Goal: Information Seeking & Learning: Compare options

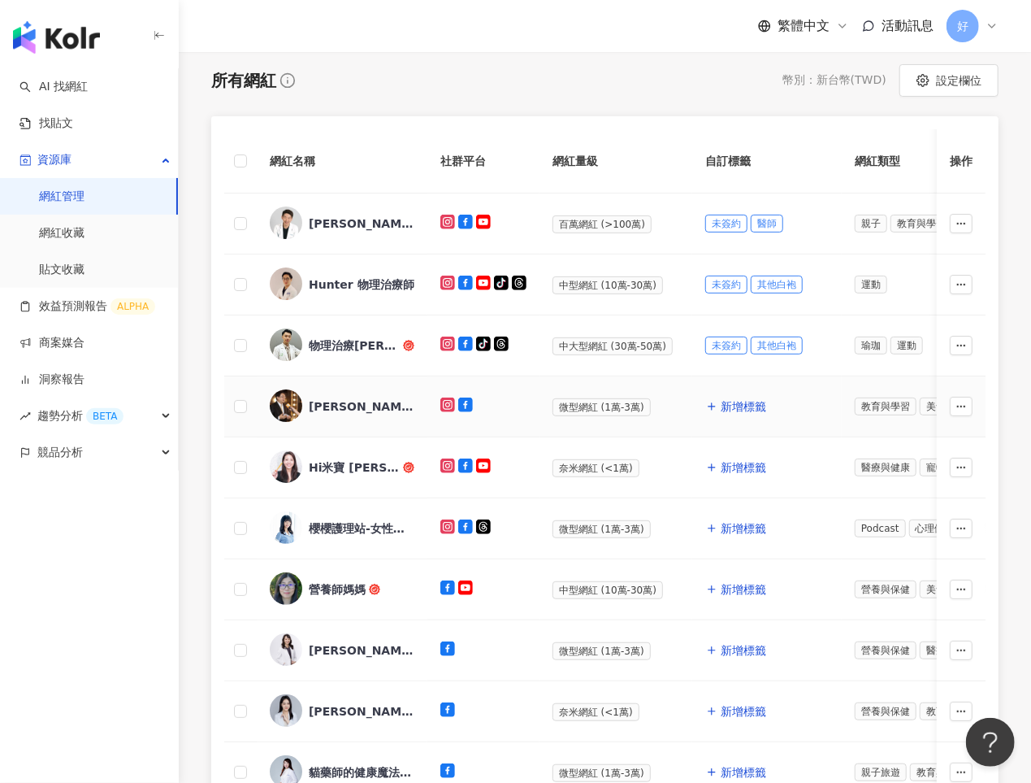
scroll to position [174, 0]
click at [740, 405] on span "新增標籤" at bounding box center [744, 405] width 46 height 13
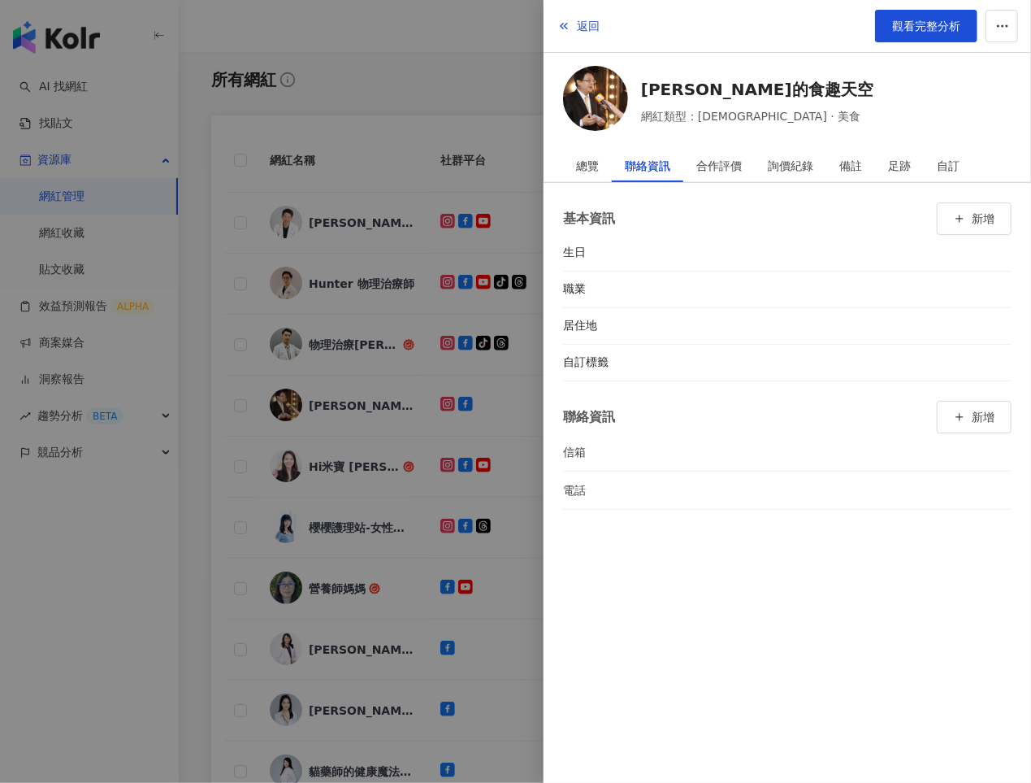
click at [398, 481] on div at bounding box center [515, 391] width 1031 height 783
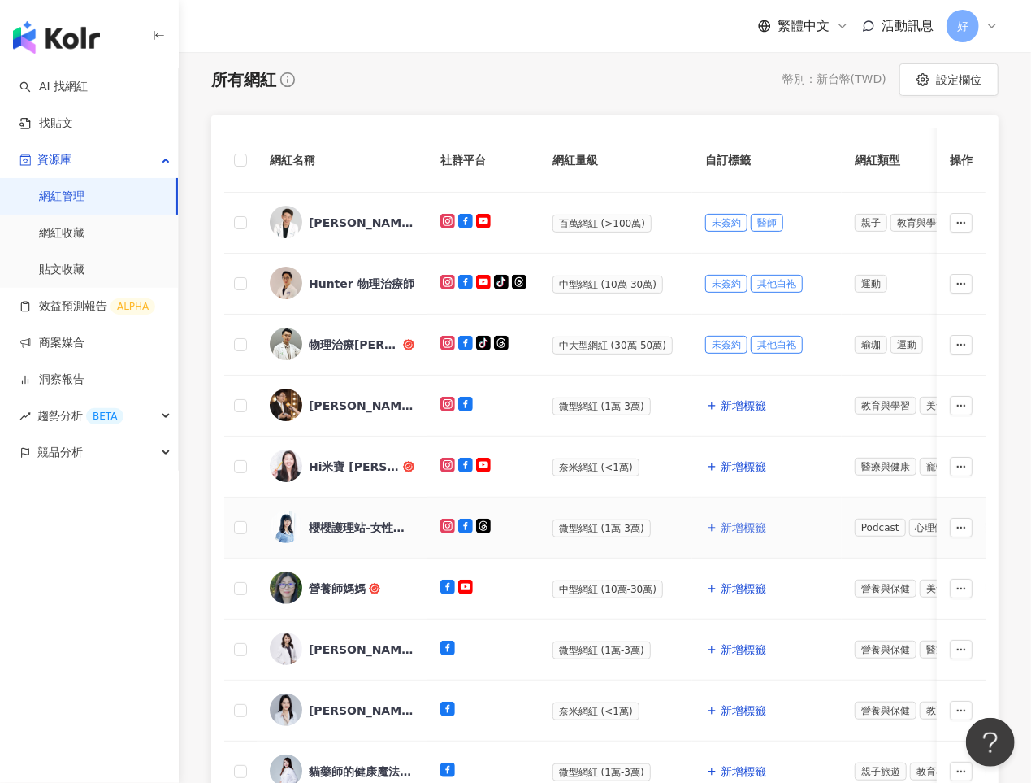
click at [737, 527] on span "新增標籤" at bounding box center [744, 527] width 46 height 13
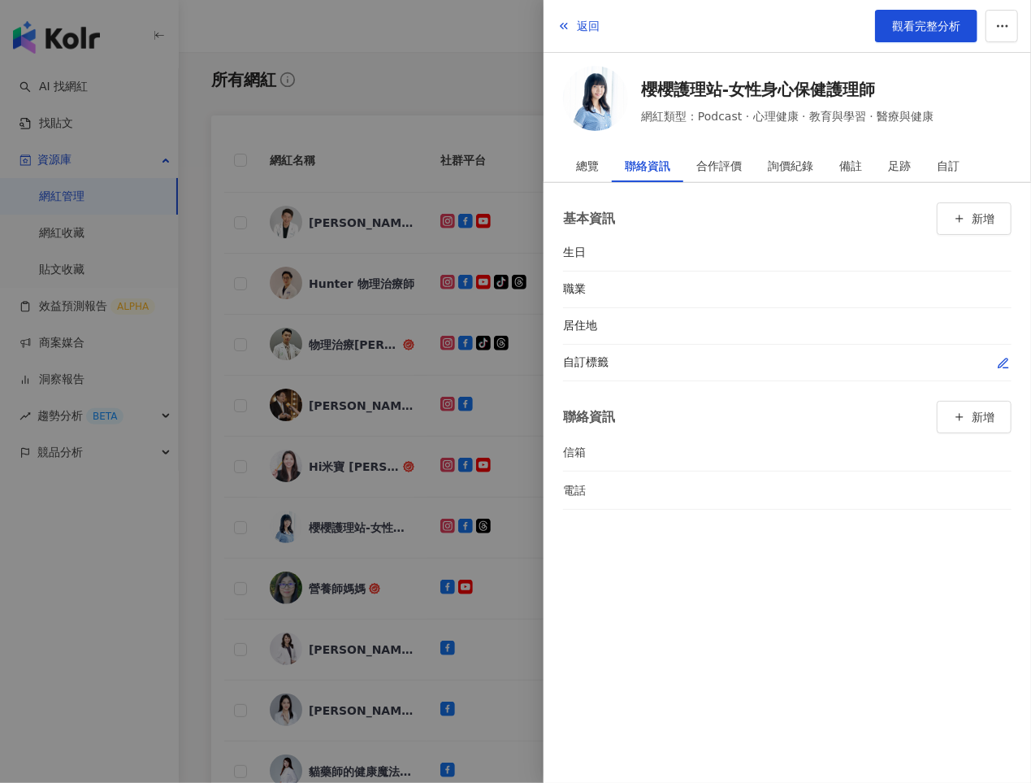
click at [997, 364] on icon "button" at bounding box center [1003, 363] width 13 height 13
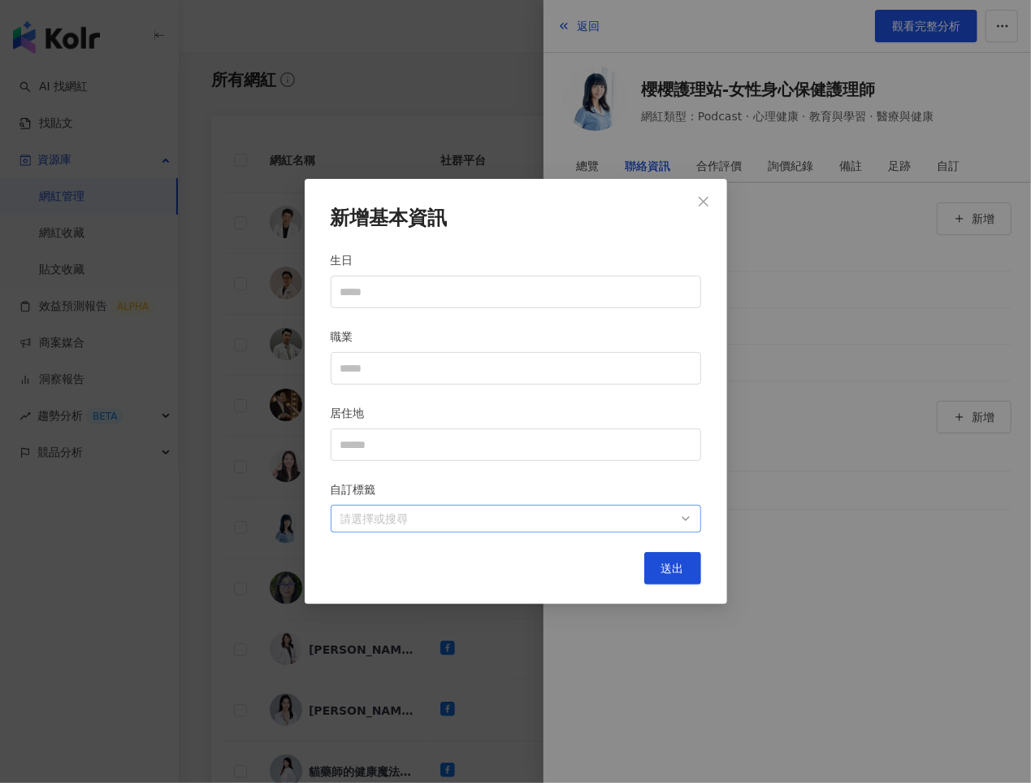
click at [508, 518] on div at bounding box center [507, 519] width 347 height 12
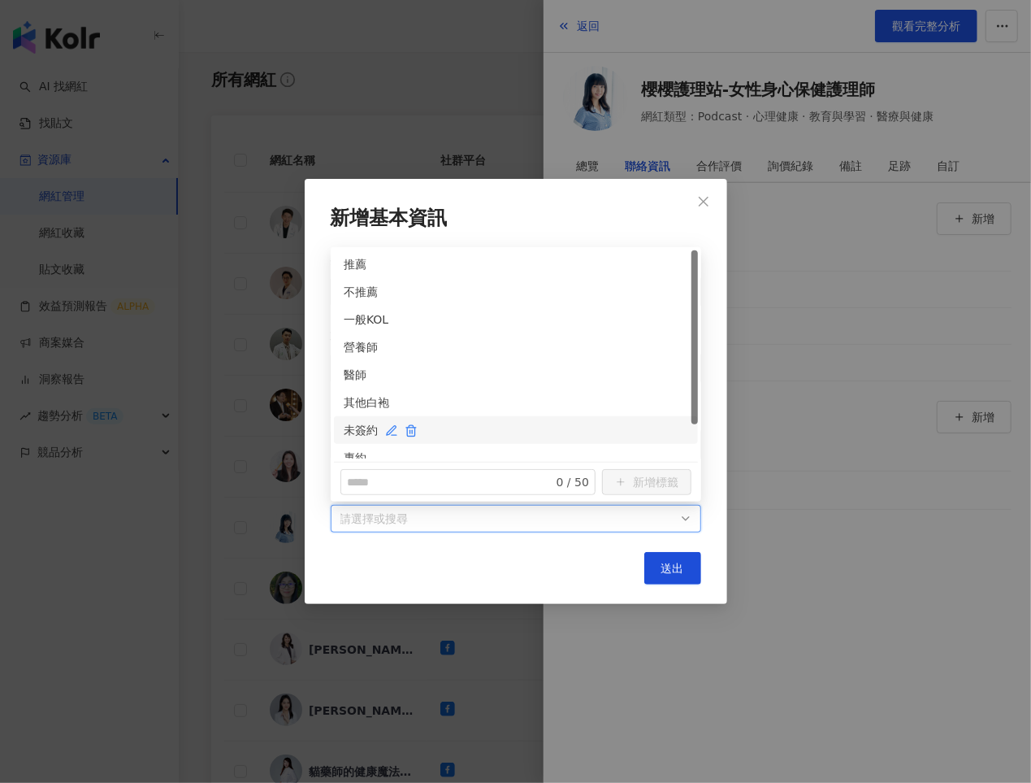
click at [358, 427] on div "未簽約" at bounding box center [516, 430] width 345 height 18
click at [357, 398] on div "其他白袍" at bounding box center [516, 402] width 345 height 18
click at [657, 565] on button "送出" at bounding box center [672, 568] width 57 height 33
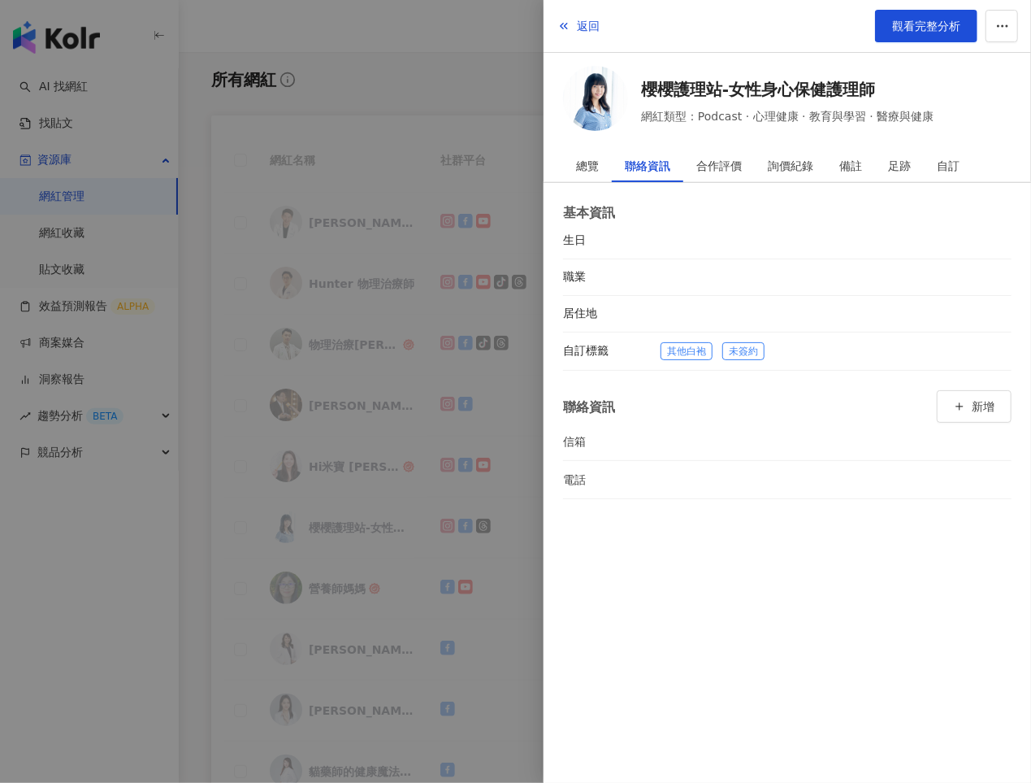
click at [441, 537] on div at bounding box center [515, 391] width 1031 height 783
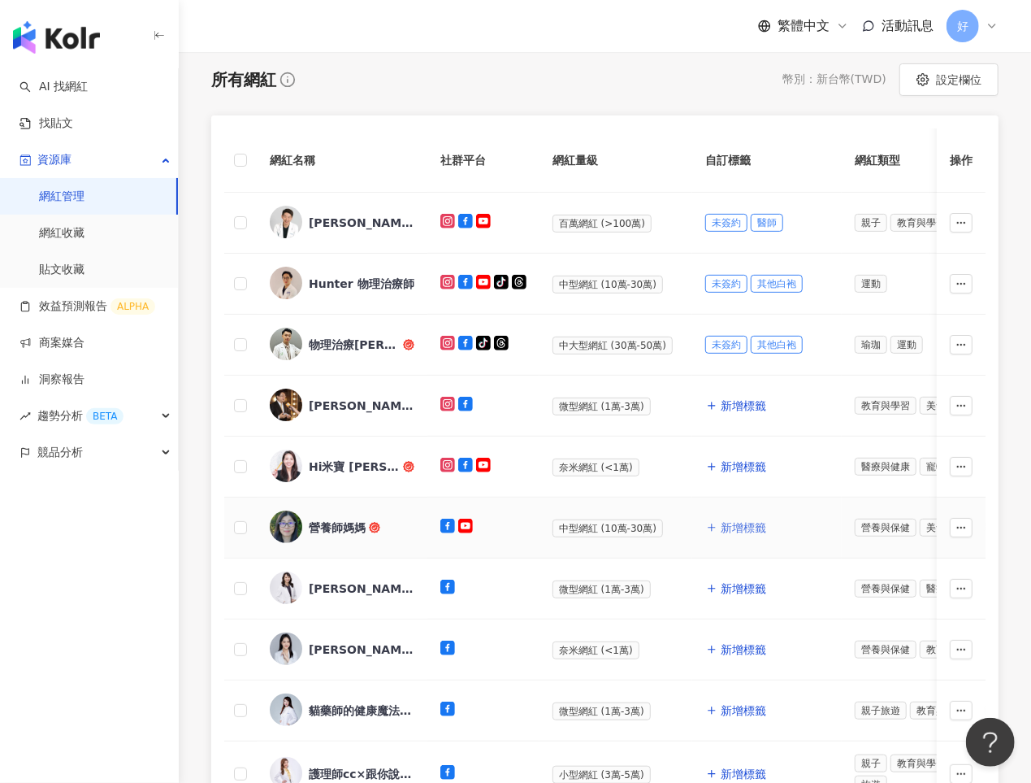
click at [748, 524] on span "新增標籤" at bounding box center [744, 527] width 46 height 13
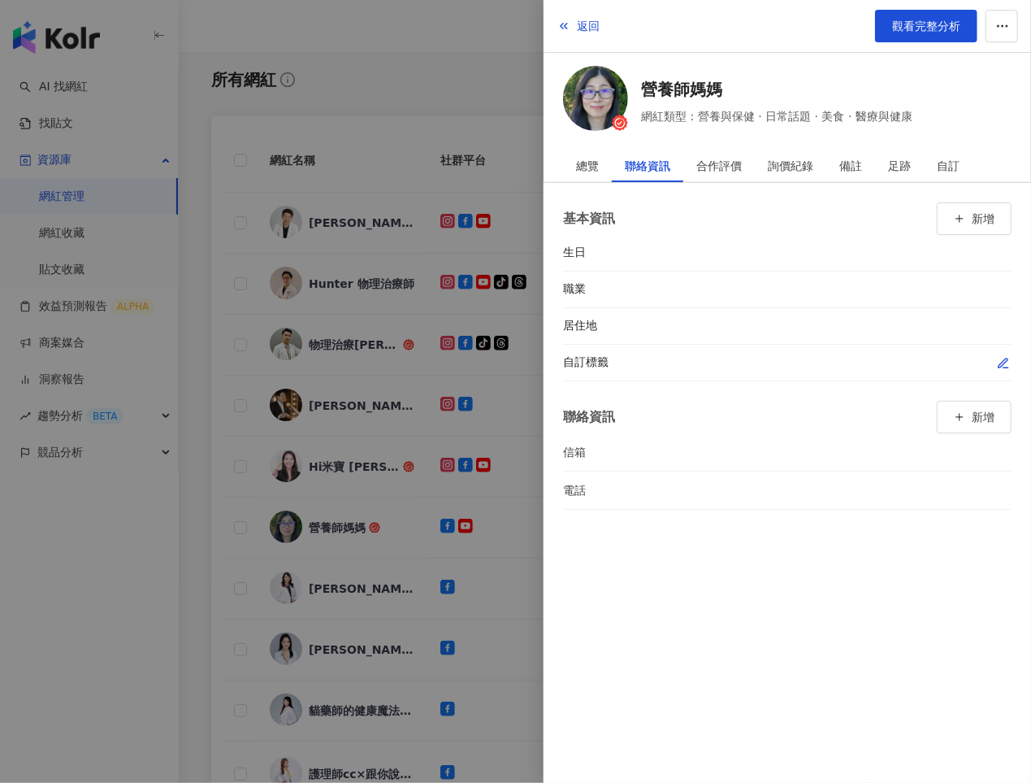
click at [994, 359] on div at bounding box center [836, 362] width 351 height 16
click at [999, 362] on icon "button" at bounding box center [1003, 362] width 9 height 9
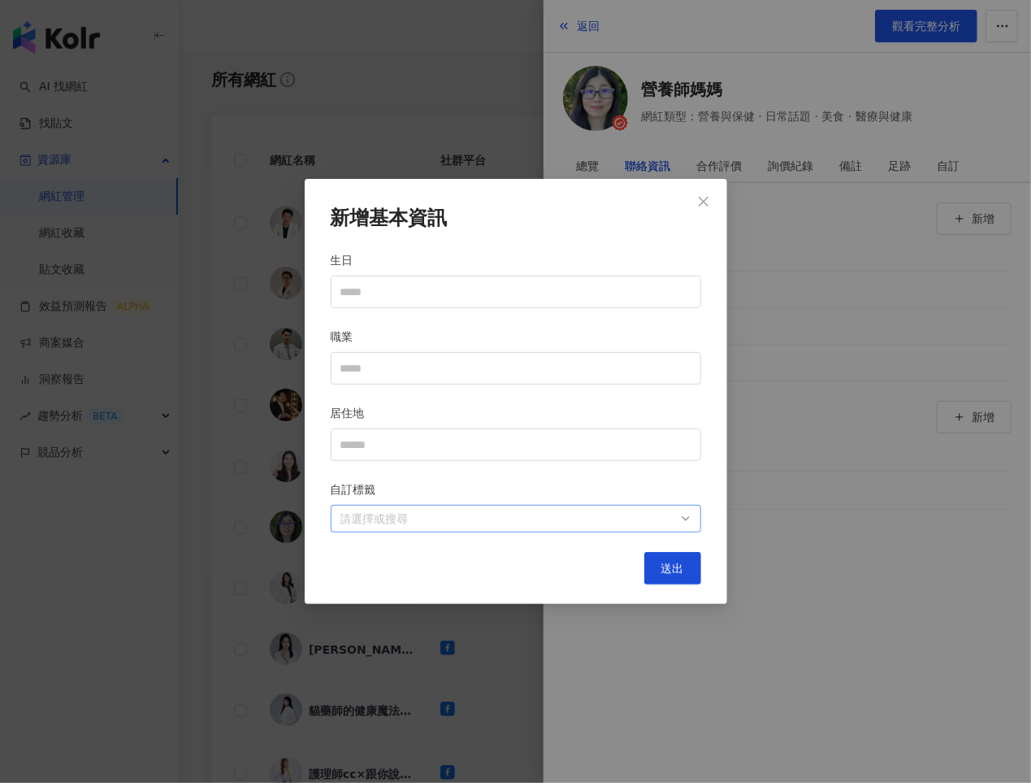
click at [535, 517] on div at bounding box center [507, 519] width 347 height 12
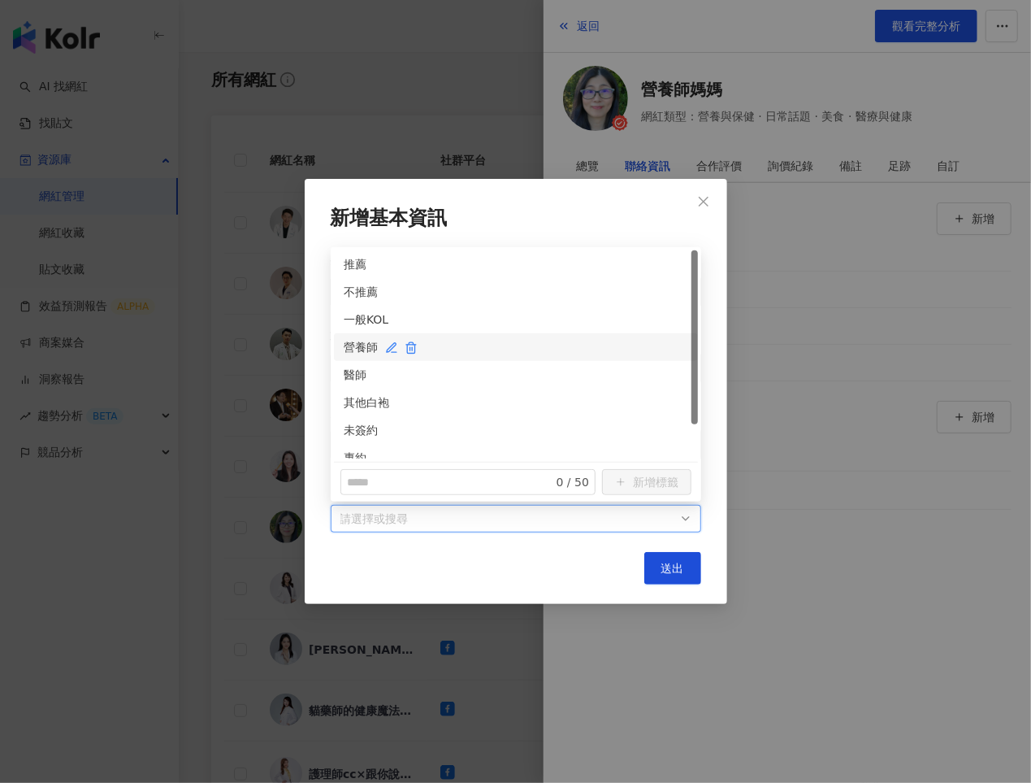
click at [356, 346] on div "營養師" at bounding box center [516, 347] width 345 height 18
click at [351, 427] on div "未簽約" at bounding box center [516, 430] width 345 height 18
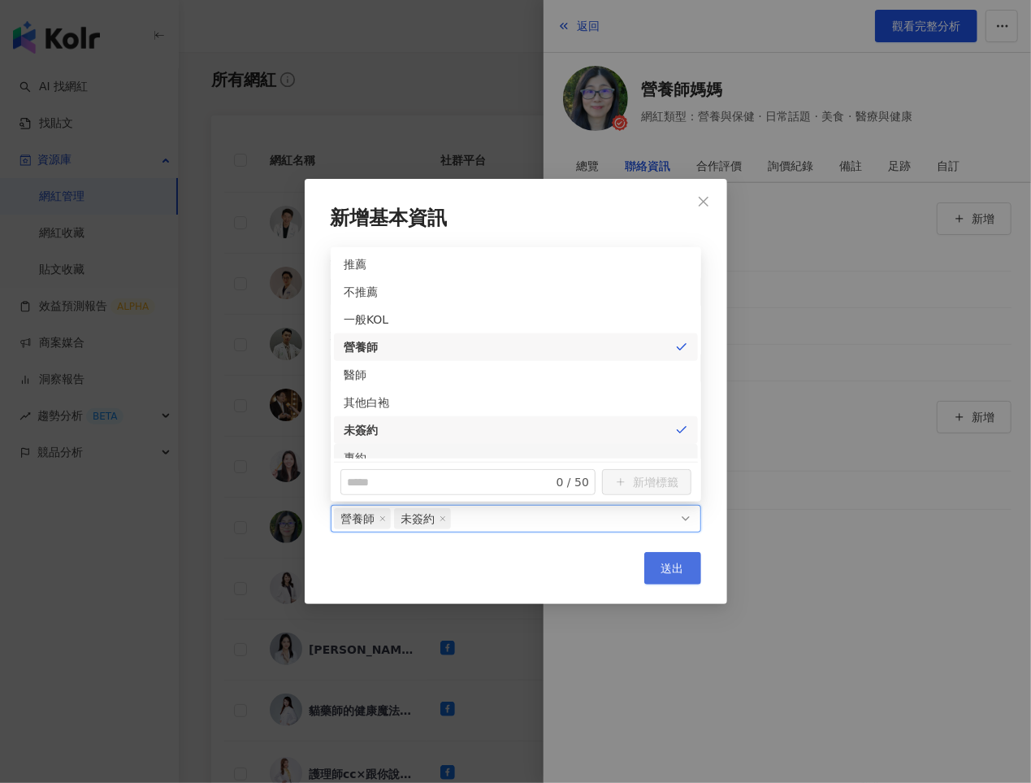
click at [682, 573] on span "送出" at bounding box center [672, 568] width 23 height 13
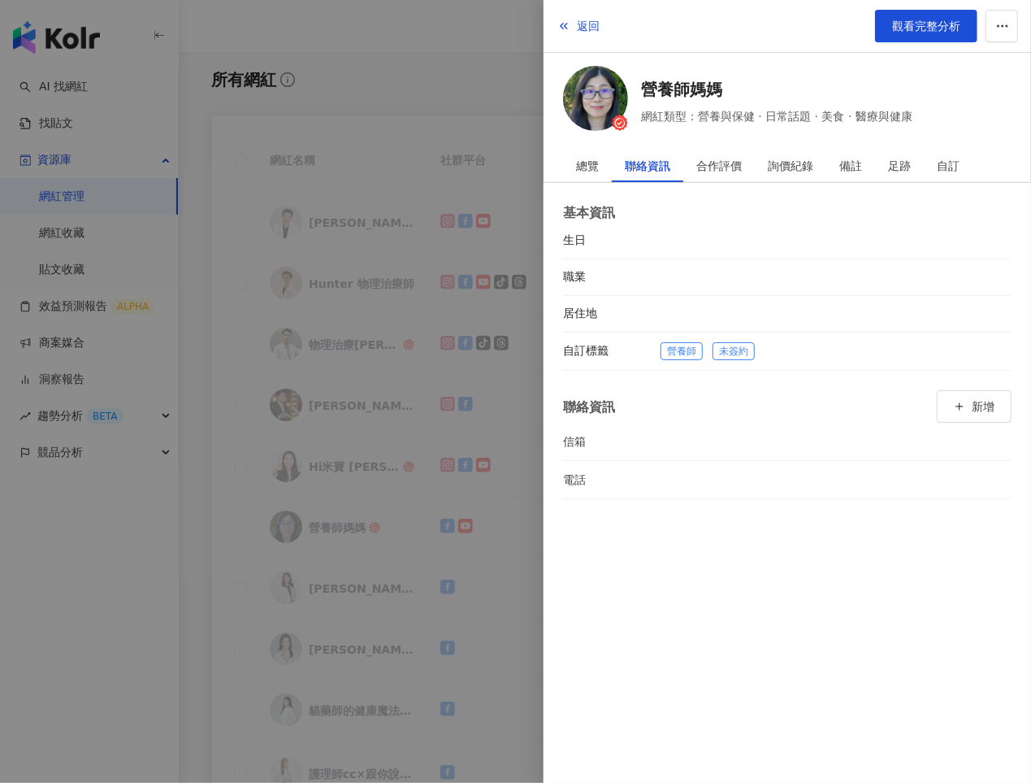
click at [377, 517] on div at bounding box center [515, 391] width 1031 height 783
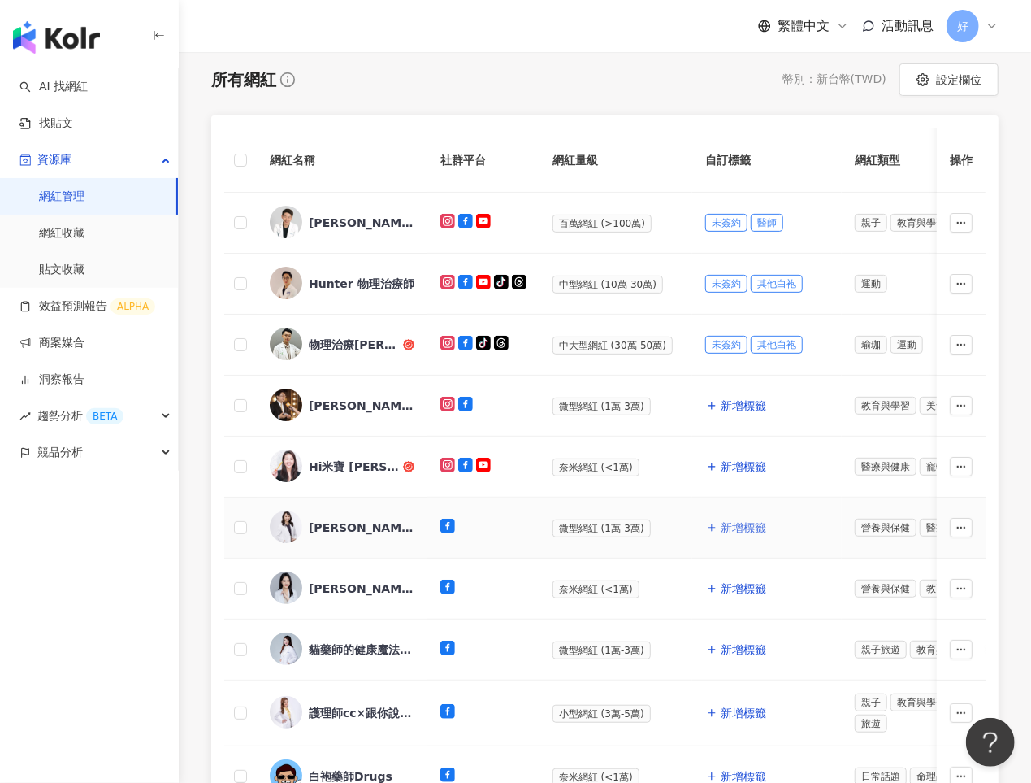
click at [727, 527] on span "新增標籤" at bounding box center [744, 527] width 46 height 13
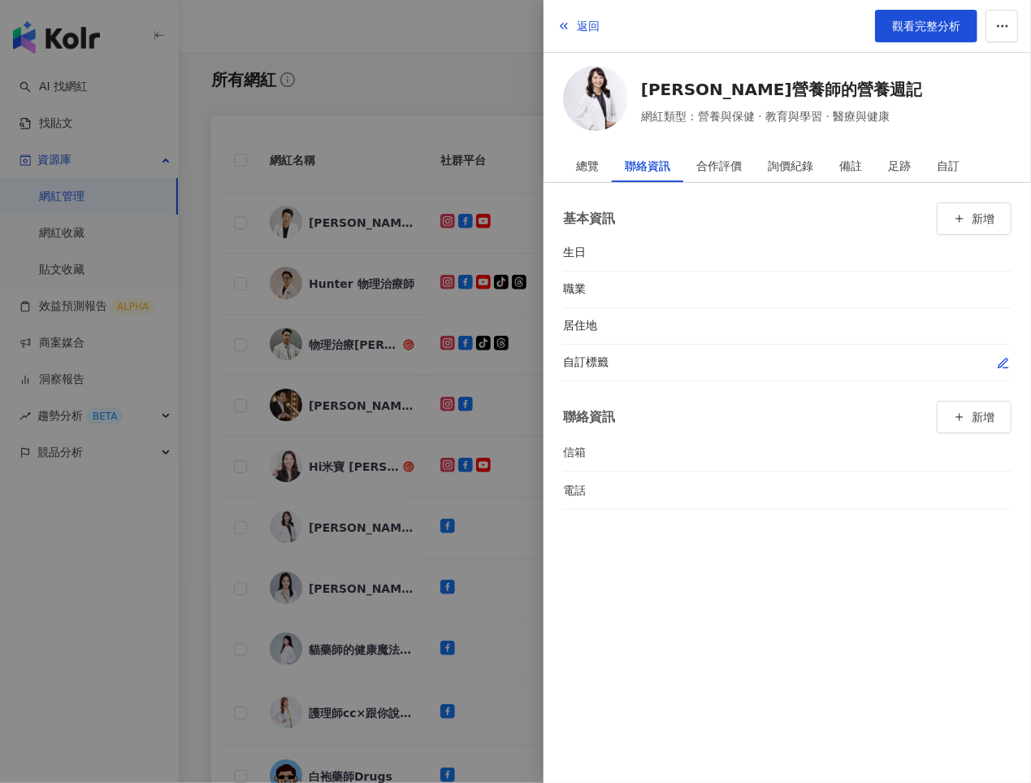
click at [1002, 366] on icon "button" at bounding box center [1003, 363] width 13 height 13
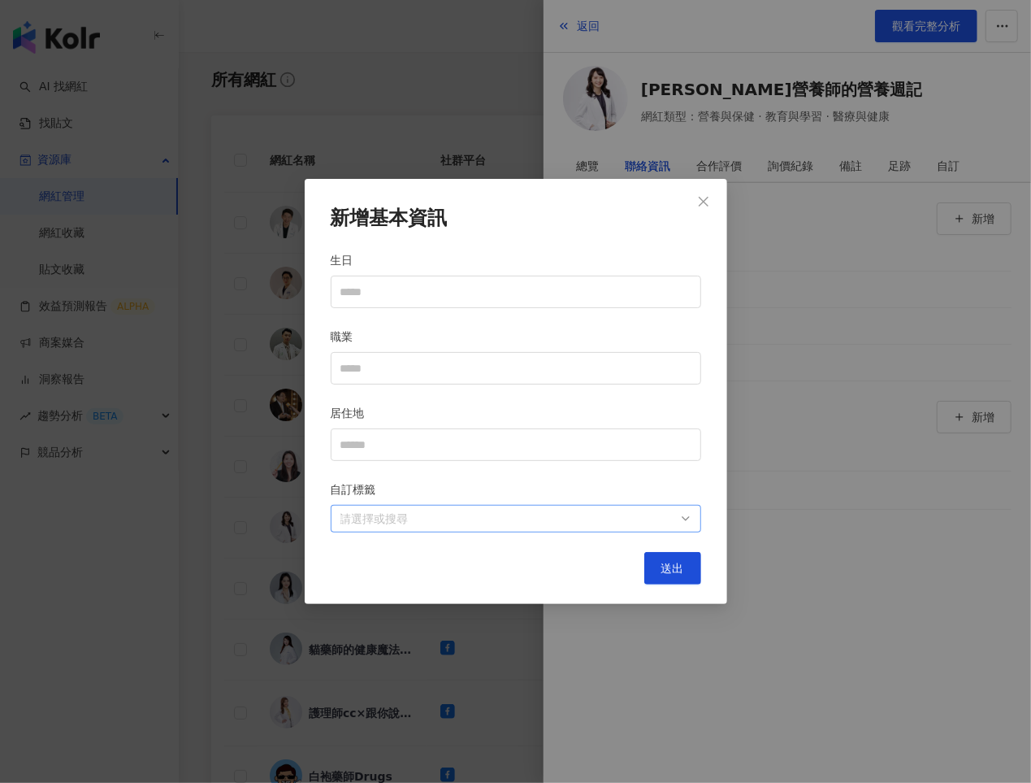
click at [688, 505] on div "請選擇或搜尋" at bounding box center [516, 519] width 371 height 28
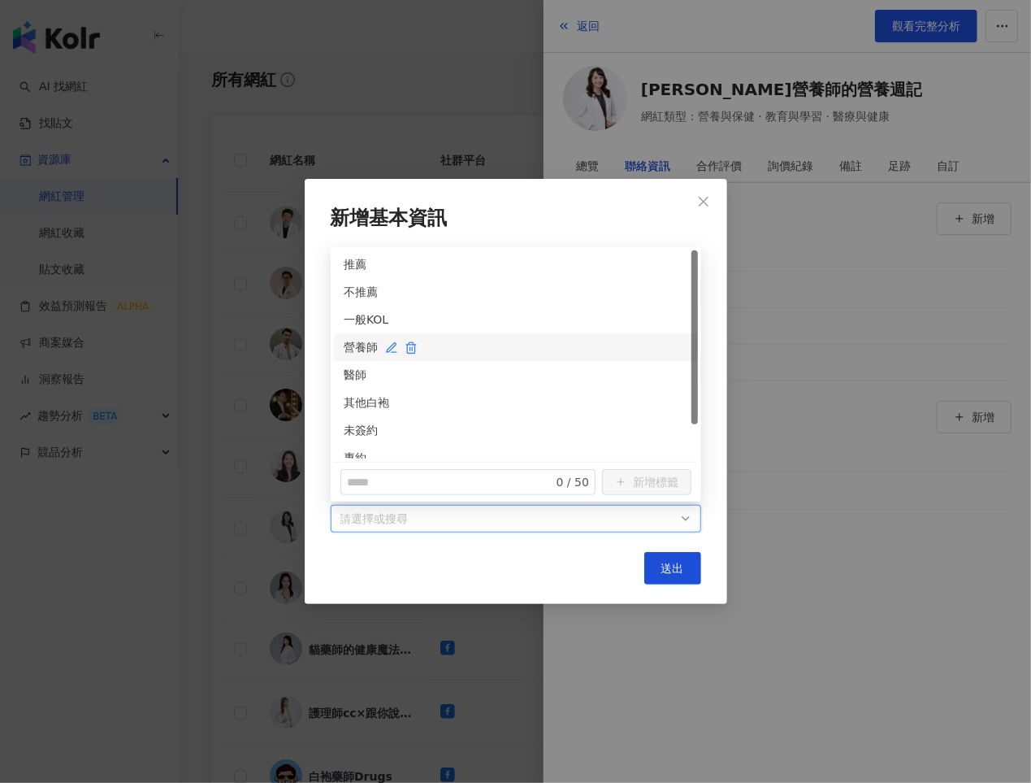
click at [353, 348] on div "營養師" at bounding box center [516, 347] width 345 height 18
click at [351, 433] on div "未簽約" at bounding box center [516, 430] width 345 height 18
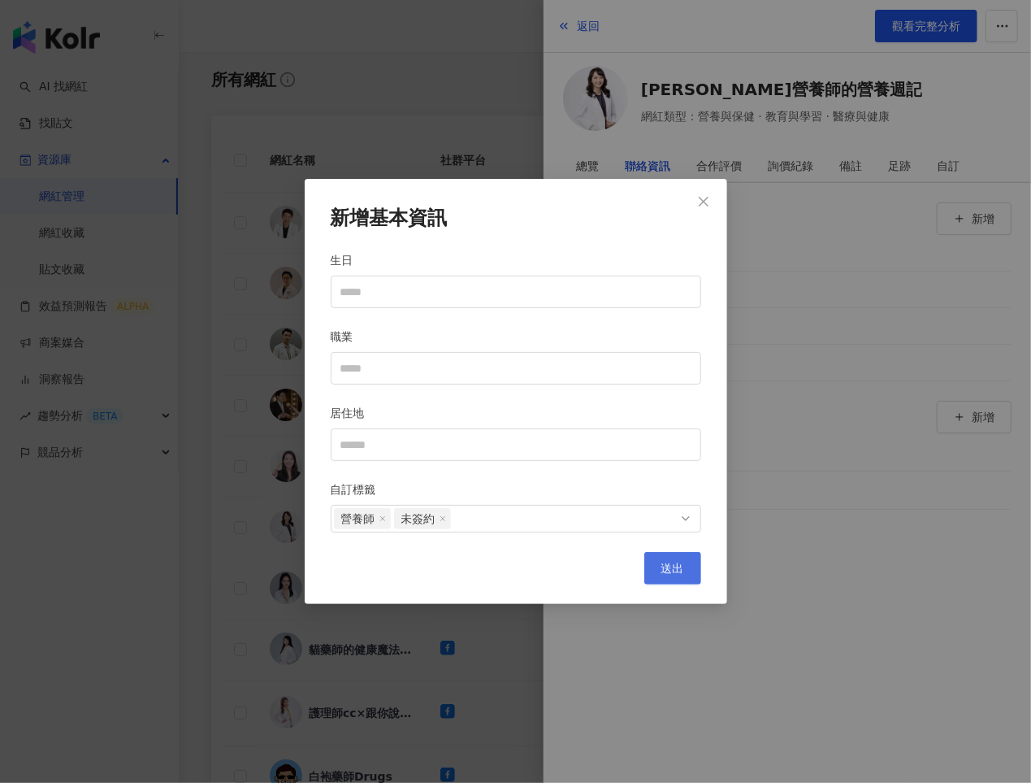
click at [662, 562] on span "送出" at bounding box center [672, 568] width 23 height 13
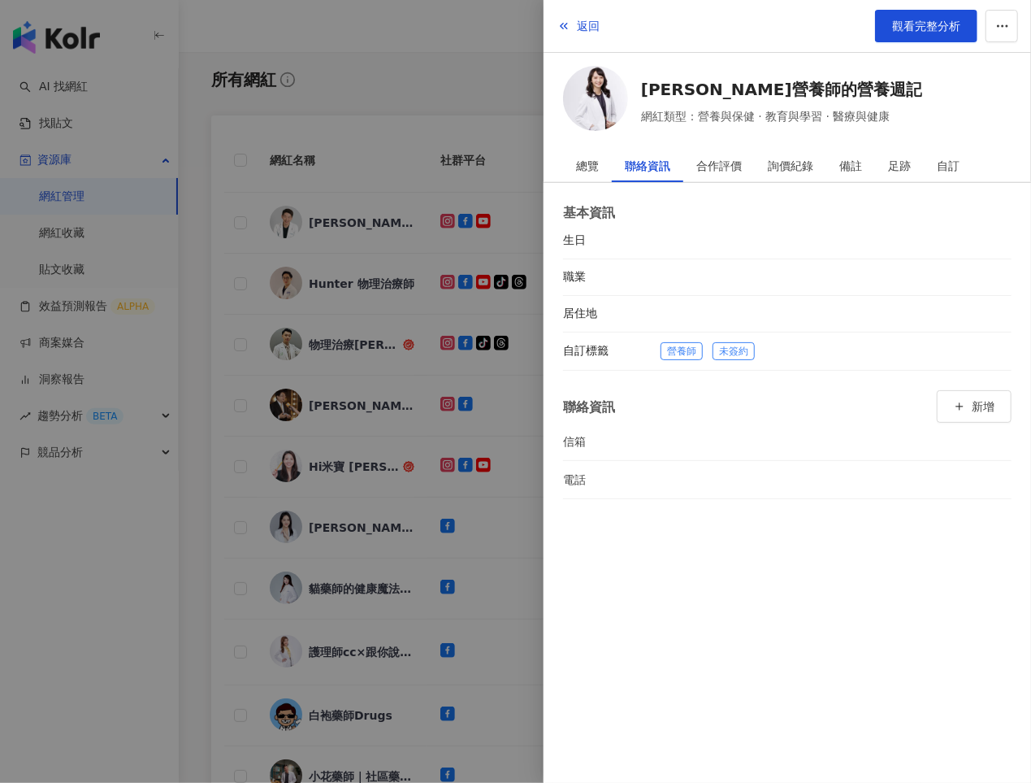
click at [442, 538] on div at bounding box center [515, 391] width 1031 height 783
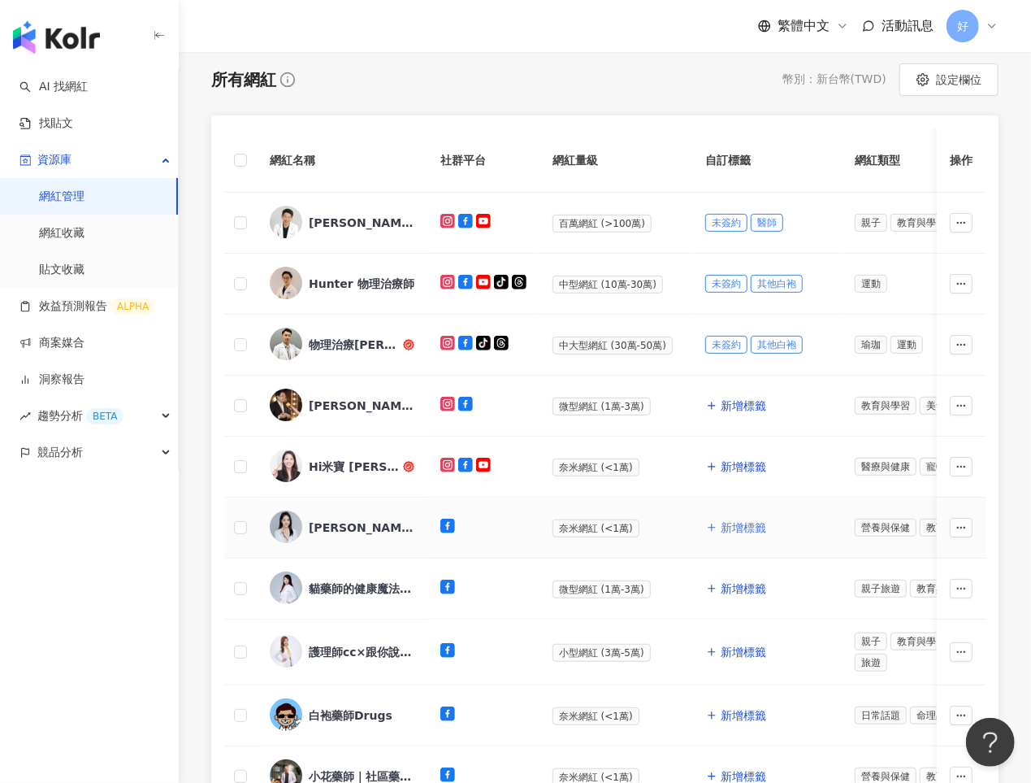
click at [727, 528] on span "新增標籤" at bounding box center [744, 527] width 46 height 13
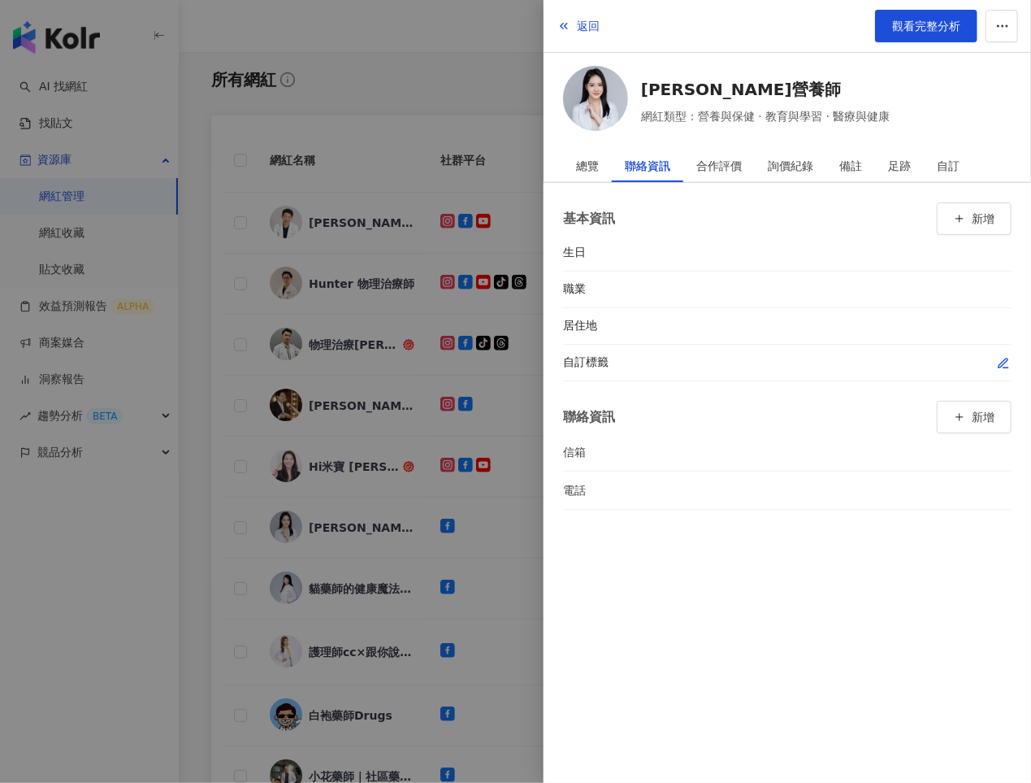
click at [1004, 364] on icon "button" at bounding box center [1003, 363] width 13 height 13
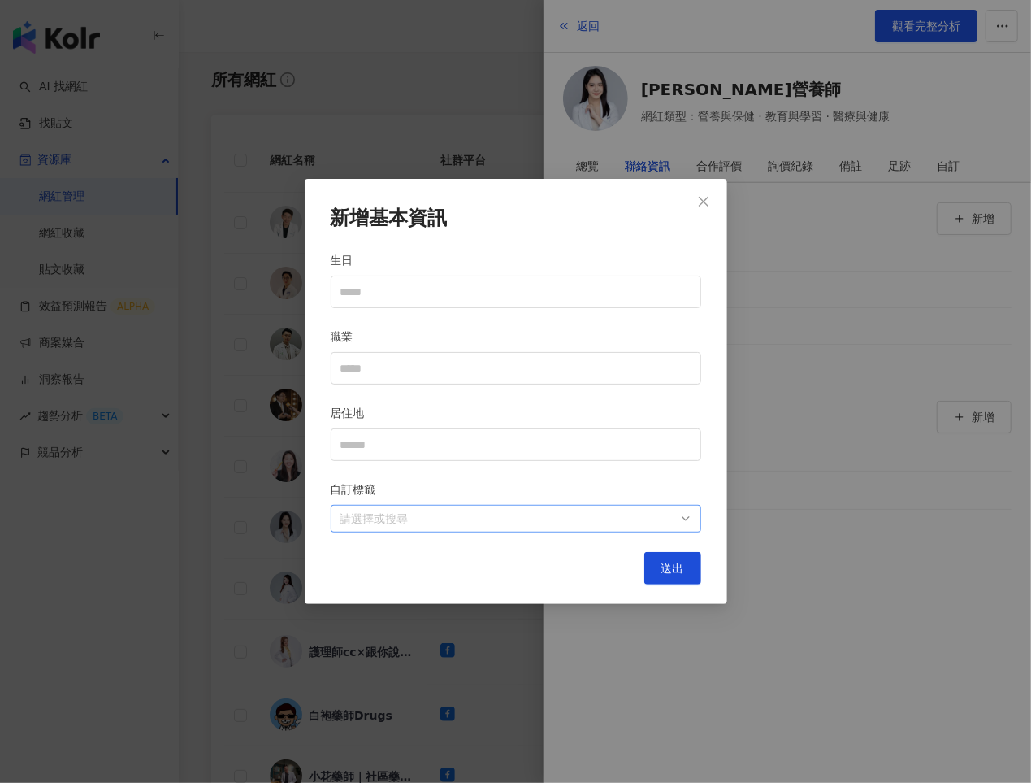
click at [650, 527] on div "請選擇或搜尋" at bounding box center [516, 519] width 371 height 28
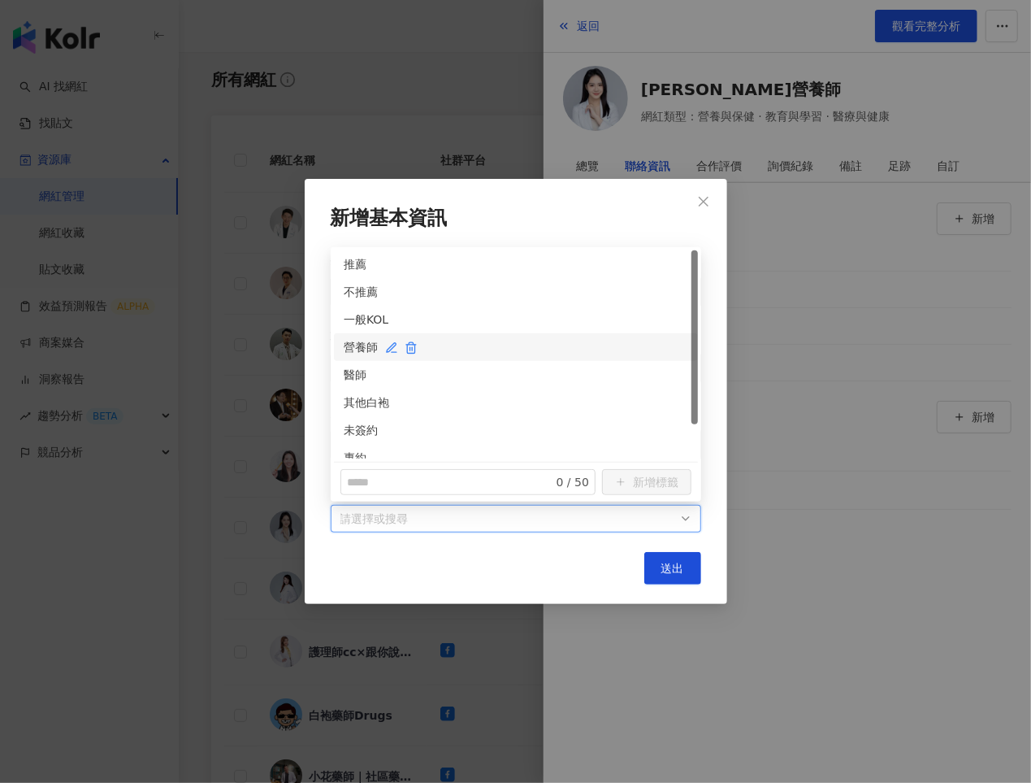
click at [353, 347] on div "營養師" at bounding box center [516, 347] width 345 height 18
click at [361, 425] on div "未簽約" at bounding box center [516, 430] width 345 height 18
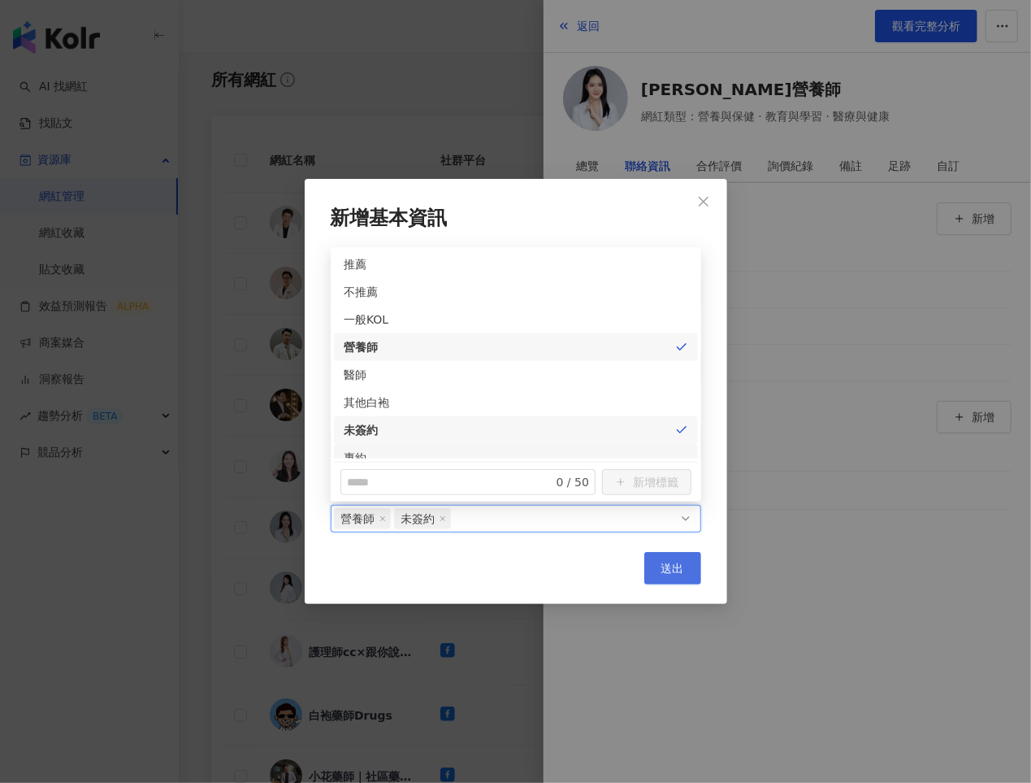
click at [660, 571] on button "送出" at bounding box center [672, 568] width 57 height 33
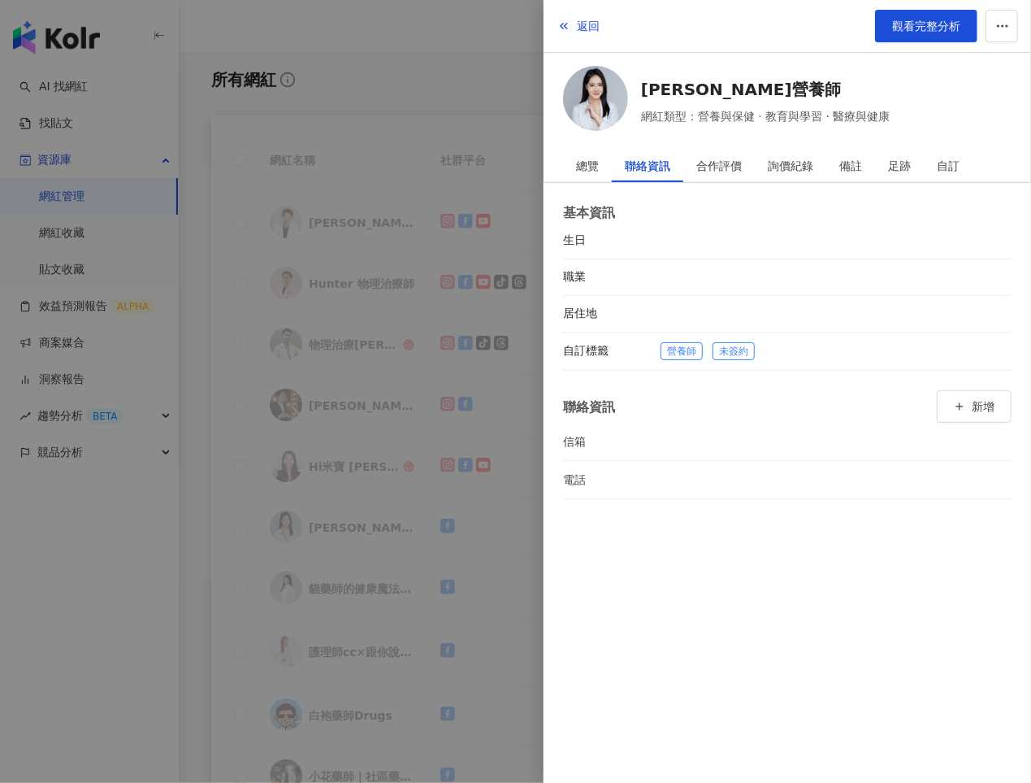
click at [401, 563] on div at bounding box center [515, 391] width 1031 height 783
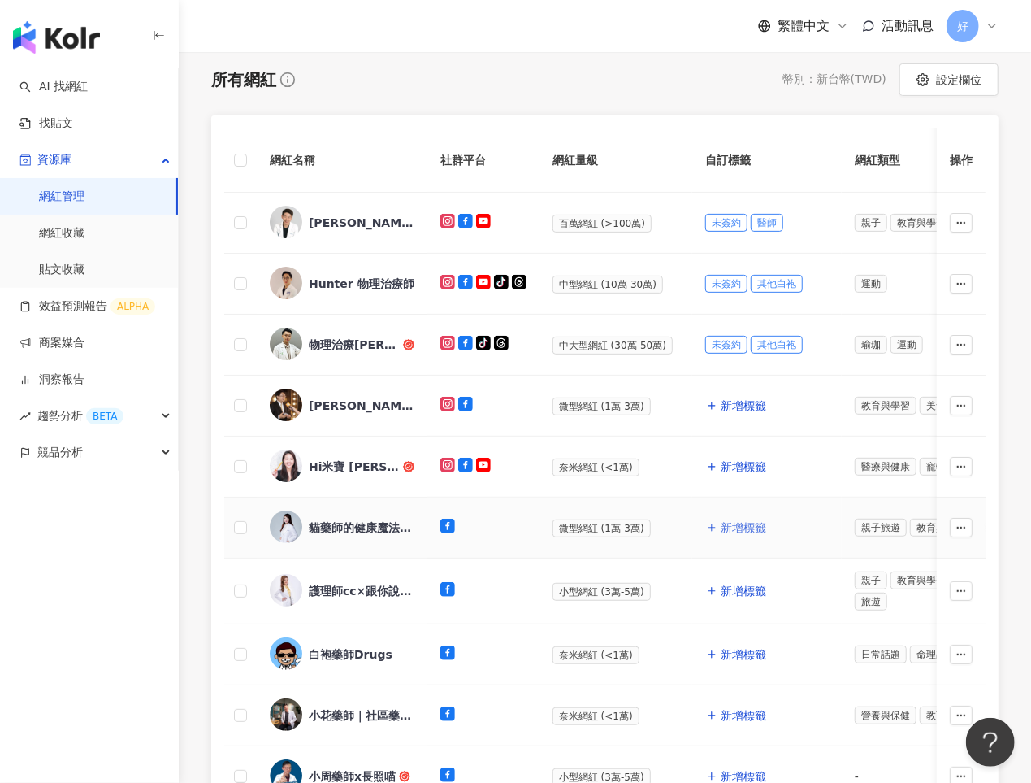
click at [741, 525] on span "新增標籤" at bounding box center [744, 527] width 46 height 13
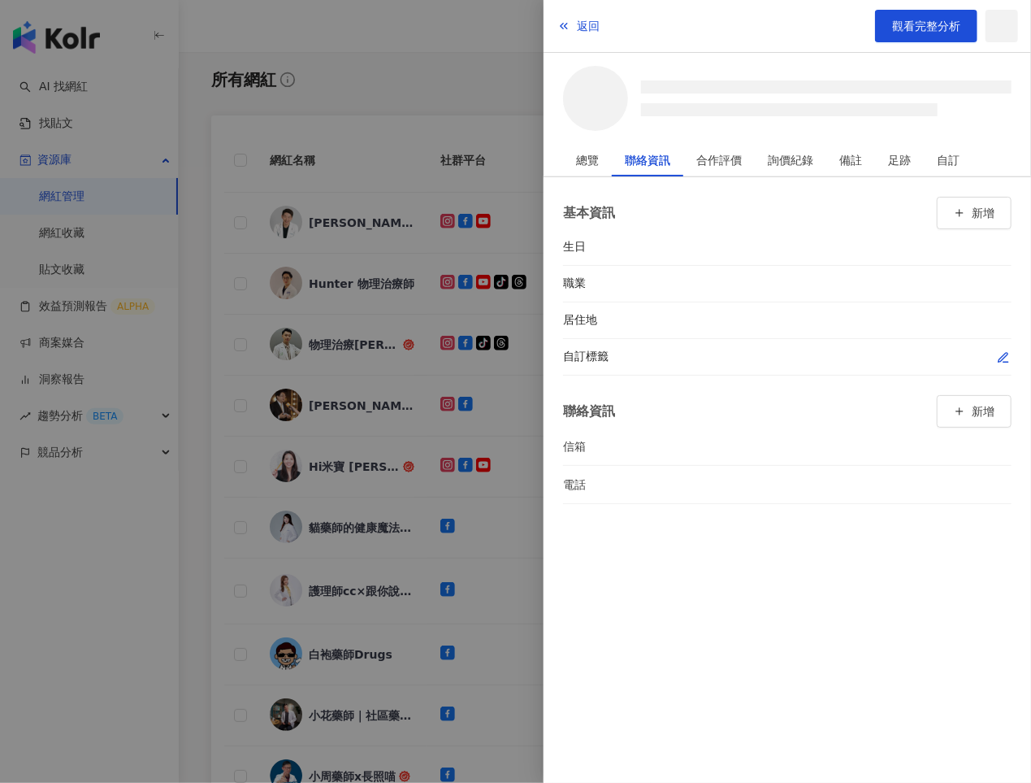
click at [1001, 352] on button "button" at bounding box center [1003, 357] width 16 height 16
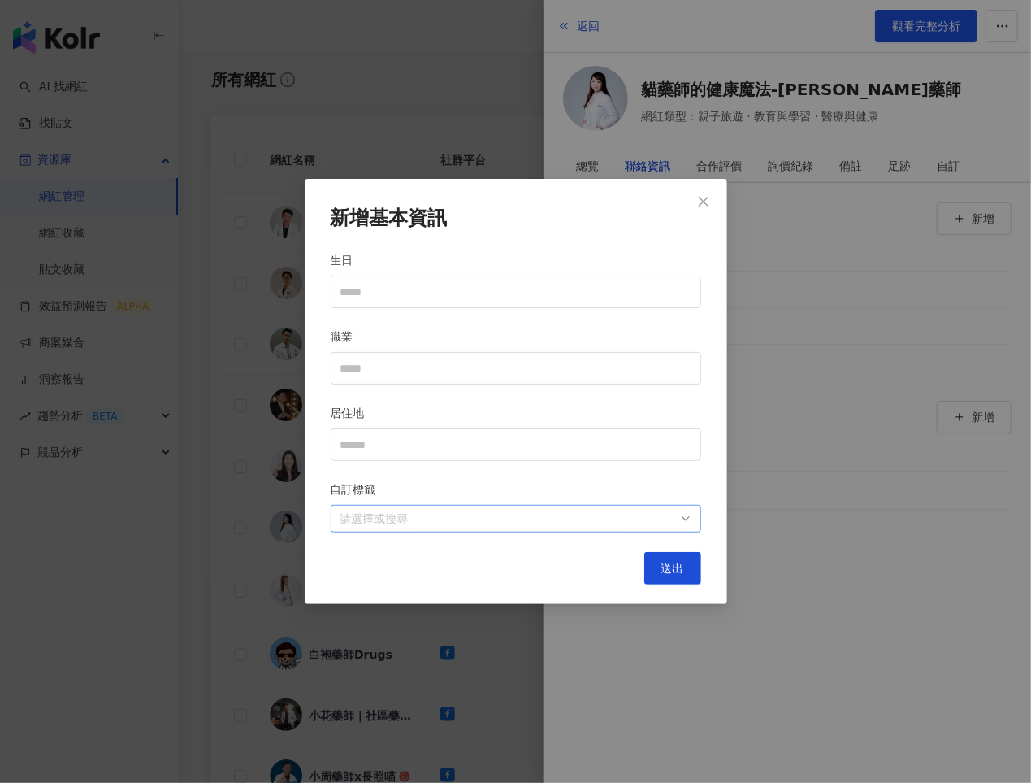
click at [634, 518] on div at bounding box center [507, 519] width 347 height 12
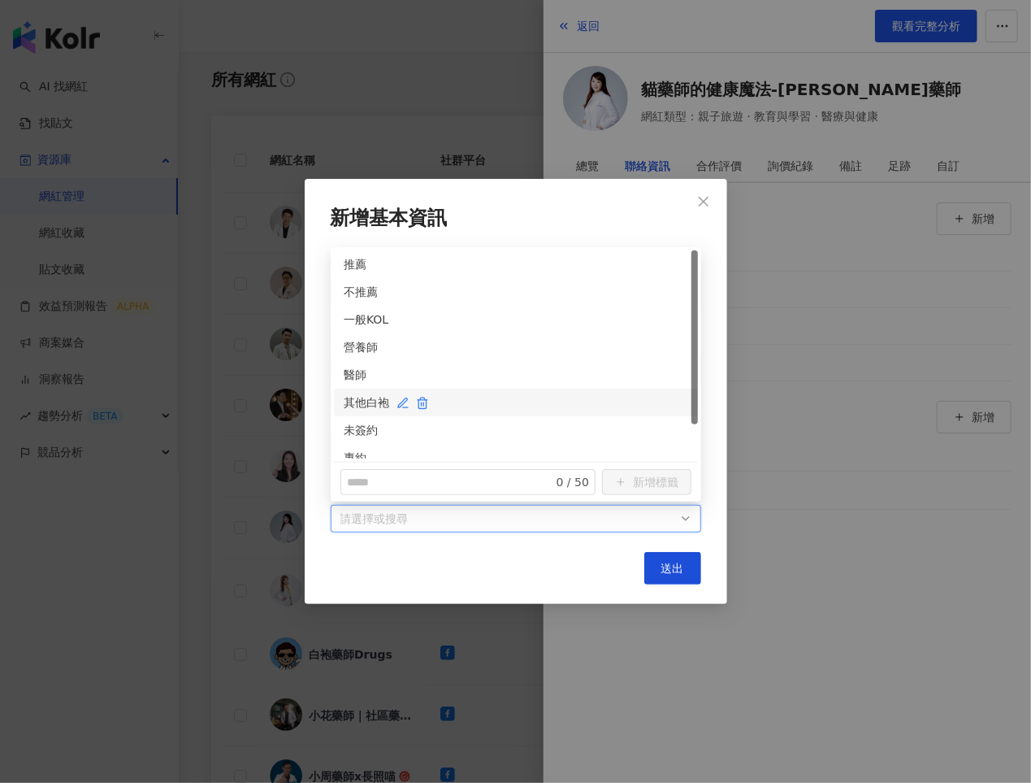
click at [355, 397] on div "其他白袍" at bounding box center [516, 402] width 345 height 18
click at [355, 416] on div "未簽約" at bounding box center [516, 430] width 364 height 28
click at [672, 566] on span "送出" at bounding box center [672, 568] width 23 height 13
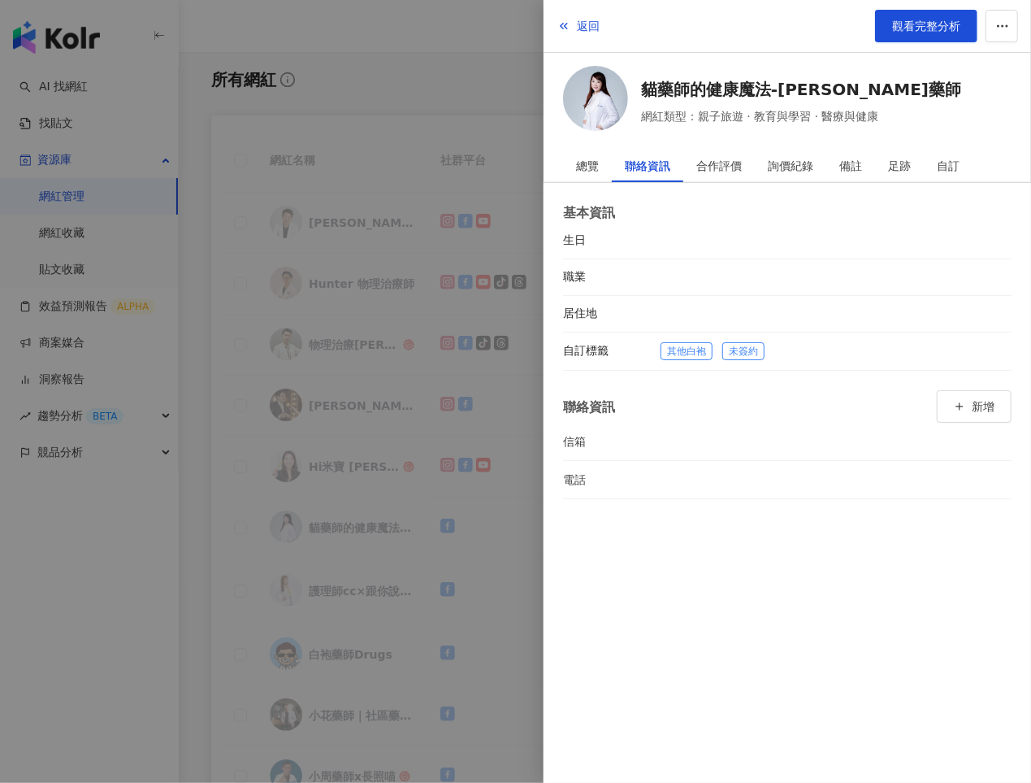
click at [422, 544] on div at bounding box center [515, 391] width 1031 height 783
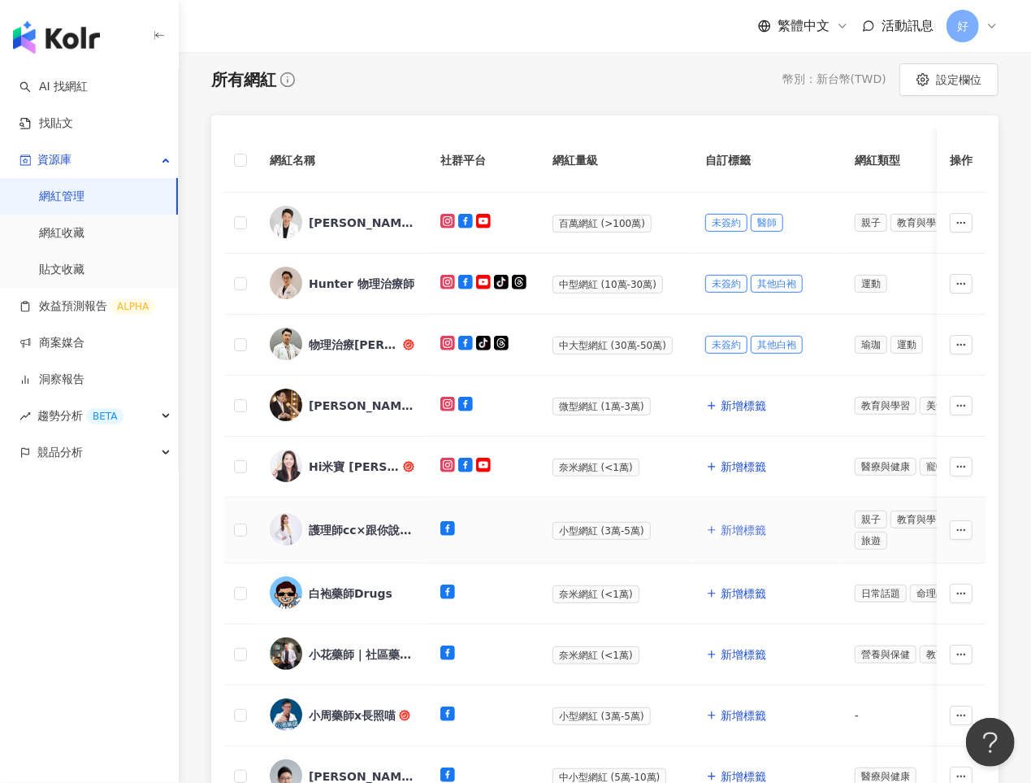
click at [722, 527] on span "新增標籤" at bounding box center [744, 529] width 46 height 13
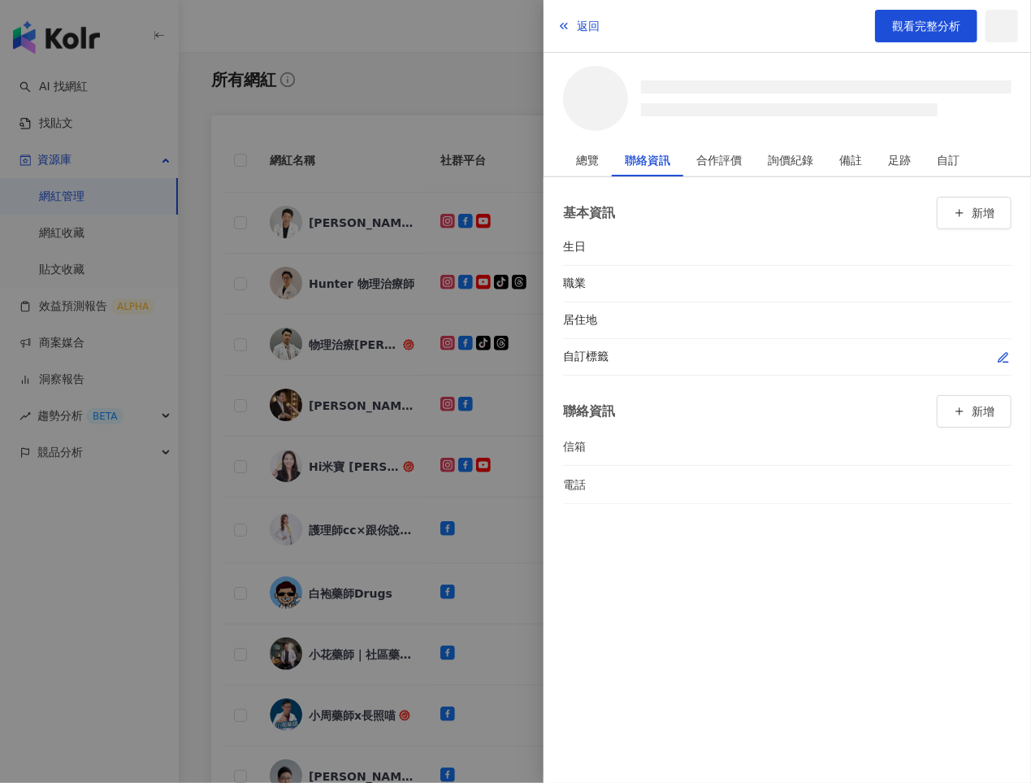
click at [999, 359] on icon "button" at bounding box center [1003, 357] width 9 height 9
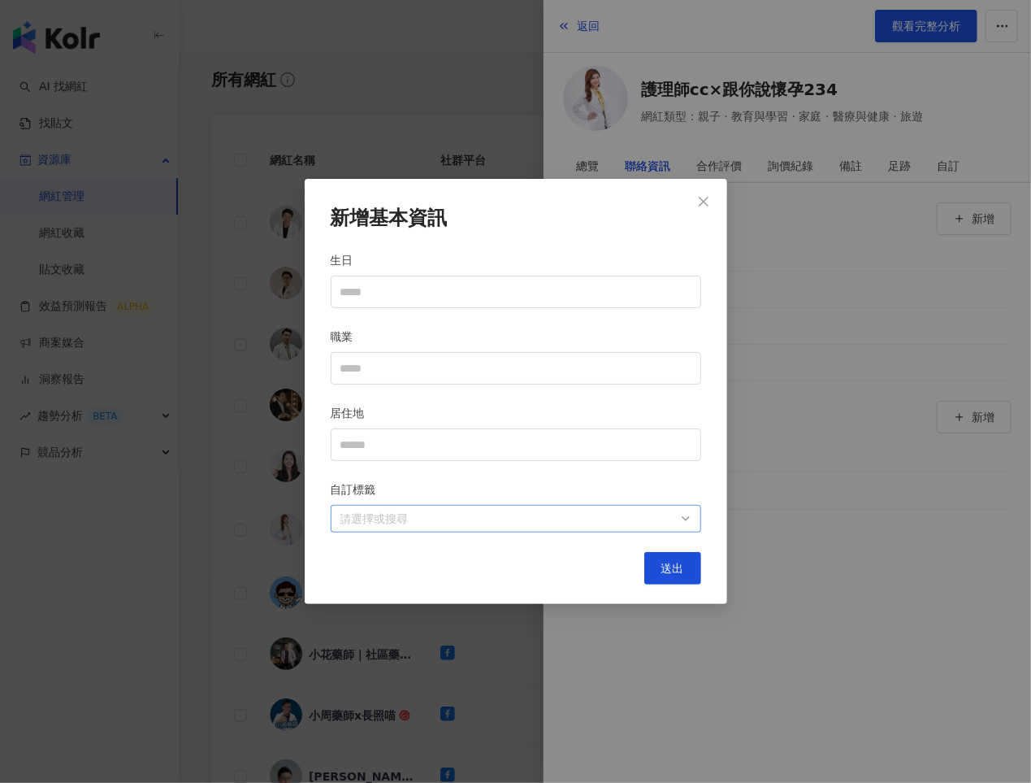
click at [593, 514] on div at bounding box center [507, 519] width 347 height 12
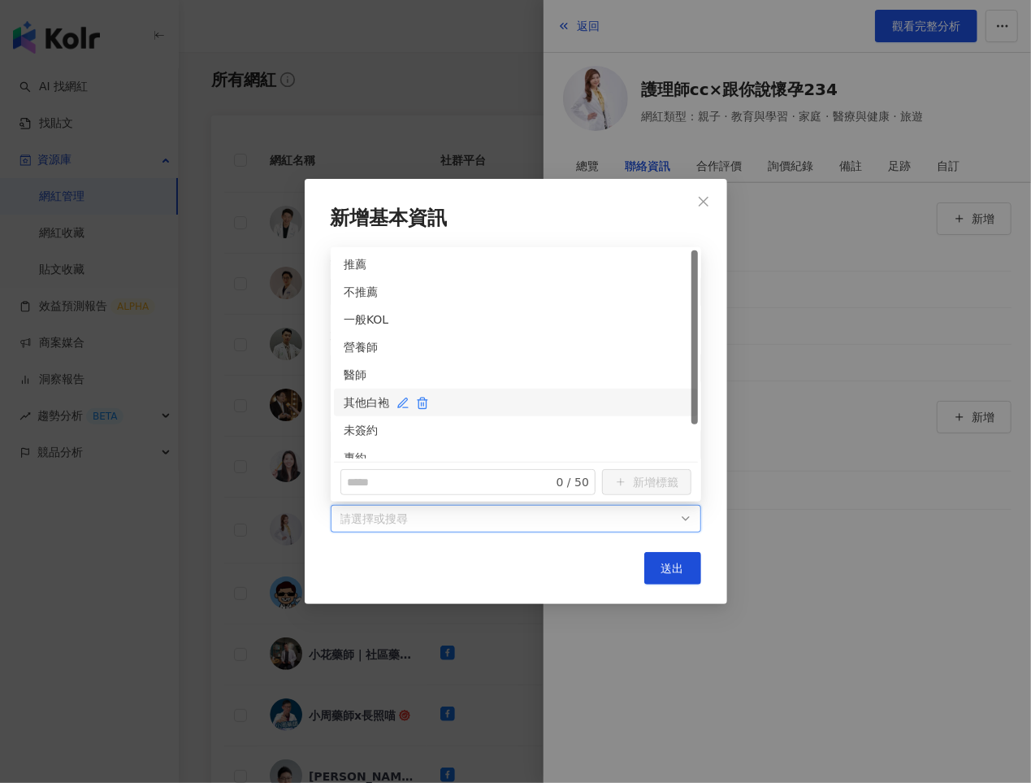
click at [360, 401] on div "其他白袍" at bounding box center [516, 402] width 345 height 18
click at [360, 422] on div "未簽約" at bounding box center [516, 430] width 345 height 18
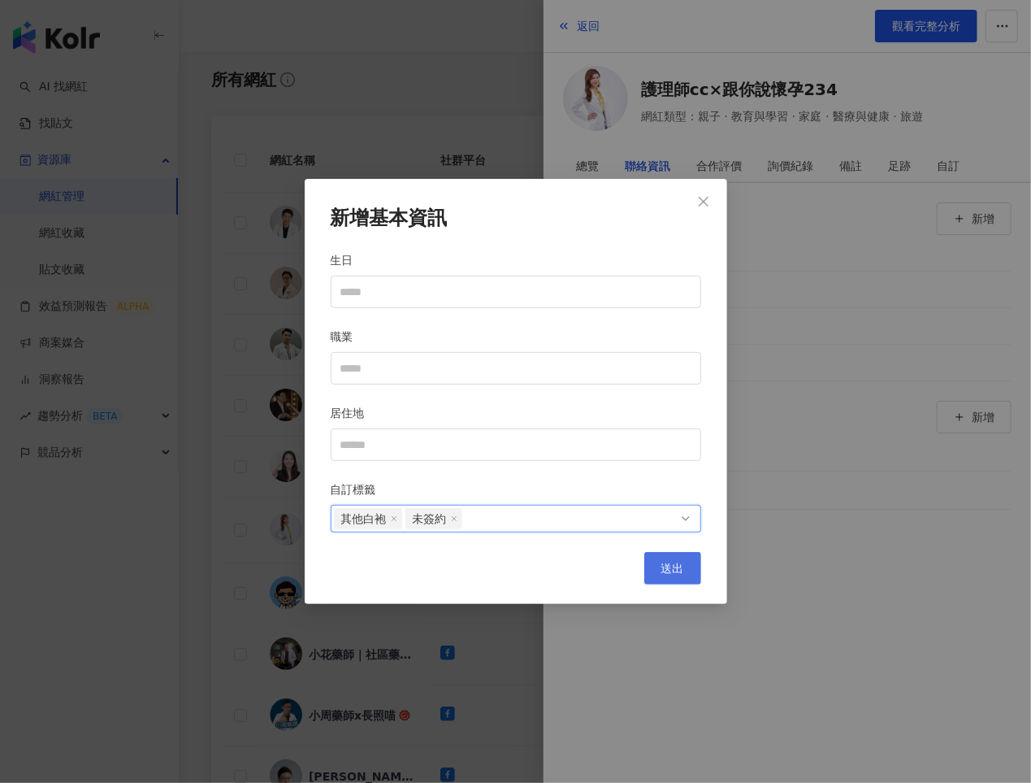
click at [657, 562] on button "送出" at bounding box center [672, 568] width 57 height 33
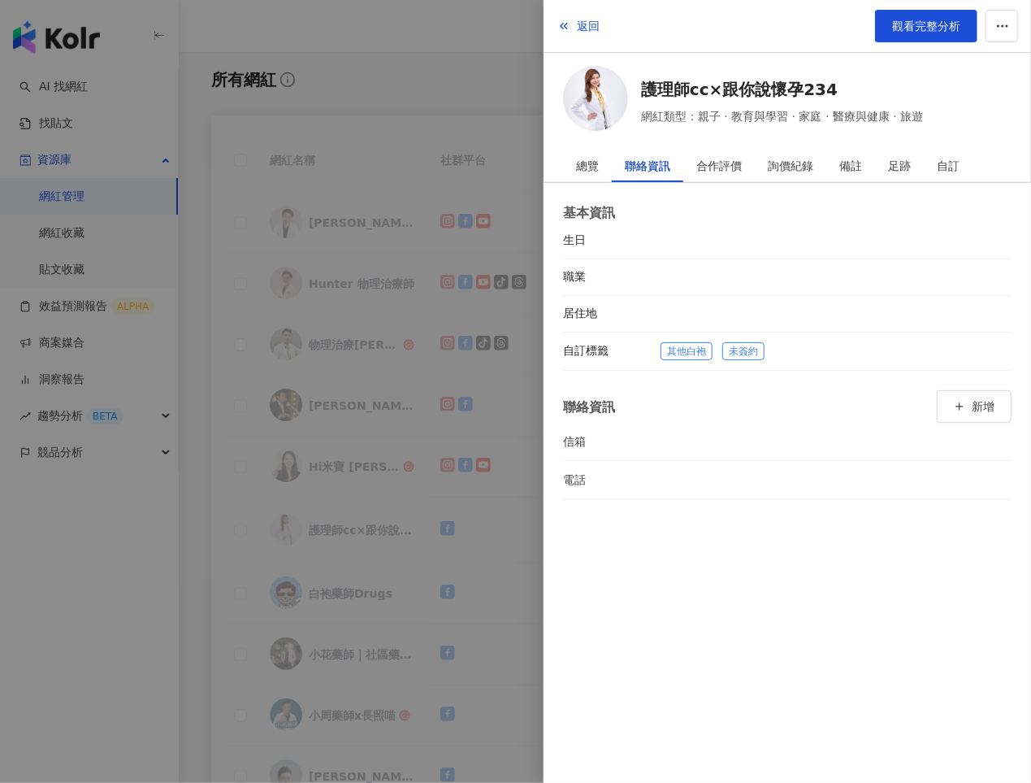
click at [389, 526] on div at bounding box center [515, 391] width 1031 height 783
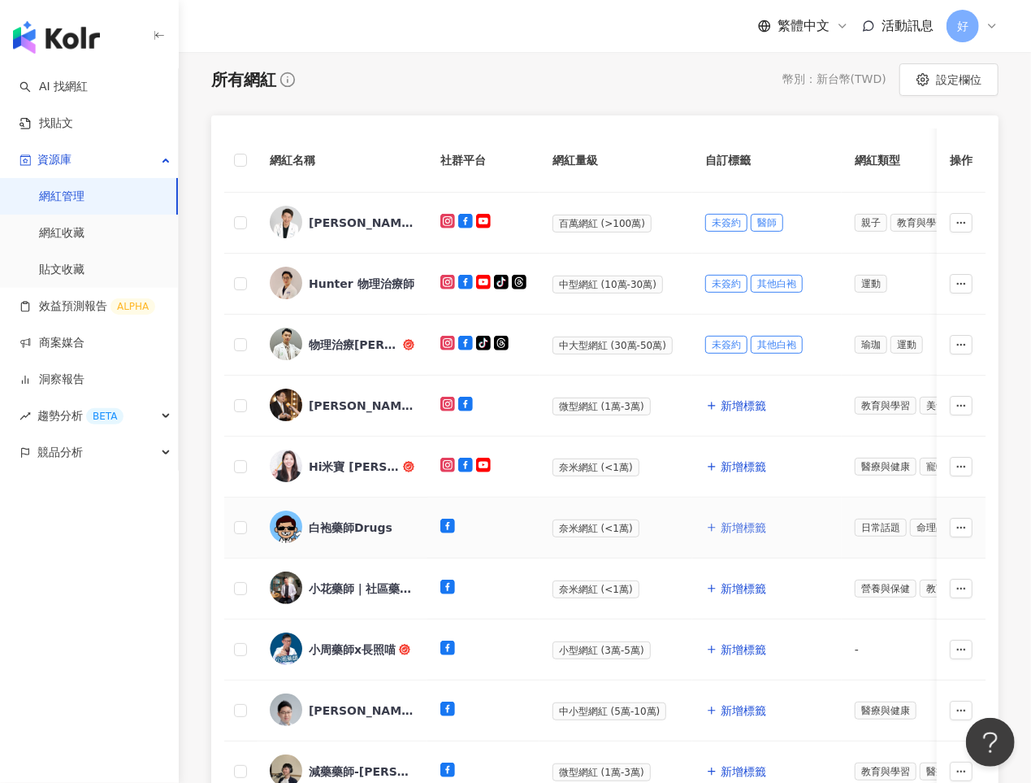
click at [735, 525] on span "新增標籤" at bounding box center [744, 527] width 46 height 13
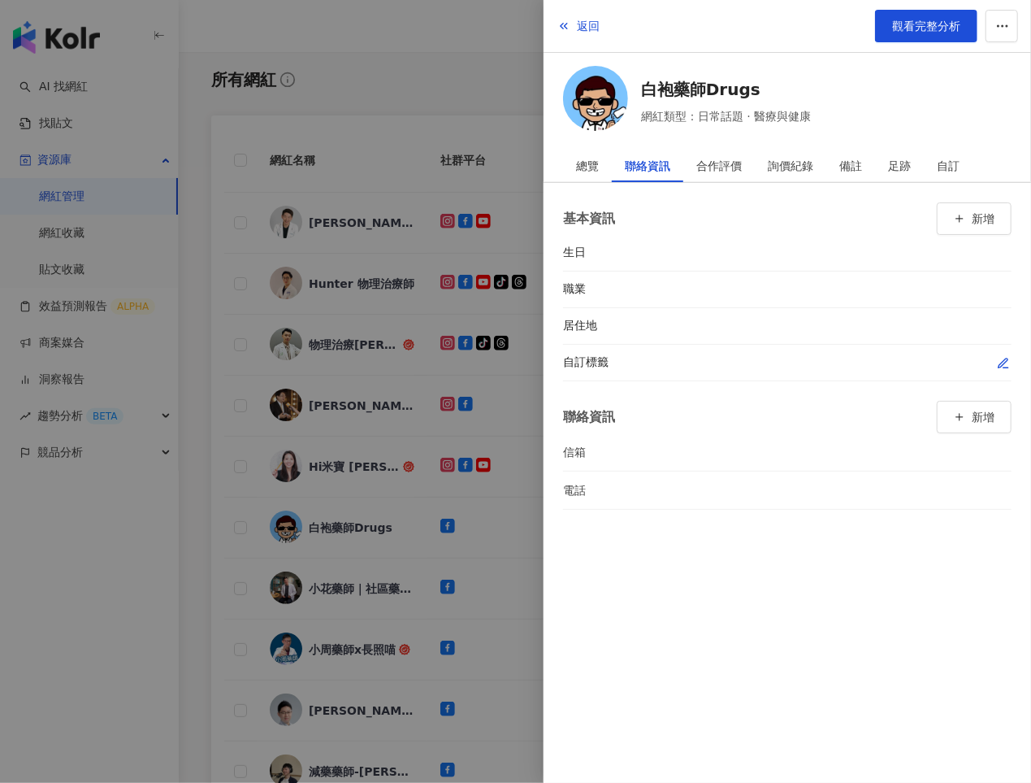
click at [1003, 358] on icon "button" at bounding box center [1003, 362] width 9 height 9
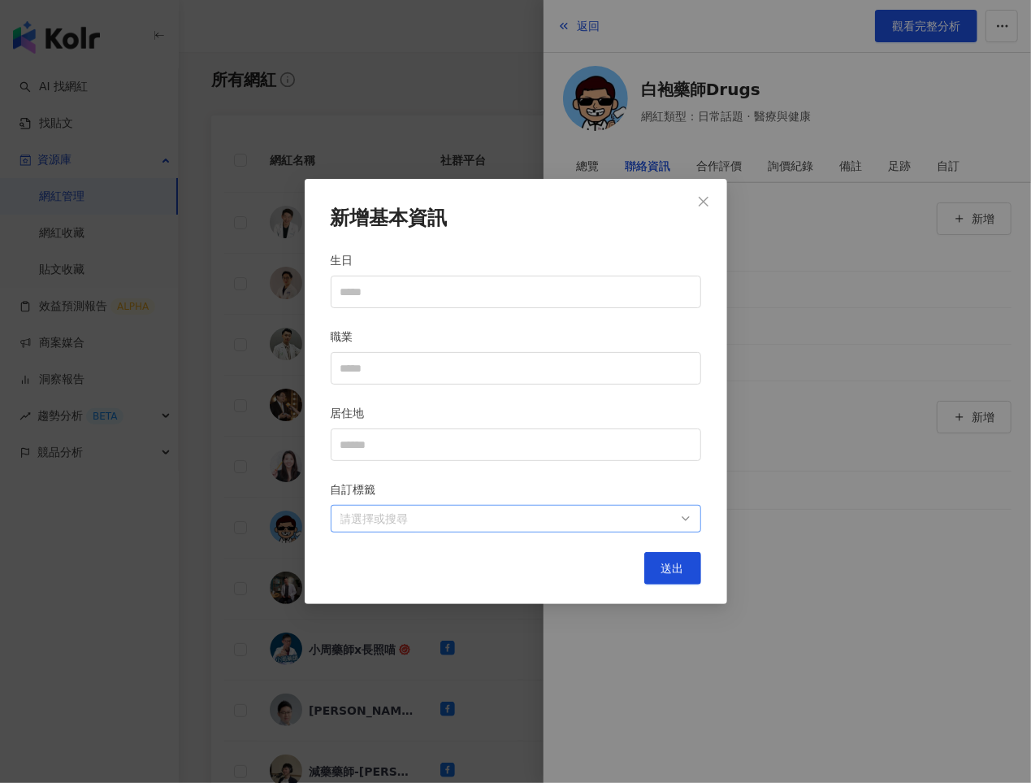
click at [627, 522] on div at bounding box center [507, 519] width 347 height 12
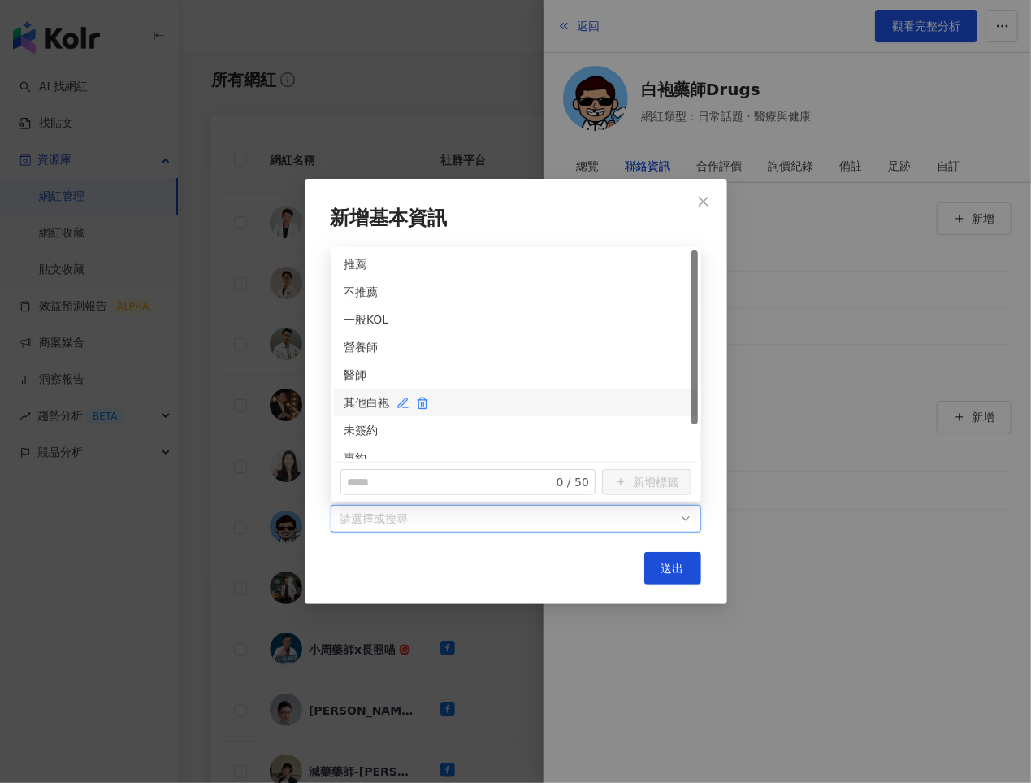
click at [353, 395] on div "其他白袍" at bounding box center [516, 402] width 345 height 18
click at [353, 432] on div "未簽約" at bounding box center [516, 430] width 345 height 18
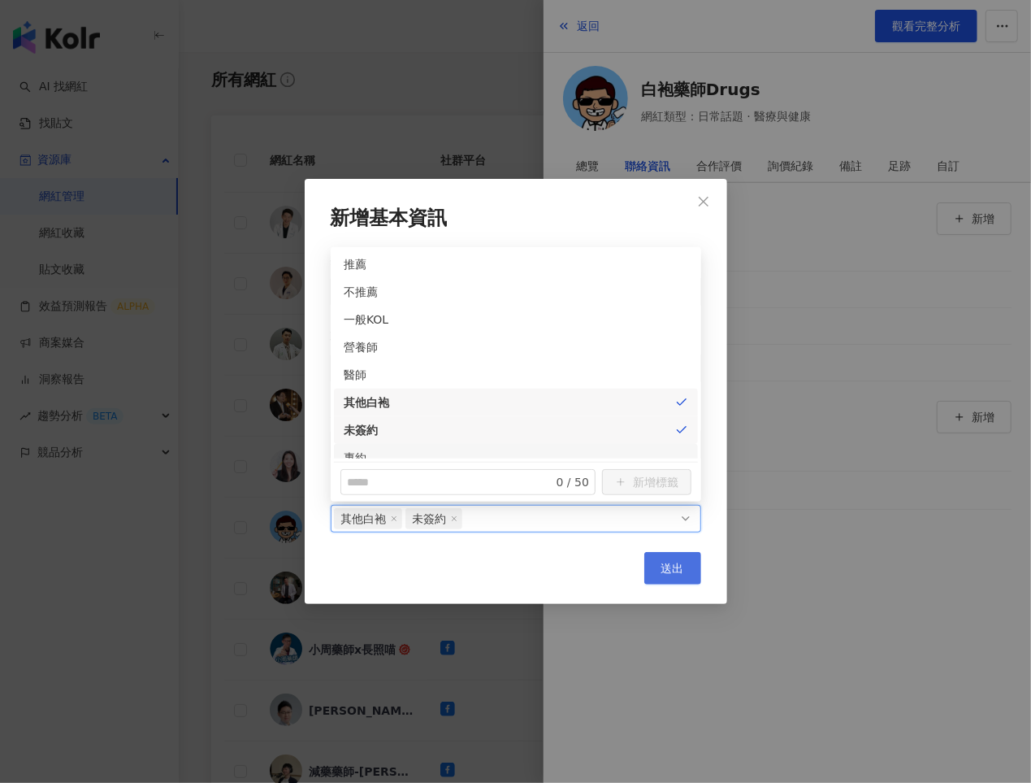
click at [667, 562] on span "送出" at bounding box center [672, 568] width 23 height 13
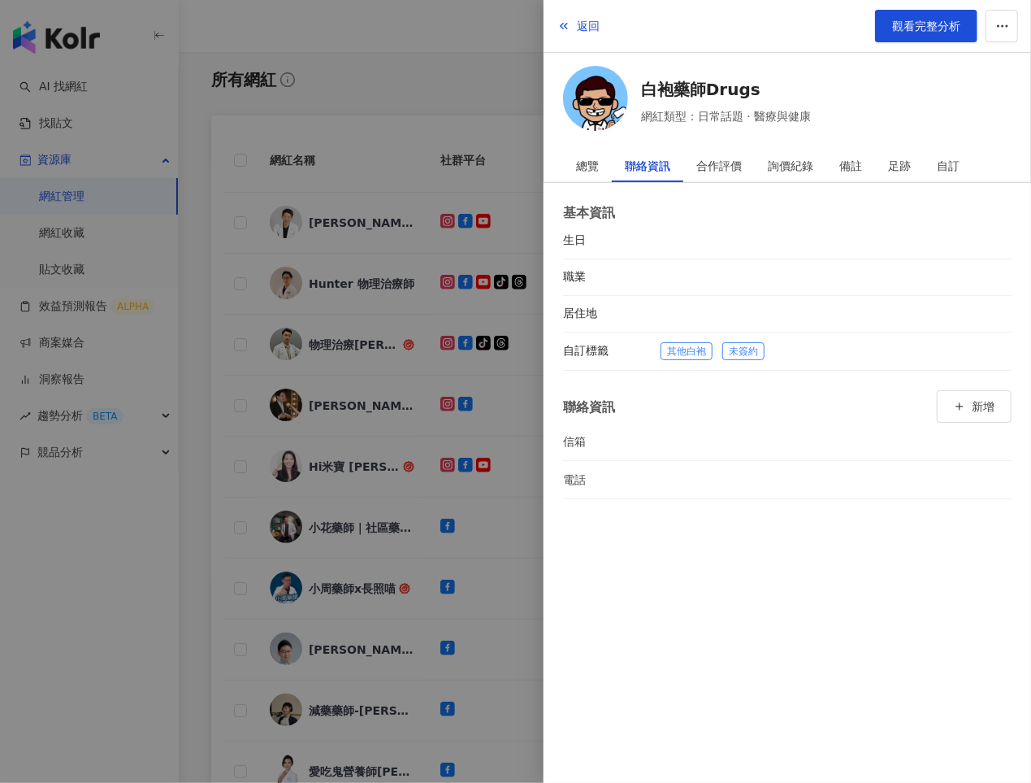
click at [389, 401] on div at bounding box center [515, 391] width 1031 height 783
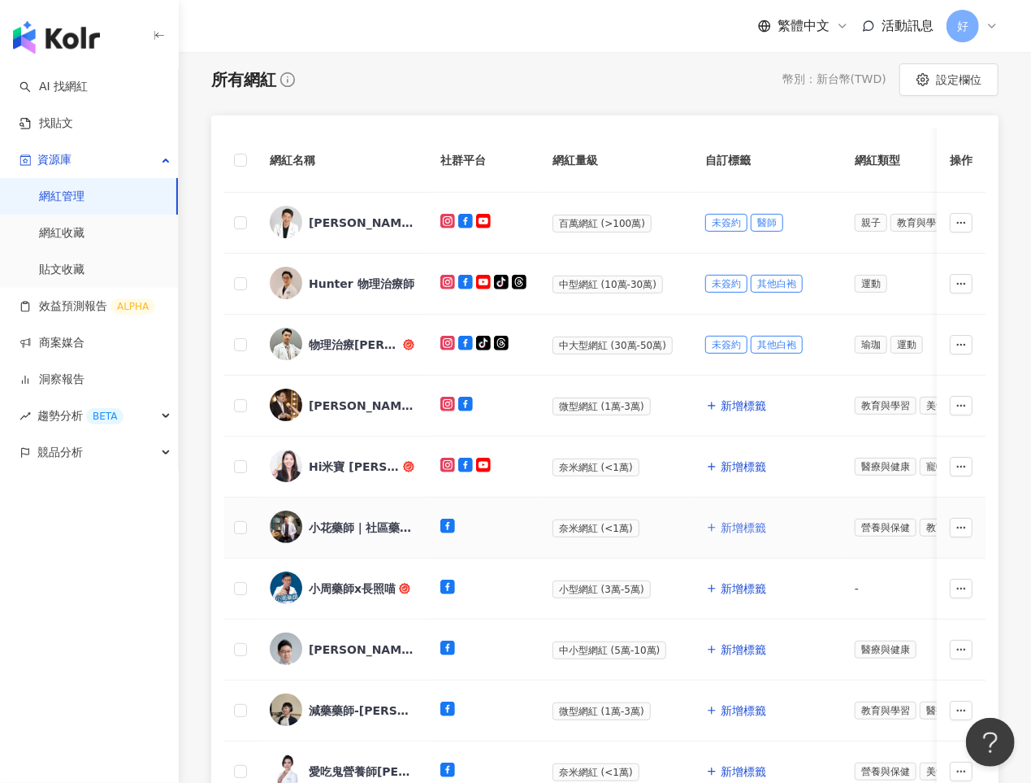
click at [728, 531] on span "新增標籤" at bounding box center [744, 527] width 46 height 13
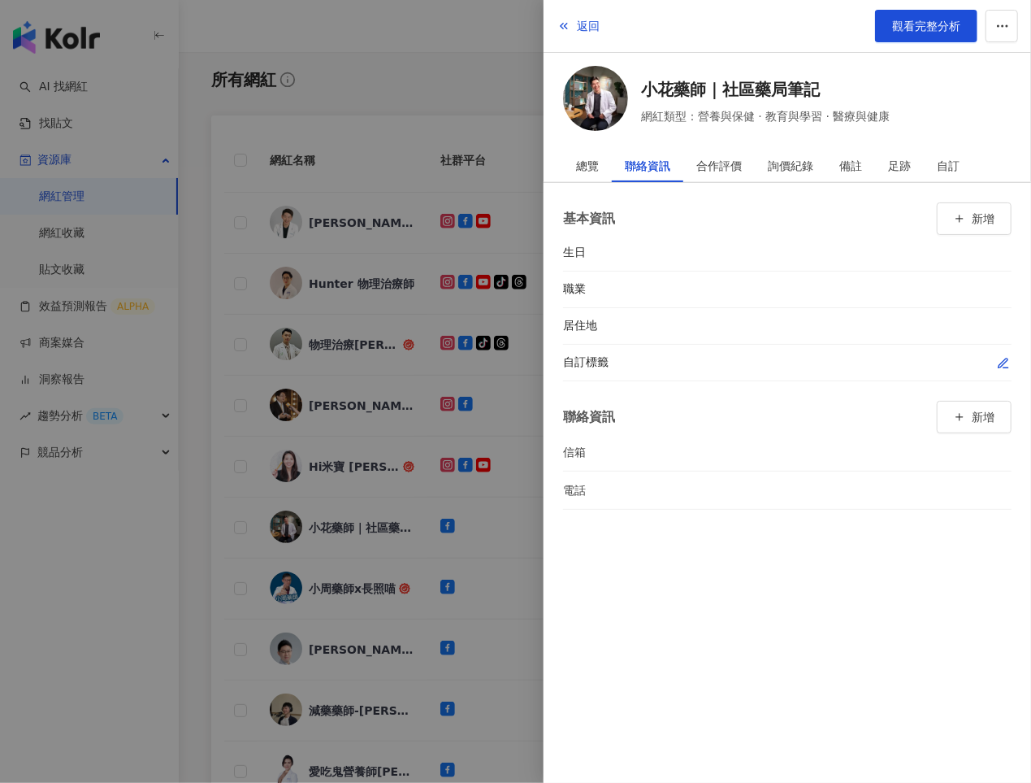
click at [997, 363] on icon "button" at bounding box center [1003, 363] width 13 height 13
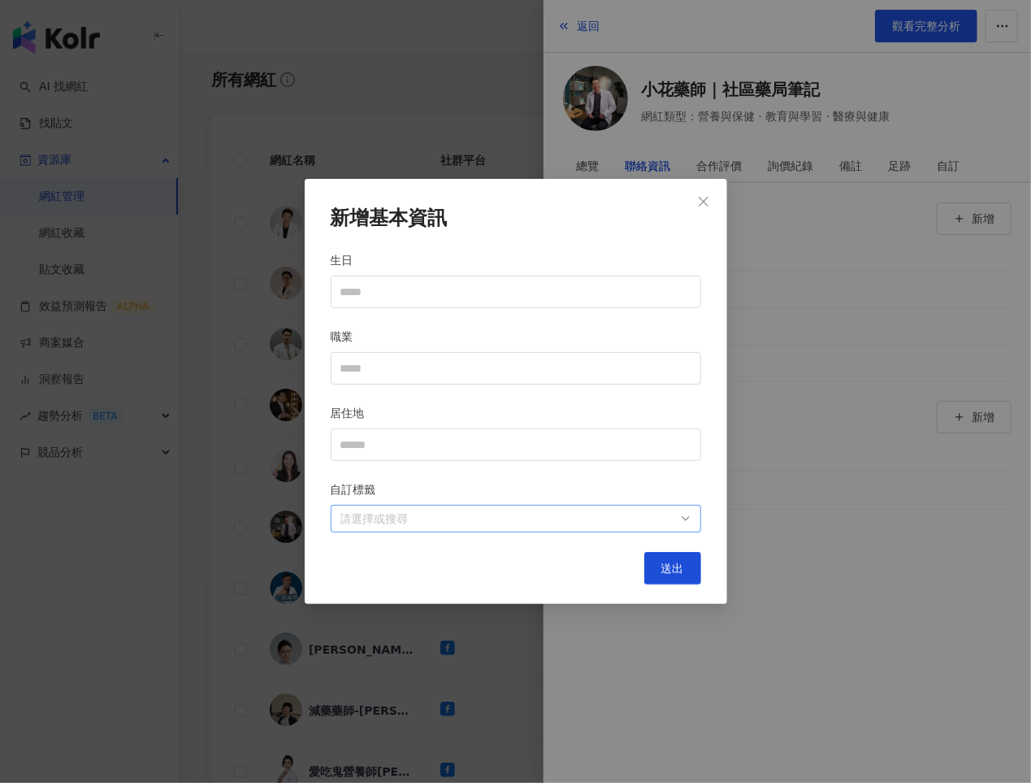
click at [608, 514] on div at bounding box center [507, 519] width 347 height 12
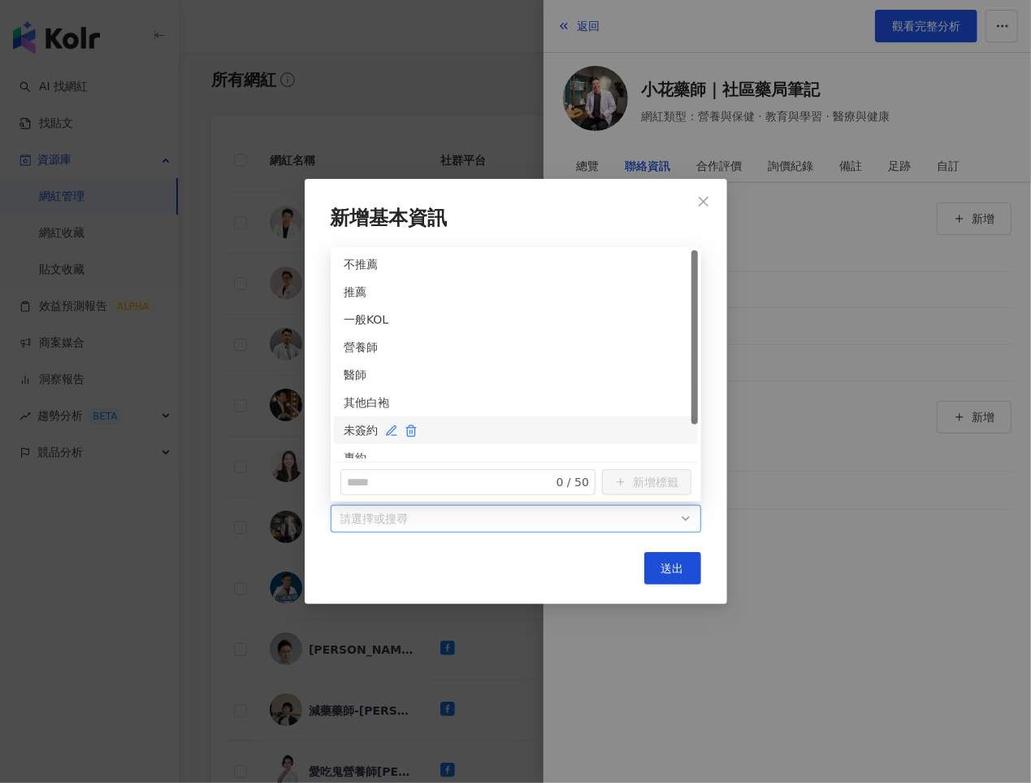
click at [352, 434] on div "未簽約" at bounding box center [516, 430] width 345 height 18
click at [354, 403] on div "其他白袍" at bounding box center [516, 402] width 345 height 18
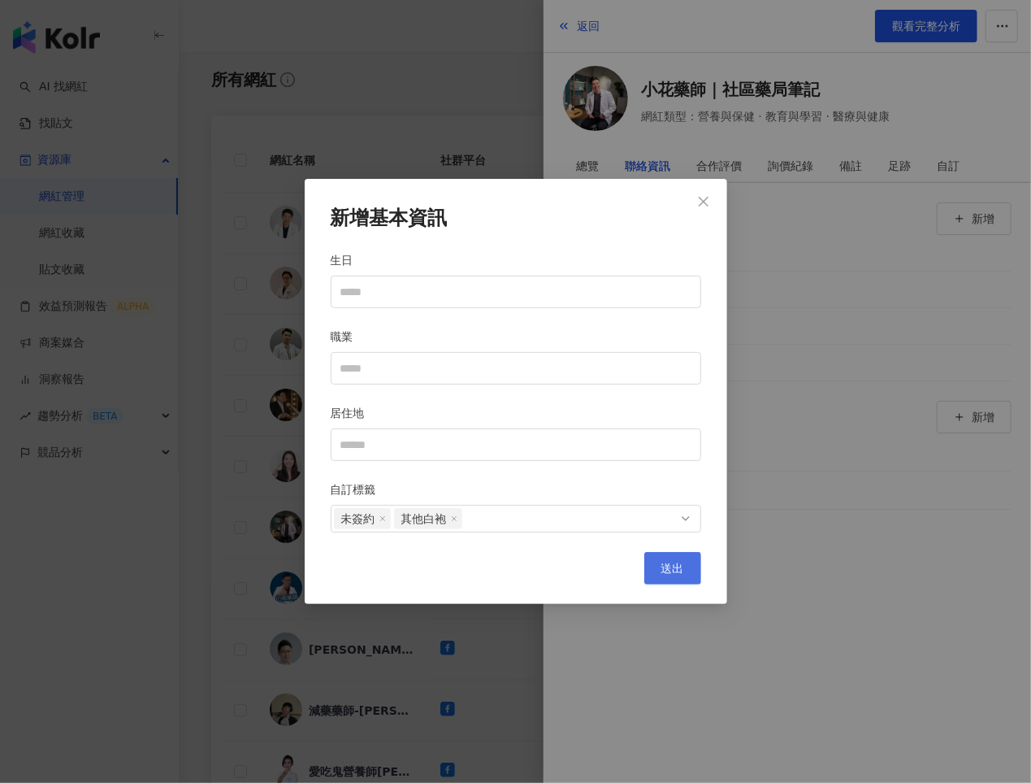
click at [677, 562] on span "送出" at bounding box center [672, 568] width 23 height 13
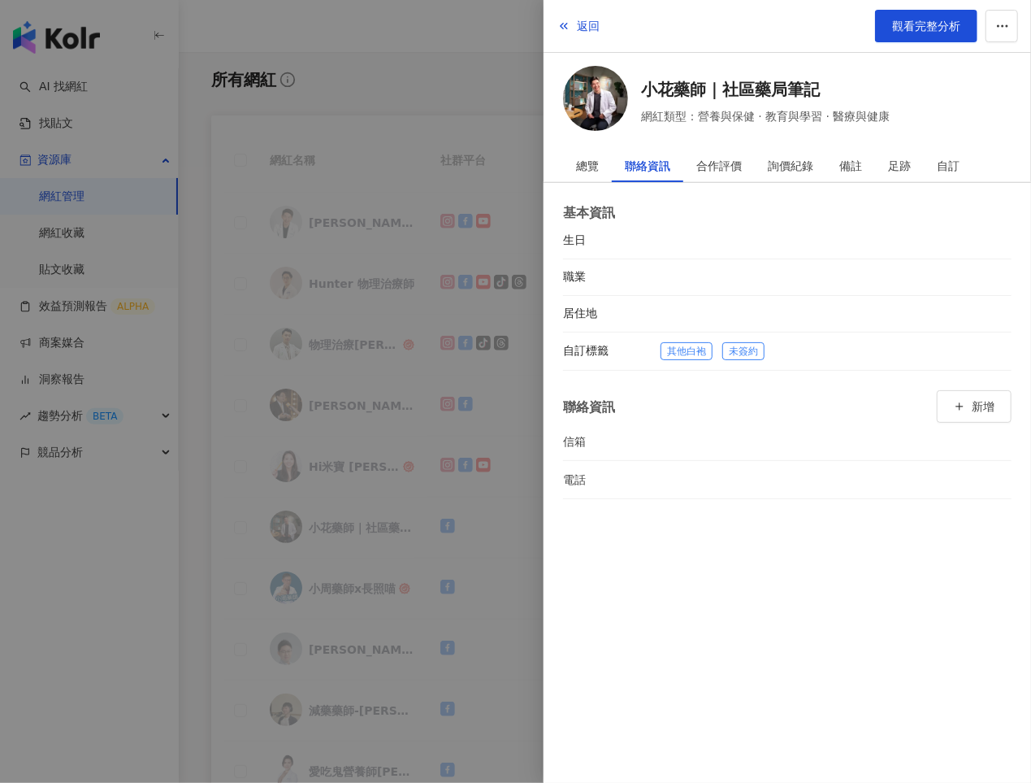
click at [415, 596] on div at bounding box center [515, 391] width 1031 height 783
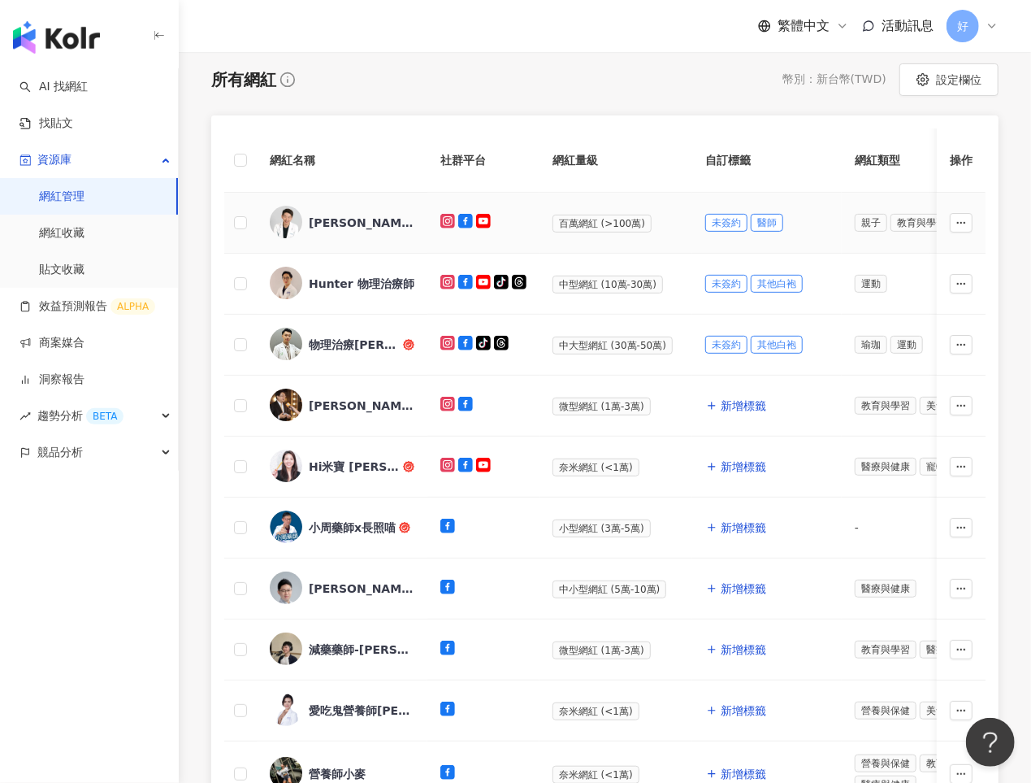
scroll to position [0, 0]
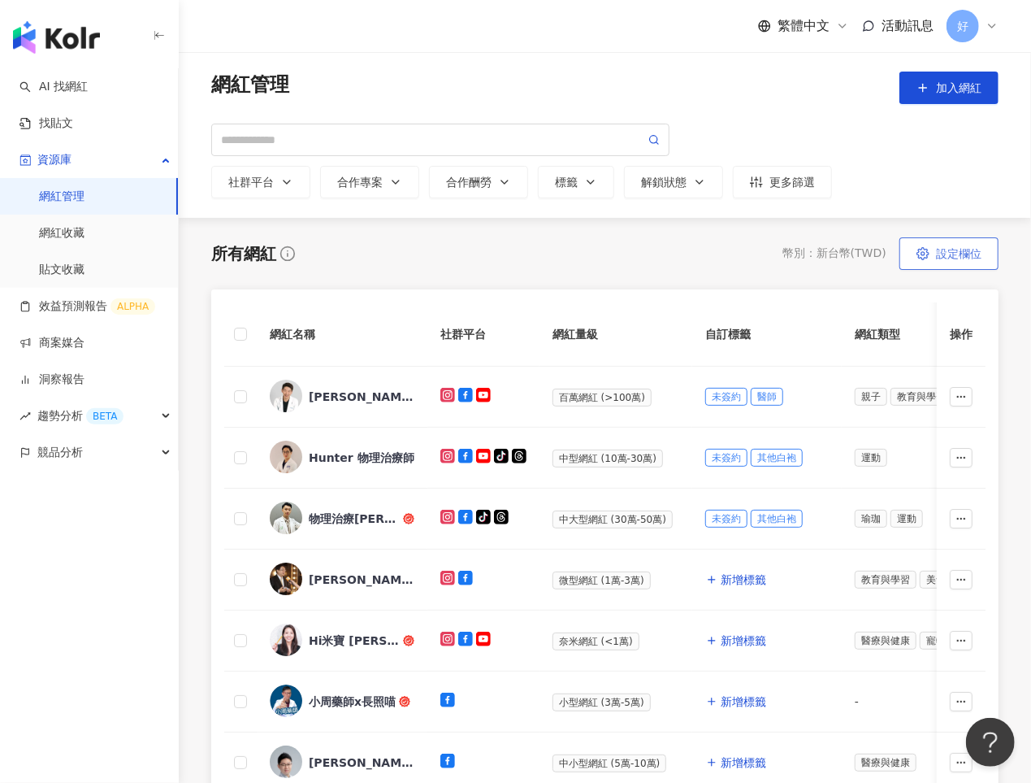
click at [940, 259] on span "設定欄位" at bounding box center [959, 253] width 46 height 13
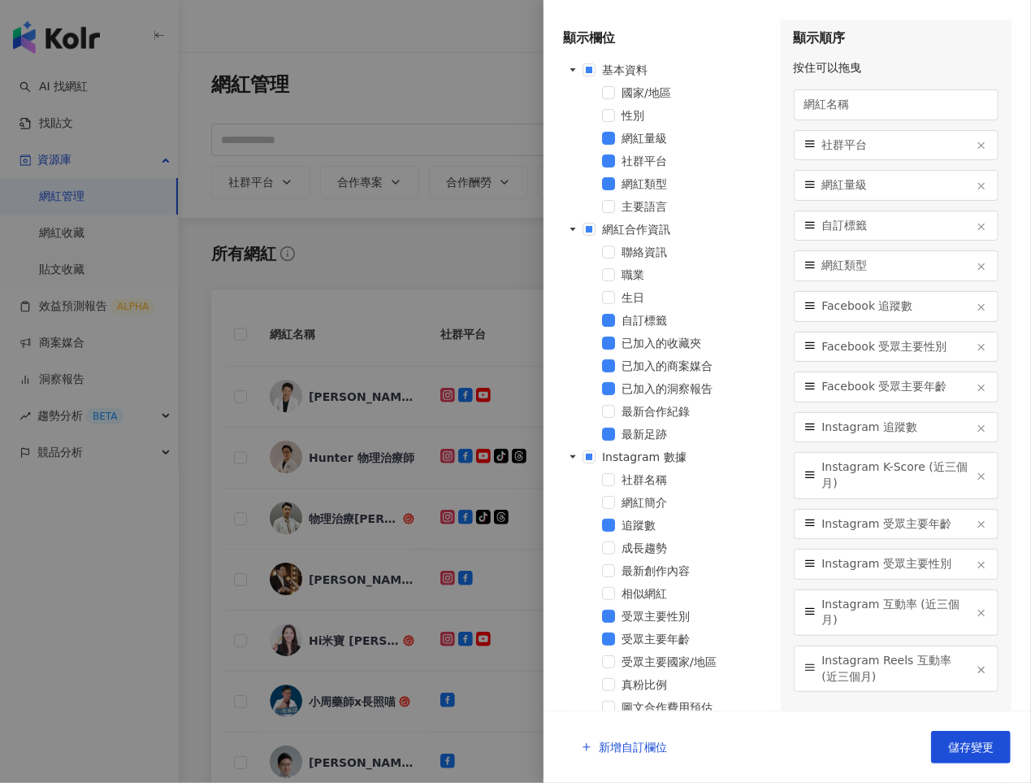
click at [411, 286] on div at bounding box center [515, 391] width 1031 height 783
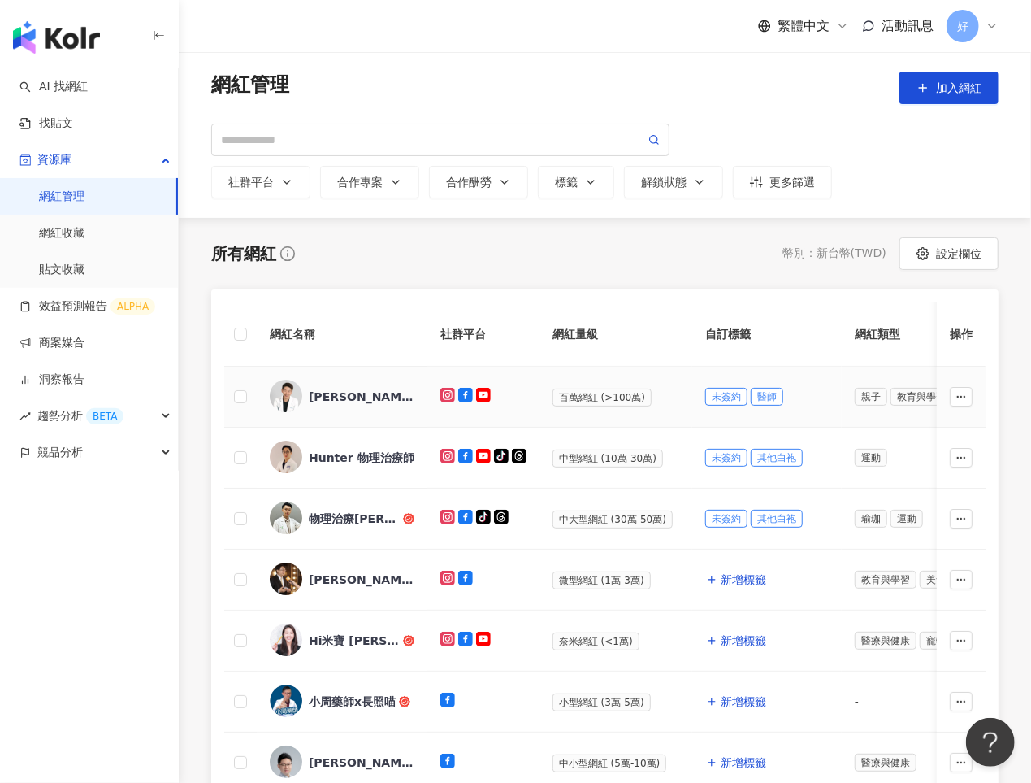
scroll to position [10, 0]
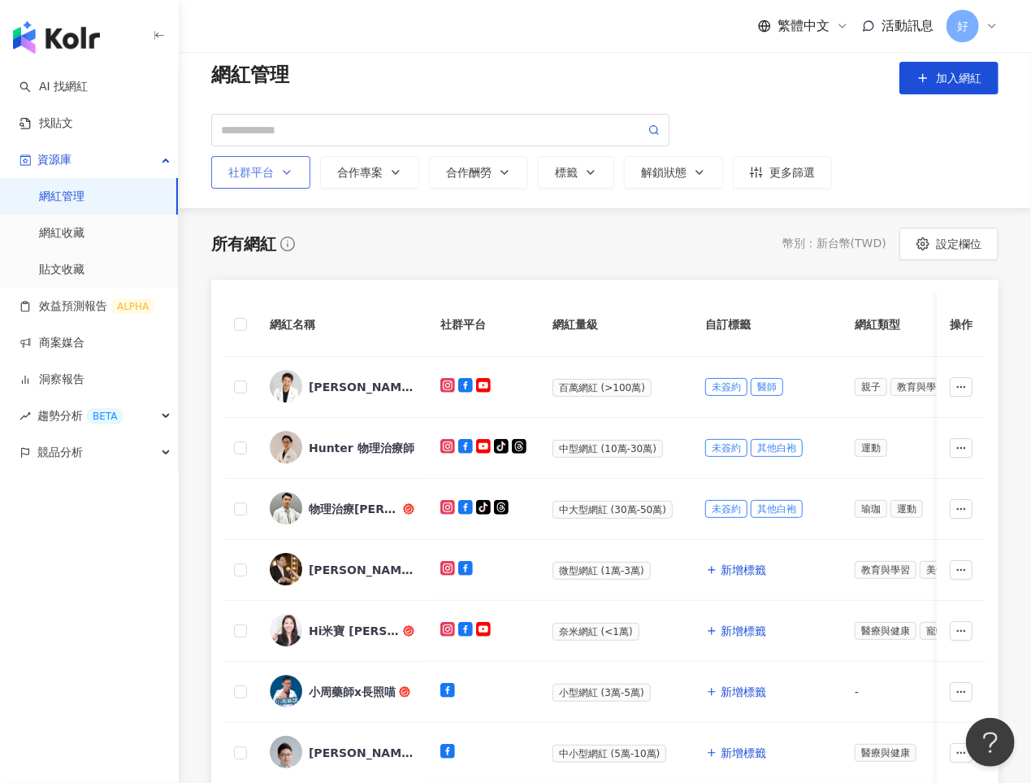
click at [299, 176] on button "社群平台" at bounding box center [260, 172] width 99 height 33
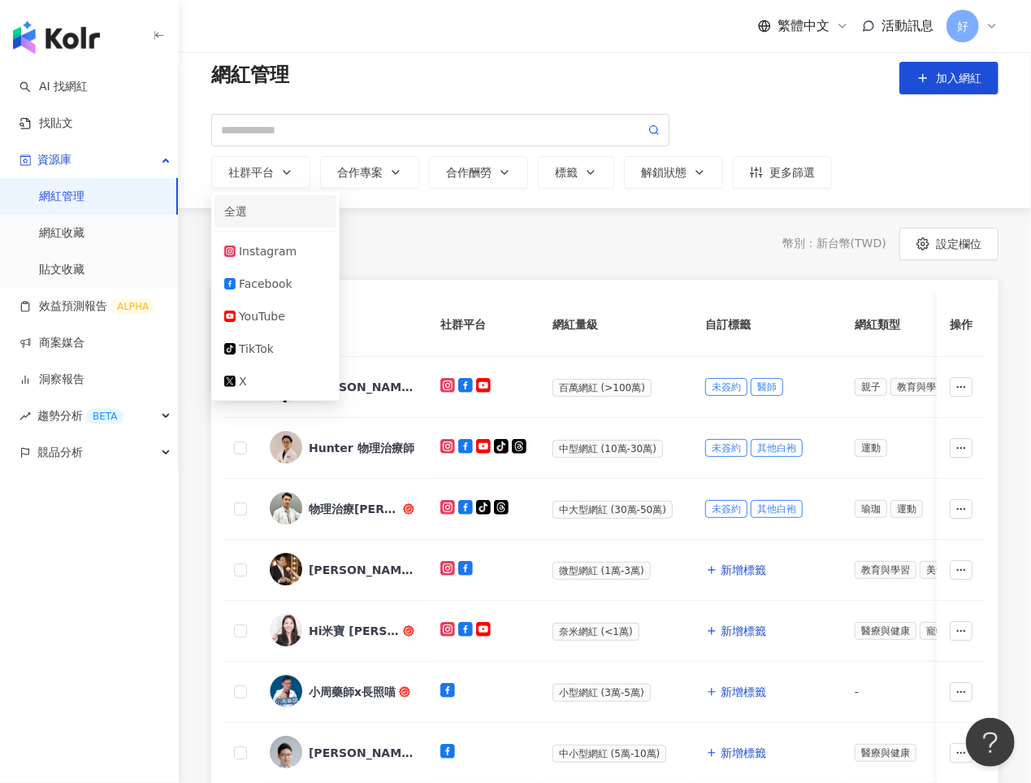
click at [275, 202] on div "全選" at bounding box center [275, 211] width 102 height 18
click at [757, 174] on line "button" at bounding box center [757, 174] width 0 height 5
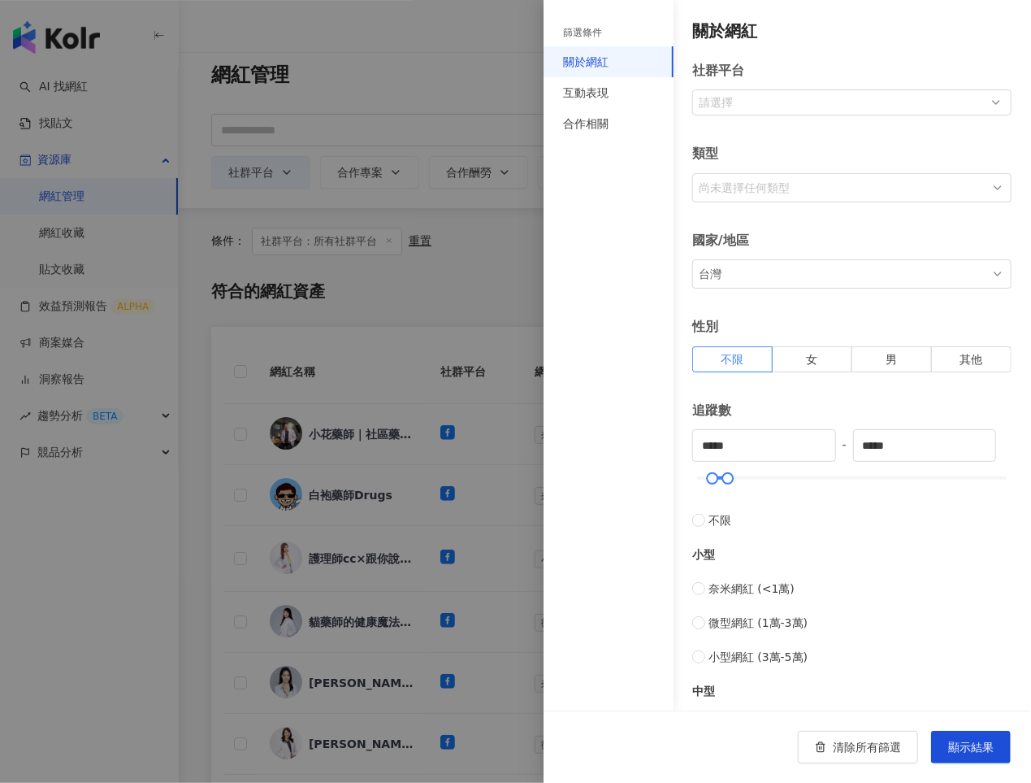
type input "*****"
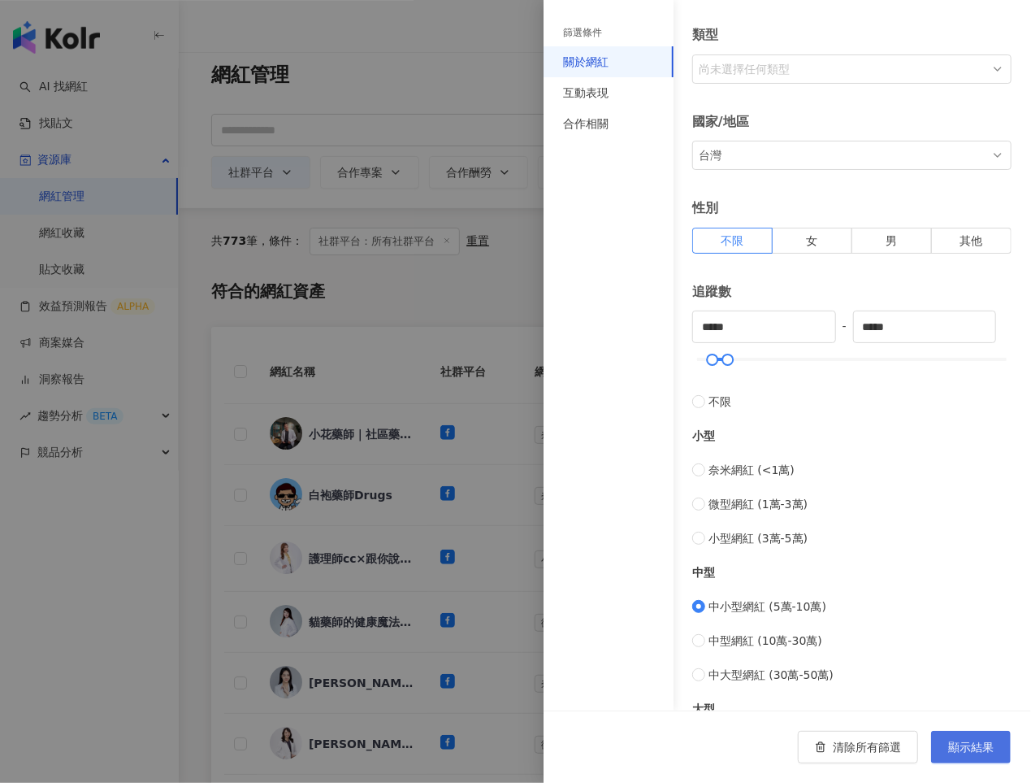
click at [960, 747] on span "顯示結果" at bounding box center [971, 746] width 46 height 13
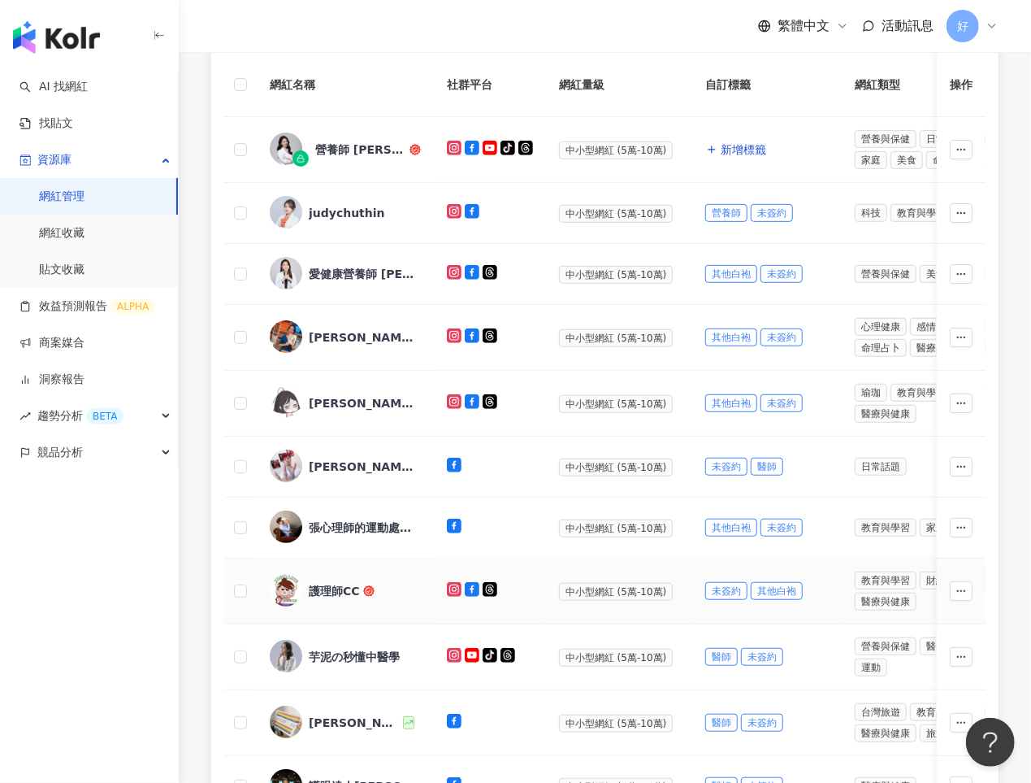
scroll to position [299, 0]
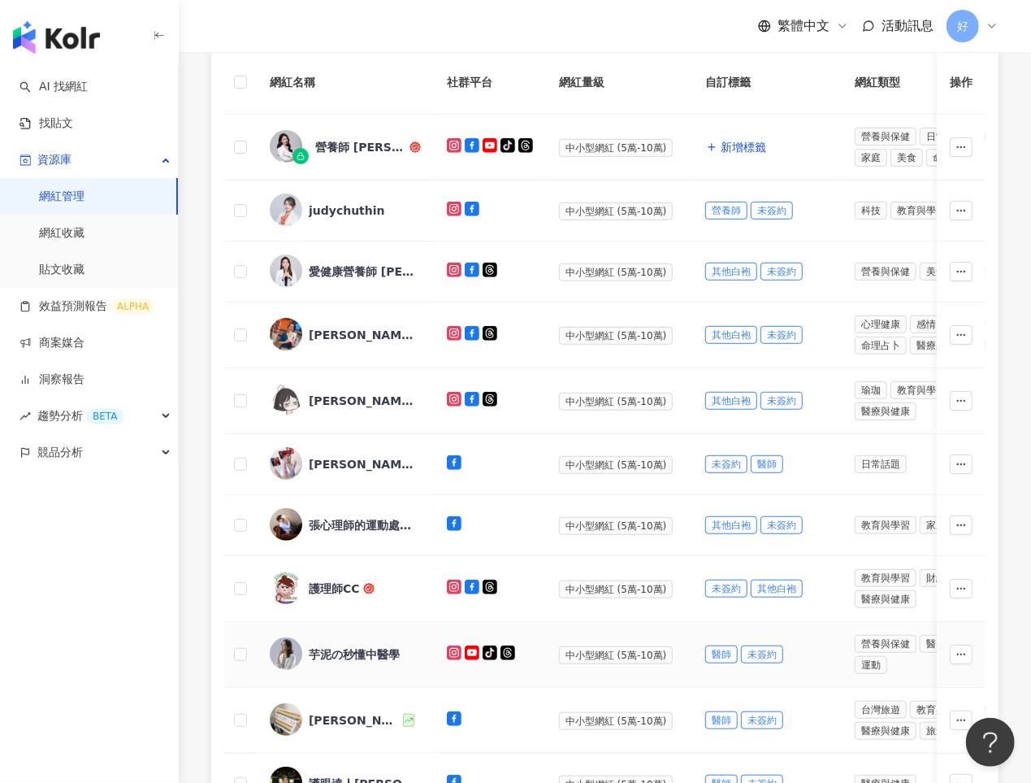
click at [339, 646] on div "芋泥の秒懂中醫學" at bounding box center [354, 654] width 91 height 16
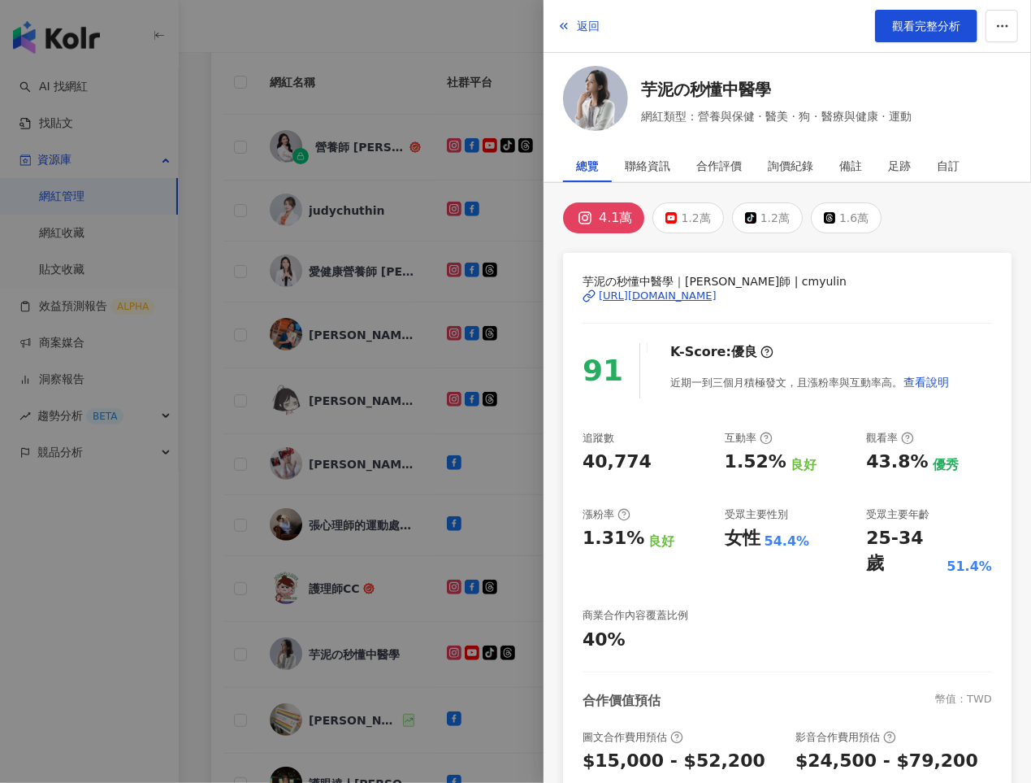
click at [425, 395] on div at bounding box center [515, 391] width 1031 height 783
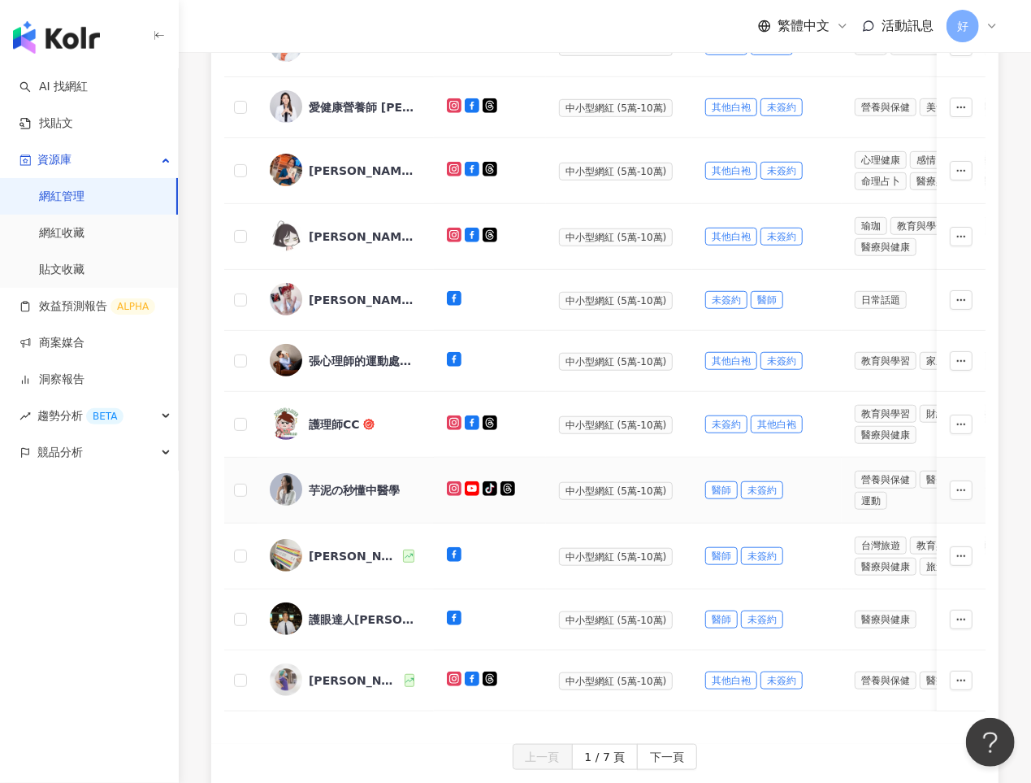
scroll to position [475, 0]
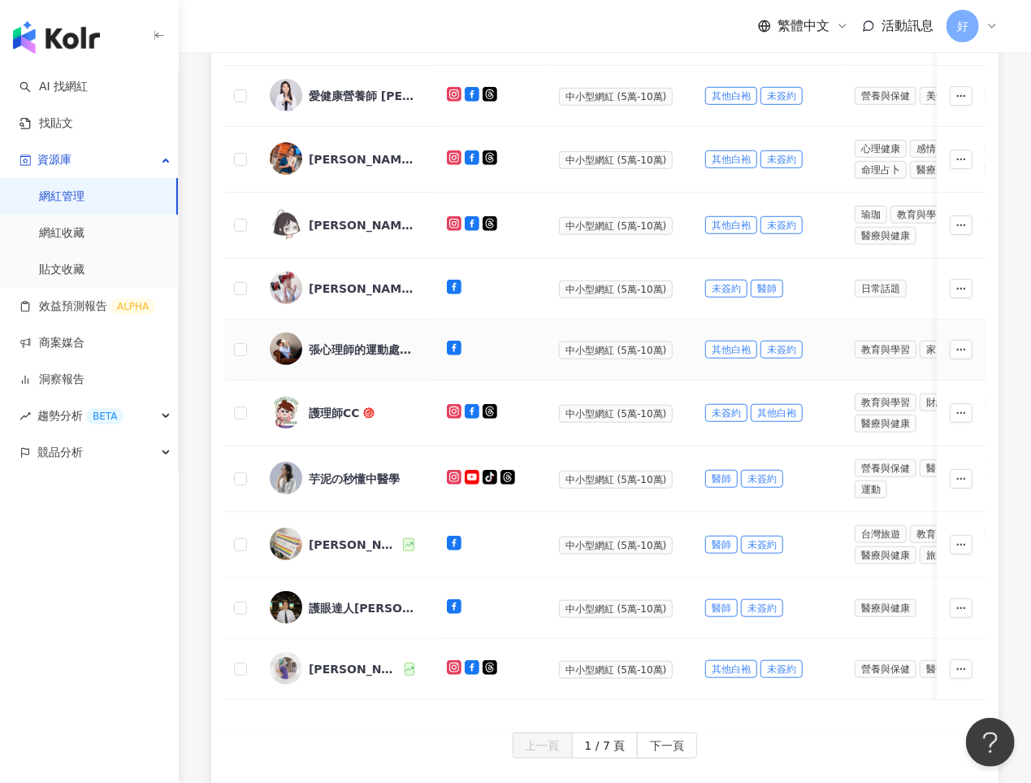
click at [332, 347] on div "張心理師的運動處方籤" at bounding box center [362, 349] width 106 height 16
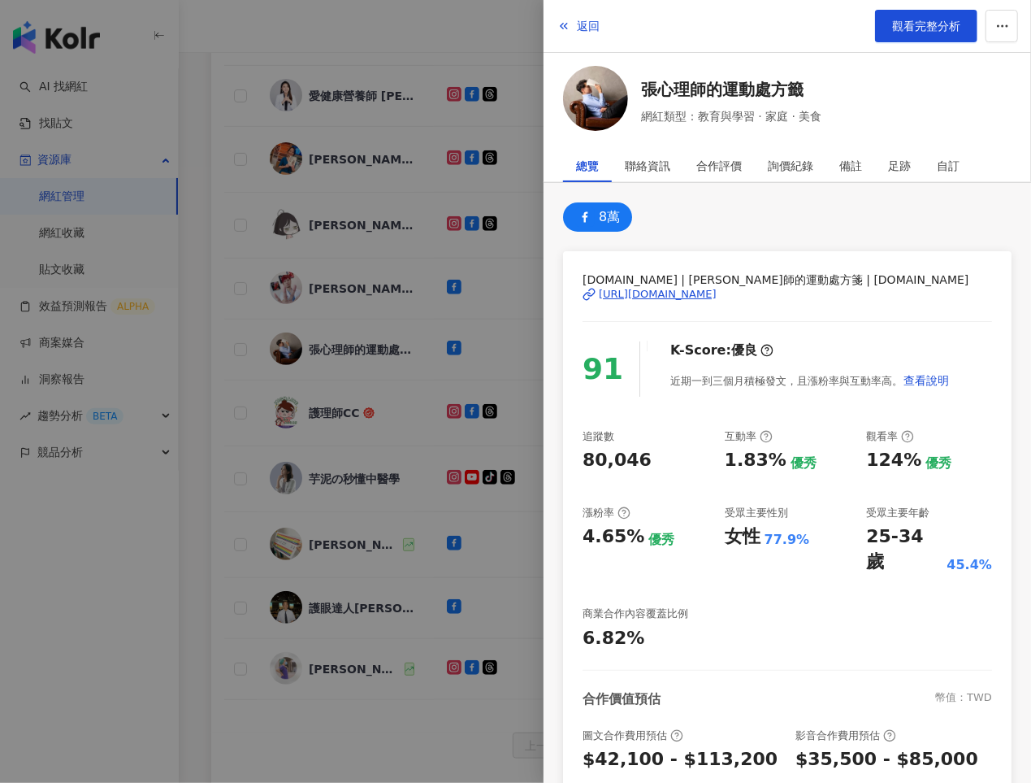
click at [629, 292] on div "https://www.facebook.com/1251948954920619" at bounding box center [658, 294] width 118 height 15
click at [456, 311] on div at bounding box center [515, 391] width 1031 height 783
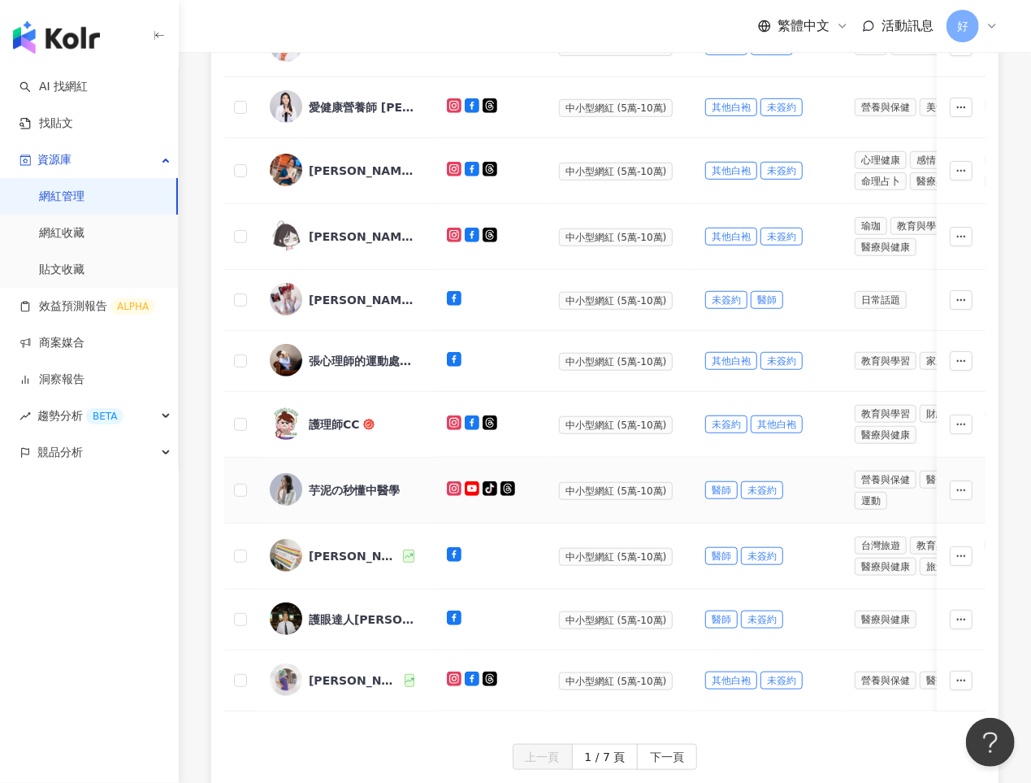
scroll to position [478, 0]
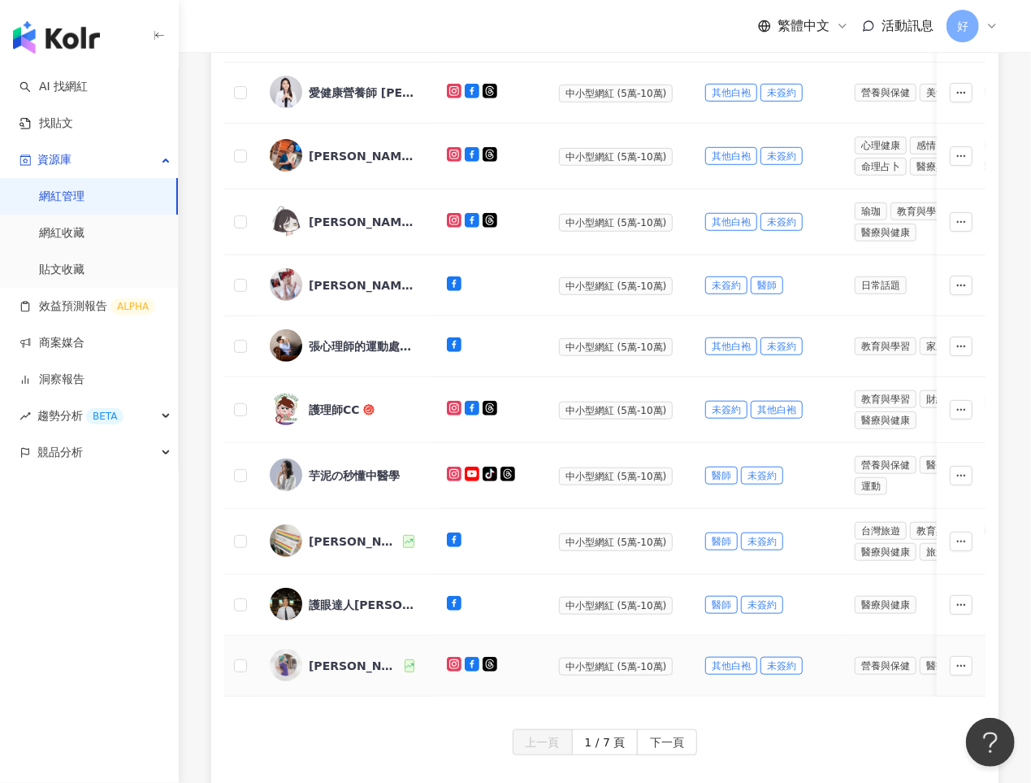
click at [334, 657] on div "林婷護理師" at bounding box center [355, 665] width 93 height 16
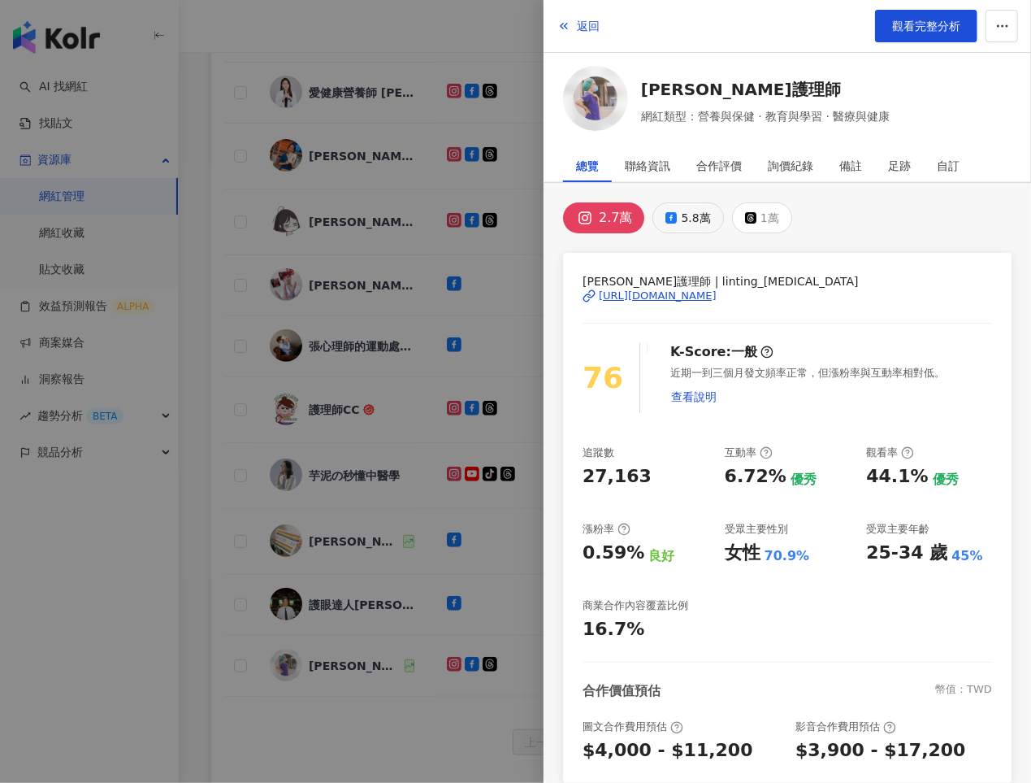
click at [686, 218] on div "5.8萬" at bounding box center [695, 217] width 29 height 23
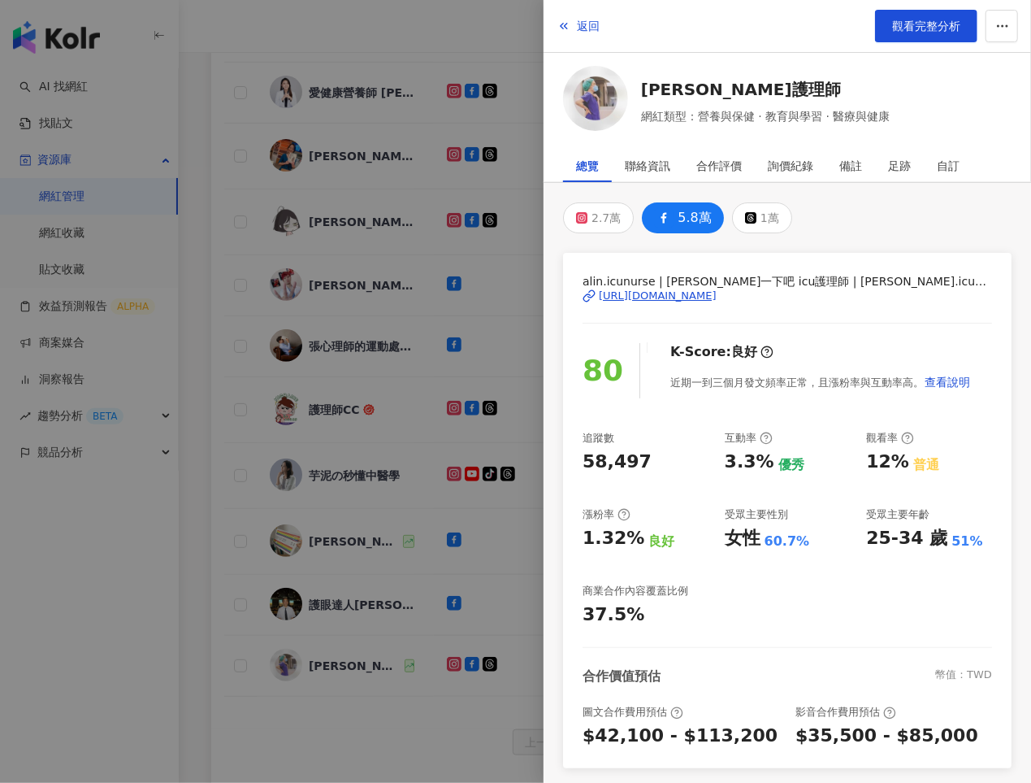
click at [670, 292] on div "https://www.facebook.com/107376820655208" at bounding box center [658, 295] width 118 height 15
click at [402, 349] on div at bounding box center [515, 391] width 1031 height 783
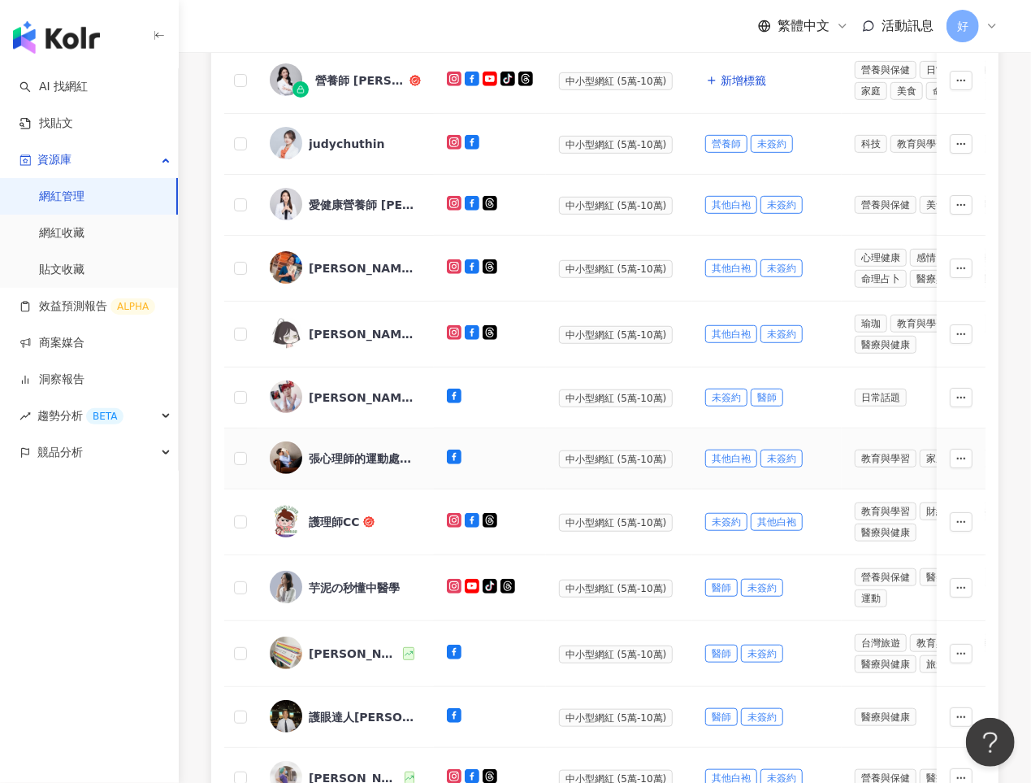
scroll to position [369, 0]
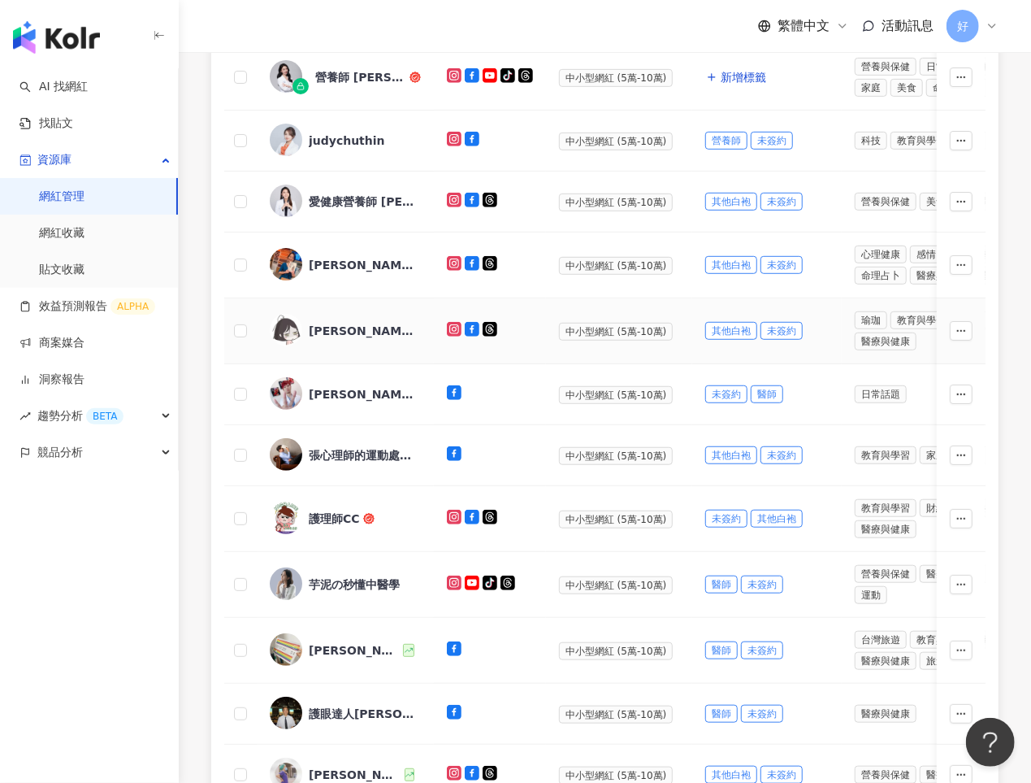
click at [354, 323] on div "陳小Q - 護理師x插畫日記" at bounding box center [362, 331] width 106 height 16
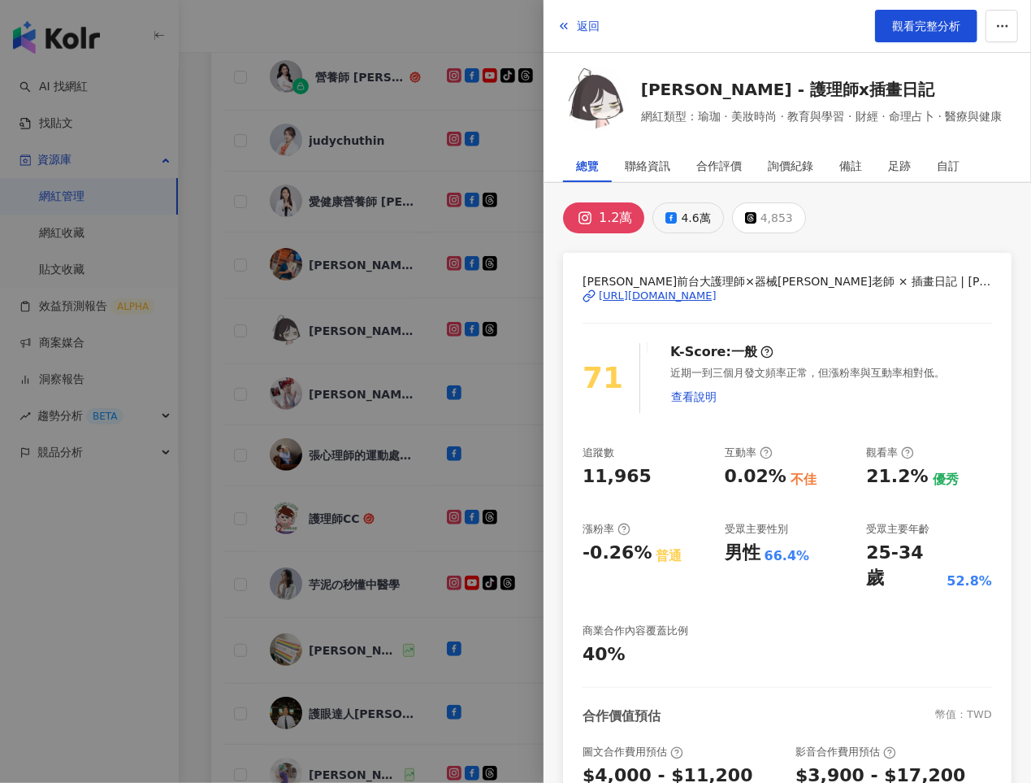
click at [682, 209] on div "4.6萬" at bounding box center [695, 217] width 29 height 23
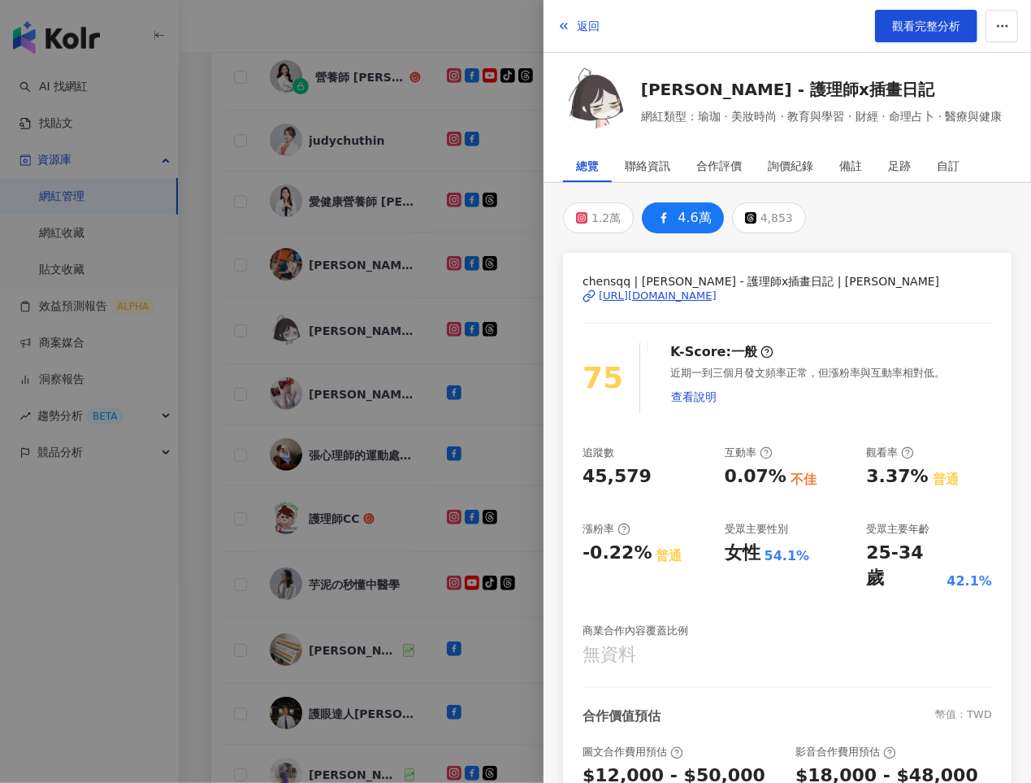
click at [687, 293] on div "https://www.facebook.com/549626828425928" at bounding box center [658, 295] width 118 height 15
click at [397, 353] on div at bounding box center [515, 391] width 1031 height 783
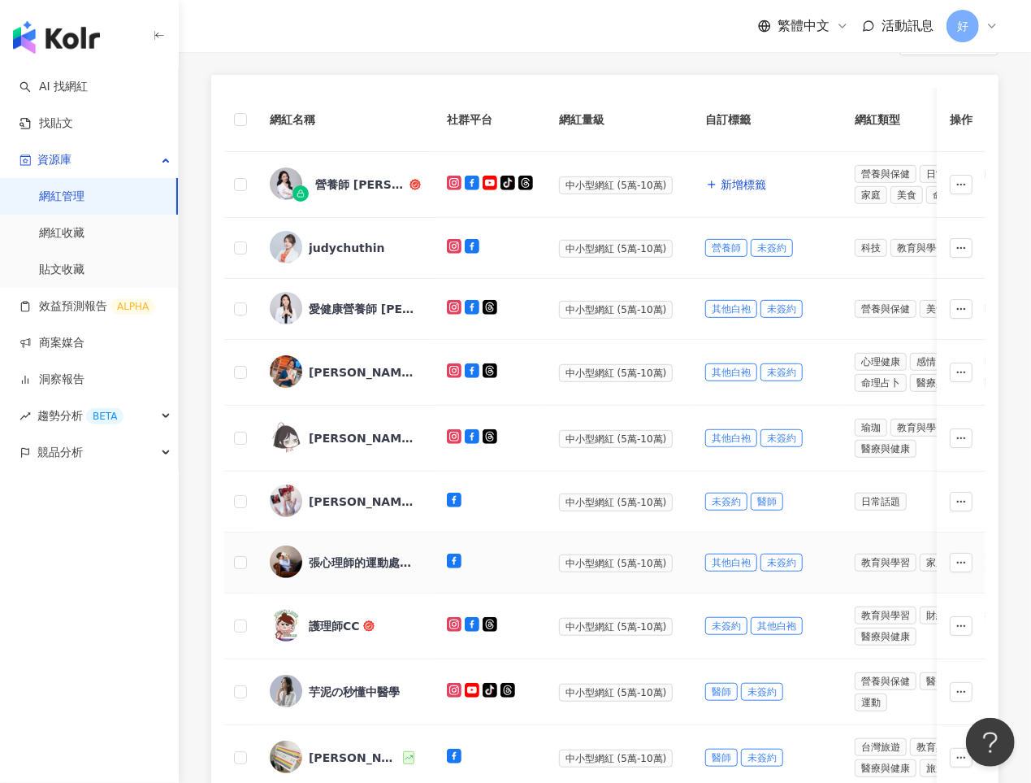
scroll to position [258, 0]
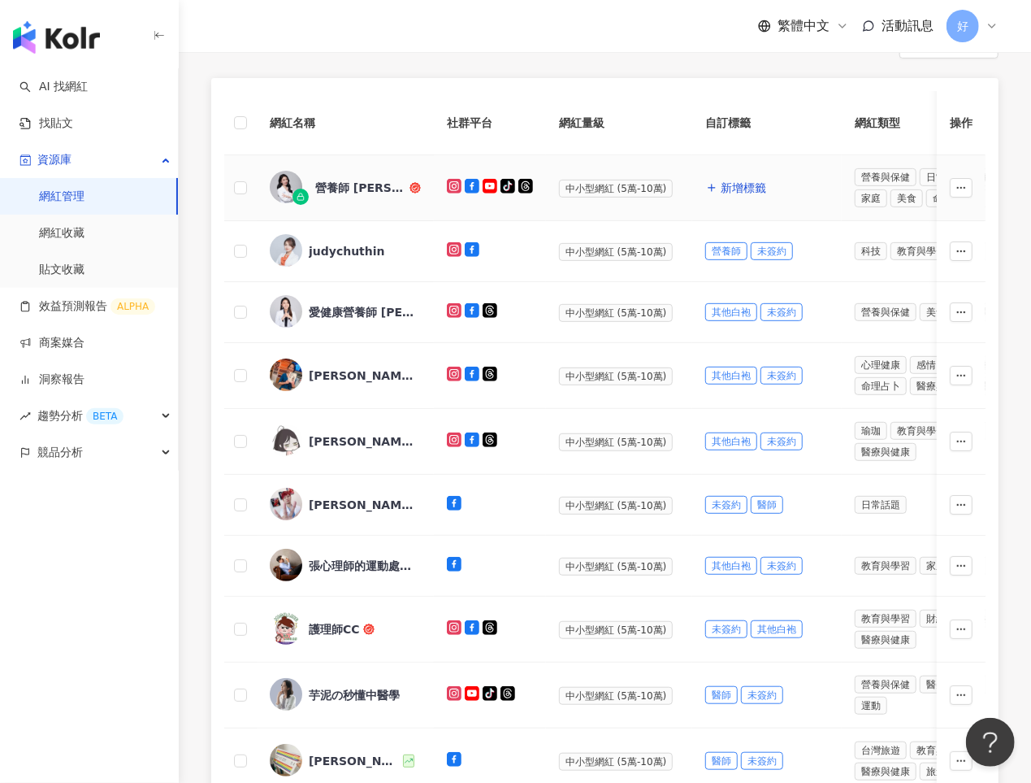
click at [370, 180] on div "營養師 張語希" at bounding box center [360, 188] width 91 height 16
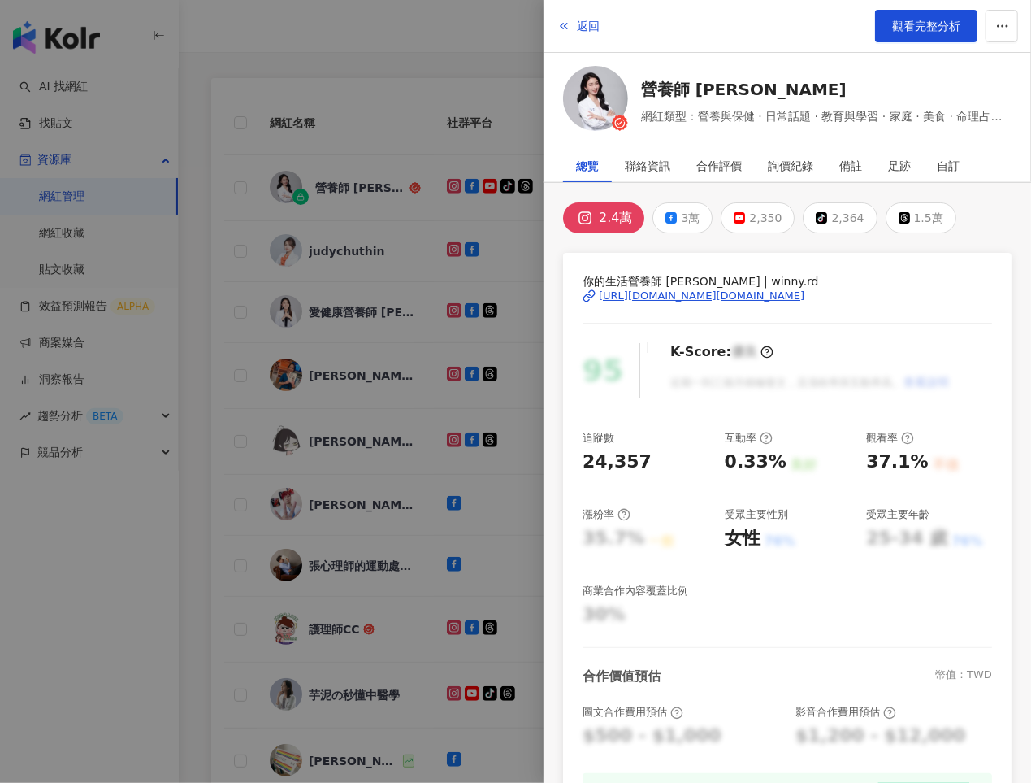
click at [388, 436] on div at bounding box center [515, 391] width 1031 height 783
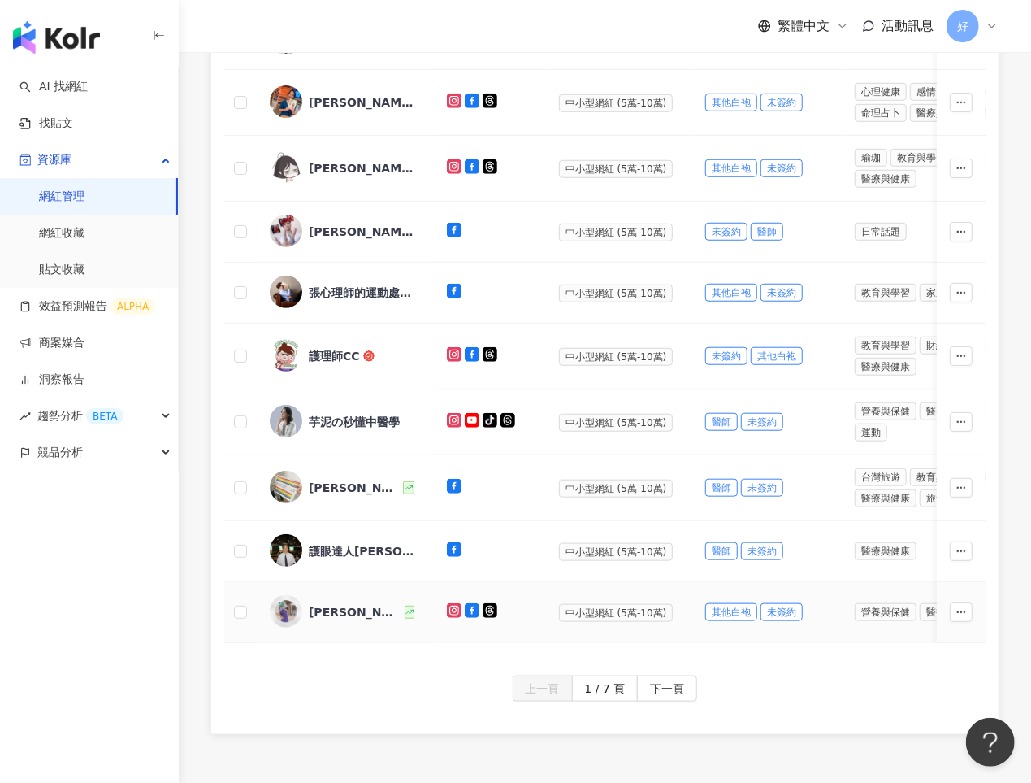
scroll to position [553, 0]
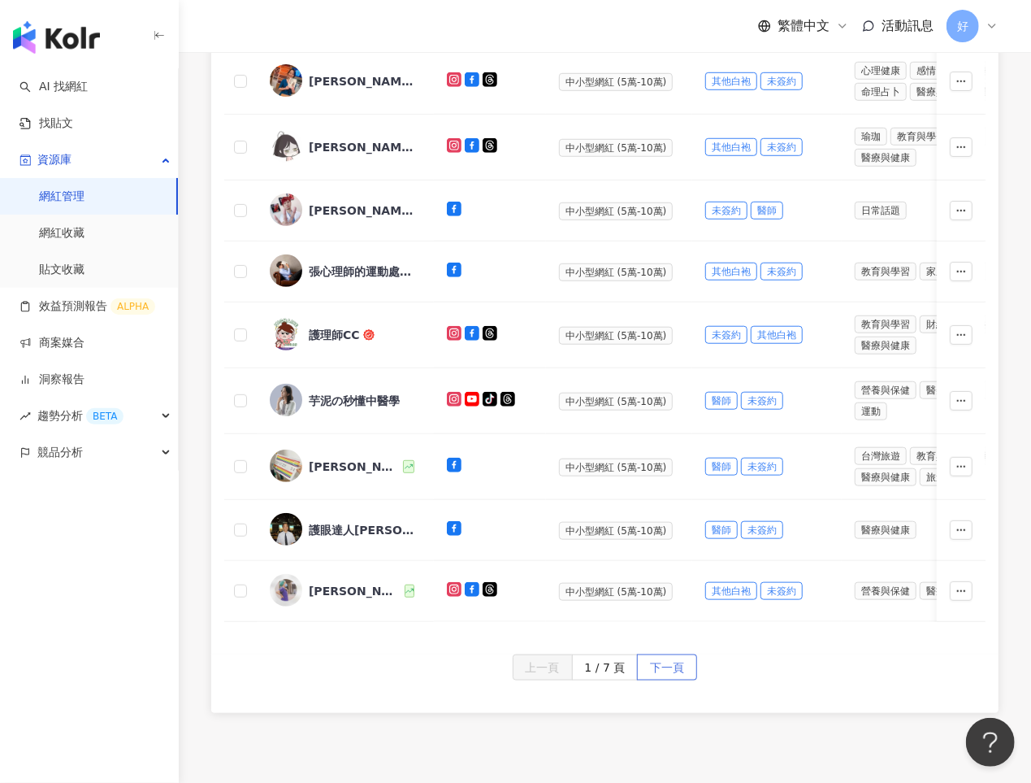
click at [655, 655] on span "下一頁" at bounding box center [667, 668] width 34 height 26
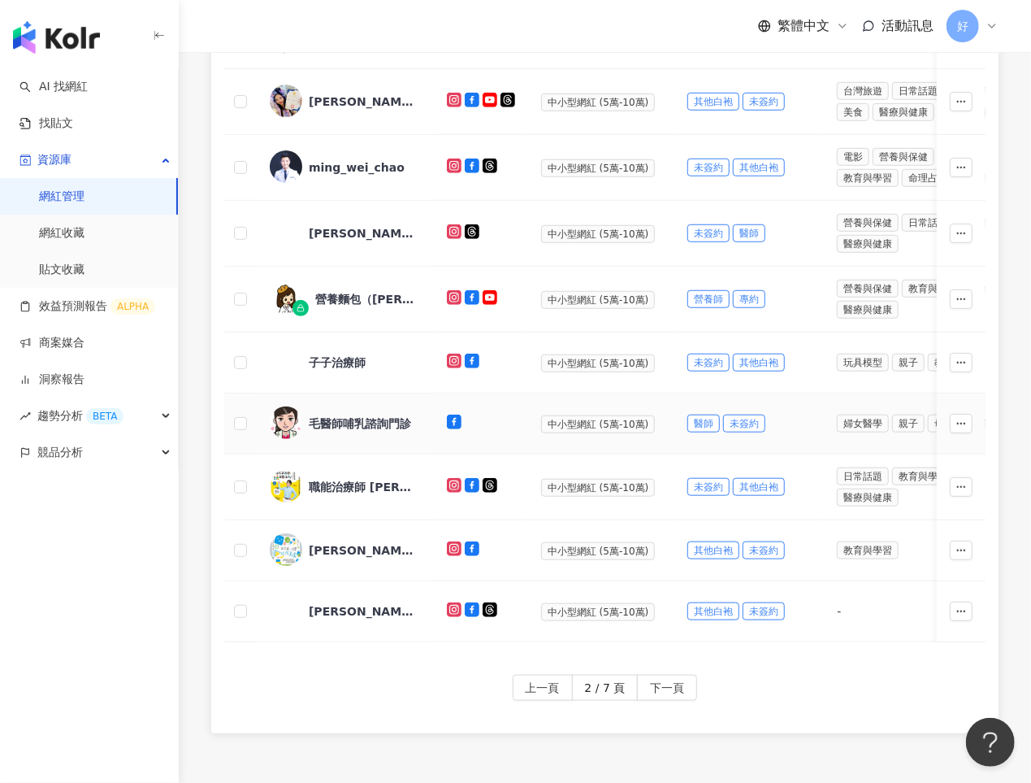
scroll to position [462, 0]
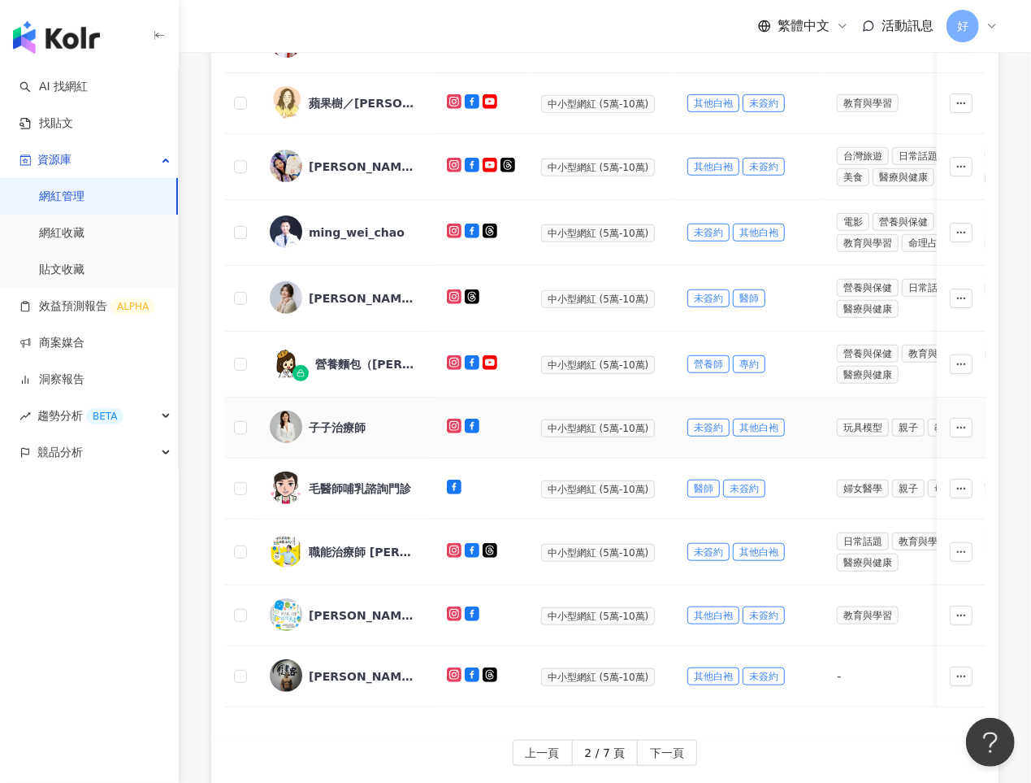
click at [349, 419] on div "子子治療師" at bounding box center [337, 427] width 57 height 16
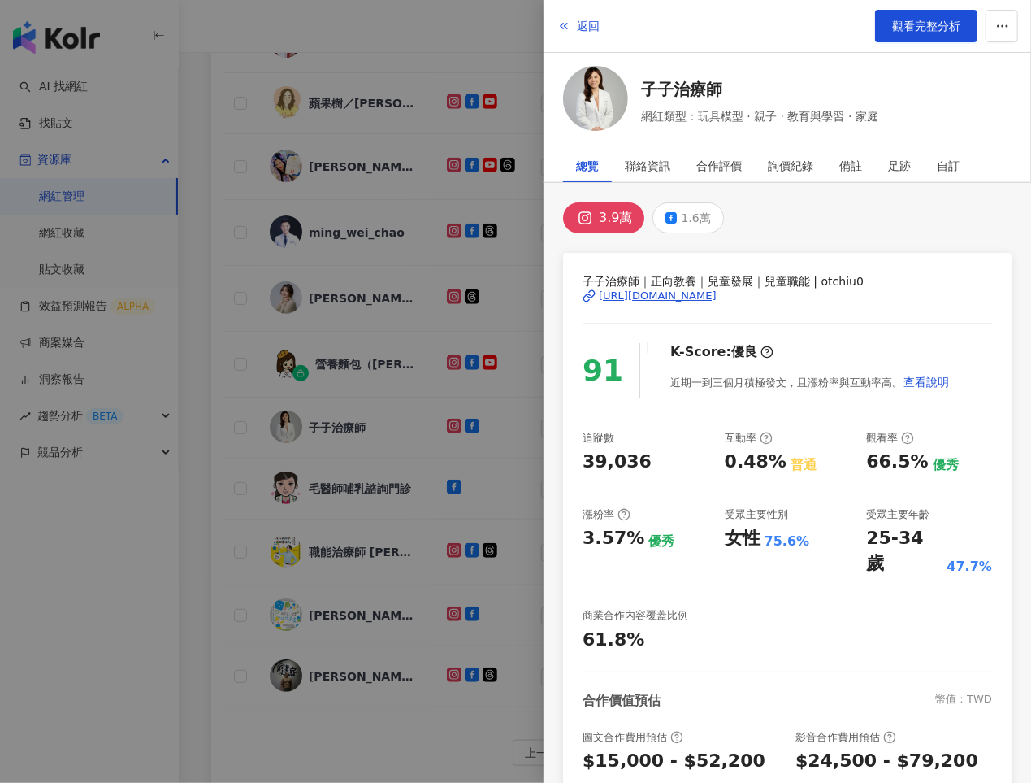
click at [667, 294] on div "https://www.instagram.com/otchiu0/" at bounding box center [658, 295] width 118 height 15
click at [398, 232] on div at bounding box center [515, 391] width 1031 height 783
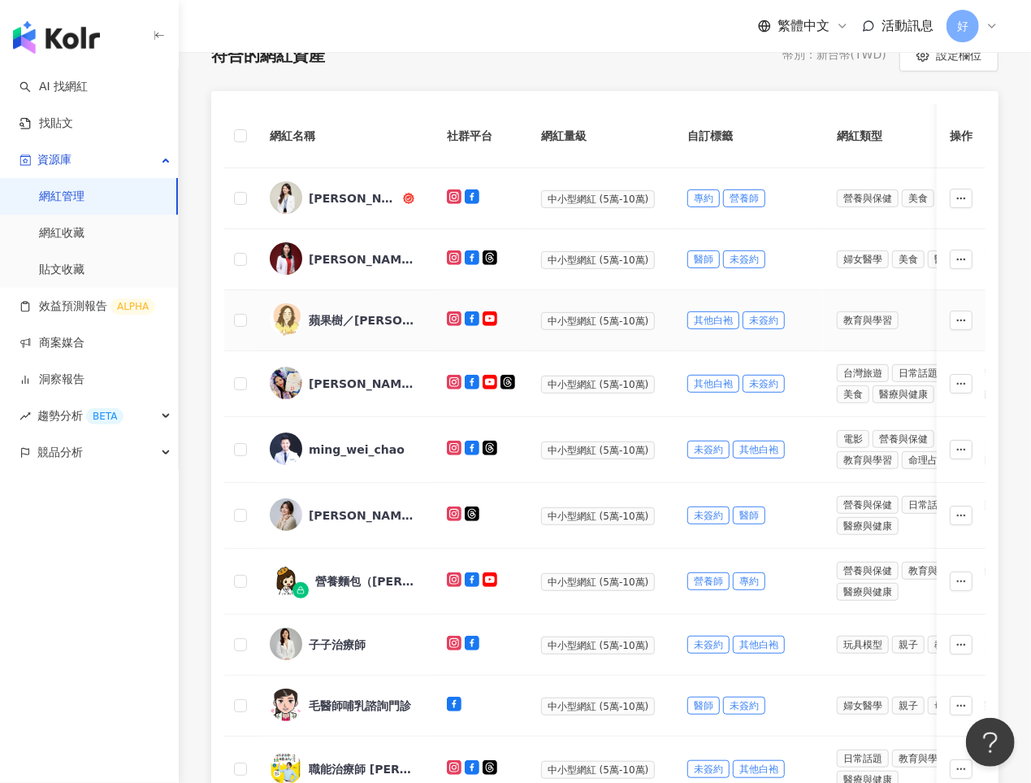
scroll to position [245, 0]
click at [333, 199] on div "cynthia_dietitian" at bounding box center [354, 199] width 91 height 16
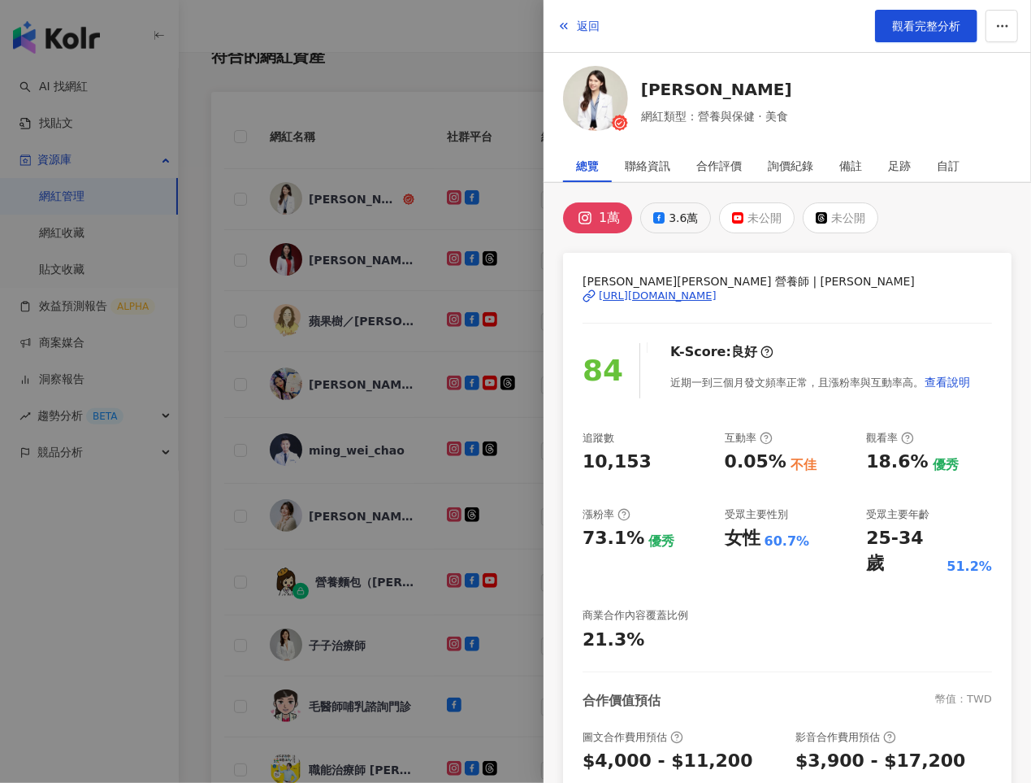
click at [669, 221] on div "3.6萬" at bounding box center [683, 217] width 29 height 23
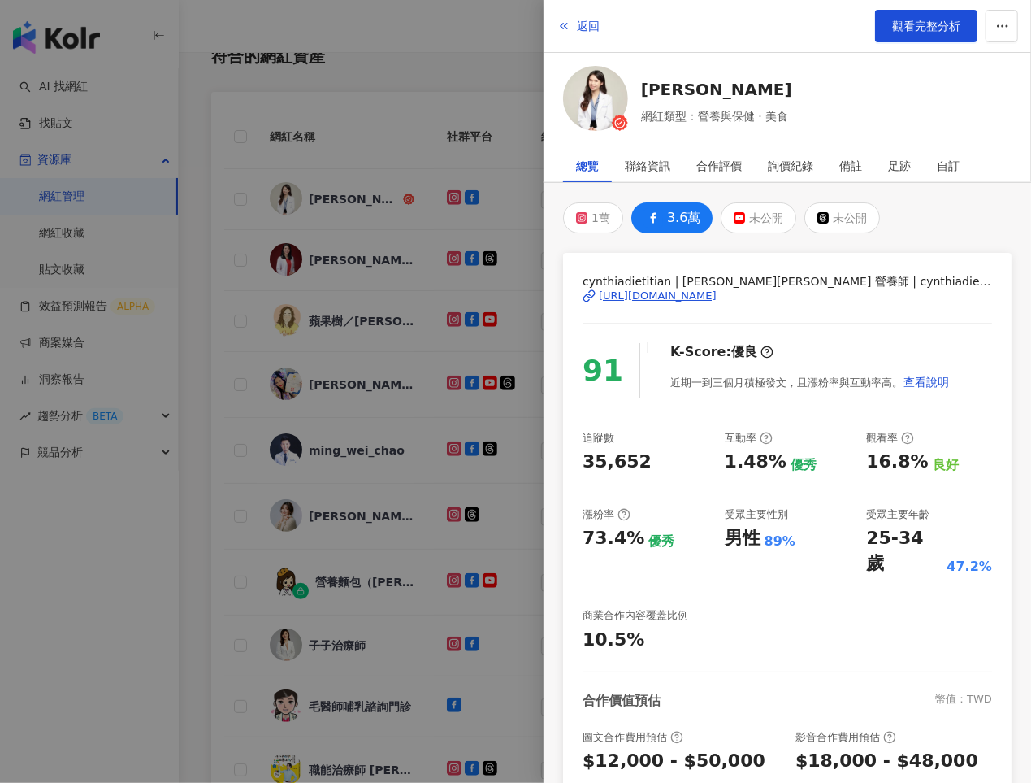
click at [661, 291] on div "https://www.facebook.com/101738158007477" at bounding box center [658, 295] width 118 height 15
click at [443, 485] on div at bounding box center [515, 391] width 1031 height 783
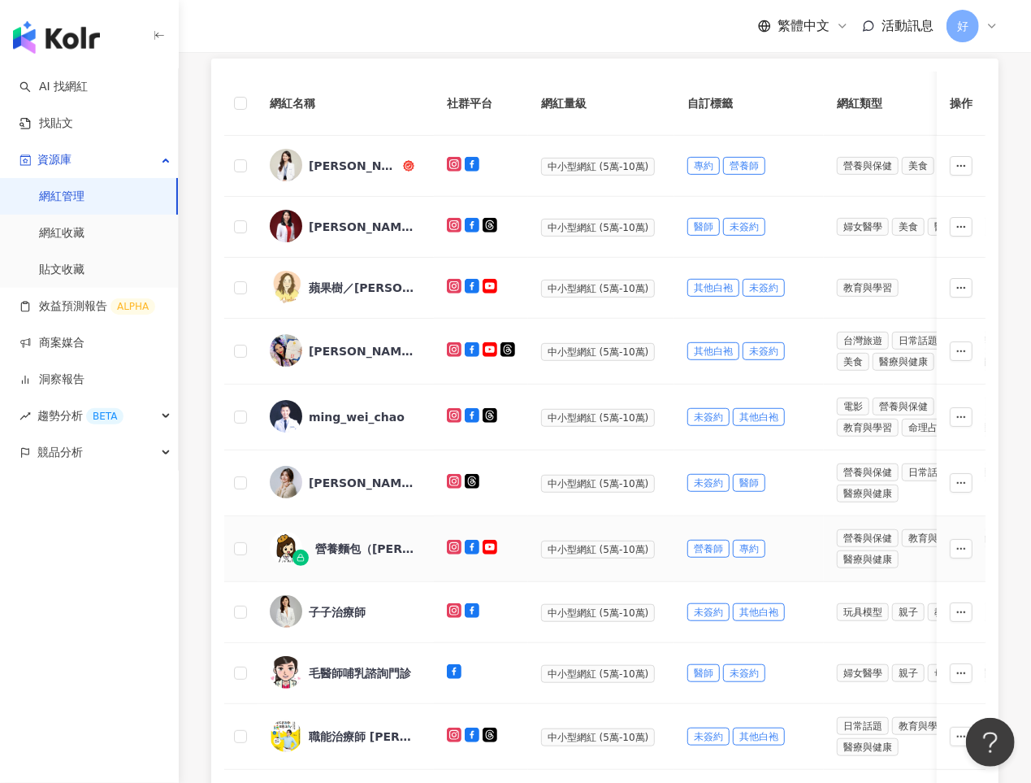
scroll to position [284, 0]
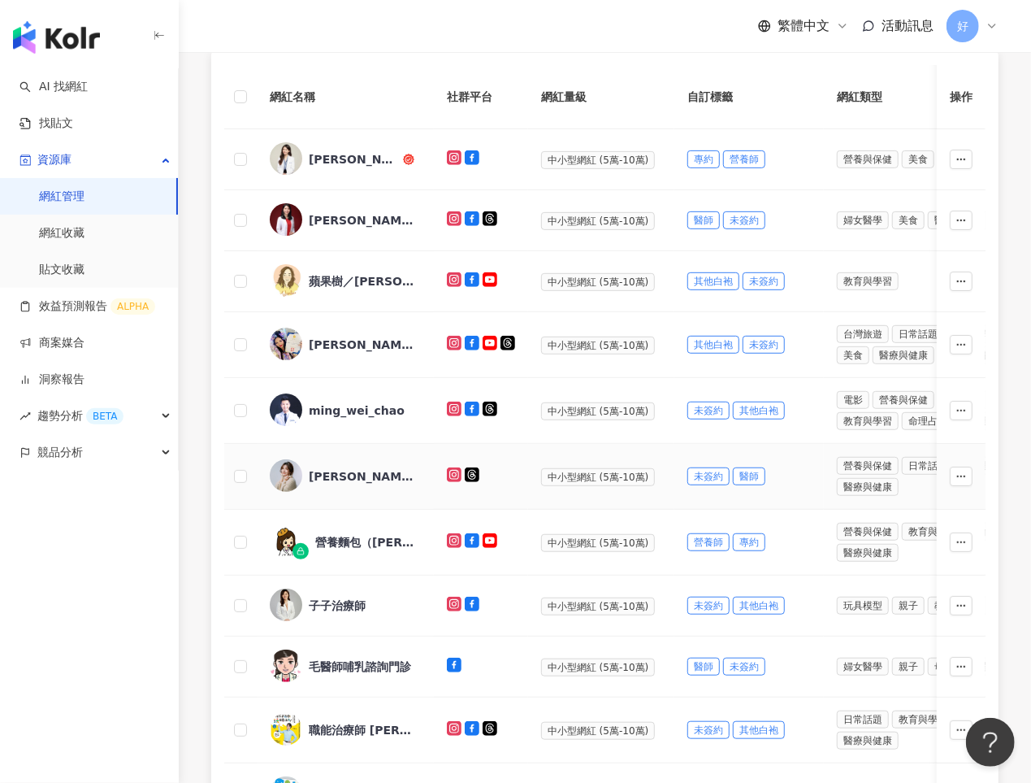
click at [362, 468] on div "Shu-Hua Hsu 許書華" at bounding box center [362, 476] width 106 height 16
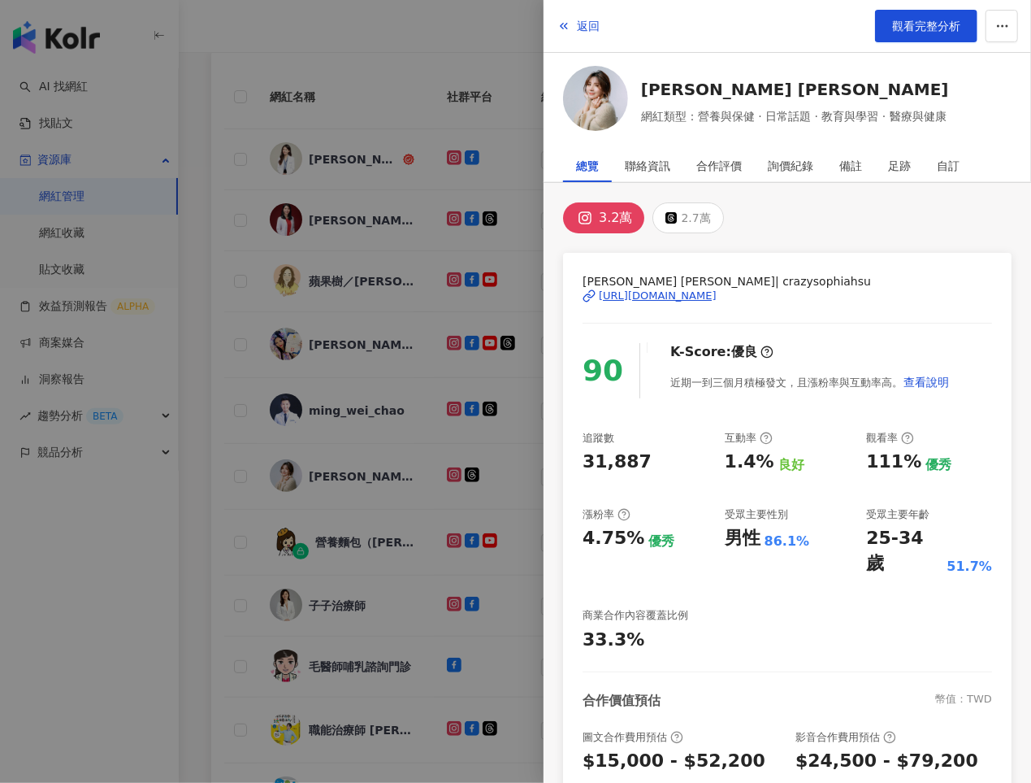
click at [653, 288] on div "https://www.instagram.com/crazysophiahsu/" at bounding box center [658, 295] width 118 height 15
click at [392, 315] on div at bounding box center [515, 391] width 1031 height 783
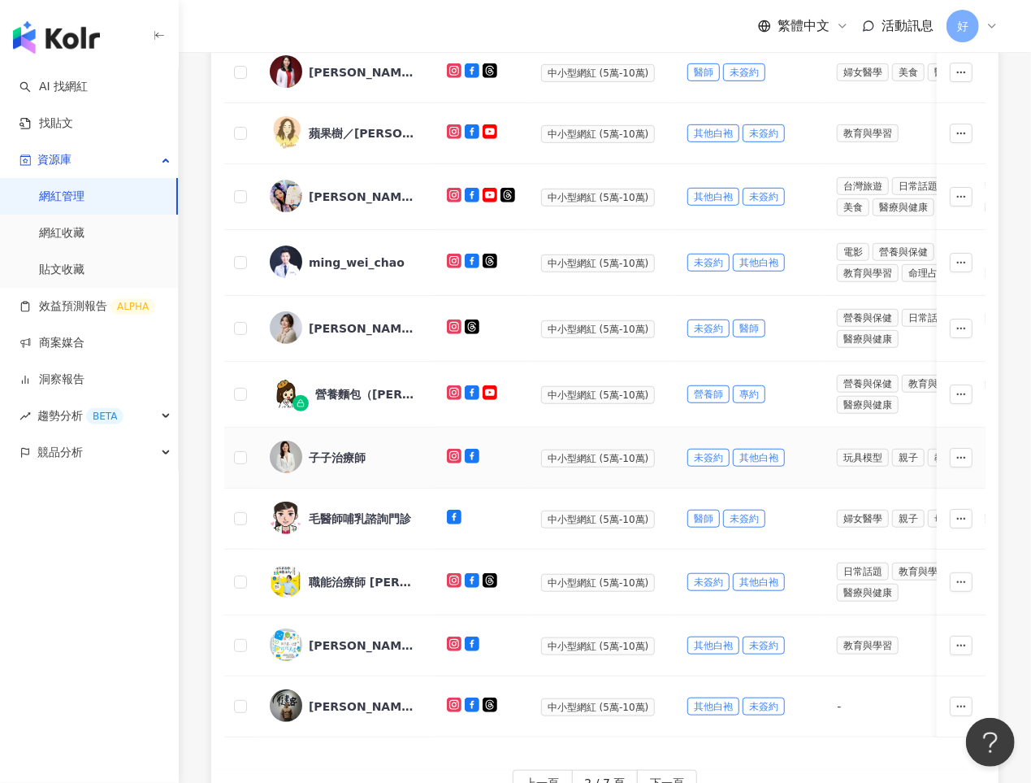
scroll to position [466, 0]
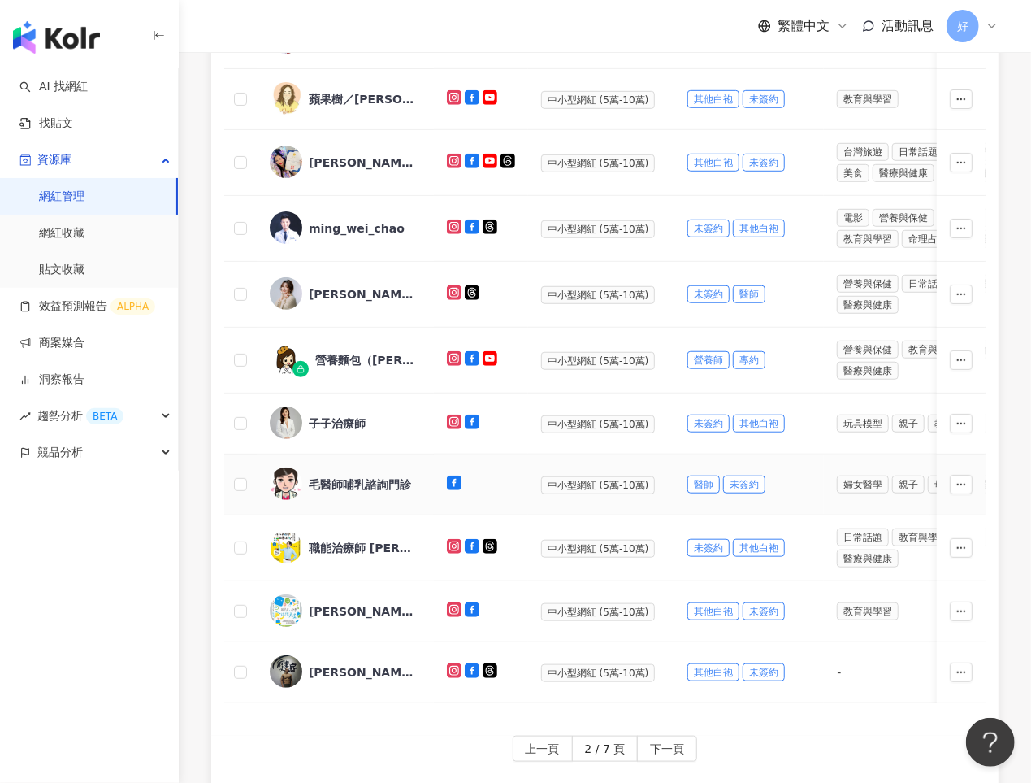
click at [374, 477] on div "毛醫師哺乳諮詢門診" at bounding box center [360, 484] width 102 height 16
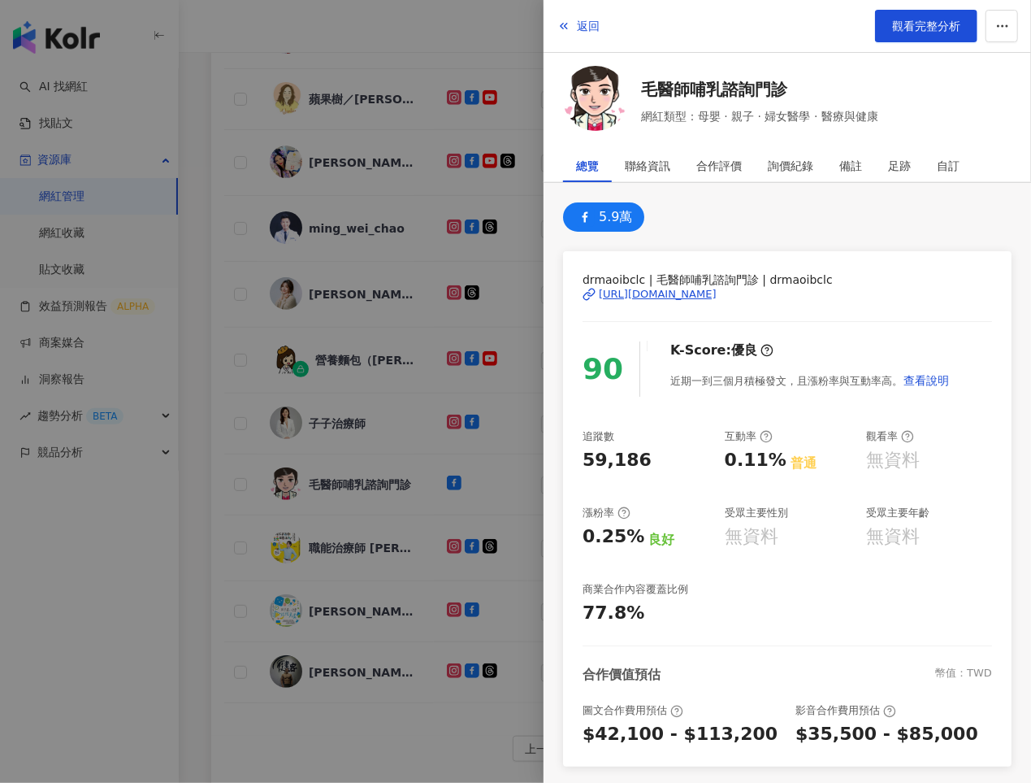
click at [667, 295] on div "https://www.facebook.com/370762459615799" at bounding box center [658, 294] width 118 height 15
click at [405, 394] on div at bounding box center [515, 391] width 1031 height 783
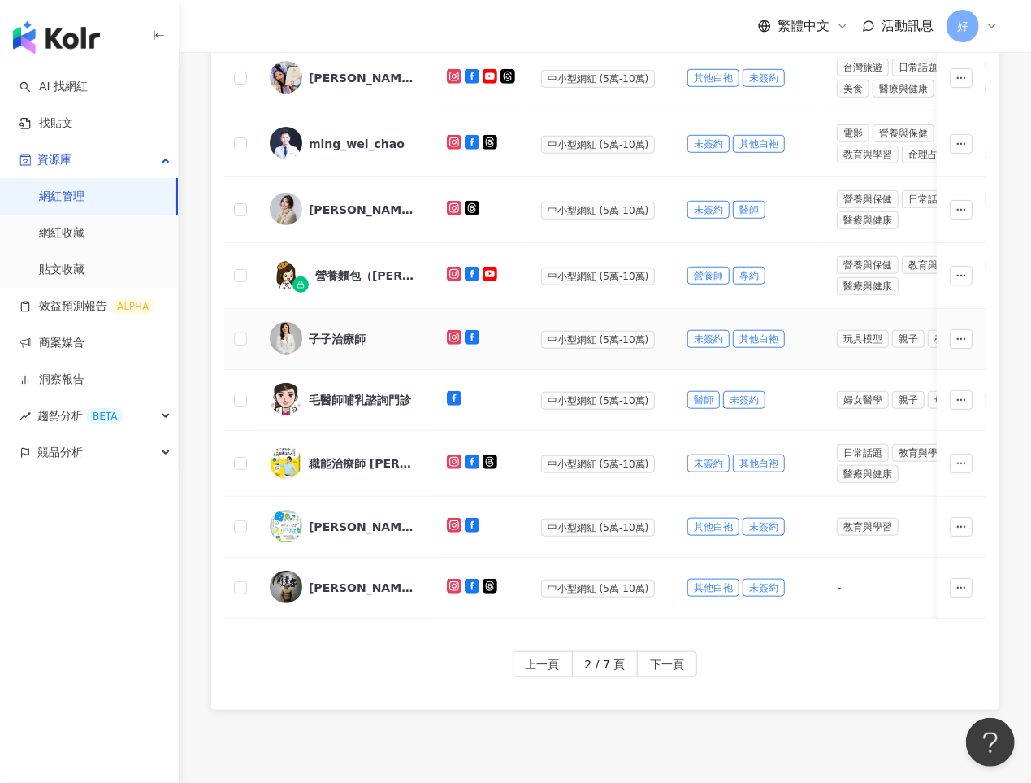
scroll to position [0, 0]
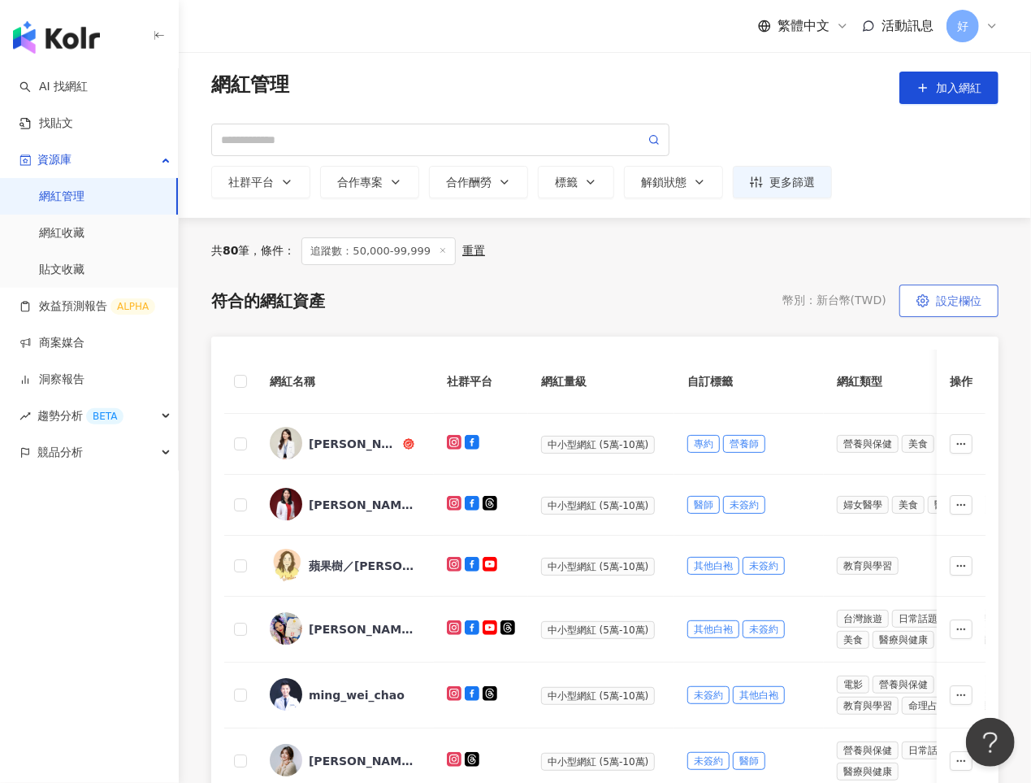
click at [952, 299] on span "設定欄位" at bounding box center [959, 300] width 46 height 13
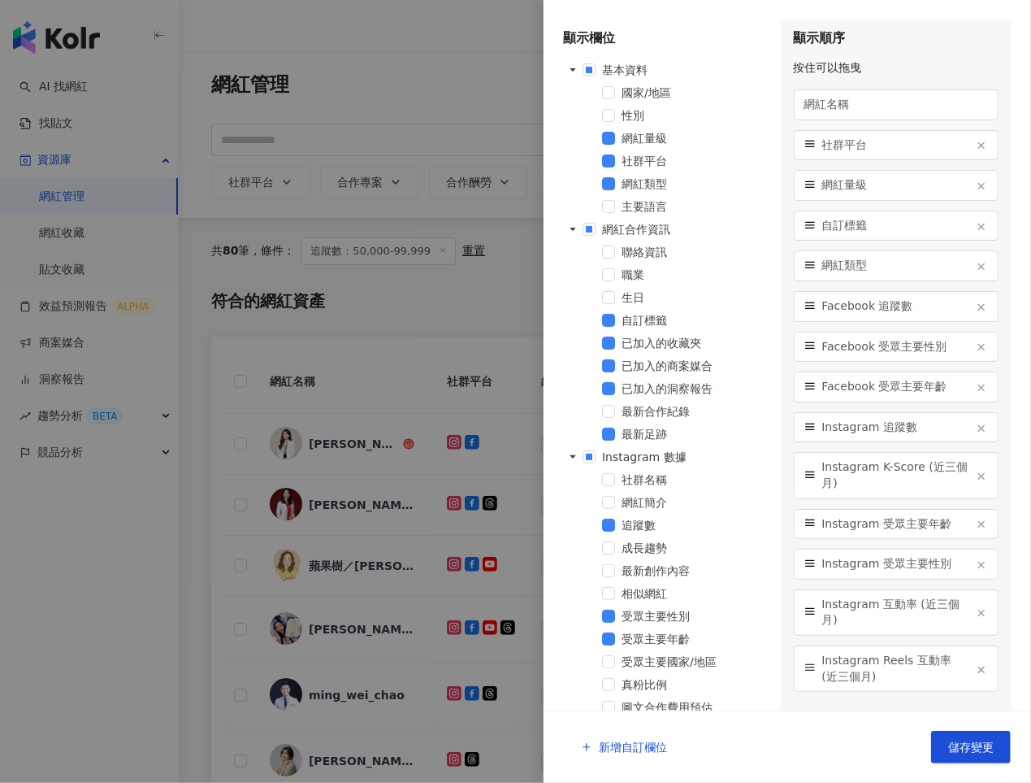
click at [487, 297] on div at bounding box center [515, 391] width 1031 height 783
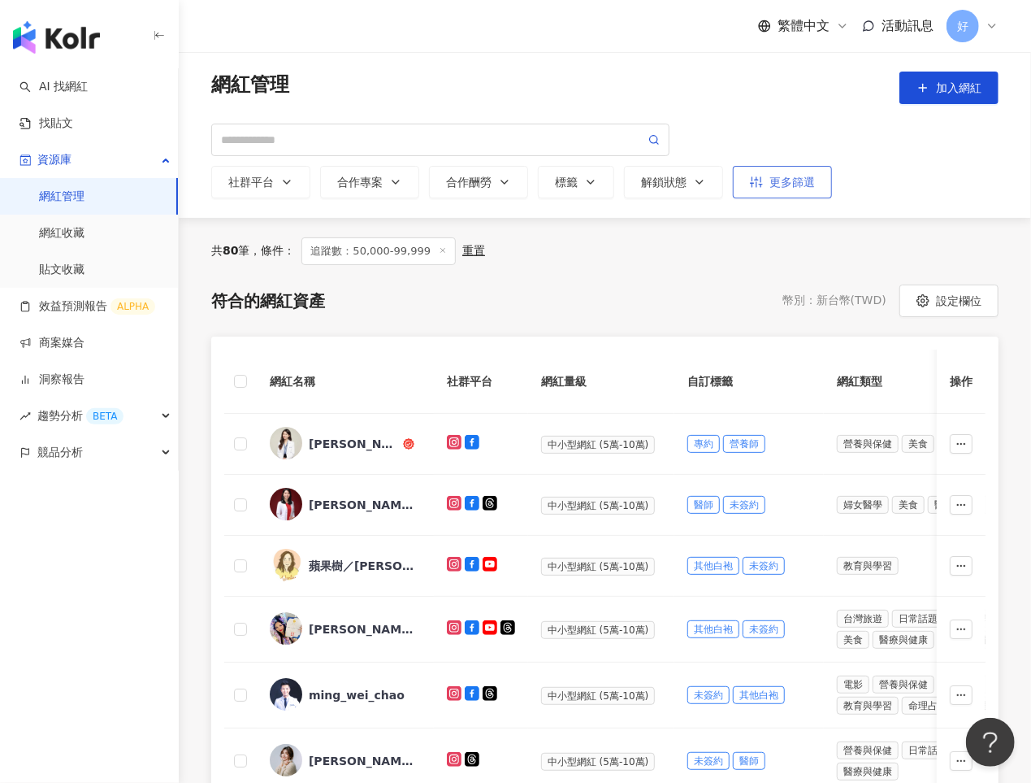
click at [751, 185] on icon "button" at bounding box center [756, 182] width 13 height 13
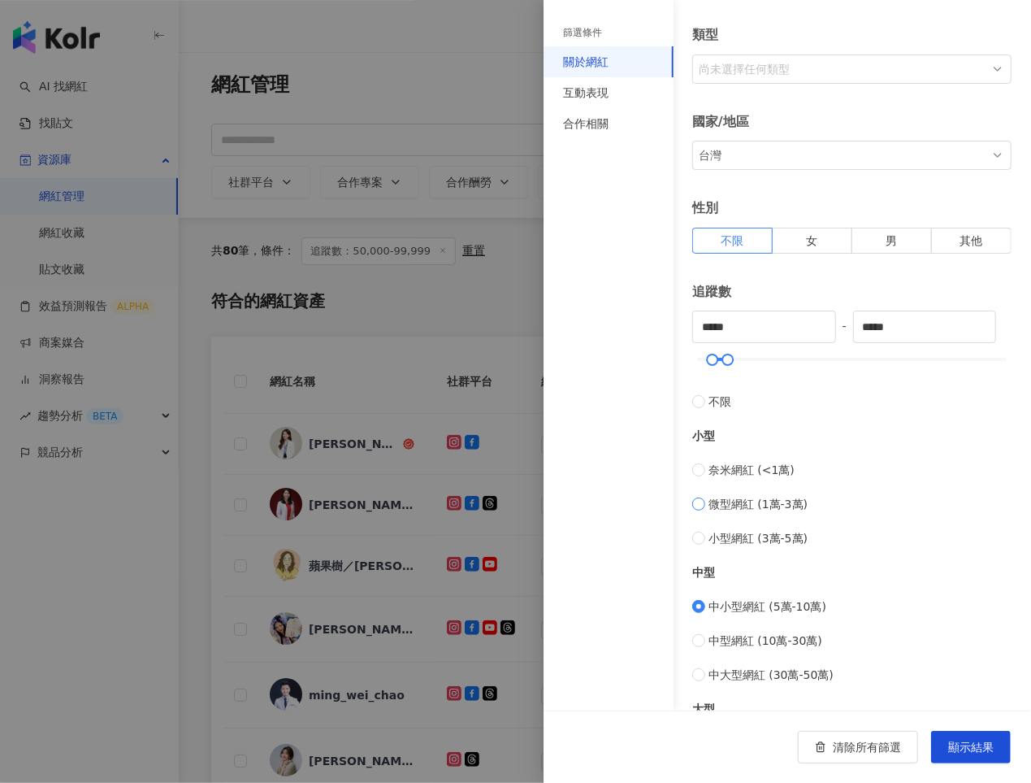
type input "*****"
drag, startPoint x: 714, startPoint y: 358, endPoint x: 829, endPoint y: 358, distance: 114.6
click at [829, 358] on div at bounding box center [852, 359] width 310 height 10
type input "******"
click at [969, 742] on span "顯示結果" at bounding box center [971, 746] width 46 height 13
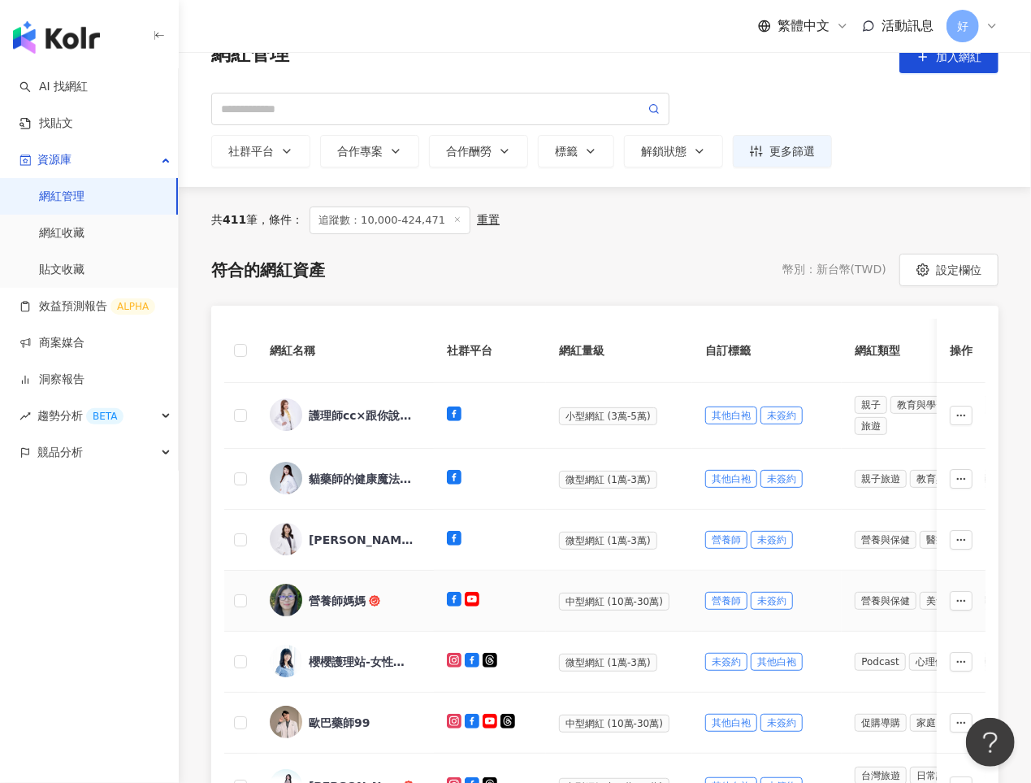
scroll to position [39, 0]
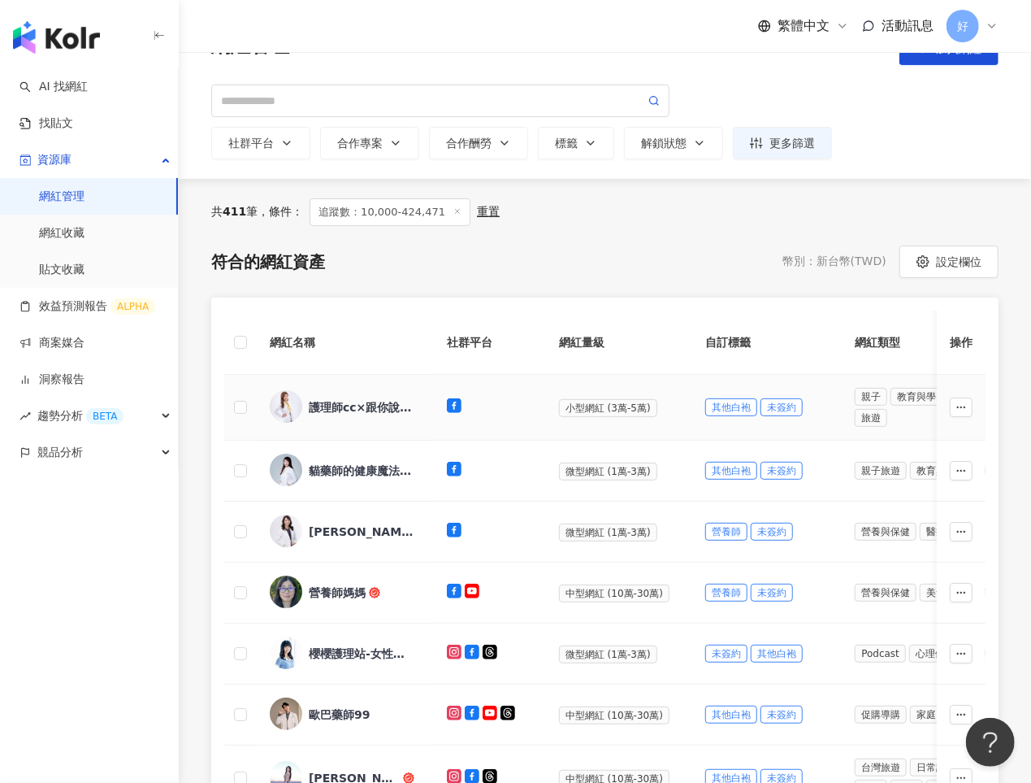
click at [353, 405] on div "護理師cc×跟你說懷孕234" at bounding box center [362, 407] width 106 height 16
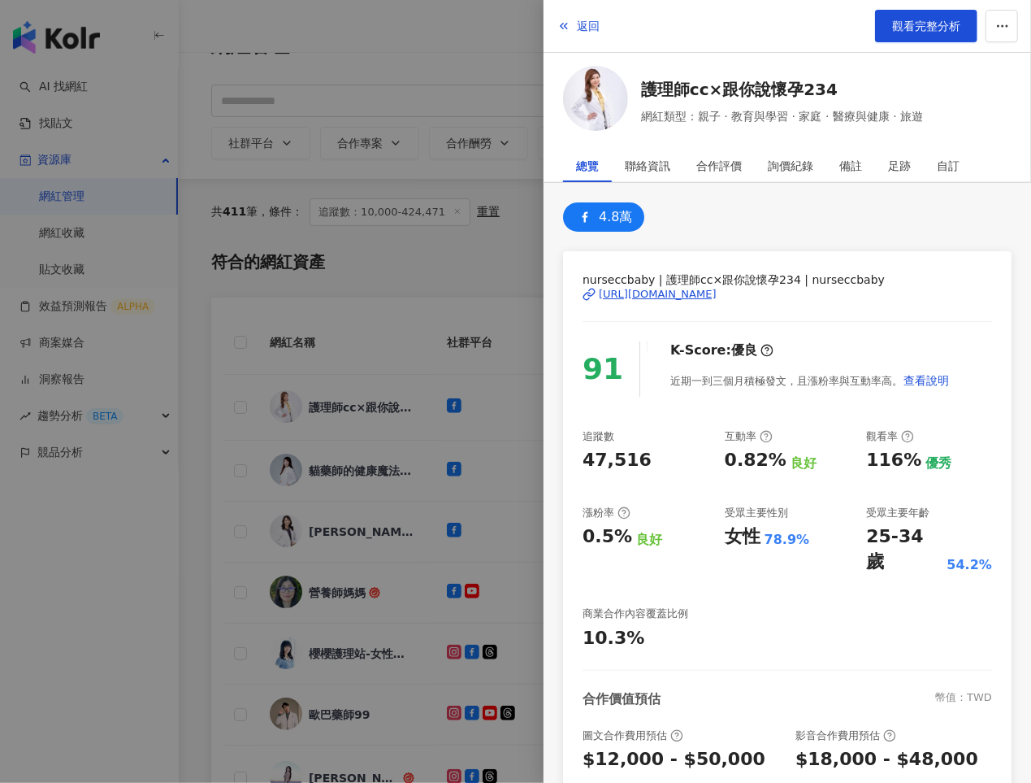
click at [683, 294] on div "https://www.facebook.com/655536467930885" at bounding box center [658, 294] width 118 height 15
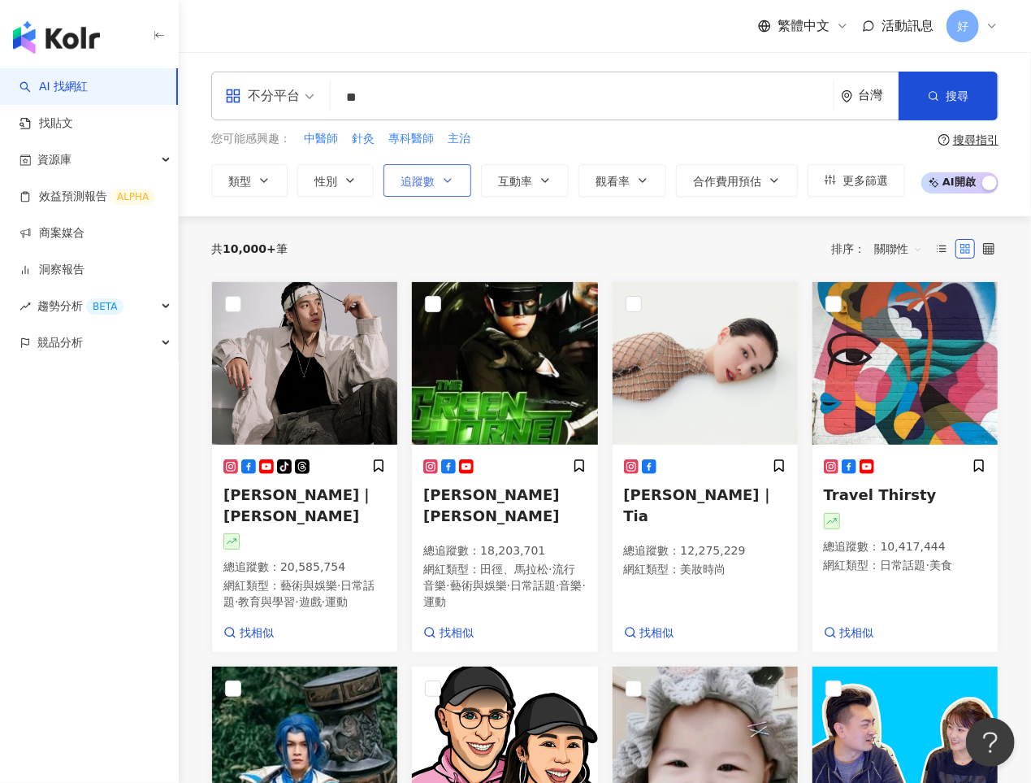
type input "**"
click at [442, 177] on icon "button" at bounding box center [447, 180] width 13 height 13
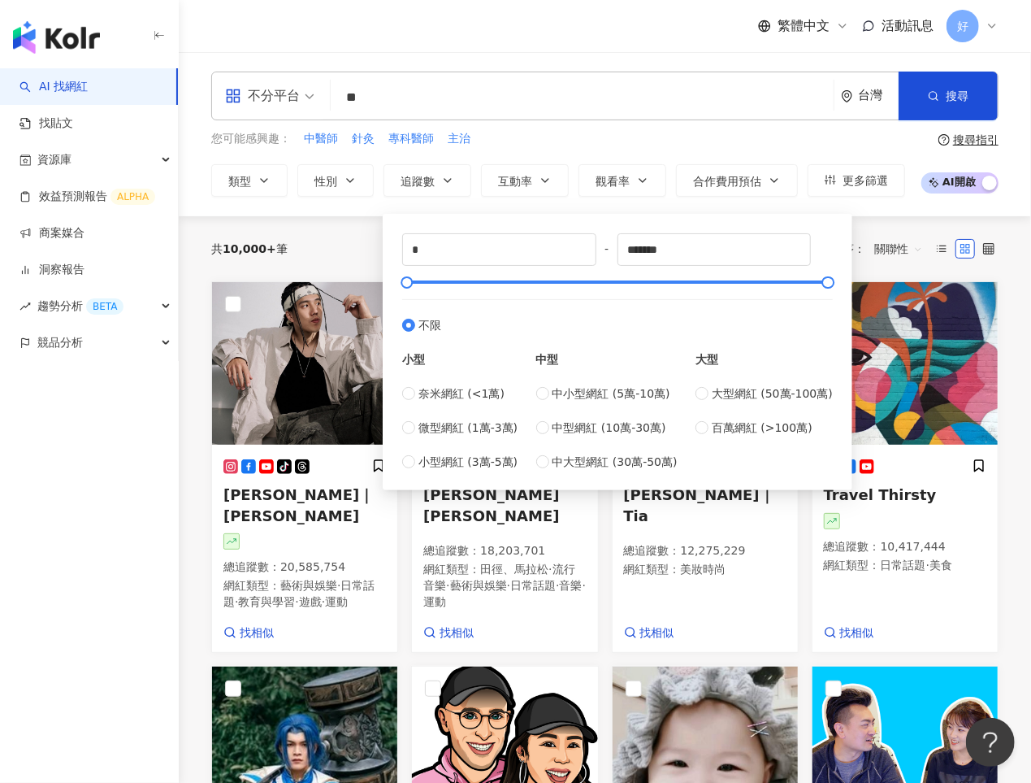
type input "*****"
type input "******"
drag, startPoint x: 431, startPoint y: 282, endPoint x: 470, endPoint y: 282, distance: 38.2
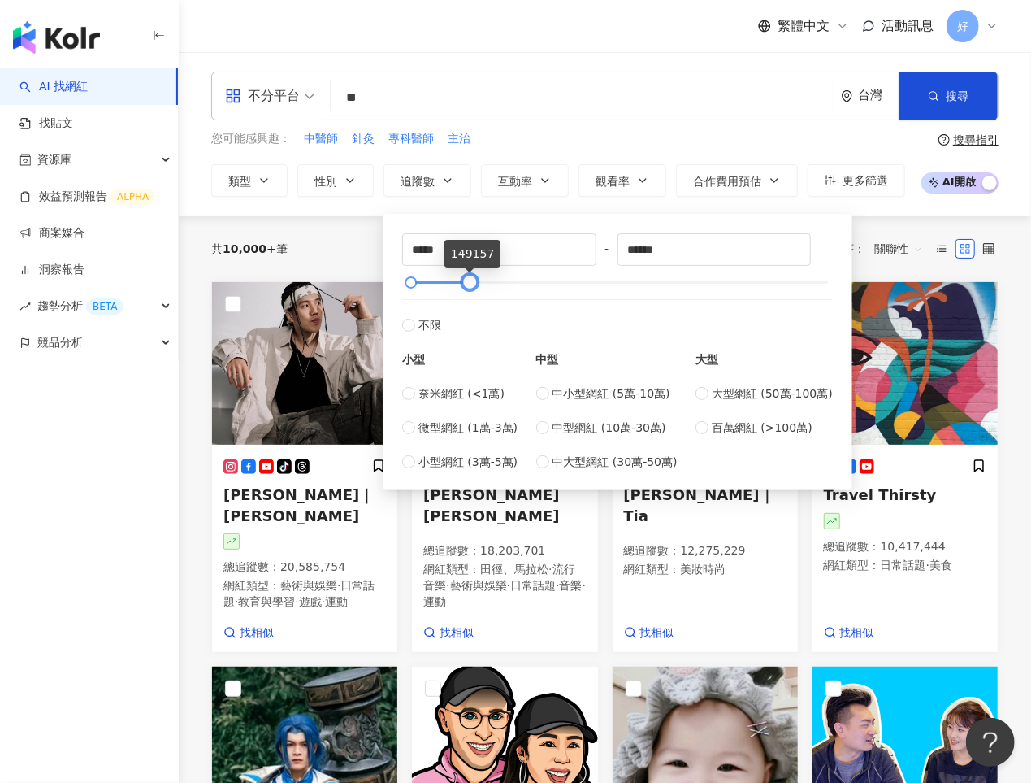
click at [470, 282] on div at bounding box center [618, 282] width 422 height 10
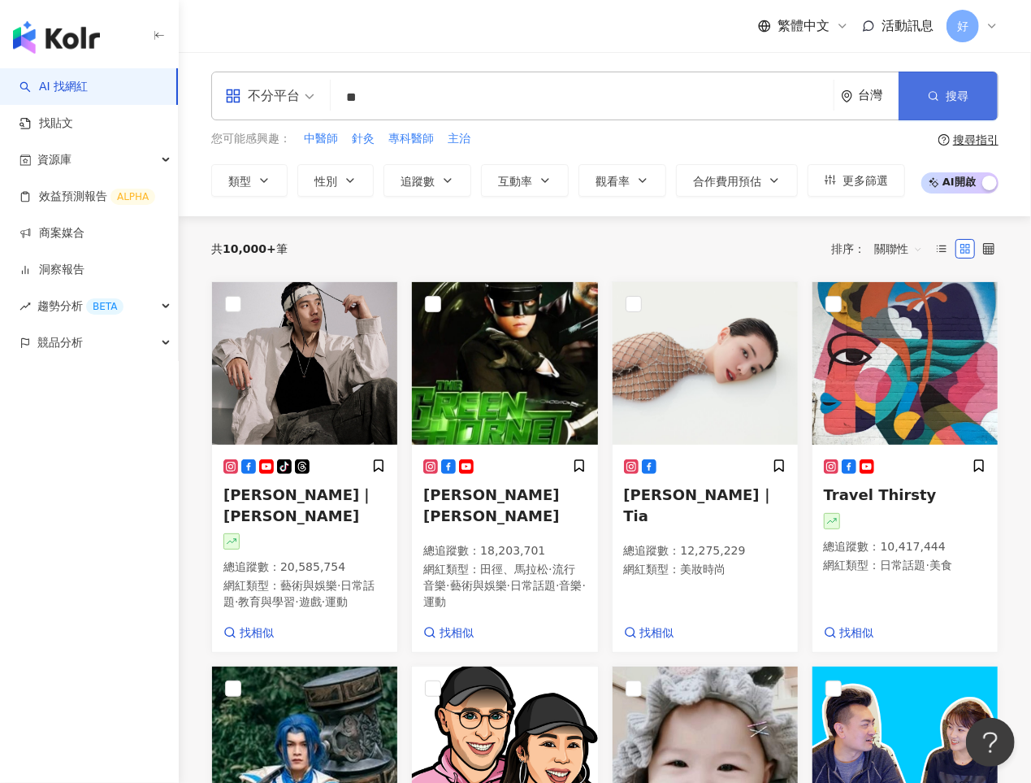
click at [950, 94] on span "搜尋" at bounding box center [957, 95] width 23 height 13
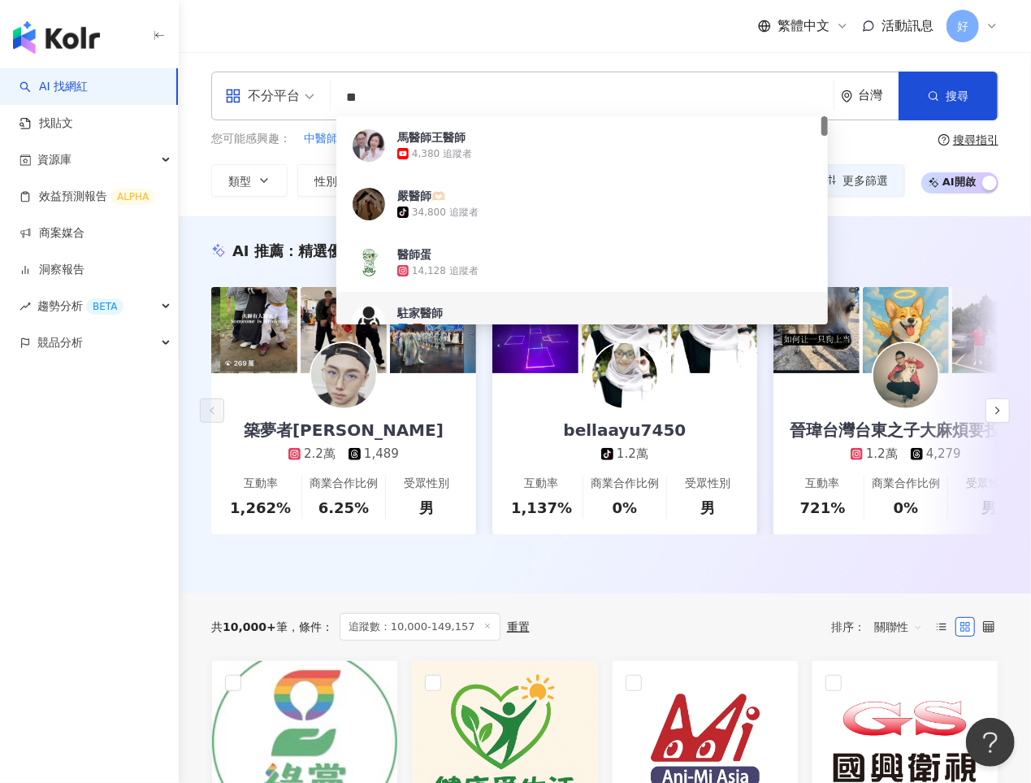
click at [570, 89] on input "**" at bounding box center [582, 97] width 490 height 31
click at [930, 98] on icon "button" at bounding box center [933, 95] width 11 height 11
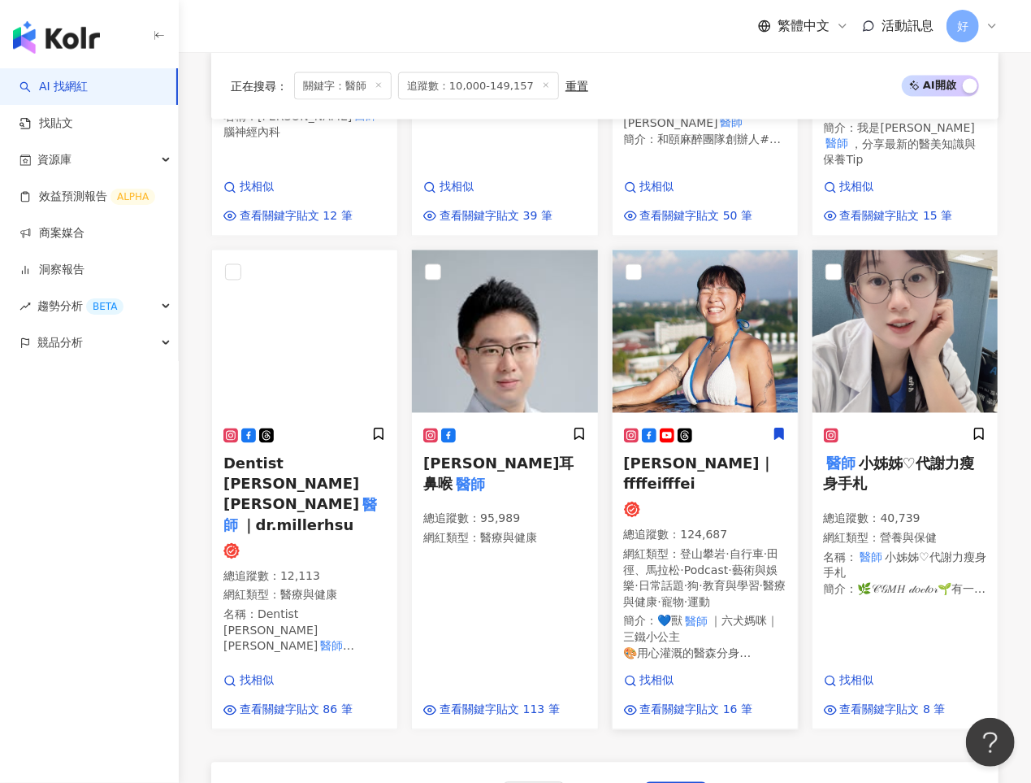
scroll to position [1446, 0]
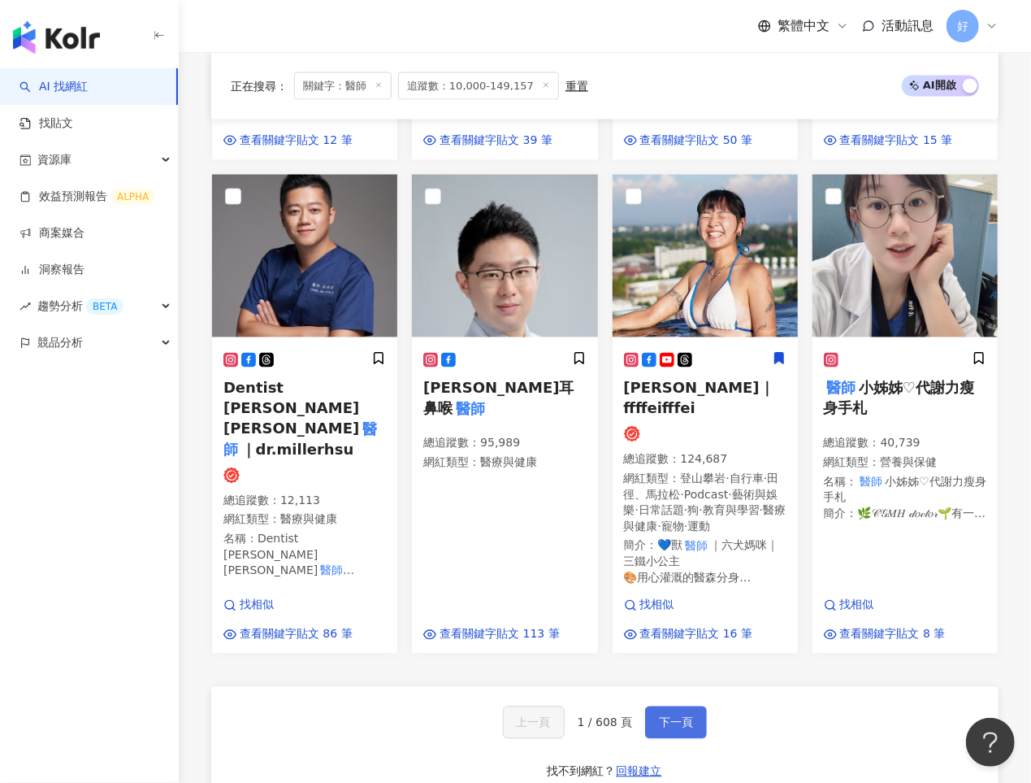
click at [676, 706] on button "下一頁" at bounding box center [676, 722] width 62 height 33
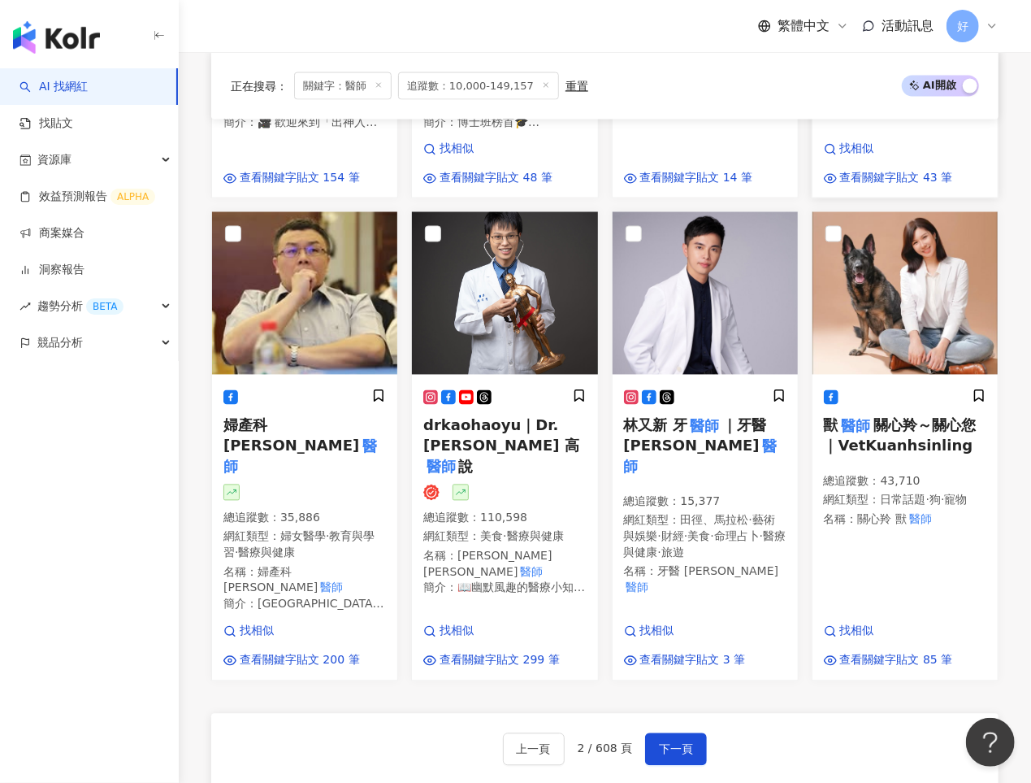
scroll to position [1650, 0]
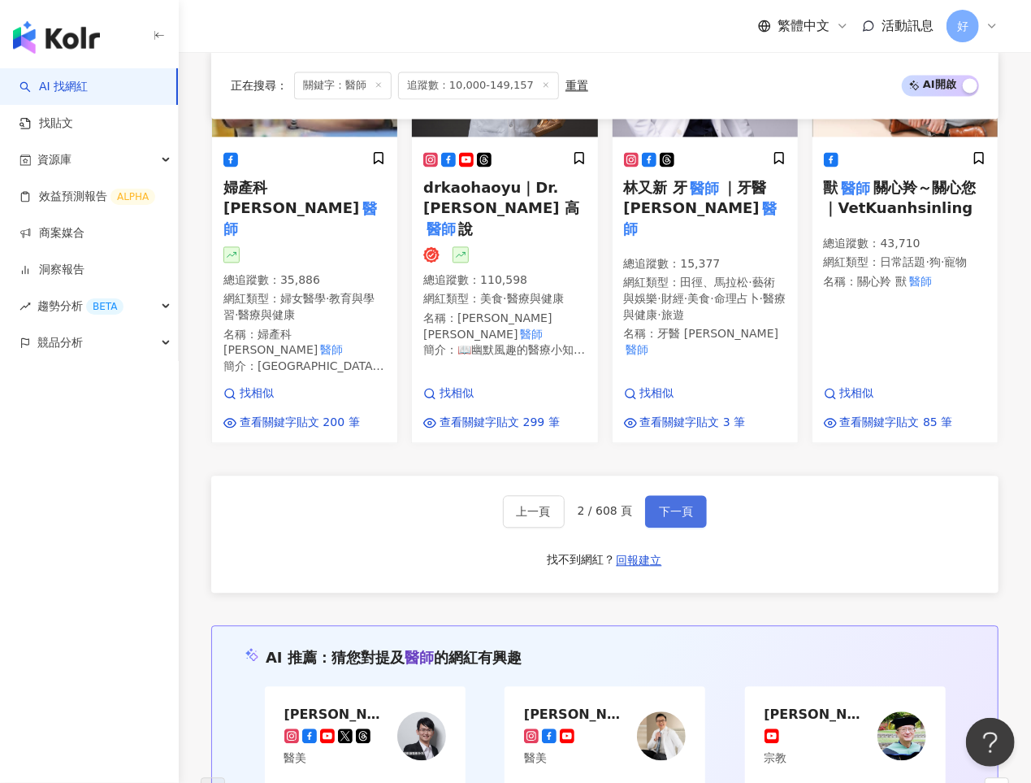
click at [680, 505] on span "下一頁" at bounding box center [676, 511] width 34 height 13
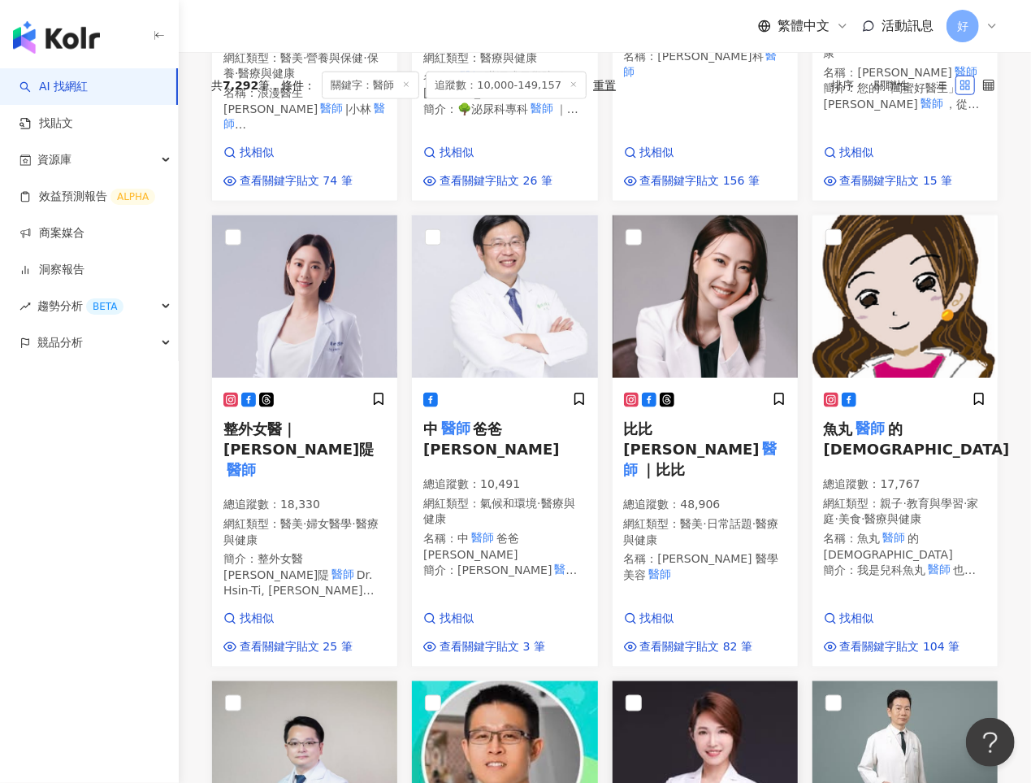
scroll to position [0, 0]
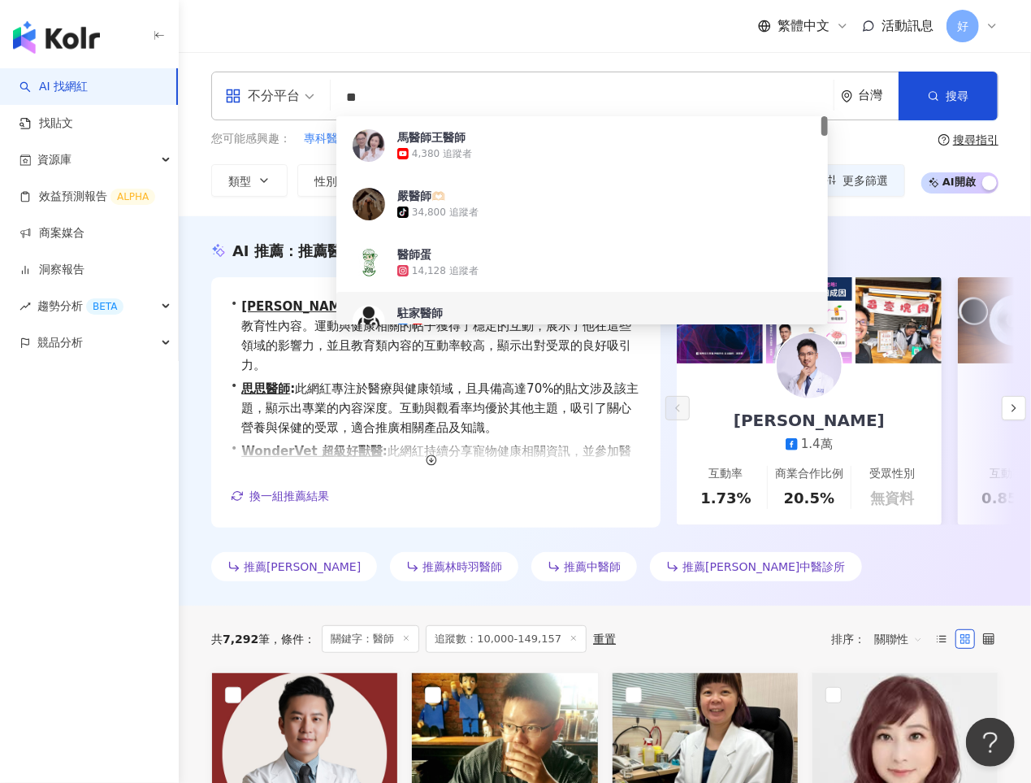
drag, startPoint x: 396, startPoint y: 98, endPoint x: 344, endPoint y: 97, distance: 52.0
click at [344, 97] on input "**" at bounding box center [582, 97] width 490 height 31
type input "*"
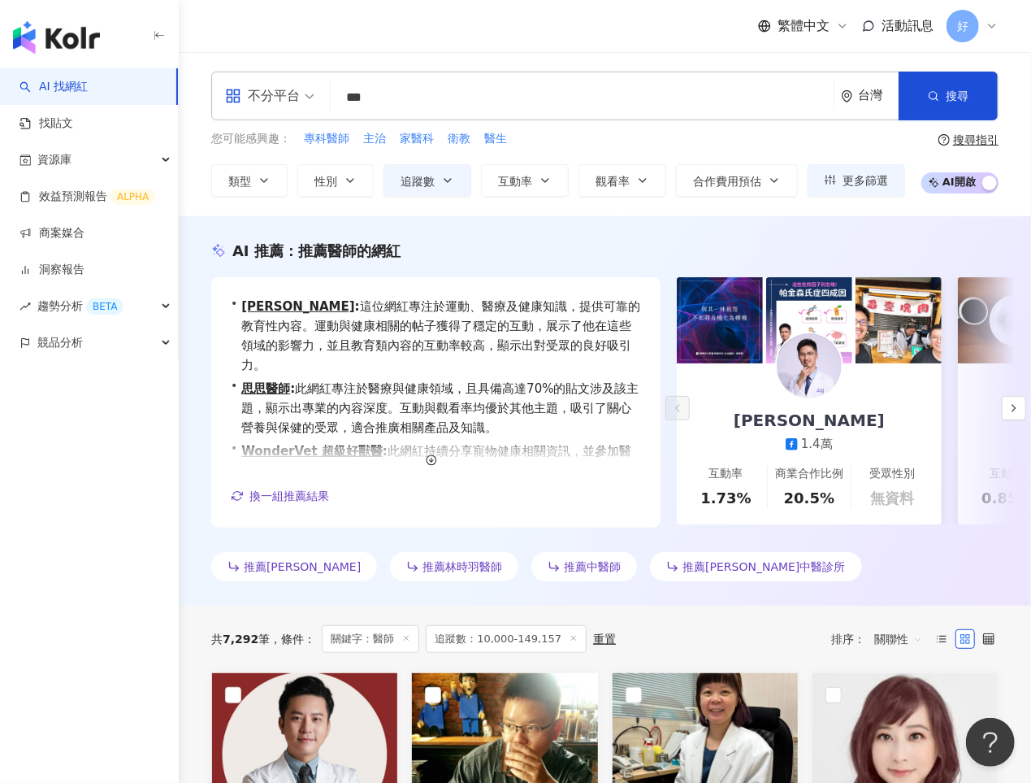
type input "***"
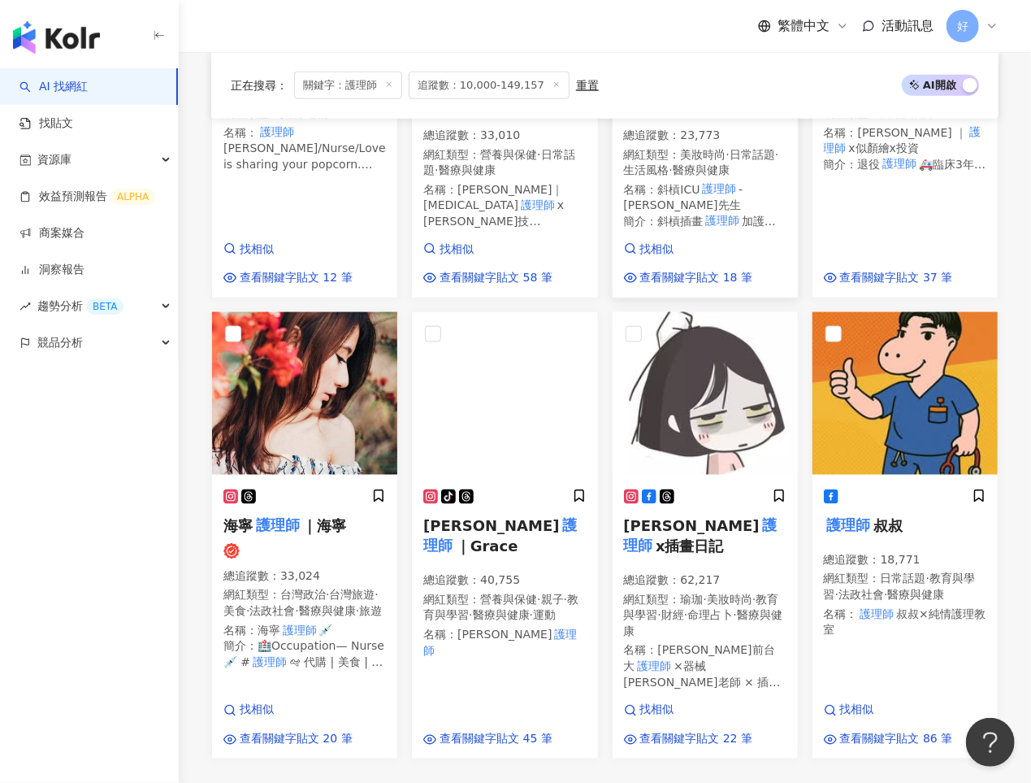
scroll to position [1015, 0]
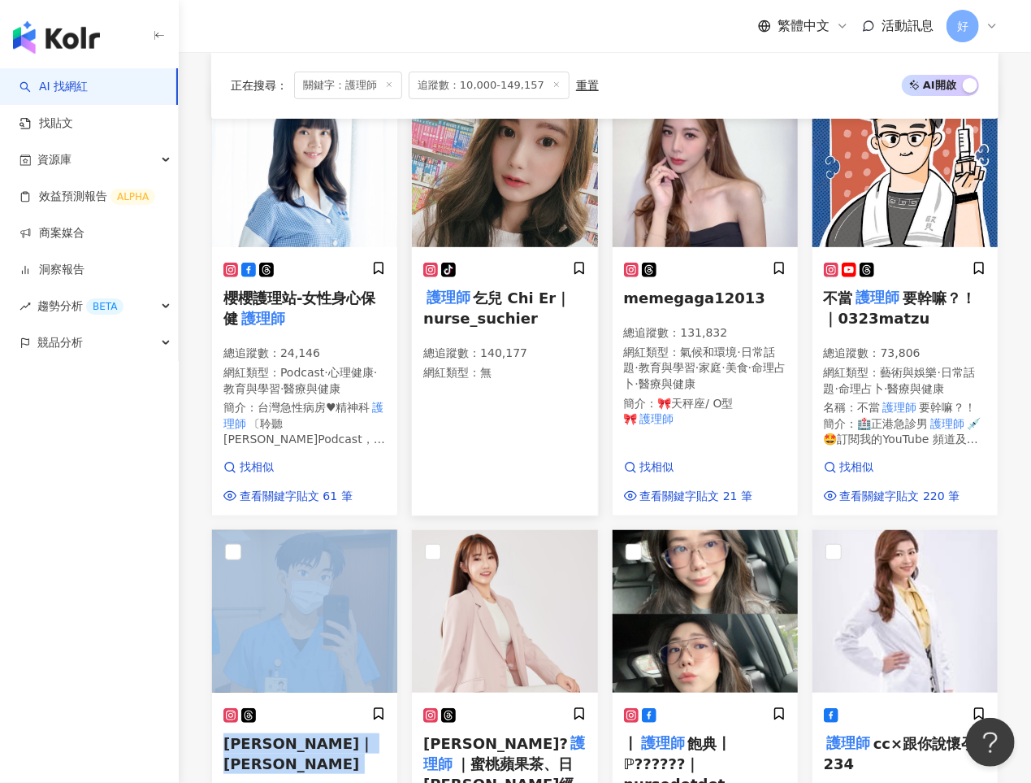
scroll to position [0, 0]
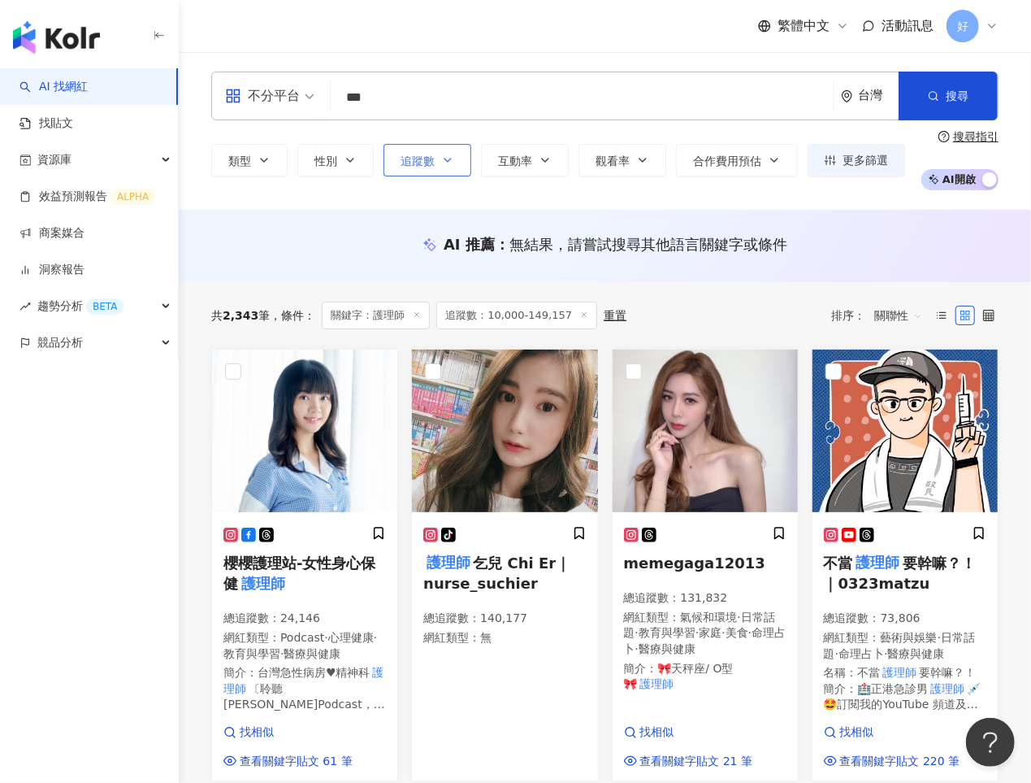
click at [444, 165] on icon "button" at bounding box center [447, 160] width 13 height 13
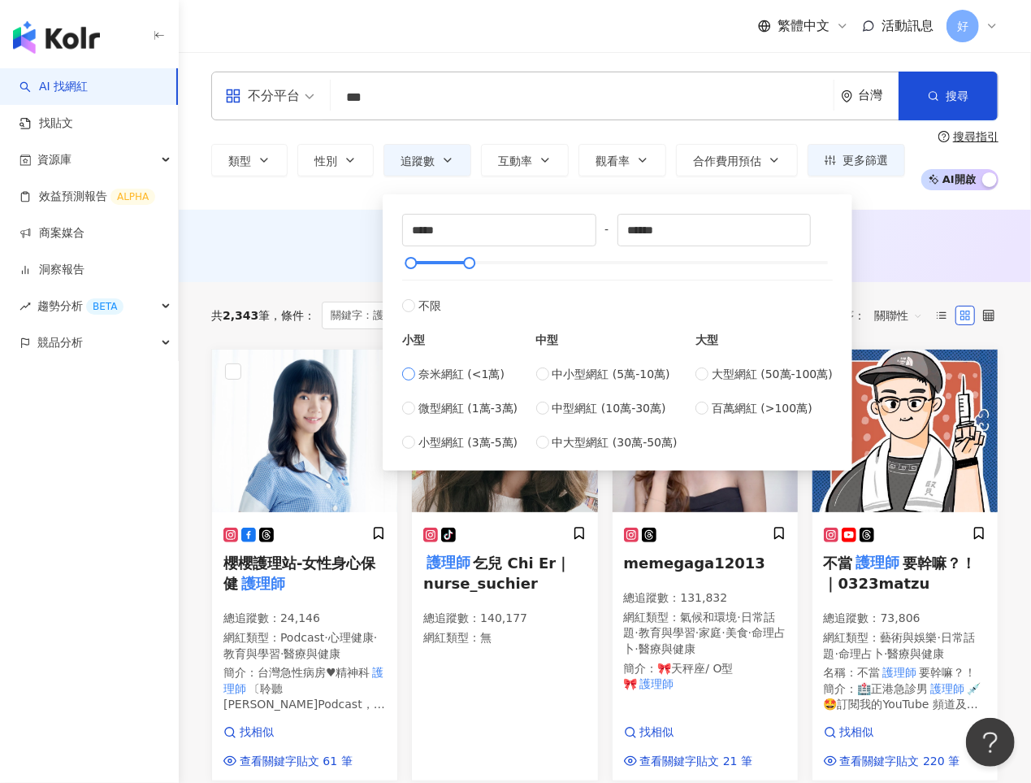
type input "*"
drag, startPoint x: 403, startPoint y: 262, endPoint x: 414, endPoint y: 267, distance: 12.1
click at [414, 267] on div at bounding box center [410, 262] width 9 height 9
type input "*****"
click at [399, 262] on div "* - ***** 不限 小型 奈米網紅 (<1萬) 微型網紅 (1萬-3萬) 小型網紅 (3萬-5萬) 中型 中小型網紅 (5萬-10萬) 中型網紅 (10…" at bounding box center [617, 332] width 450 height 257
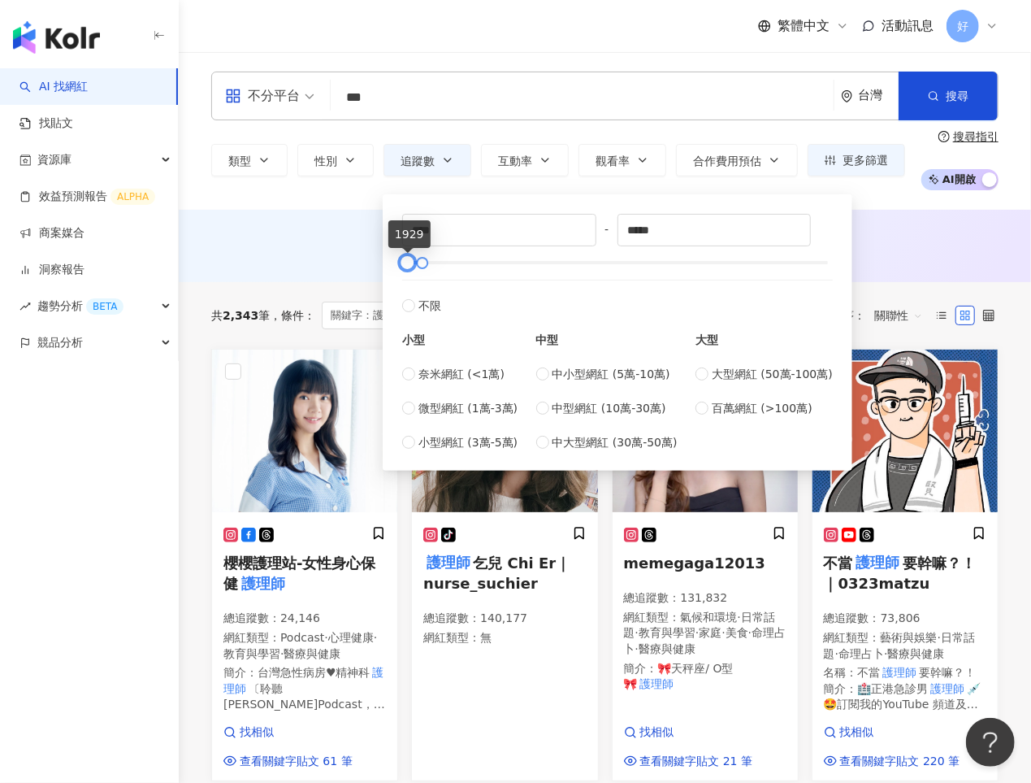
click at [403, 267] on div at bounding box center [407, 262] width 9 height 9
type input "****"
click at [405, 267] on div at bounding box center [409, 262] width 9 height 9
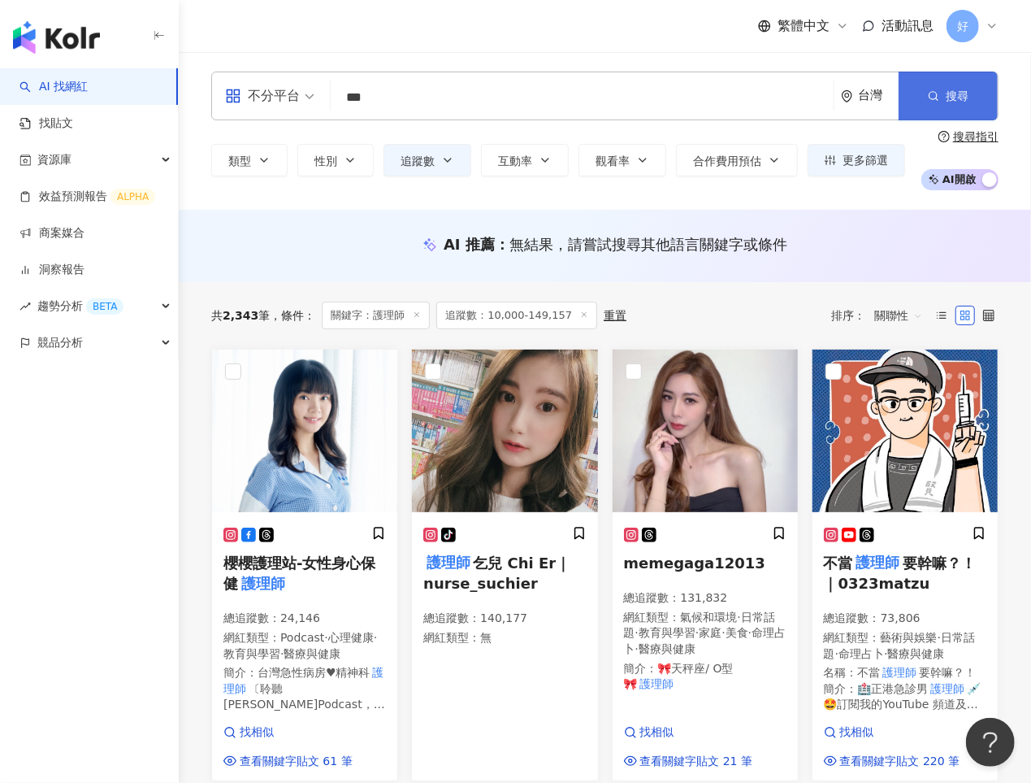
click at [936, 90] on icon "button" at bounding box center [933, 95] width 11 height 11
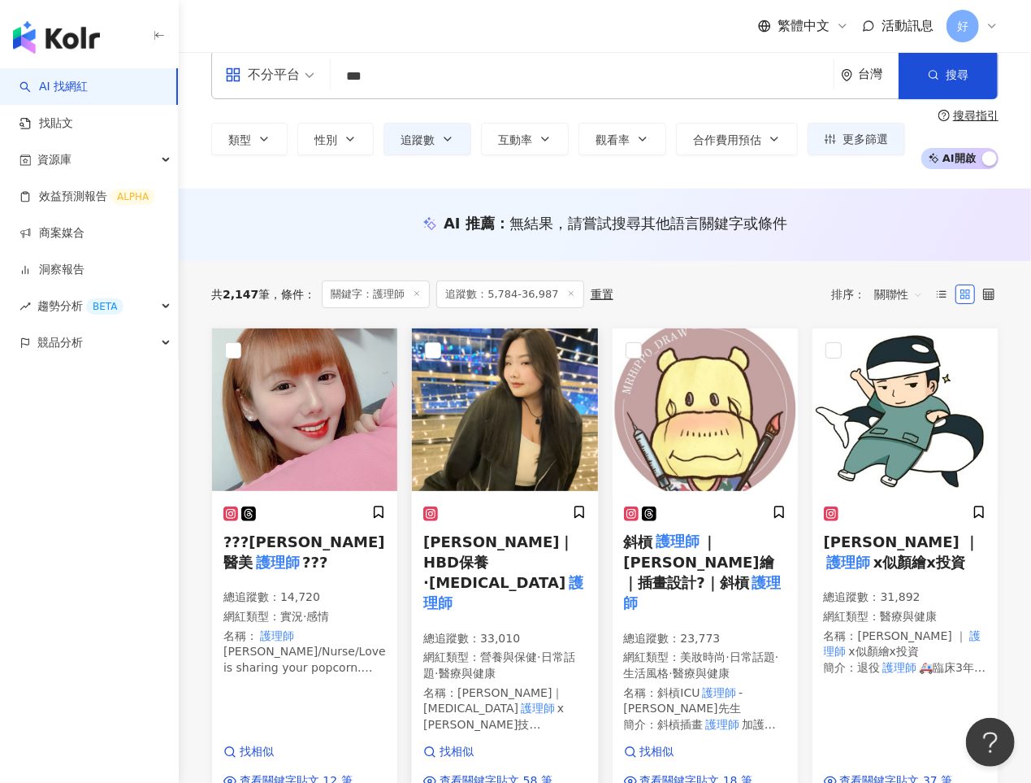
scroll to position [3, 0]
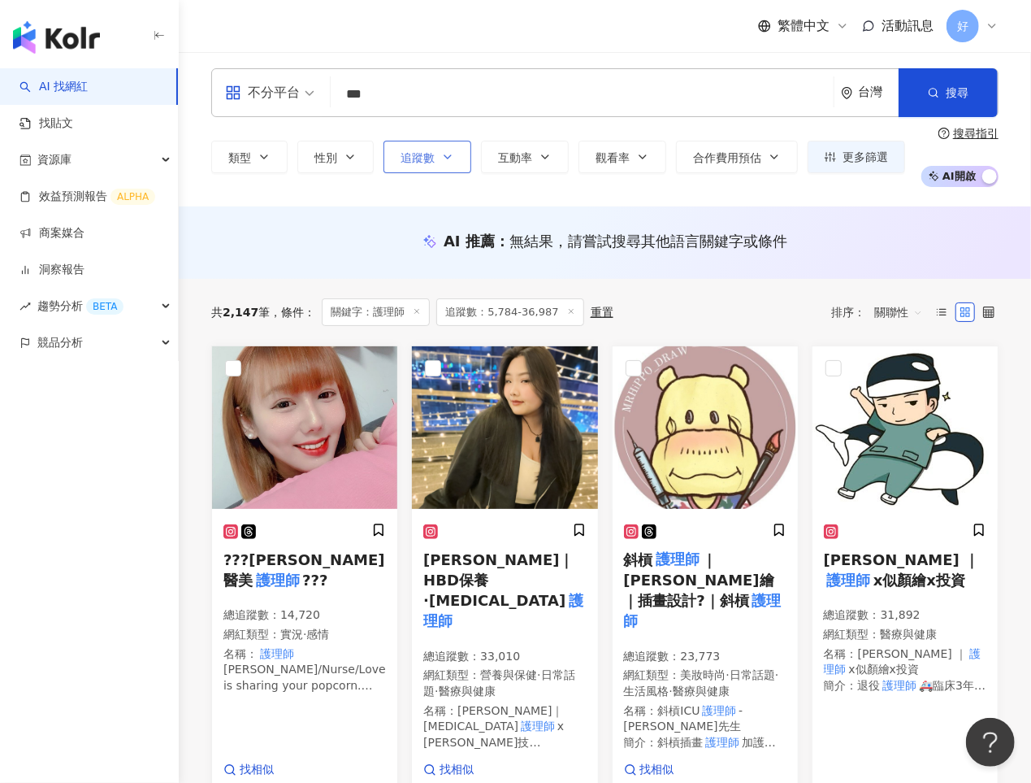
click at [425, 158] on span "追蹤數" at bounding box center [418, 157] width 34 height 13
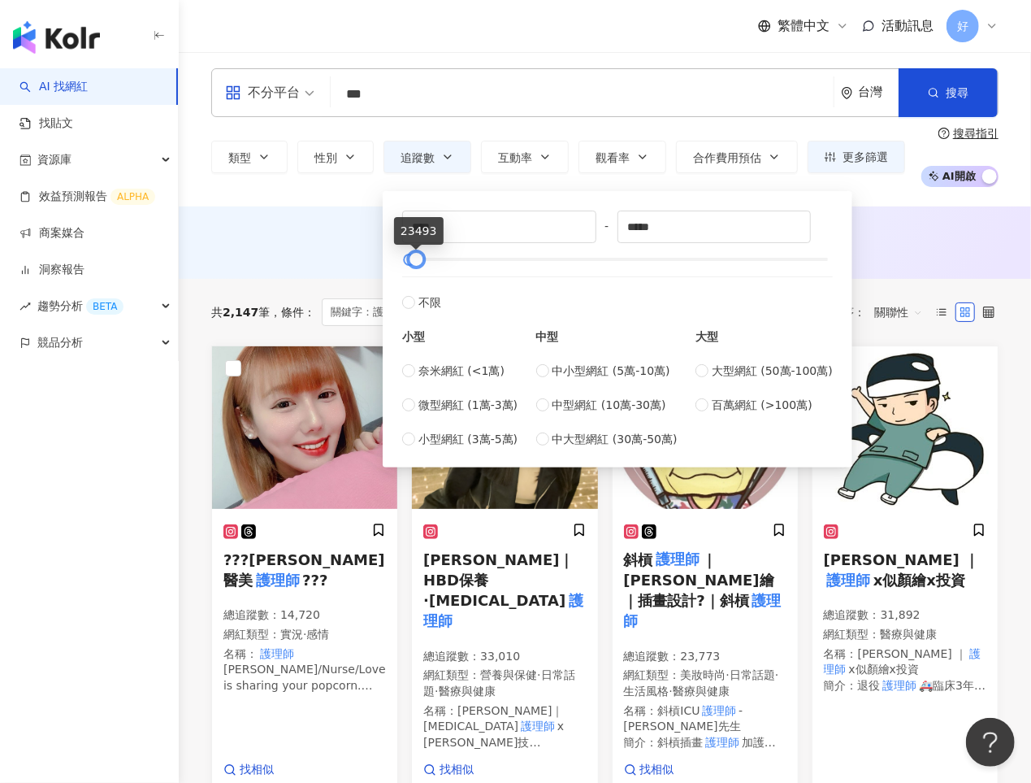
type input "*****"
drag, startPoint x: 423, startPoint y: 259, endPoint x: 415, endPoint y: 258, distance: 8.3
click at [415, 258] on div at bounding box center [414, 259] width 9 height 9
click at [932, 98] on button "搜尋" at bounding box center [948, 92] width 99 height 49
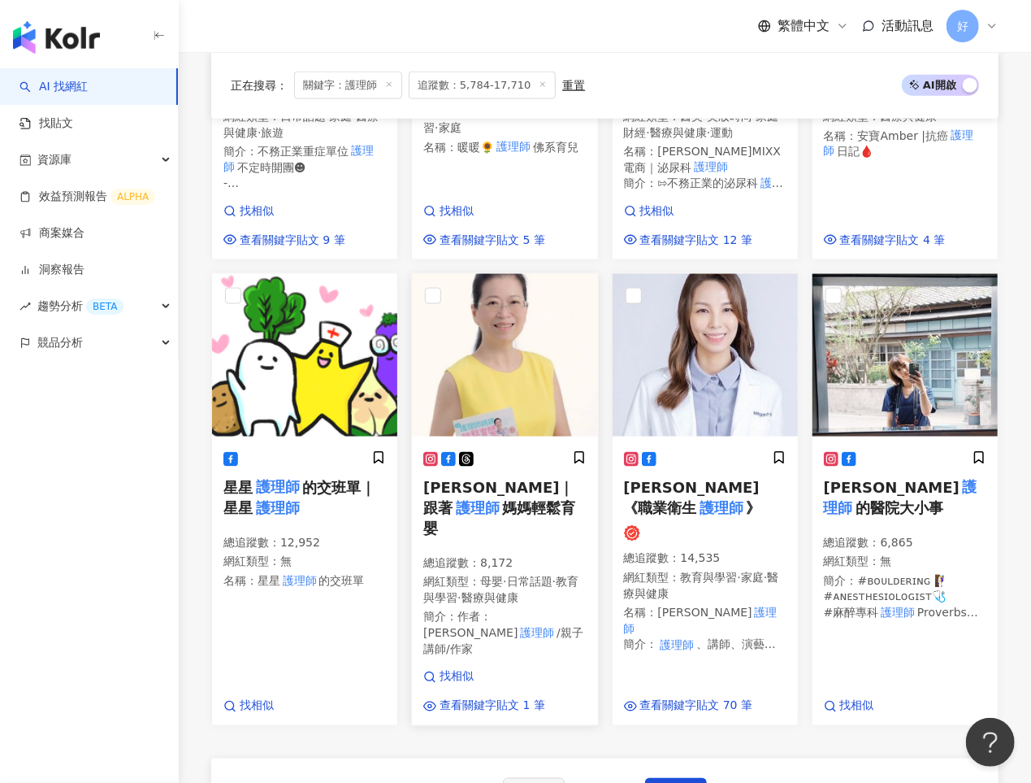
scroll to position [1002, 0]
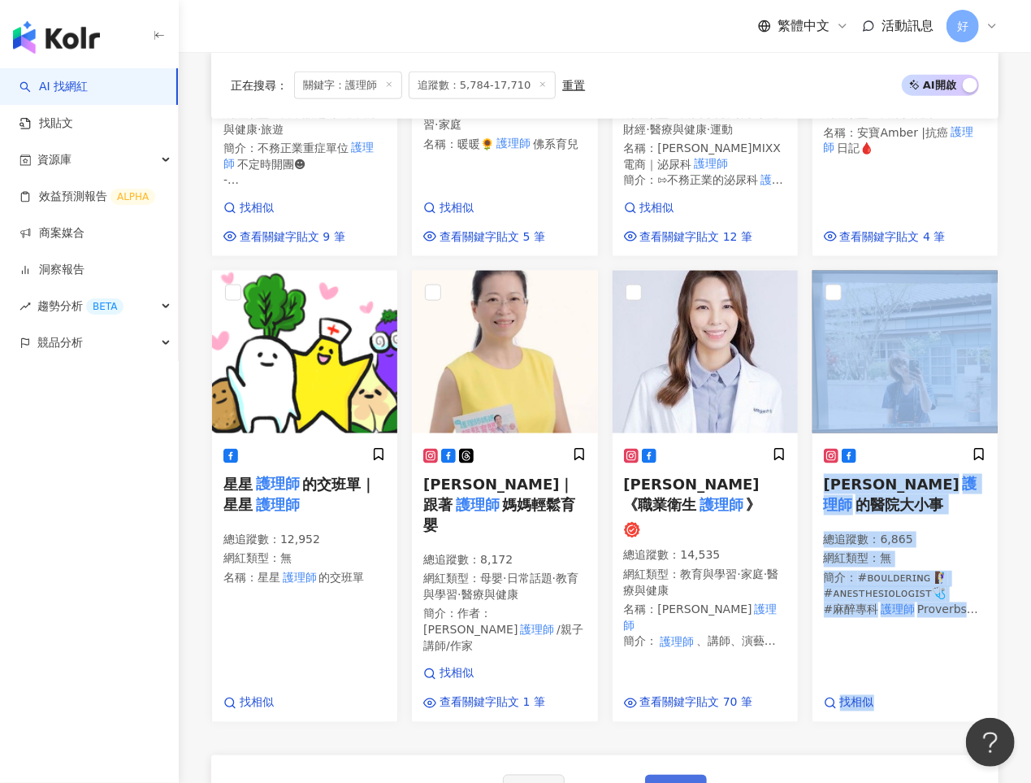
click at [685, 774] on button "下一頁" at bounding box center [676, 790] width 62 height 33
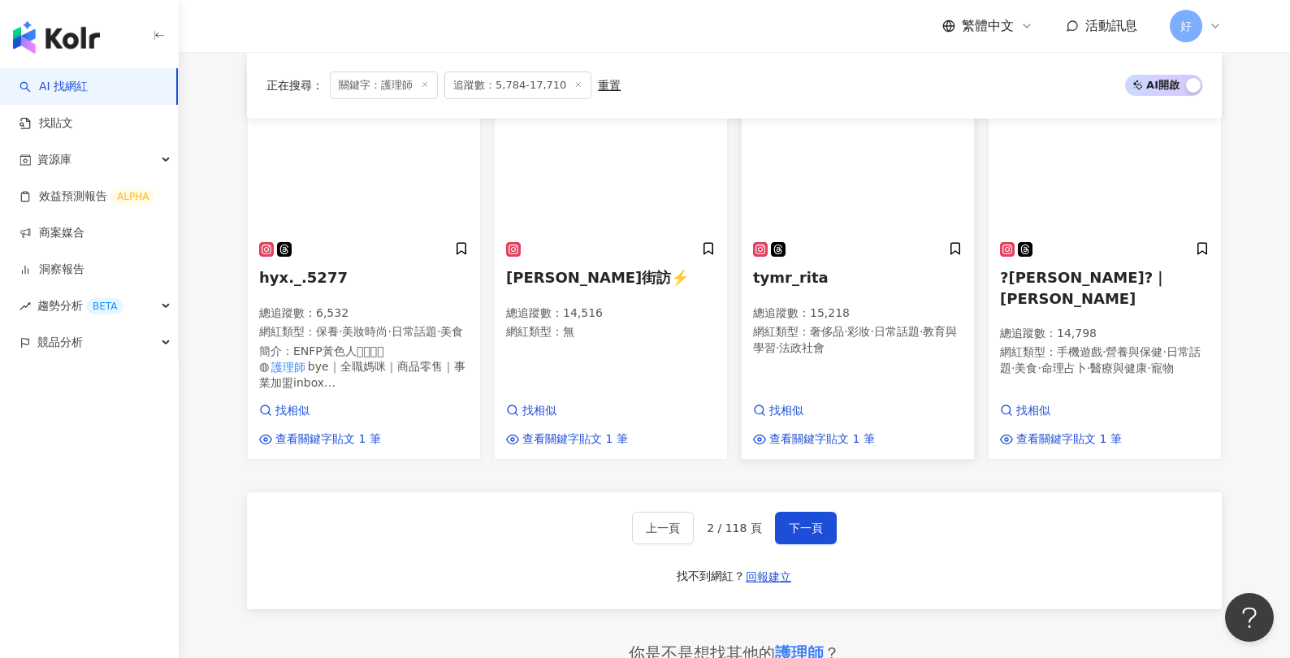
scroll to position [1120, 0]
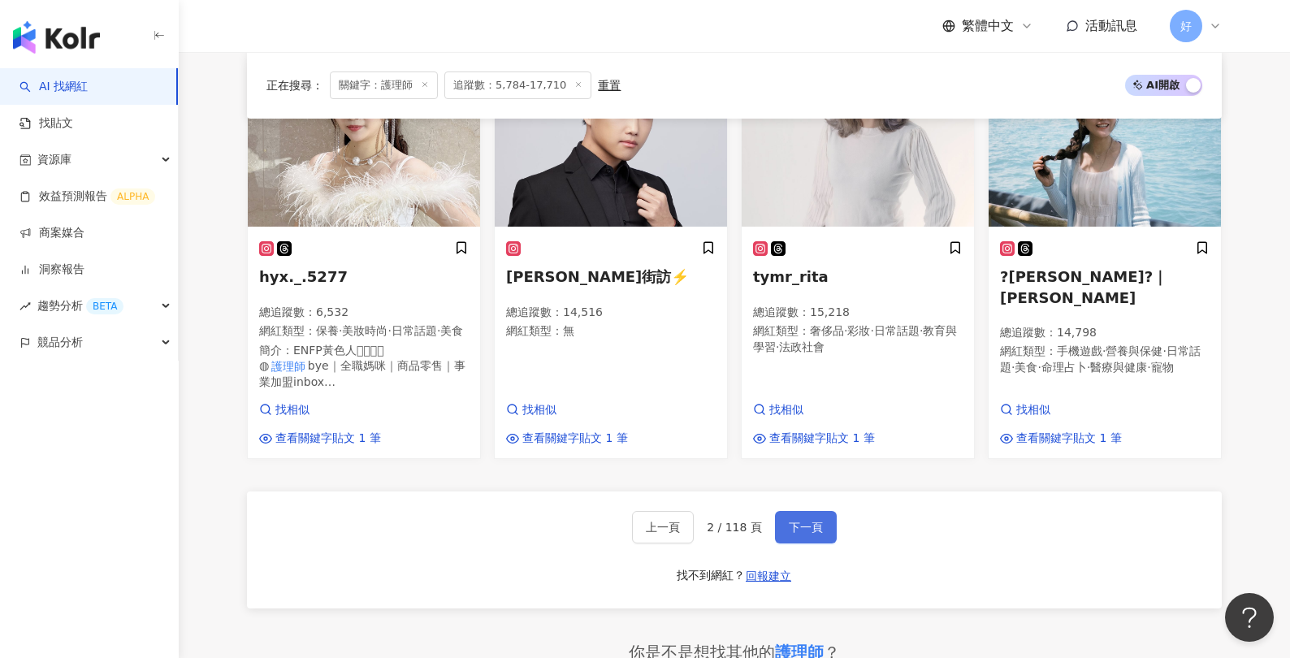
click at [793, 544] on button "下一頁" at bounding box center [806, 527] width 62 height 33
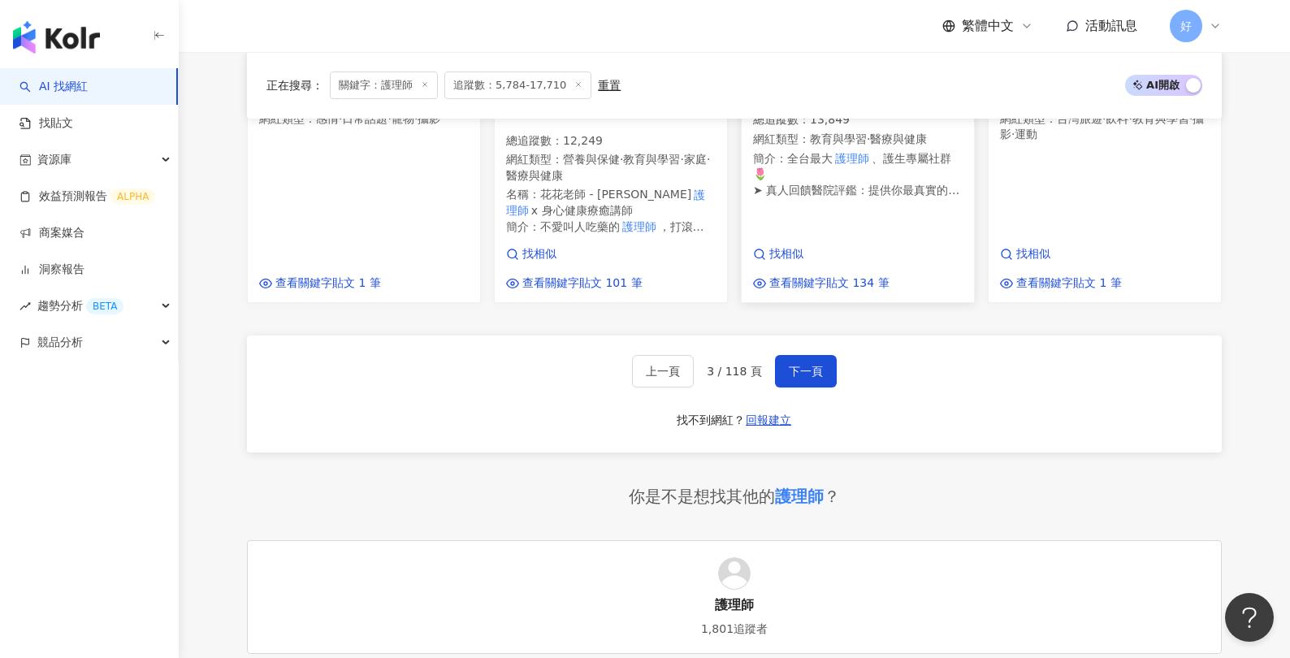
scroll to position [1390, 0]
click at [807, 364] on span "下一頁" at bounding box center [806, 370] width 34 height 13
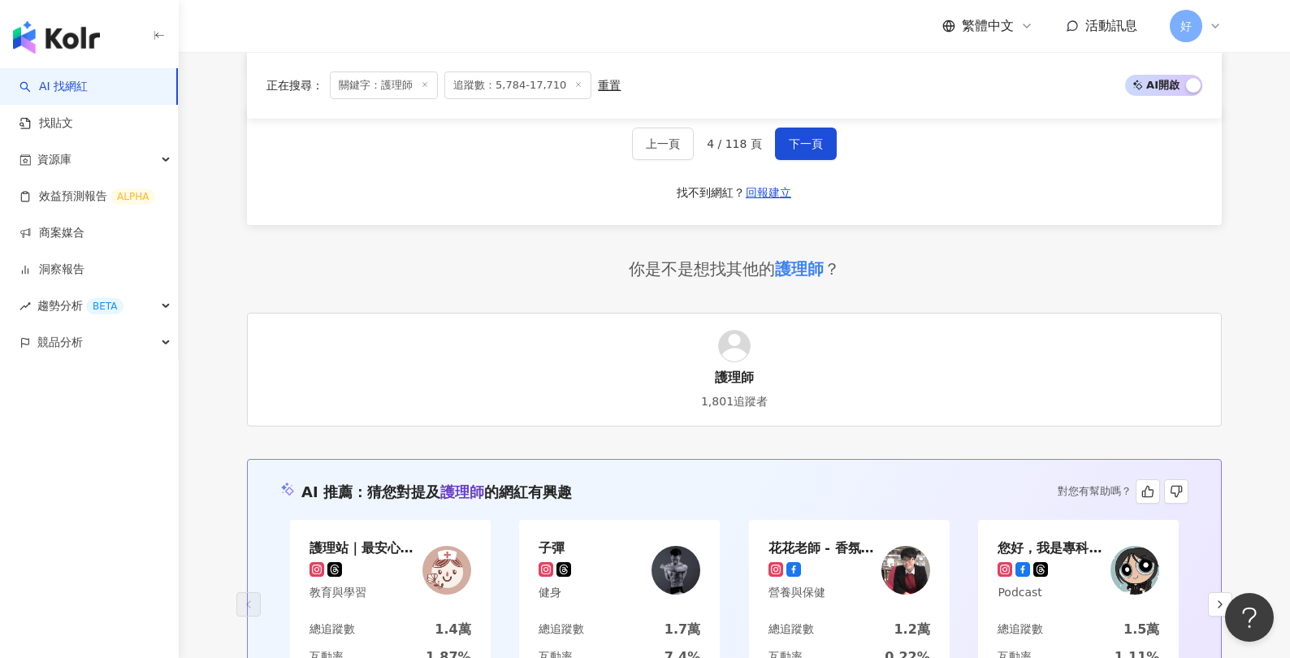
scroll to position [1496, 0]
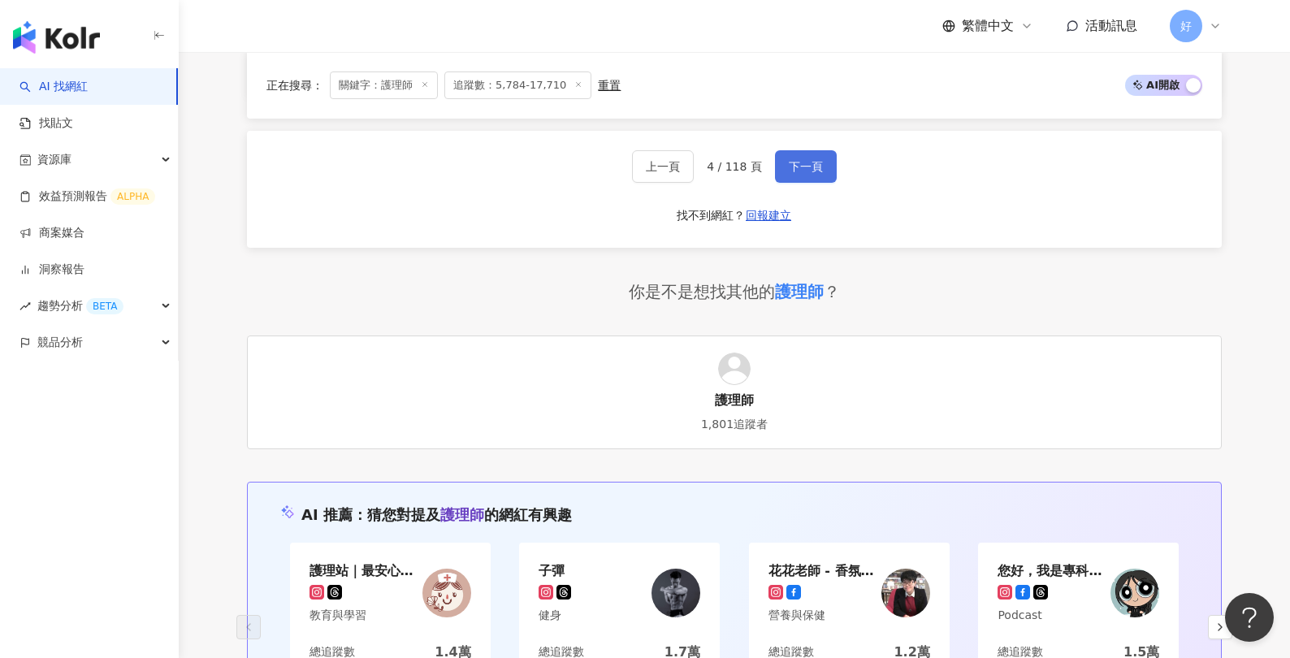
click at [810, 166] on span "下一頁" at bounding box center [806, 166] width 34 height 13
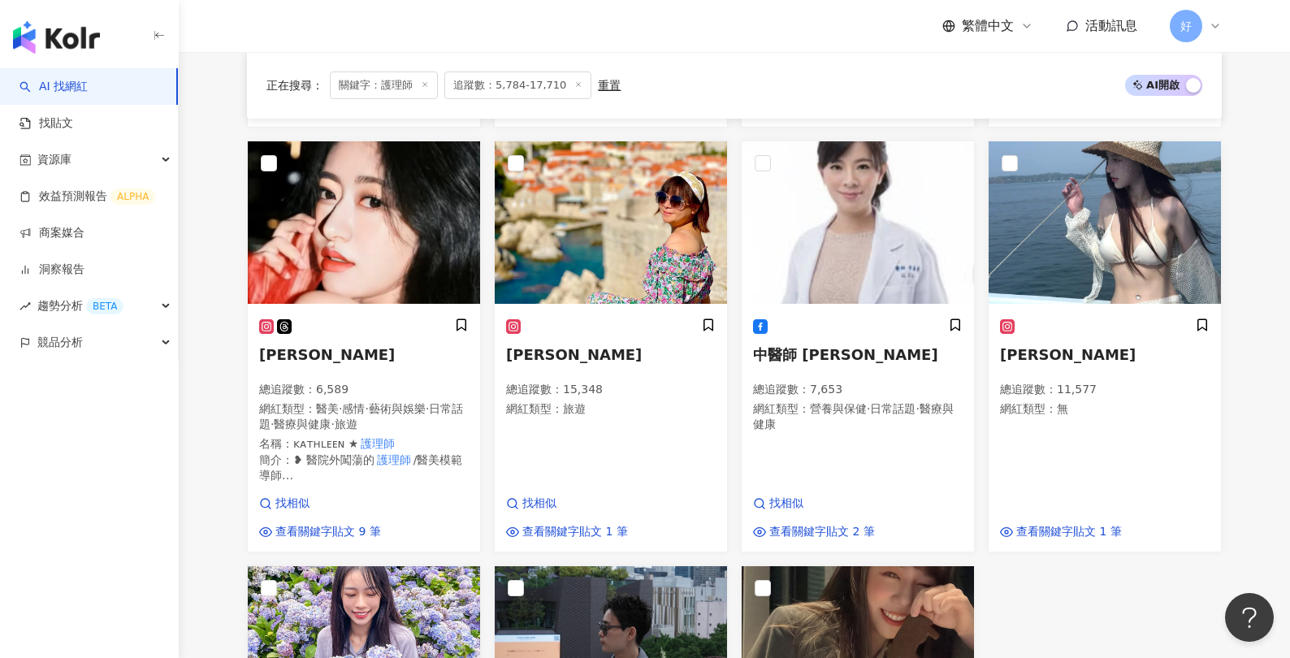
scroll to position [0, 0]
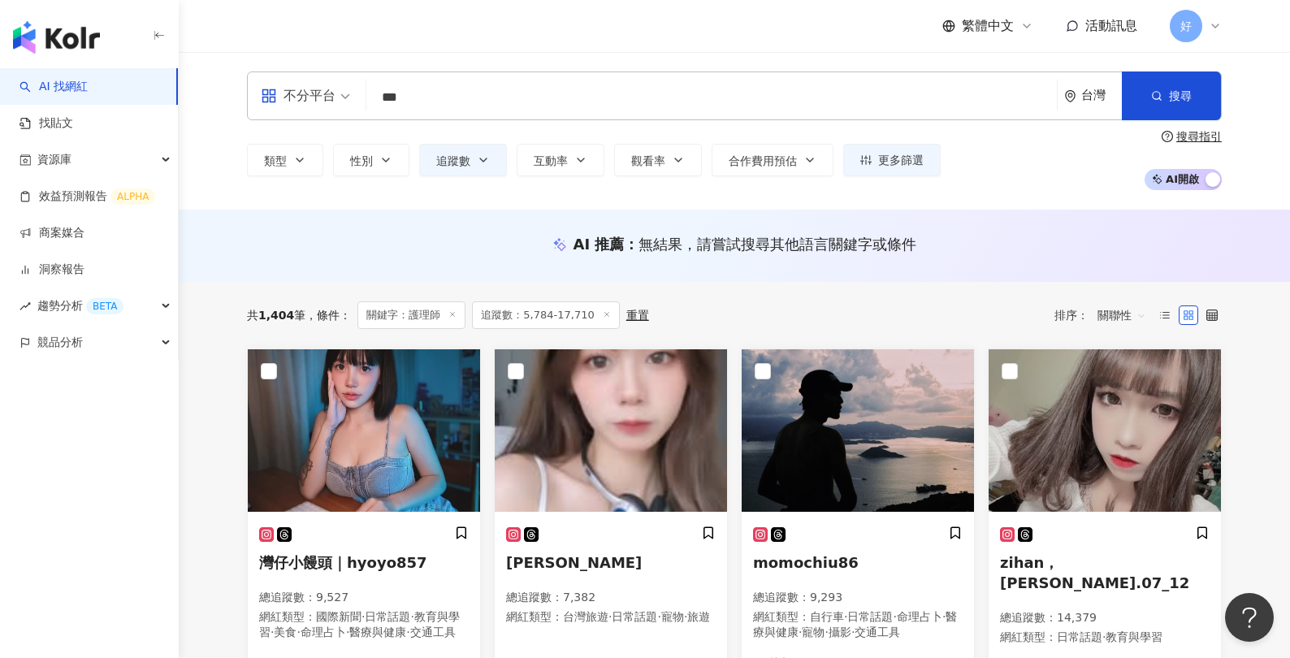
drag, startPoint x: 492, startPoint y: 111, endPoint x: 455, endPoint y: 113, distance: 36.6
click at [491, 113] on div "不分平台 *** 台灣 搜尋 e919e13c-f883-40a7-9a12-88f4af0f936e 護理師 4,734 追蹤者 護理師蚯蚓 tiktok-…" at bounding box center [734, 96] width 975 height 49
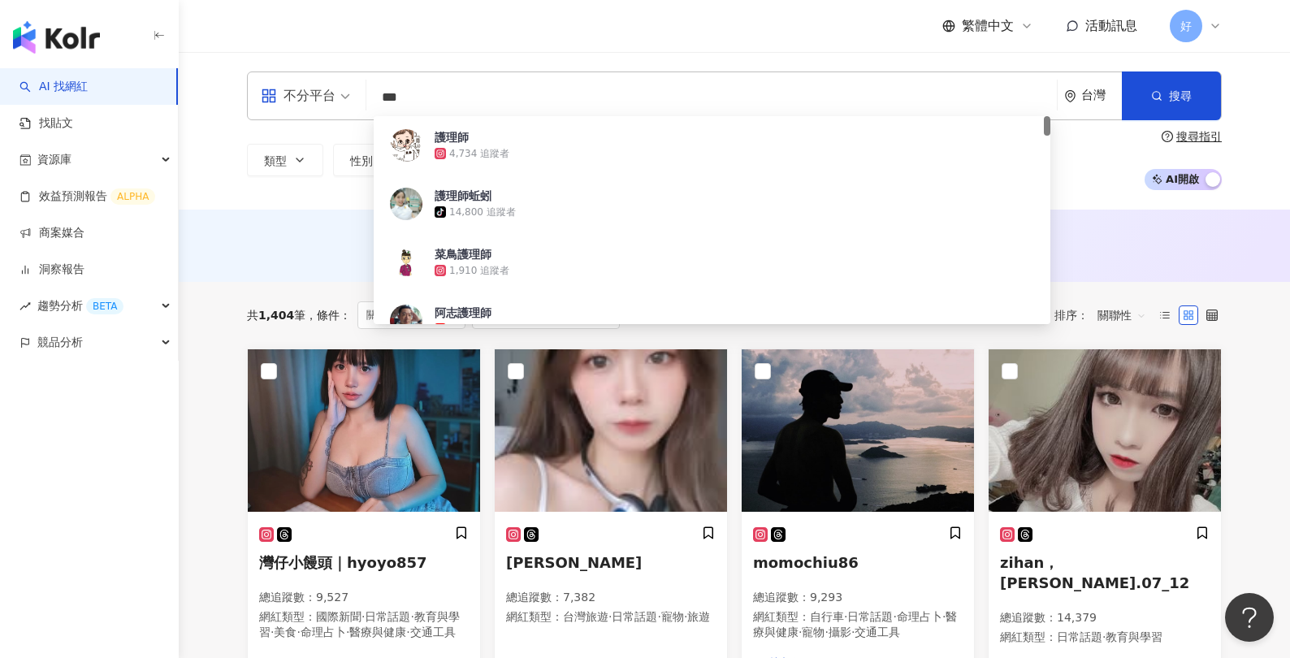
drag, startPoint x: 436, startPoint y: 96, endPoint x: 353, endPoint y: 95, distance: 82.9
click at [353, 95] on div "不分平台 *** 台灣 搜尋 e919e13c-f883-40a7-9a12-88f4af0f936e 護理師 4,734 追蹤者 護理師蚯蚓 tiktok-…" at bounding box center [734, 96] width 975 height 49
type input "*"
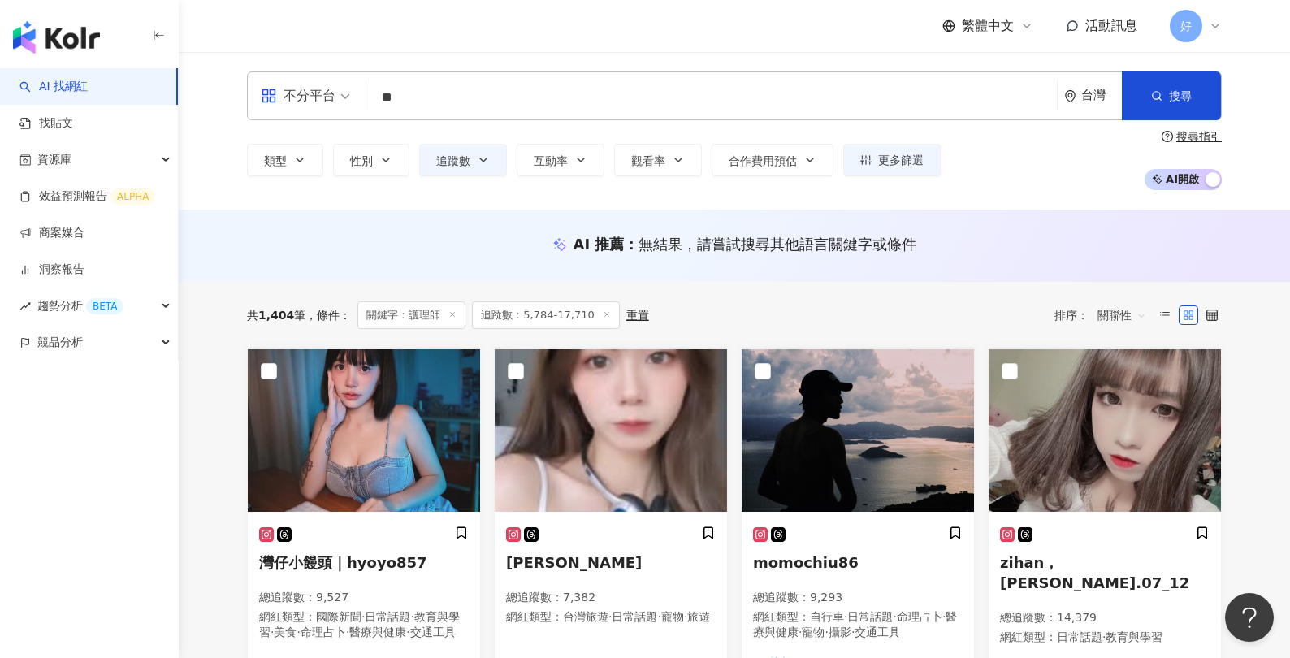
click at [439, 102] on input "**" at bounding box center [712, 97] width 678 height 31
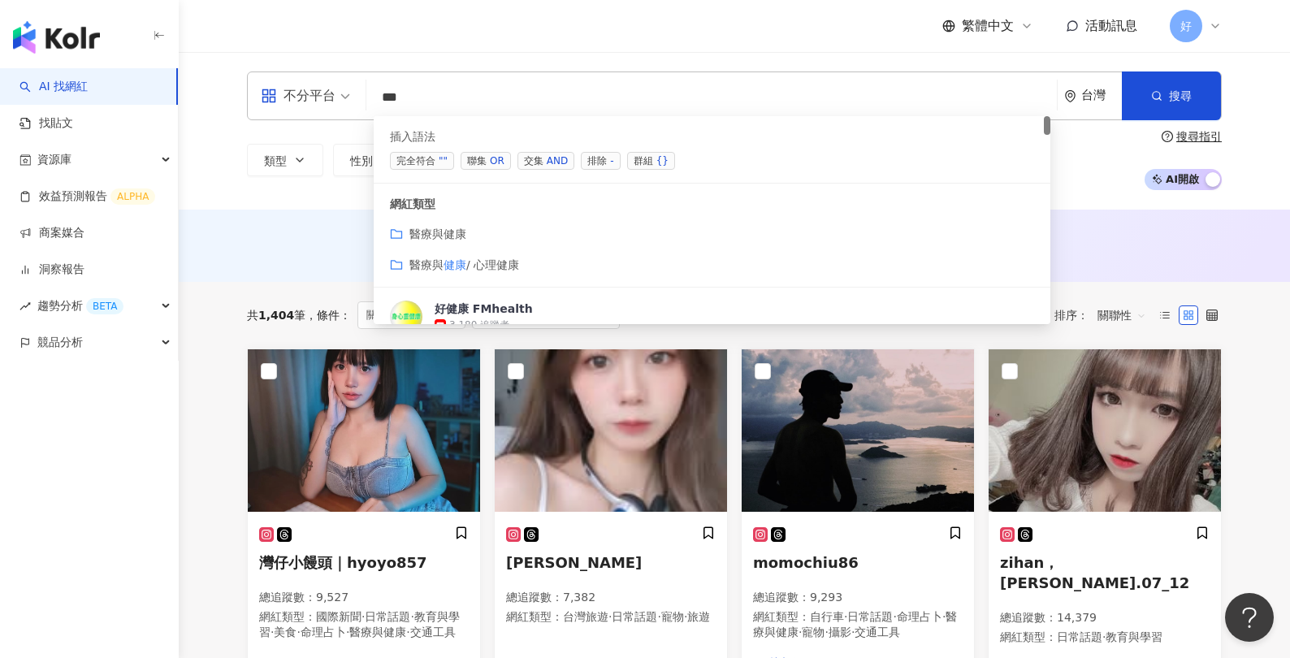
click at [496, 159] on div "OR" at bounding box center [497, 161] width 15 height 16
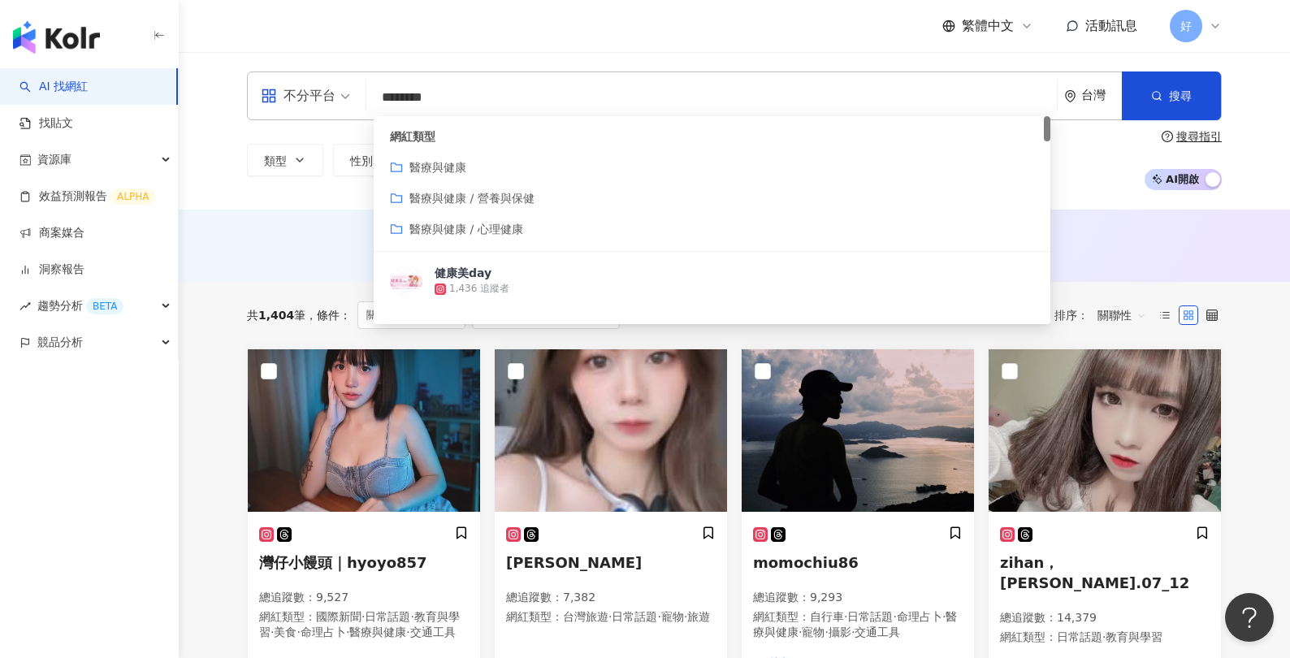
click at [555, 101] on input "********" at bounding box center [712, 97] width 678 height 31
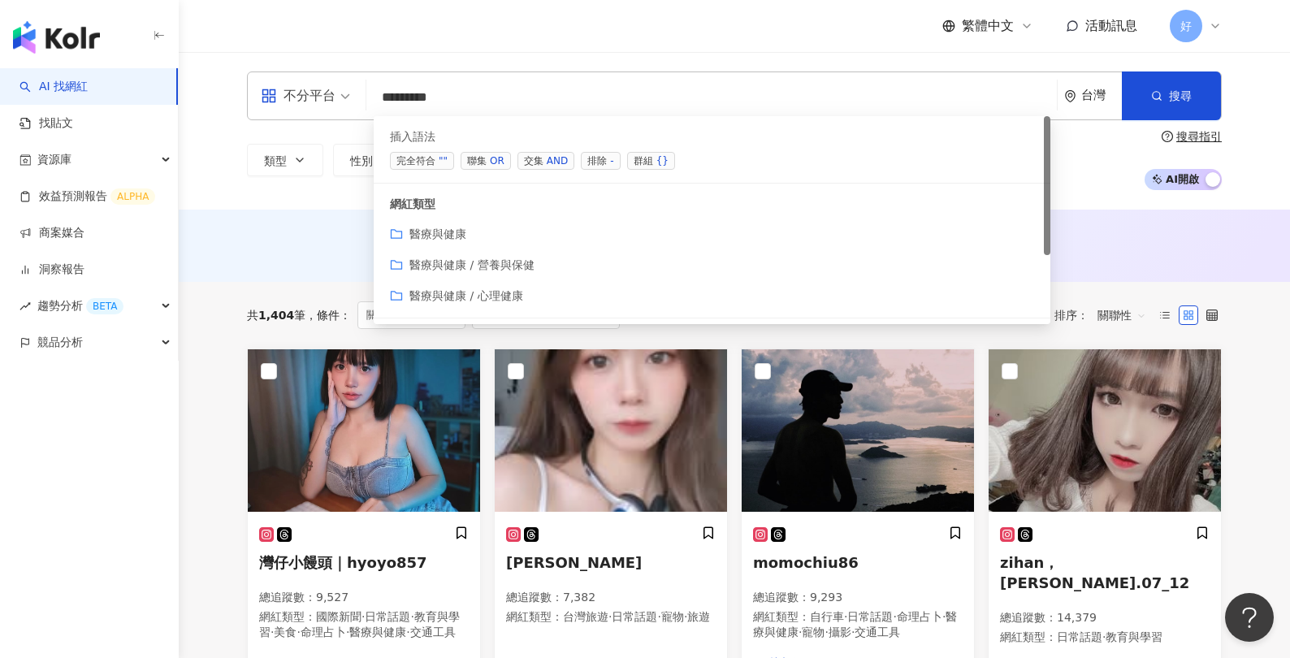
click at [487, 162] on span "聯集 OR" at bounding box center [486, 161] width 50 height 18
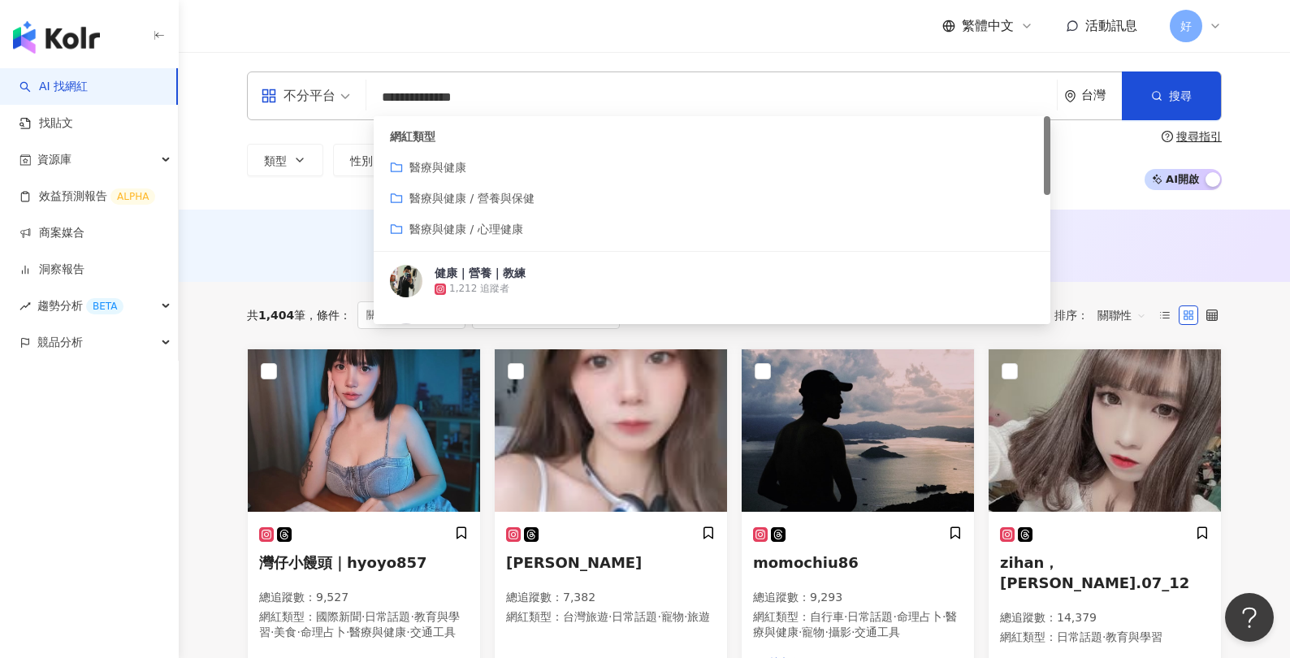
click at [575, 105] on input "**********" at bounding box center [712, 97] width 678 height 31
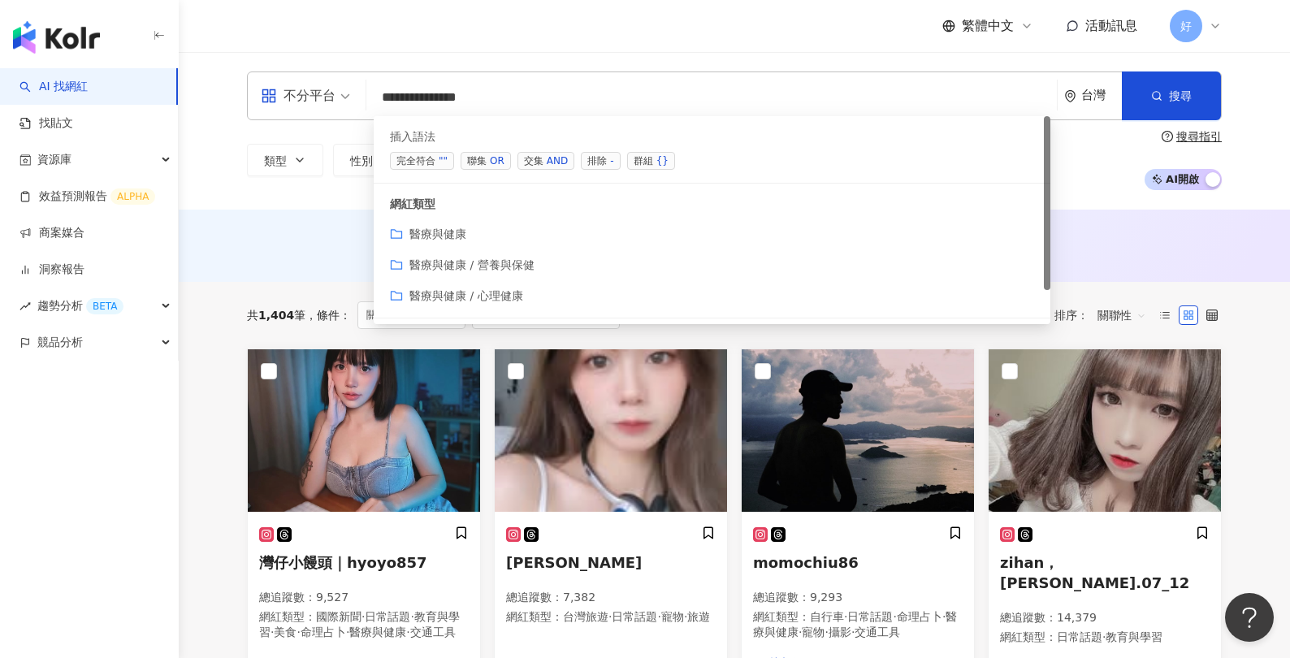
click at [480, 164] on span "聯集 OR" at bounding box center [486, 161] width 50 height 18
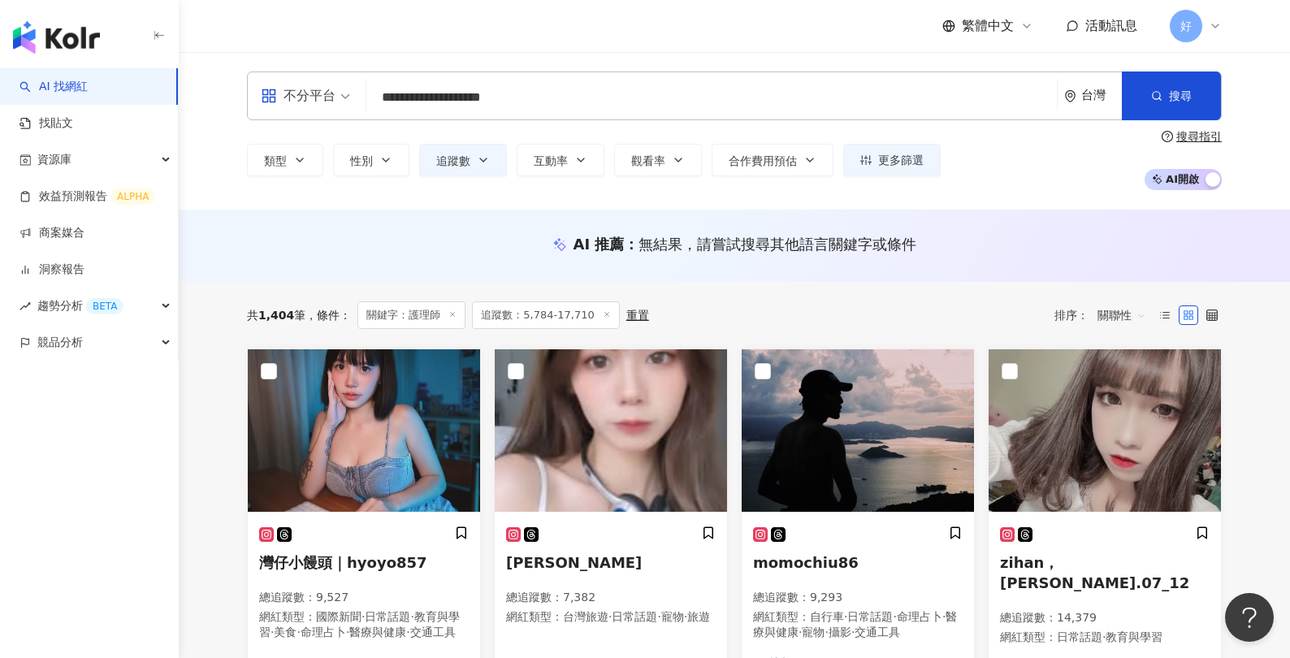
click at [630, 102] on input "**********" at bounding box center [712, 97] width 678 height 31
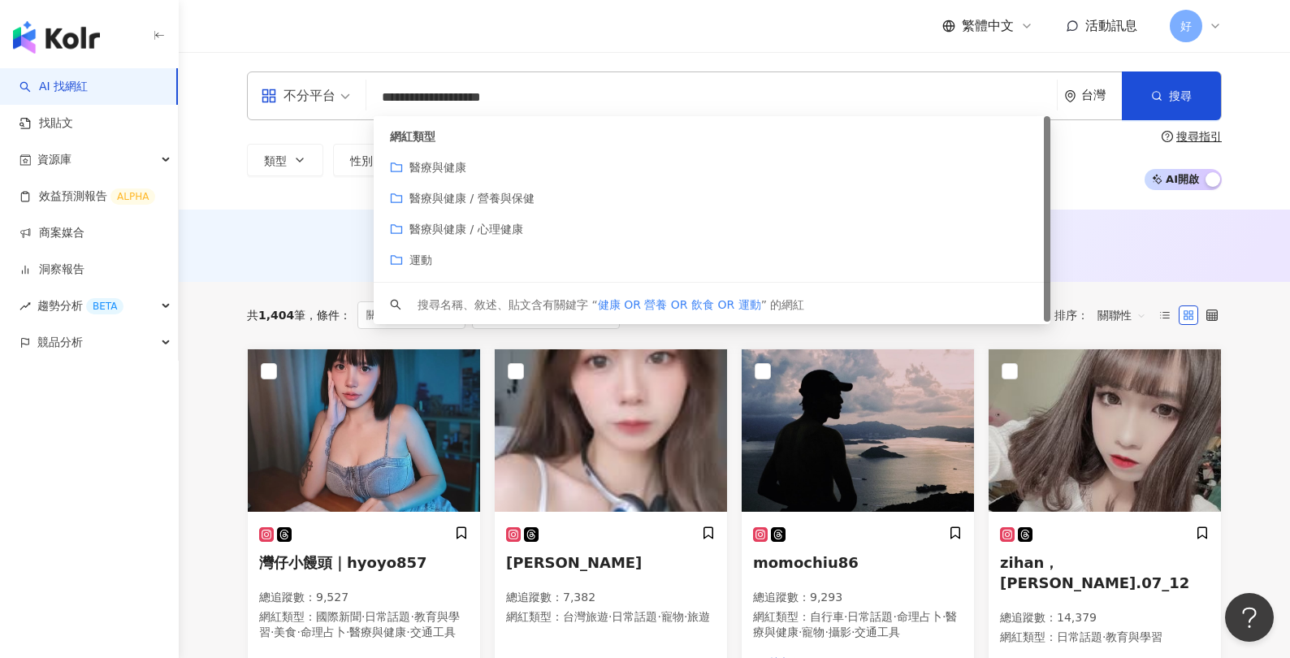
click at [869, 82] on input "**********" at bounding box center [712, 97] width 678 height 31
type input "**********"
click at [1030, 89] on span "搜尋" at bounding box center [1180, 95] width 23 height 13
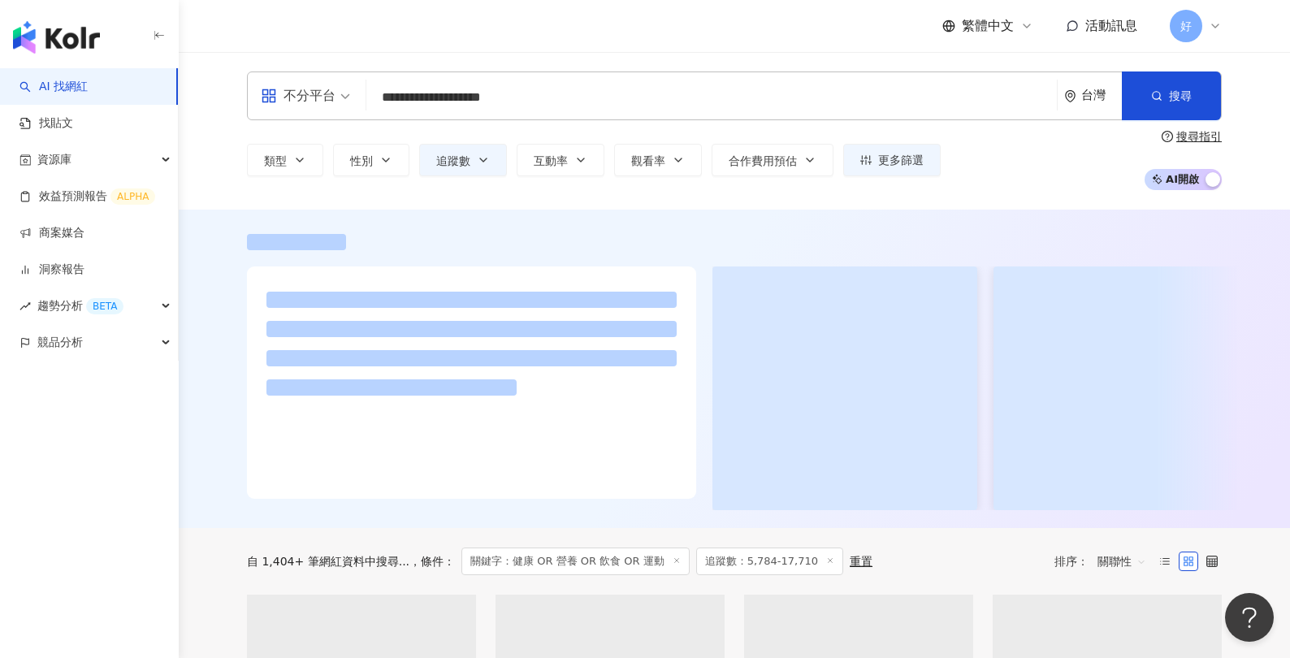
click at [469, 176] on div "類型 性別 追蹤數 互動率 觀看率 合作費用預估 更多篩選 **** - ***** 不限 小型 奈米網紅 (<1萬) 微型網紅 (1萬-3萬) 小型網紅 (…" at bounding box center [734, 160] width 975 height 60
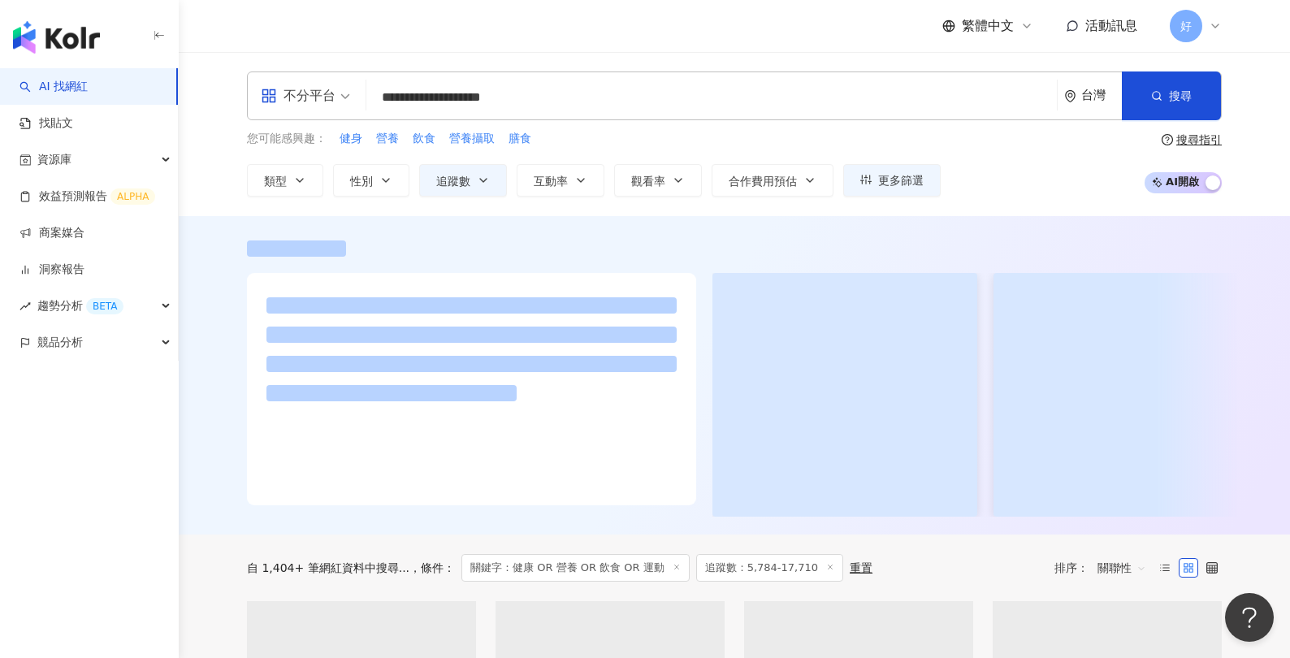
click at [478, 159] on div "您可能感興趣： 健身 營養 飲食 營養攝取 膳食 類型 性別 追蹤數 互動率 觀看率 合作費用預估 更多篩選 **** - ***** 不限 小型 奈米網紅 …" at bounding box center [594, 163] width 694 height 67
click at [478, 174] on icon "button" at bounding box center [483, 180] width 13 height 13
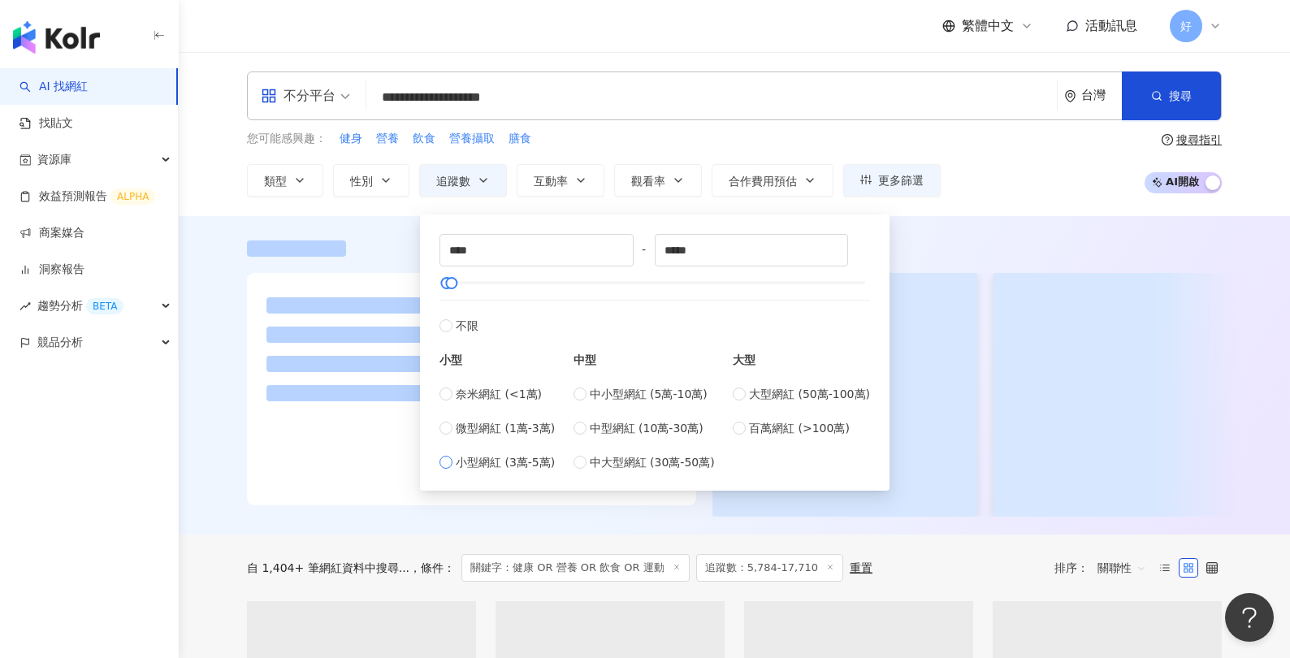
click at [457, 462] on span "小型網紅 (3萬-5萬)" at bounding box center [505, 462] width 99 height 18
type input "*****"
type input "******"
drag, startPoint x: 467, startPoint y: 284, endPoint x: 509, endPoint y: 284, distance: 41.4
click at [470, 284] on div at bounding box center [465, 283] width 9 height 9
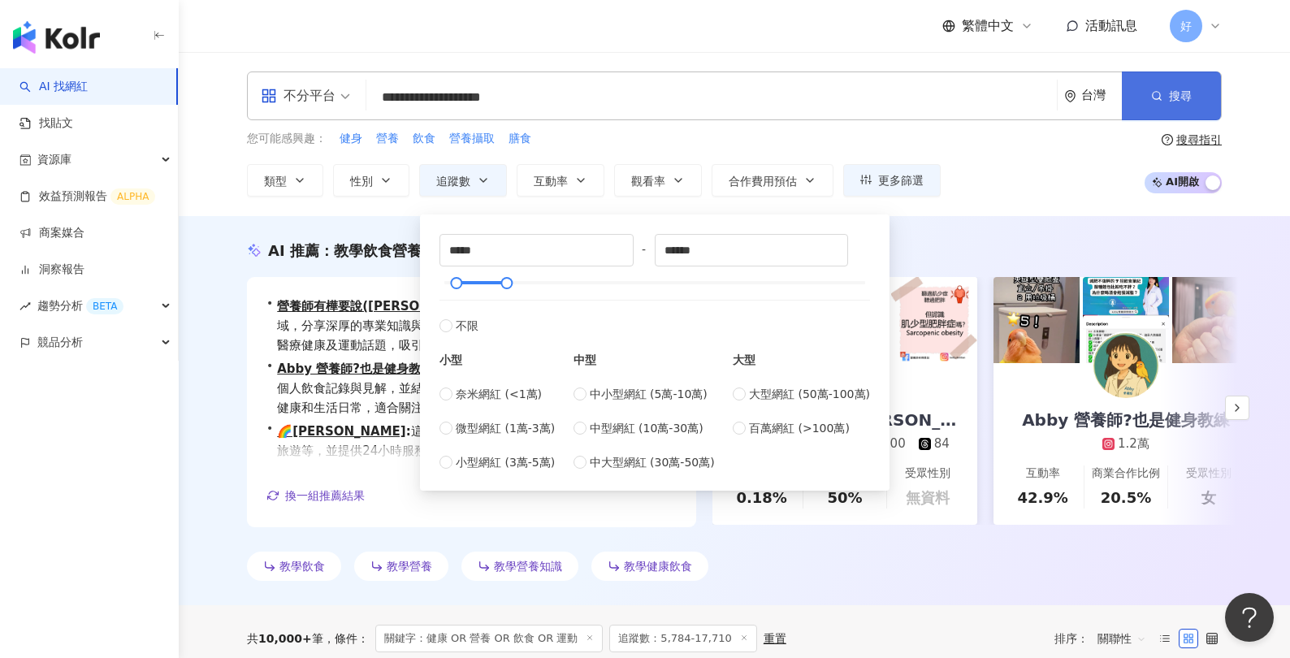
click at [1030, 100] on icon "button" at bounding box center [1156, 95] width 11 height 11
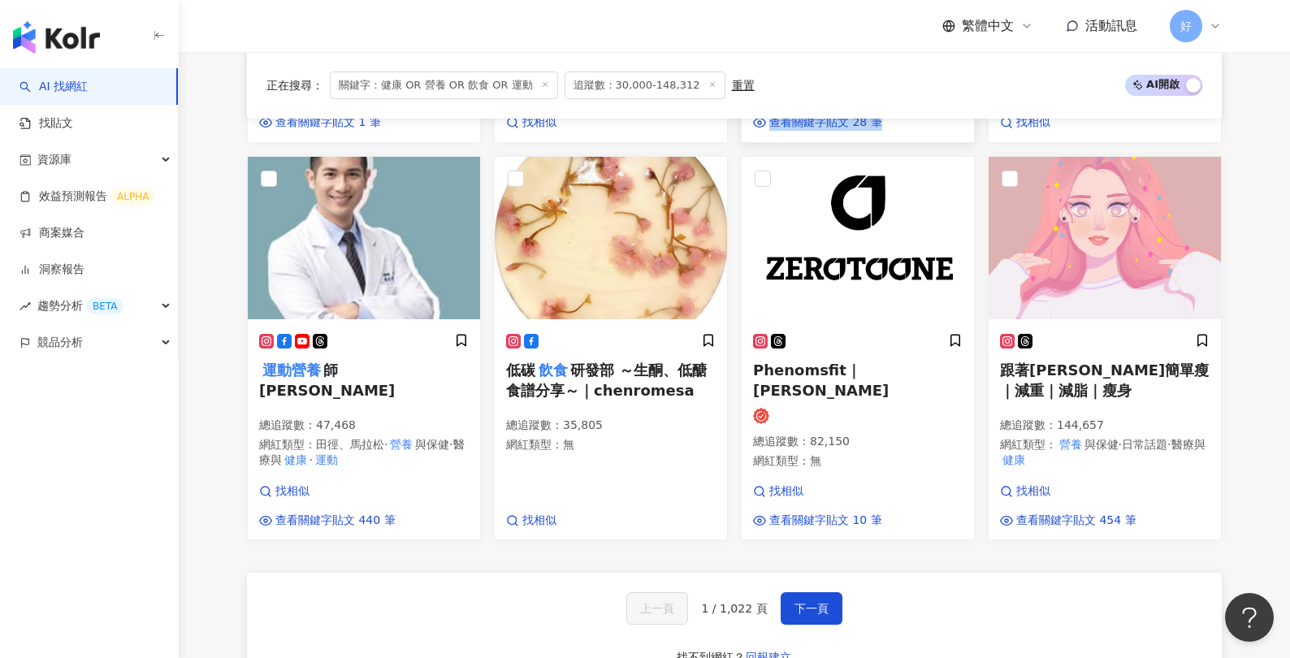
scroll to position [1312, 0]
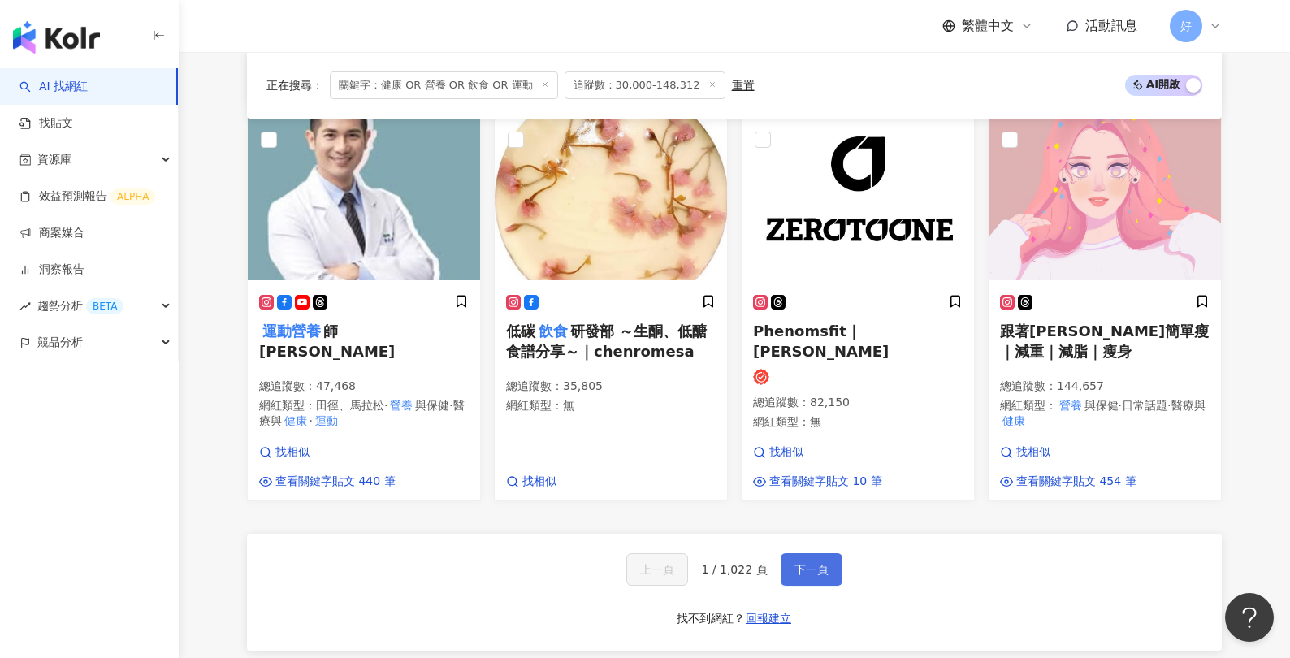
click at [808, 576] on span "下一頁" at bounding box center [812, 569] width 34 height 13
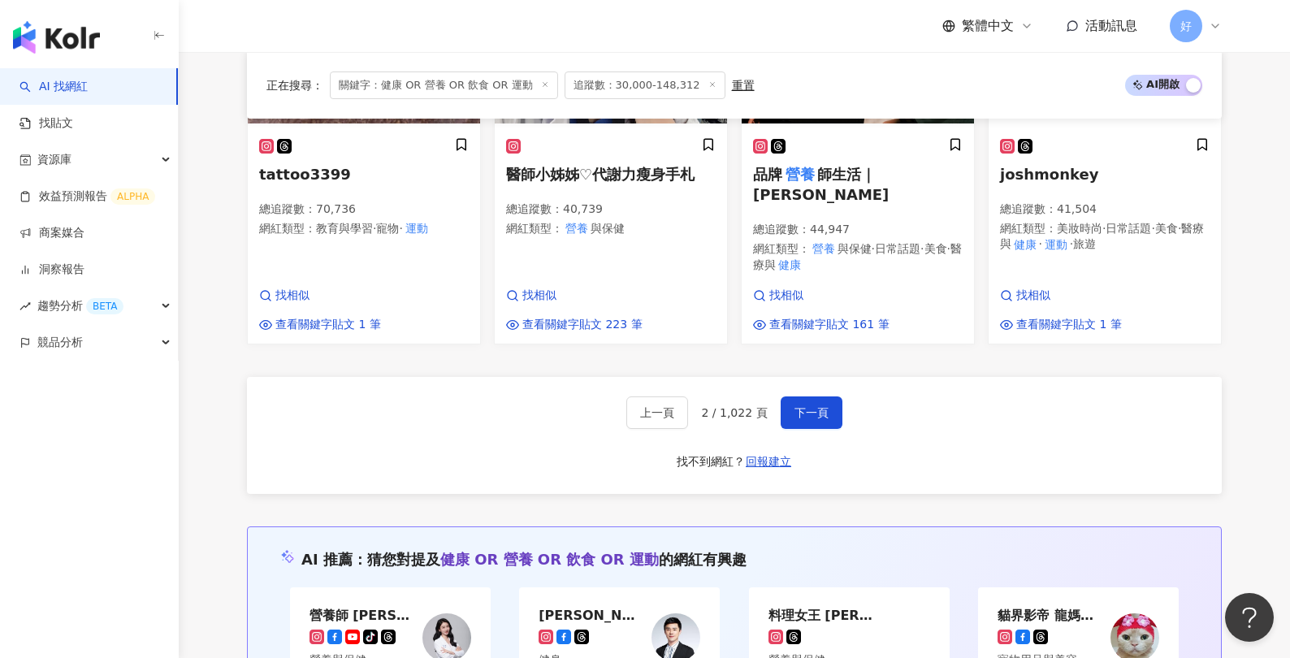
scroll to position [1541, 0]
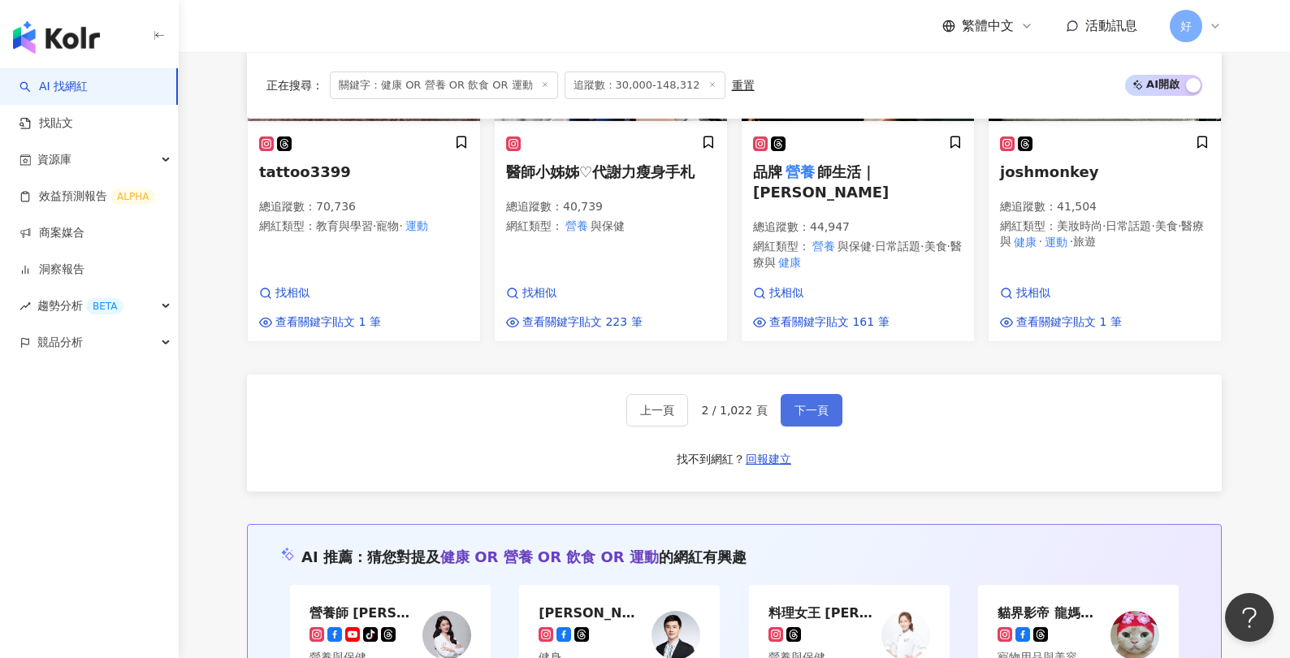
click at [816, 394] on button "下一頁" at bounding box center [812, 410] width 62 height 33
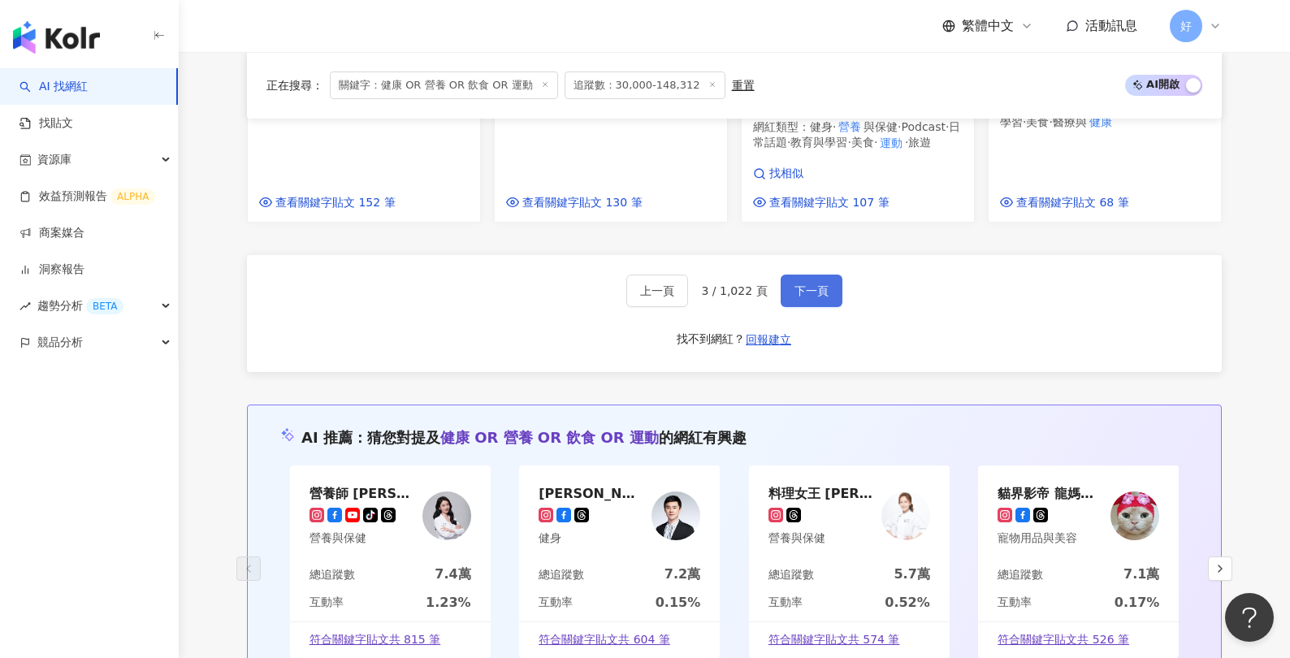
scroll to position [1637, 0]
click at [817, 283] on span "下一頁" at bounding box center [812, 289] width 34 height 13
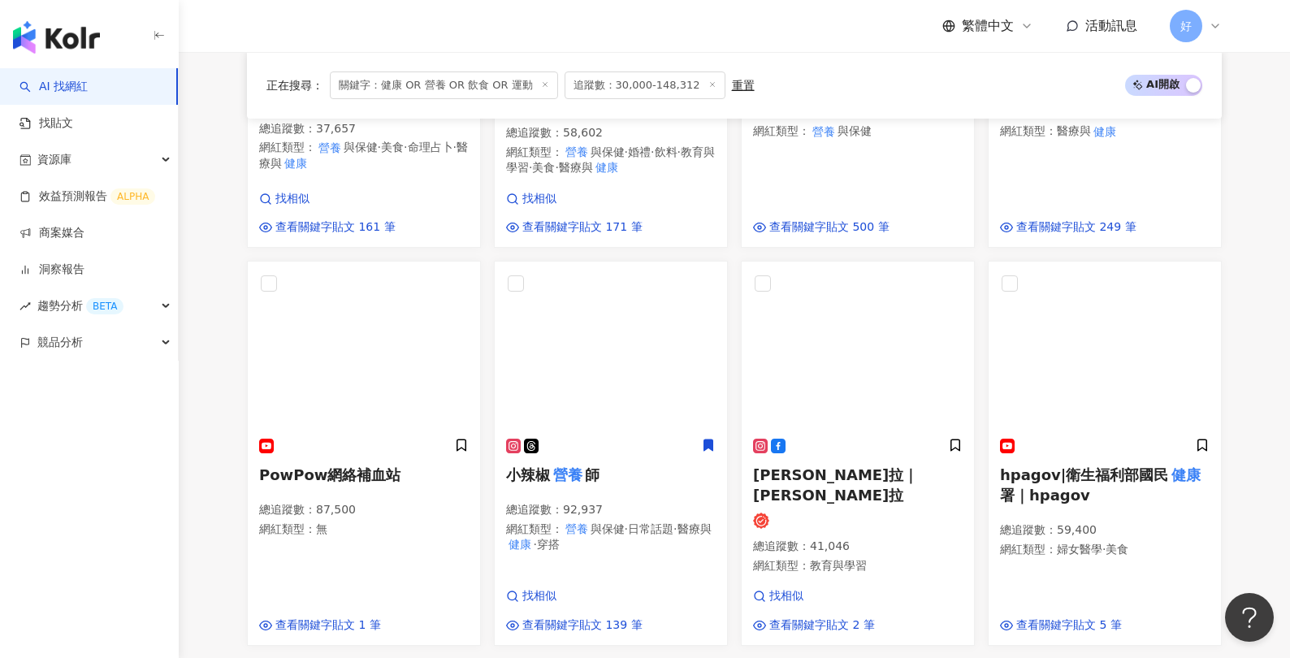
scroll to position [1207, 0]
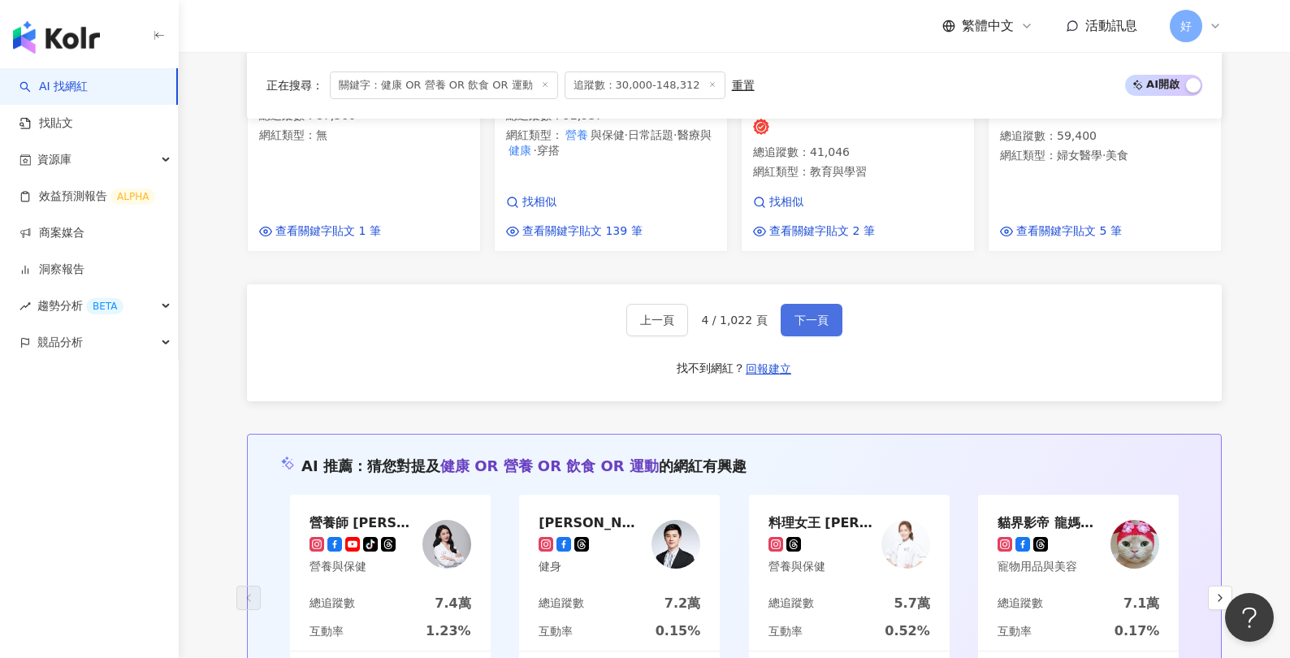
click at [817, 304] on button "下一頁" at bounding box center [812, 320] width 62 height 33
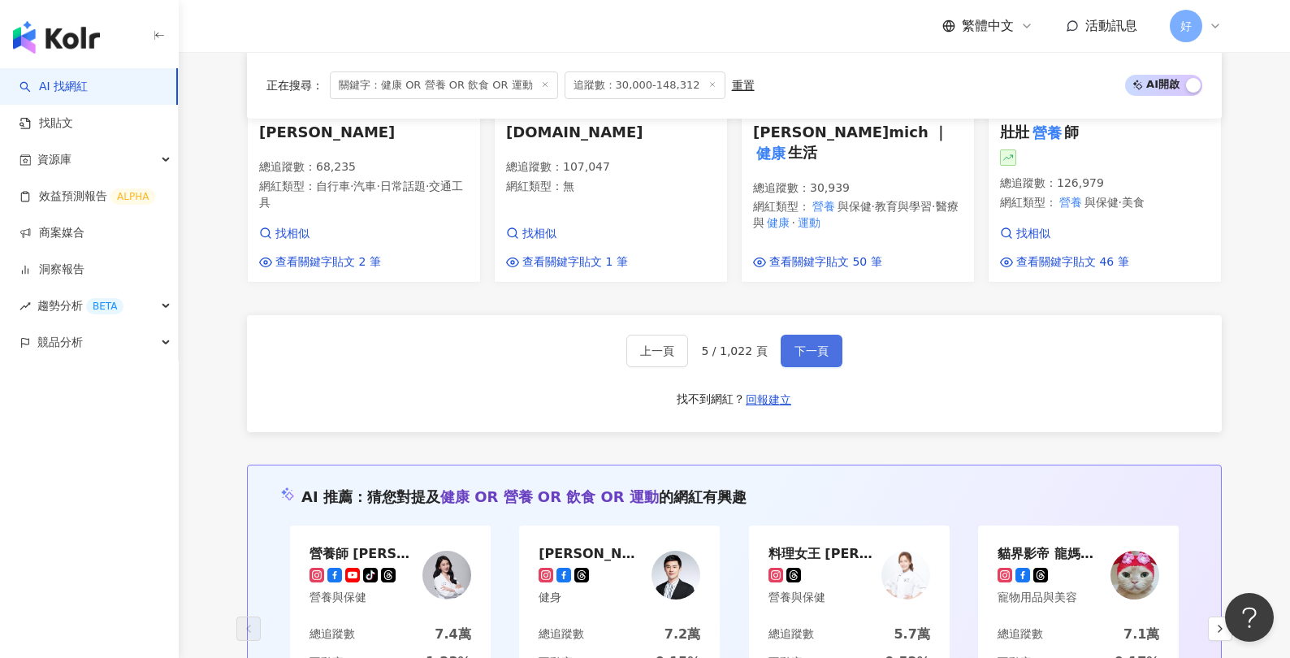
scroll to position [1607, 0]
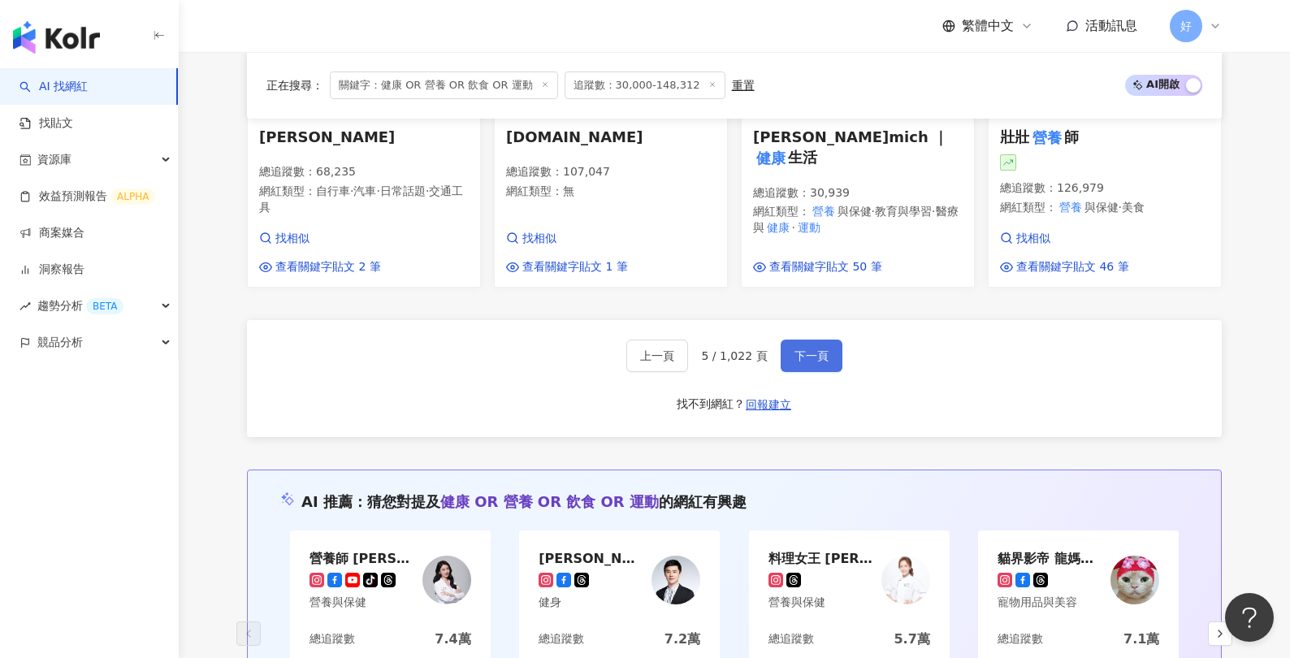
click at [803, 340] on button "下一頁" at bounding box center [812, 356] width 62 height 33
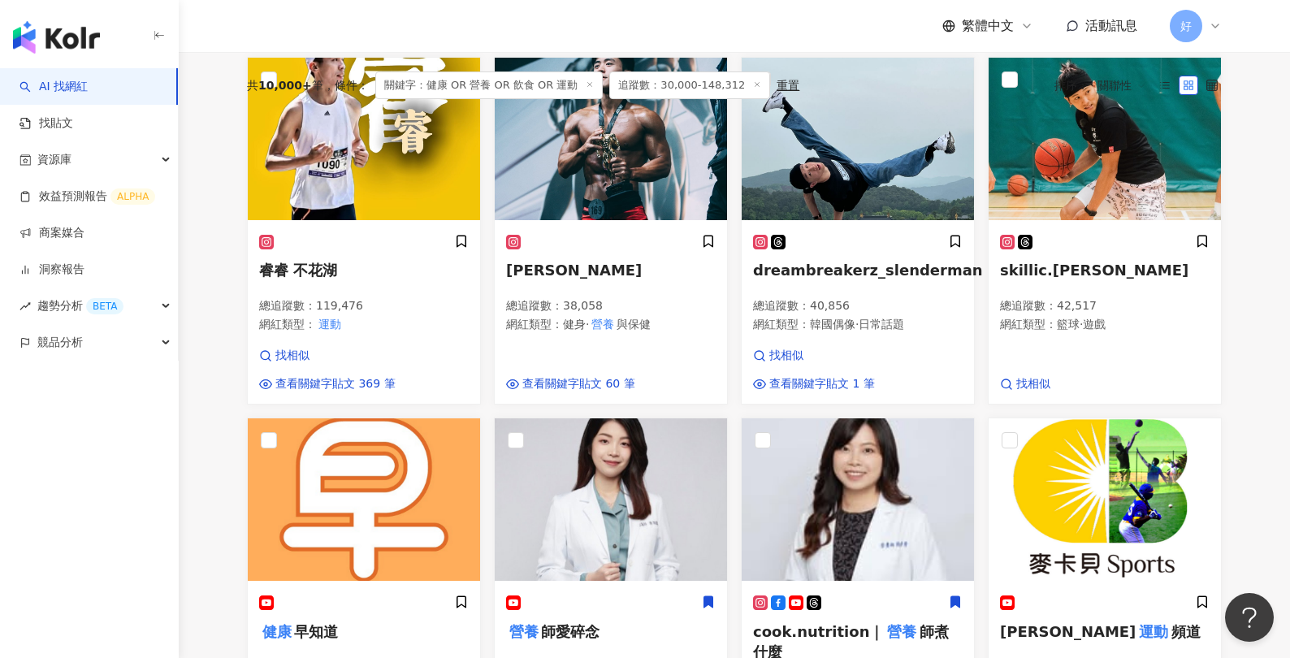
scroll to position [0, 0]
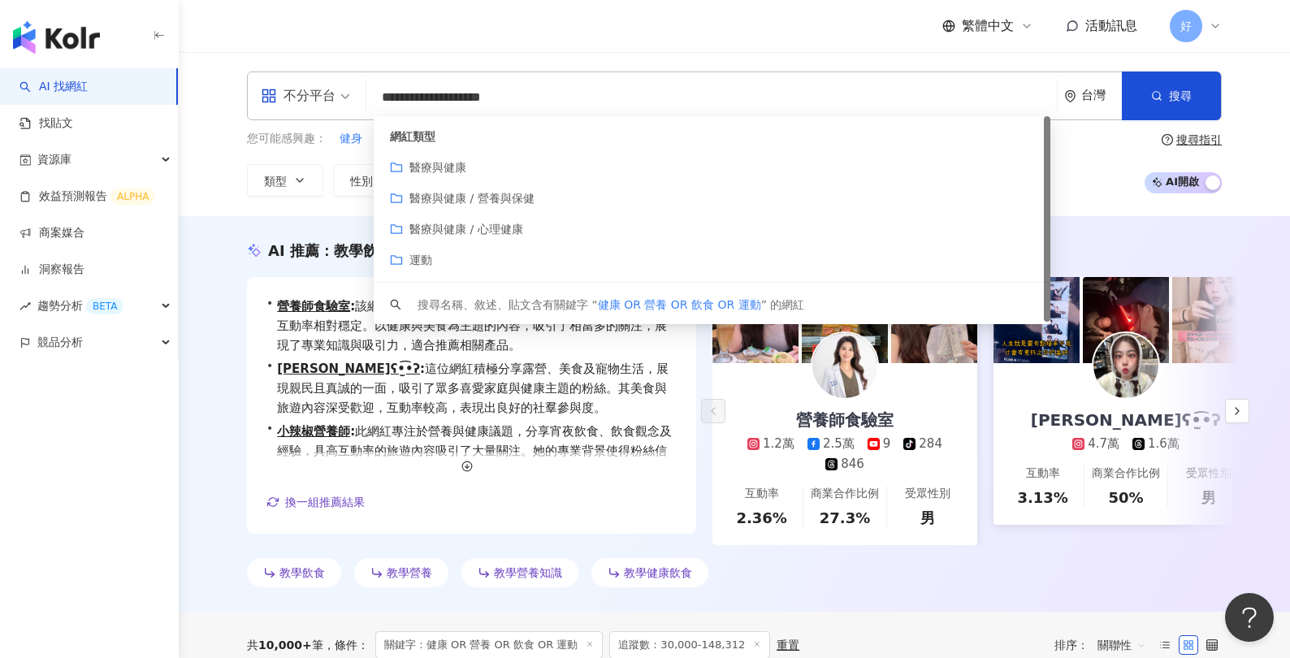
click at [437, 100] on input "**********" at bounding box center [712, 97] width 678 height 31
drag, startPoint x: 411, startPoint y: 98, endPoint x: 457, endPoint y: 101, distance: 46.4
click at [457, 101] on input "**********" at bounding box center [712, 97] width 678 height 31
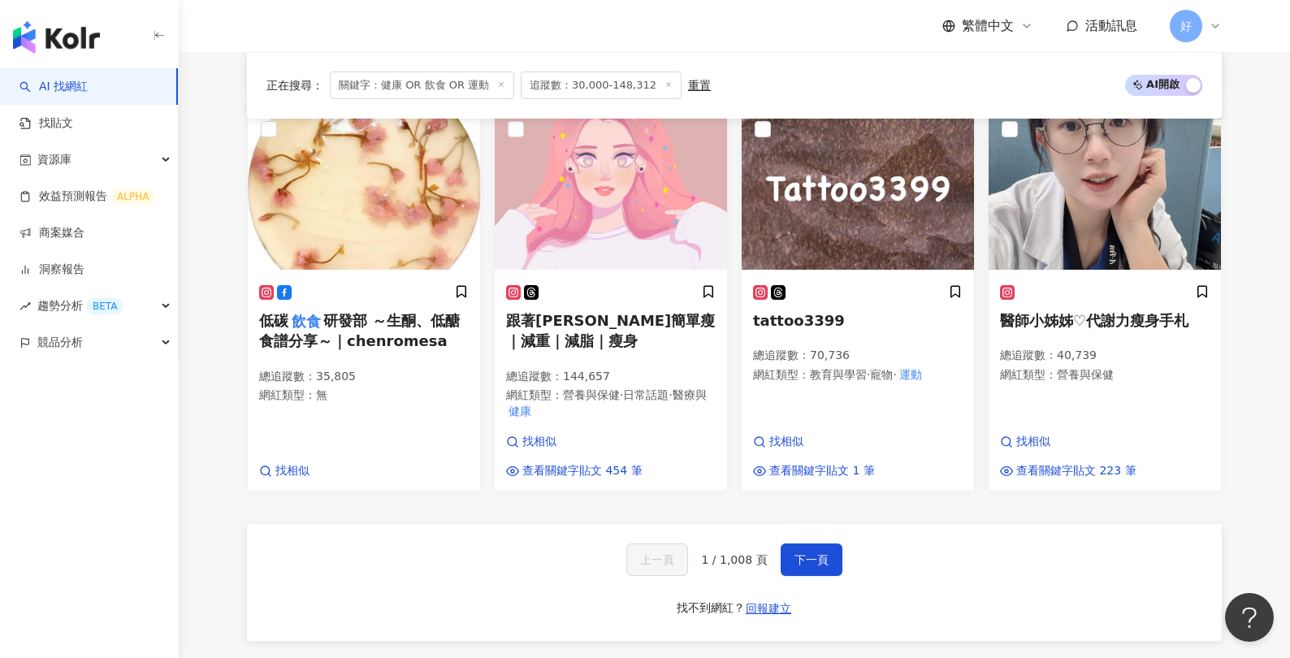
scroll to position [1327, 0]
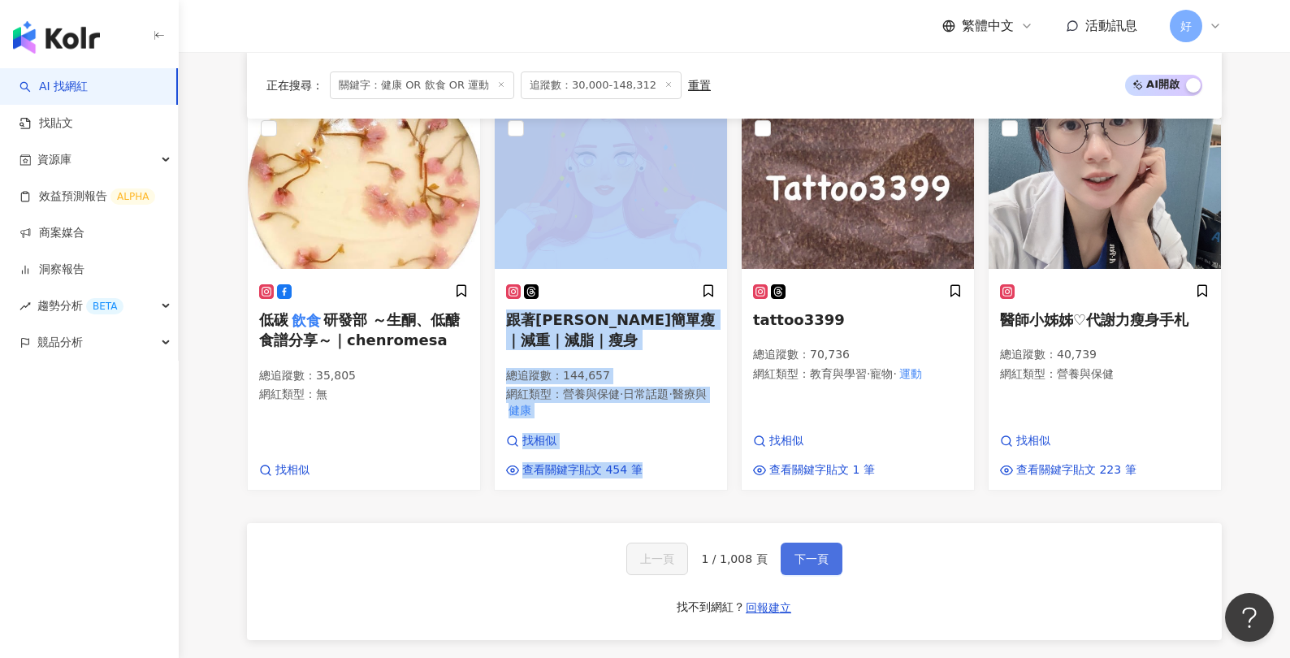
click at [809, 554] on span "下一頁" at bounding box center [812, 559] width 34 height 13
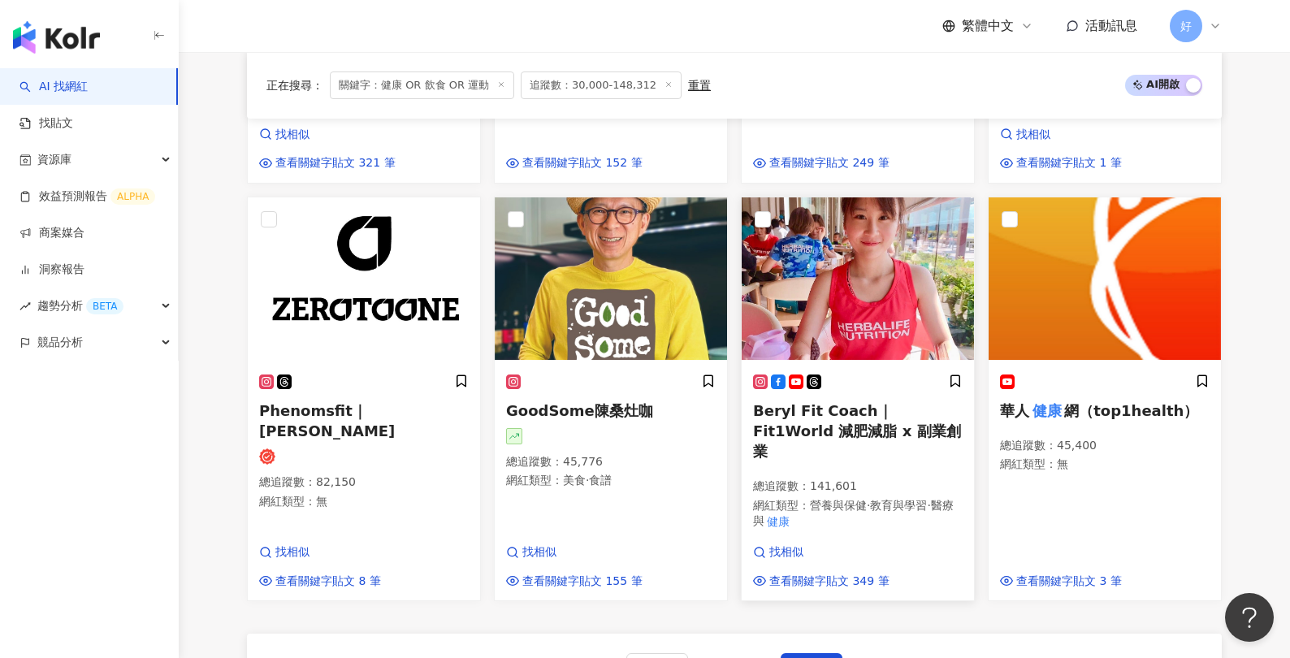
scroll to position [1346, 0]
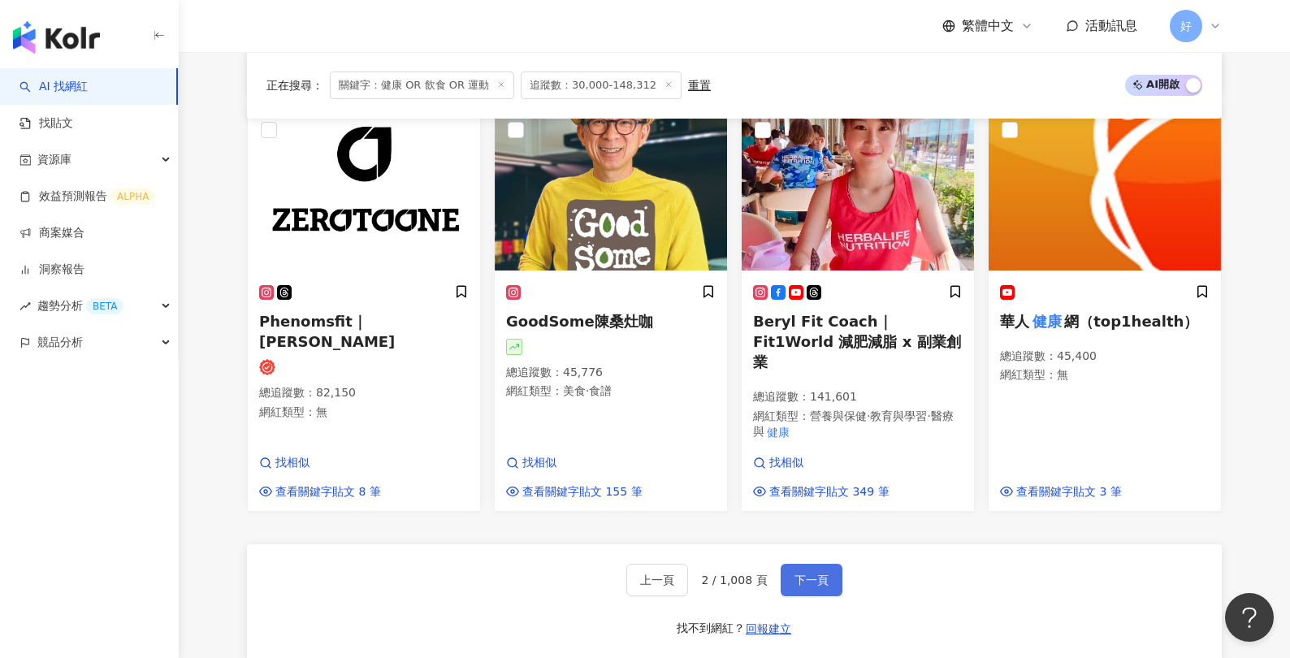
click at [804, 574] on span "下一頁" at bounding box center [812, 580] width 34 height 13
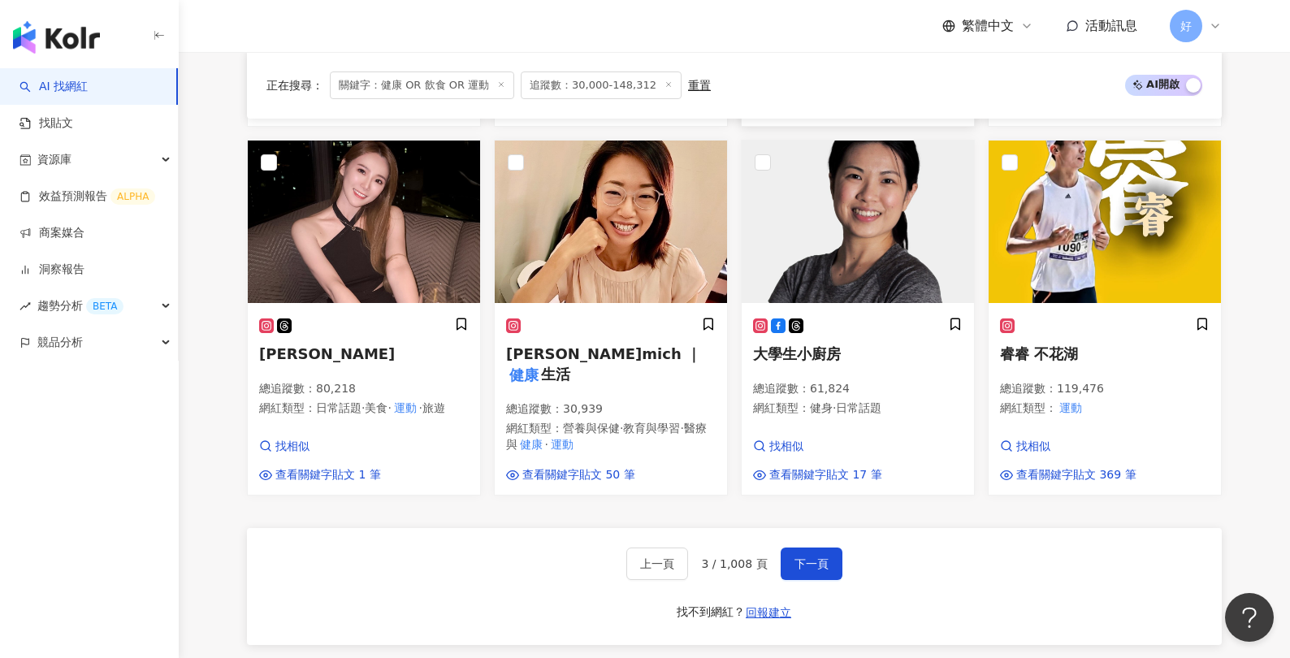
scroll to position [1320, 0]
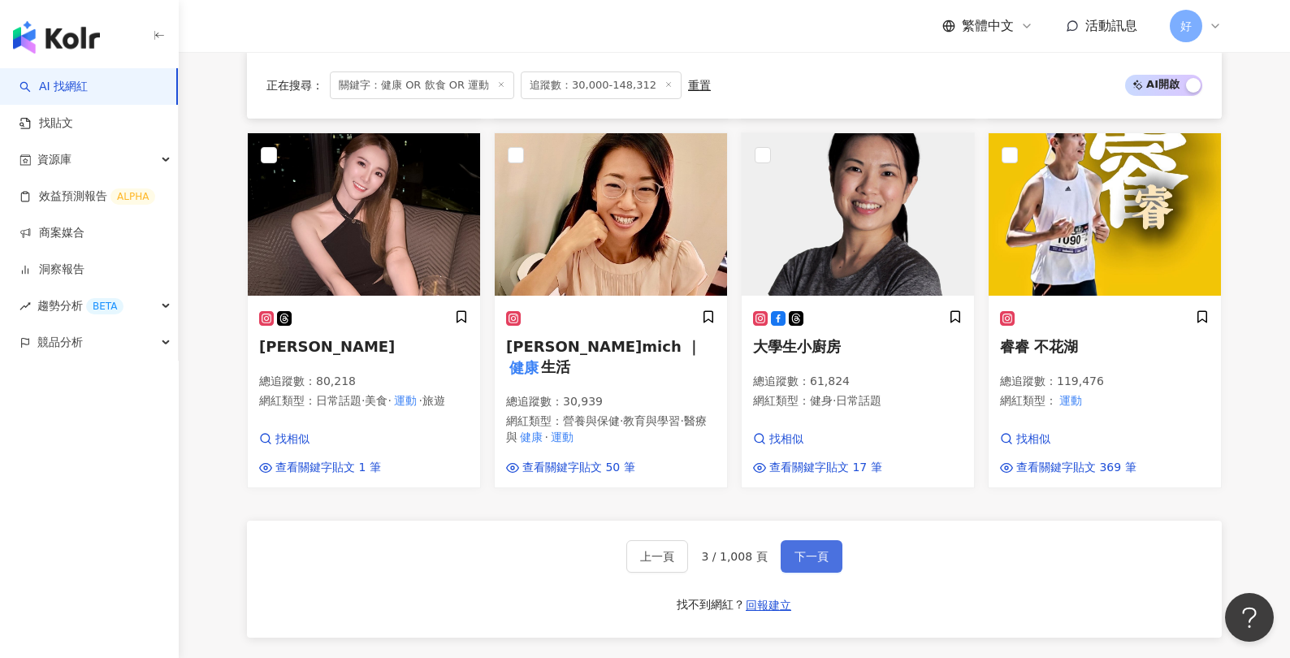
click at [821, 550] on span "下一頁" at bounding box center [812, 556] width 34 height 13
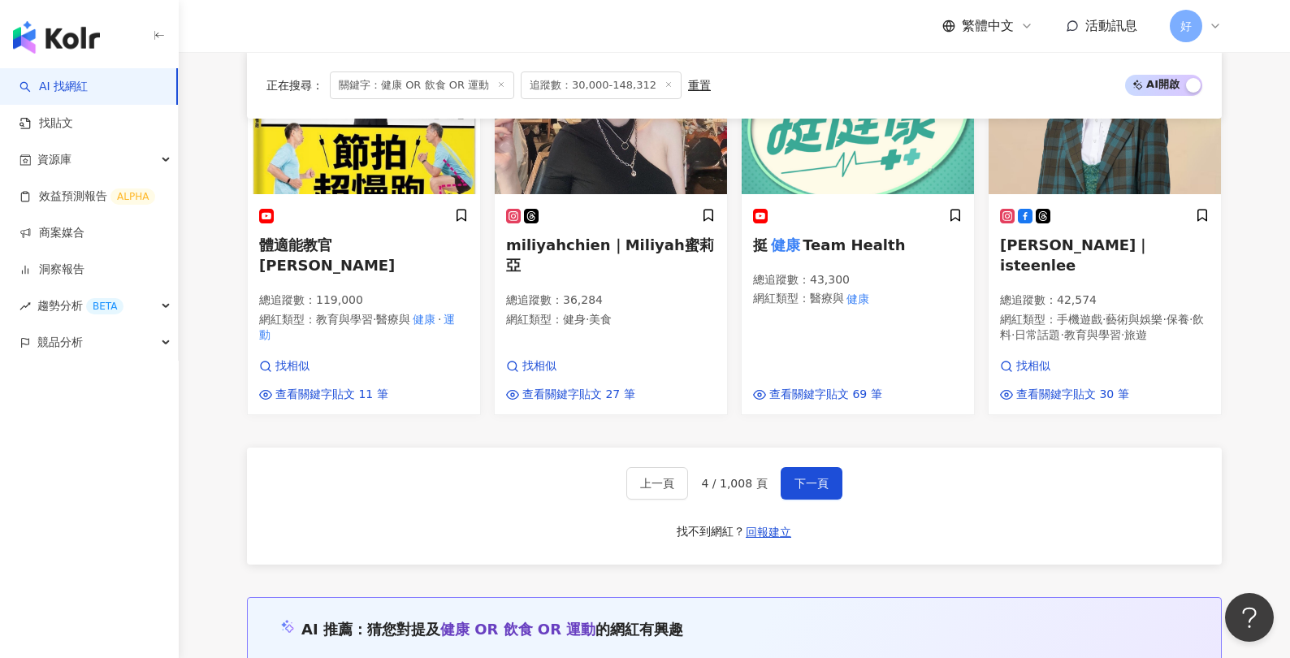
scroll to position [1446, 0]
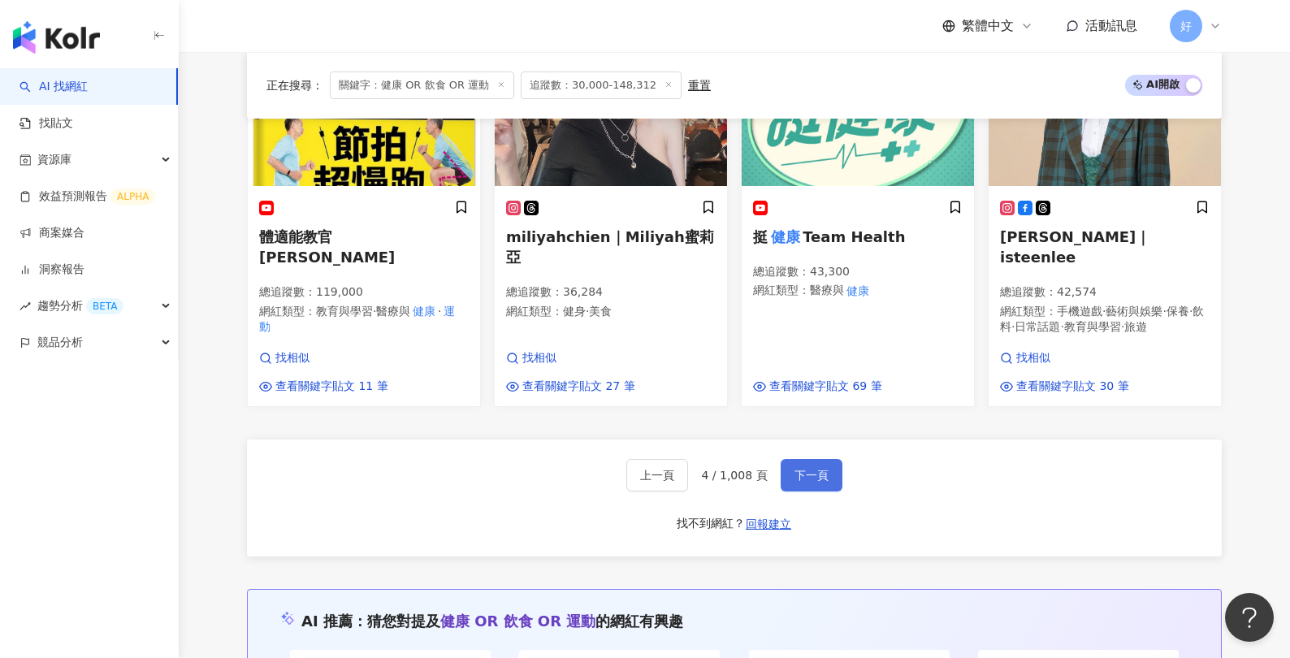
click at [801, 469] on span "下一頁" at bounding box center [812, 475] width 34 height 13
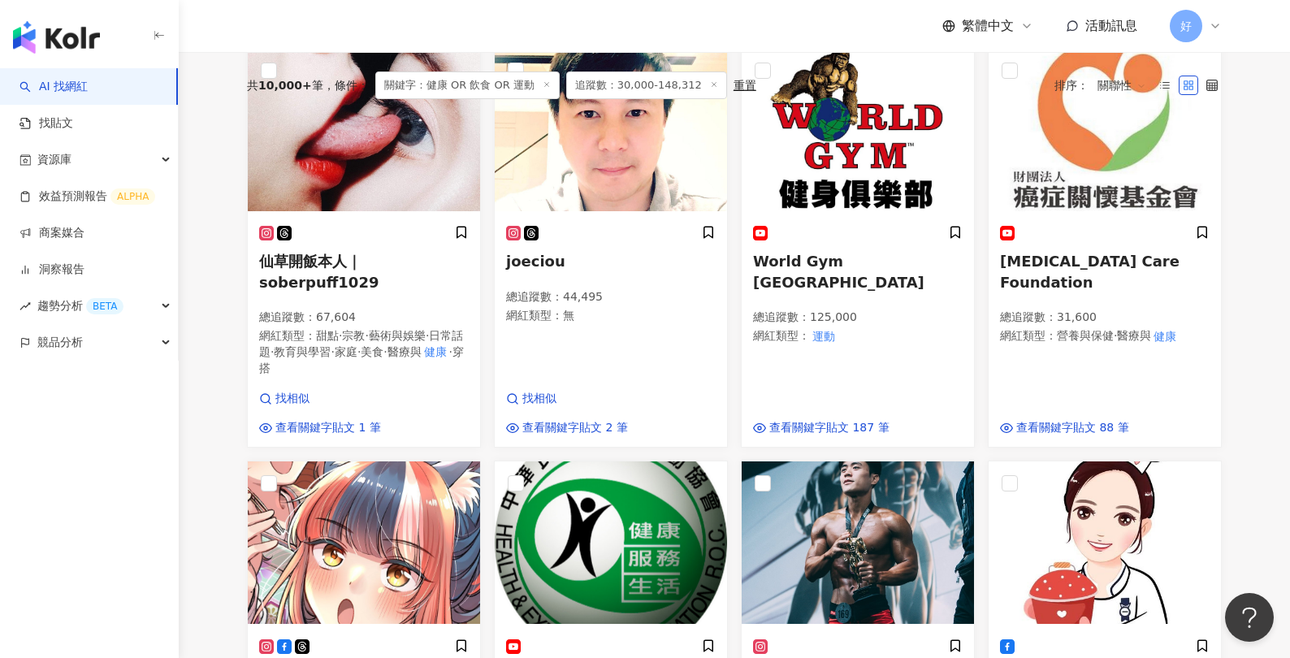
scroll to position [0, 0]
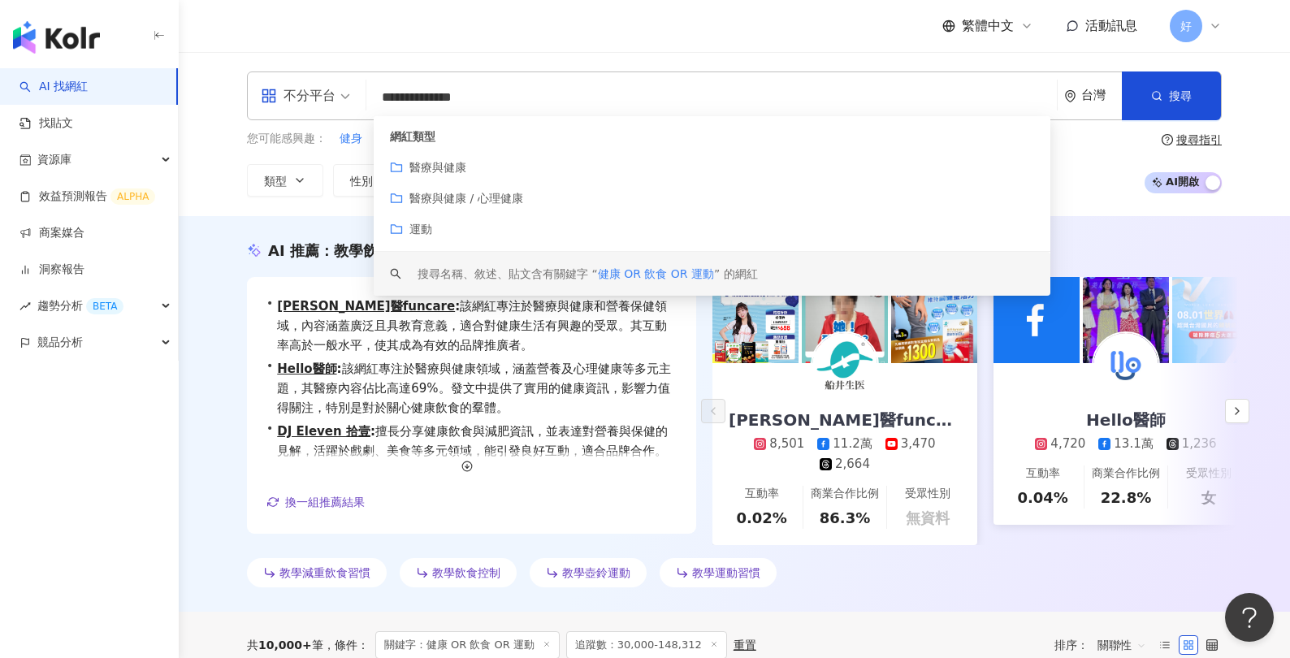
click at [532, 98] on input "**********" at bounding box center [712, 97] width 678 height 31
drag, startPoint x: 463, startPoint y: 98, endPoint x: 537, endPoint y: 98, distance: 73.9
click at [537, 98] on input "**********" at bounding box center [712, 97] width 678 height 31
drag, startPoint x: 484, startPoint y: 99, endPoint x: 520, endPoint y: 99, distance: 35.8
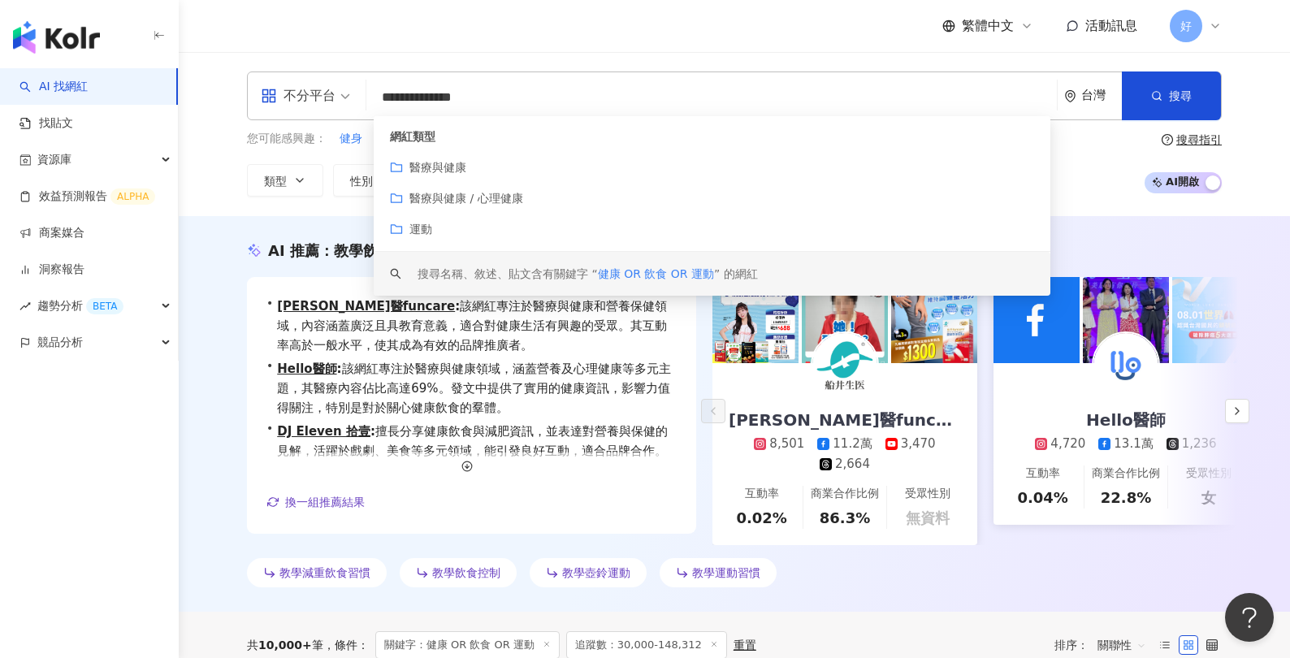
click at [520, 99] on input "**********" at bounding box center [712, 97] width 678 height 31
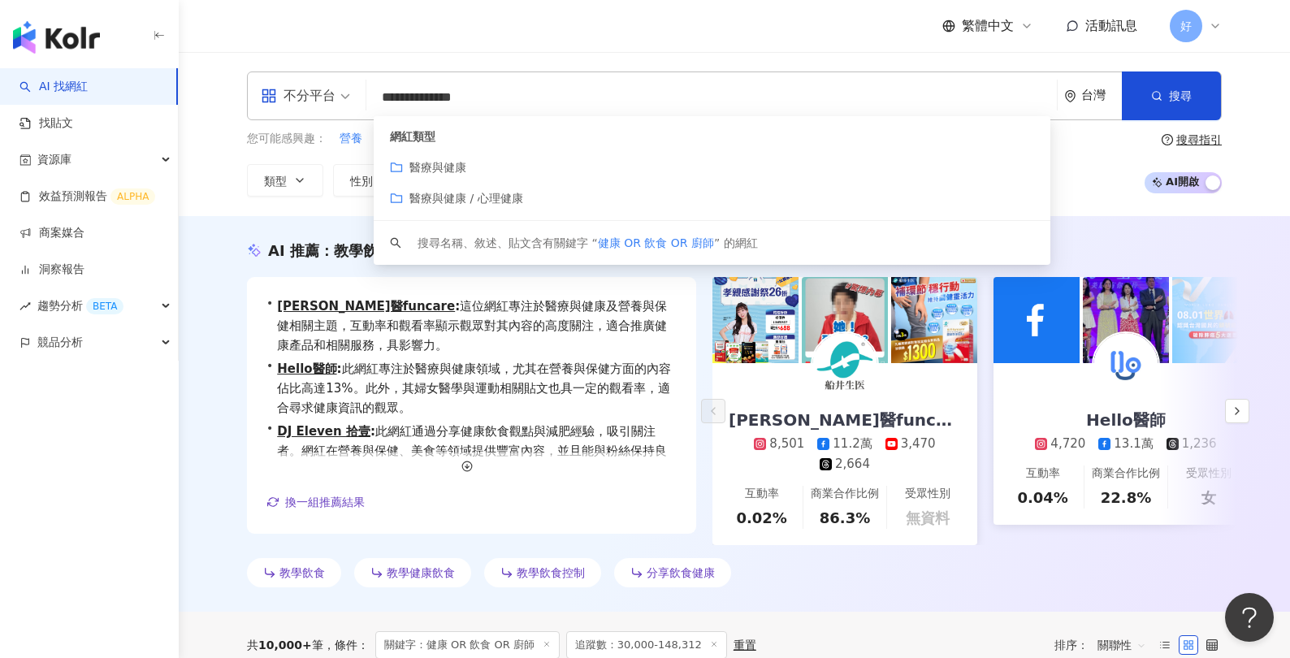
type input "**********"
click at [208, 210] on div "**********" at bounding box center [735, 134] width 1112 height 164
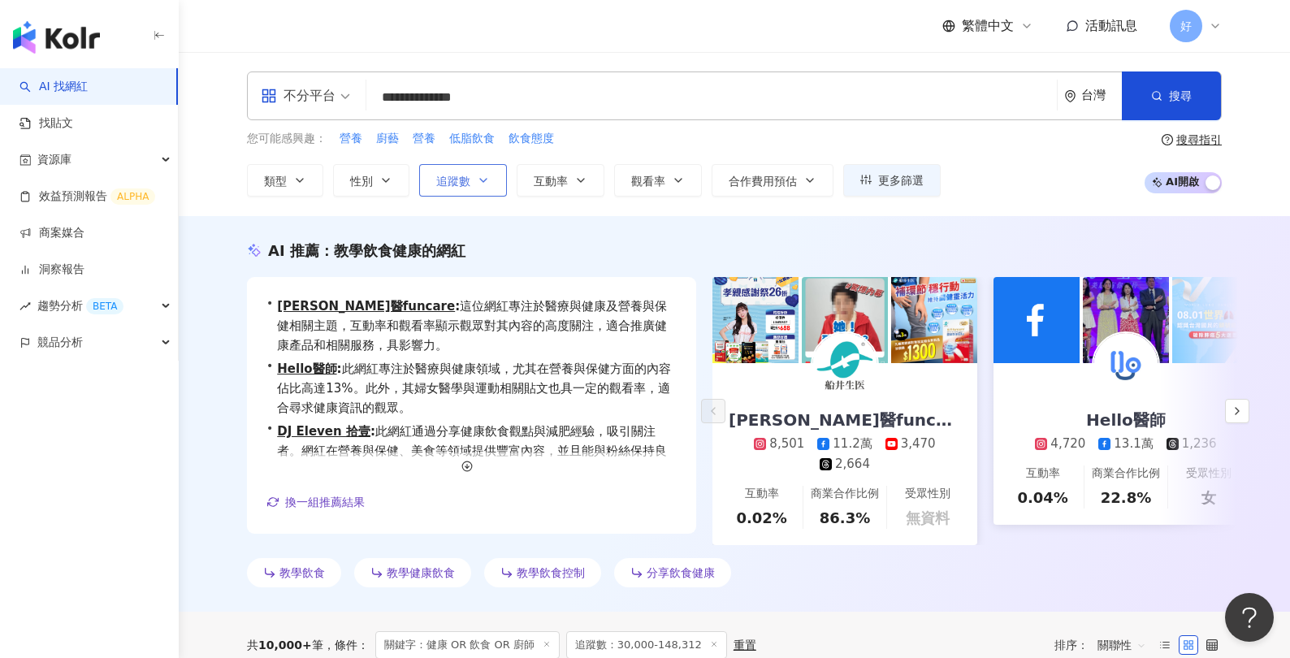
click at [470, 186] on span "追蹤數" at bounding box center [453, 181] width 34 height 13
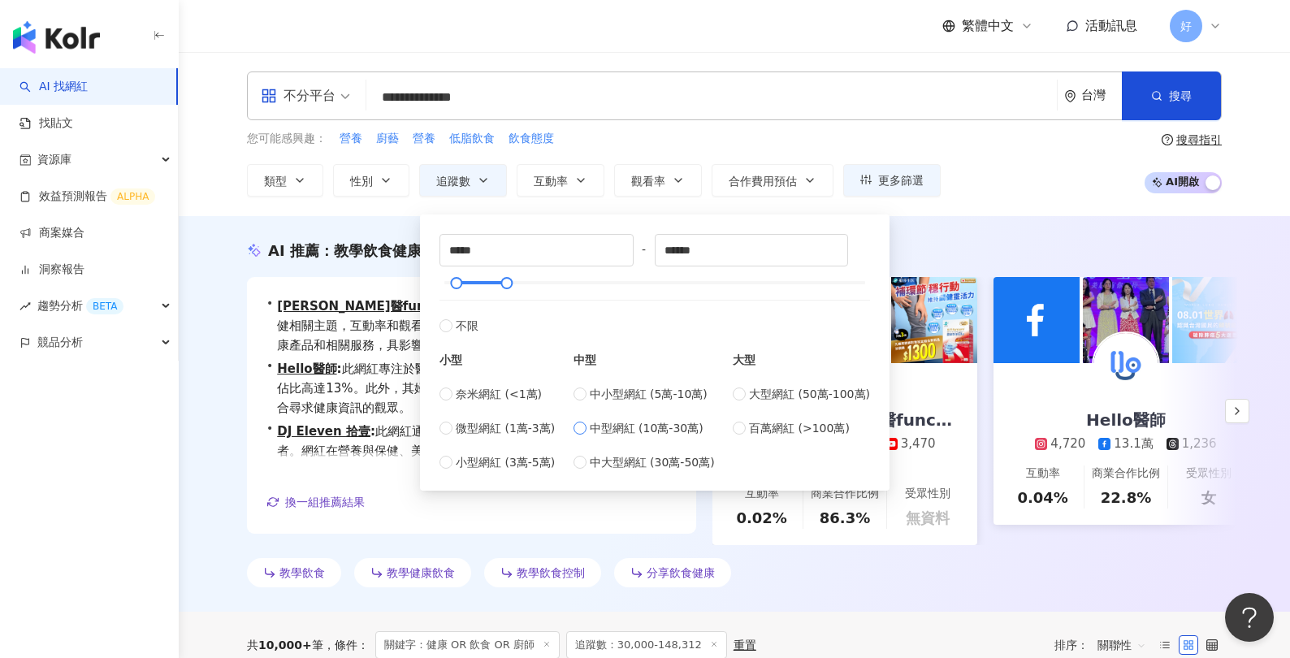
type input "******"
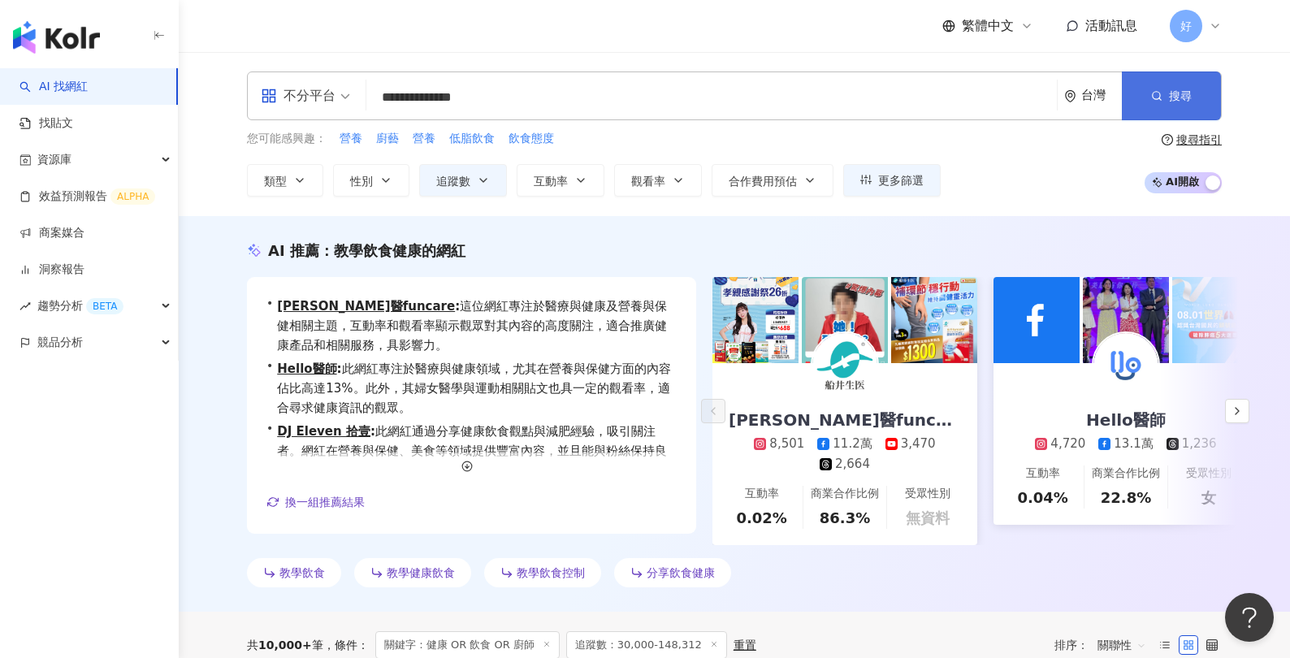
click at [1030, 98] on span "搜尋" at bounding box center [1180, 95] width 23 height 13
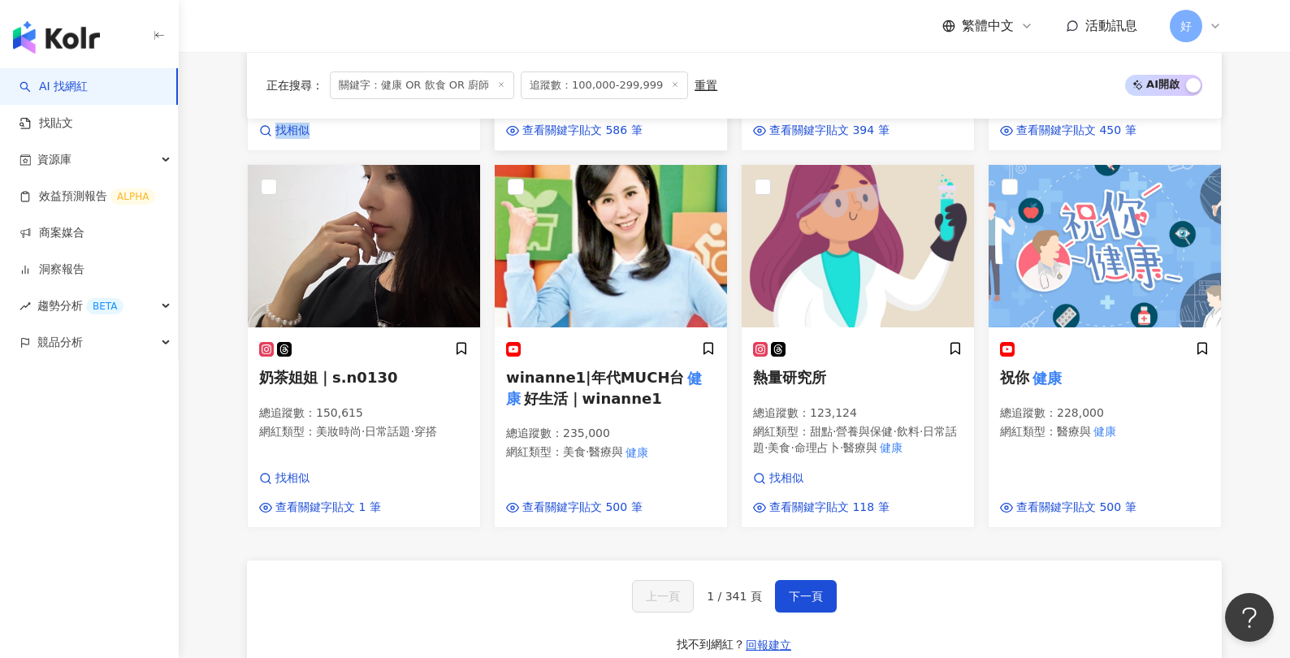
scroll to position [1333, 0]
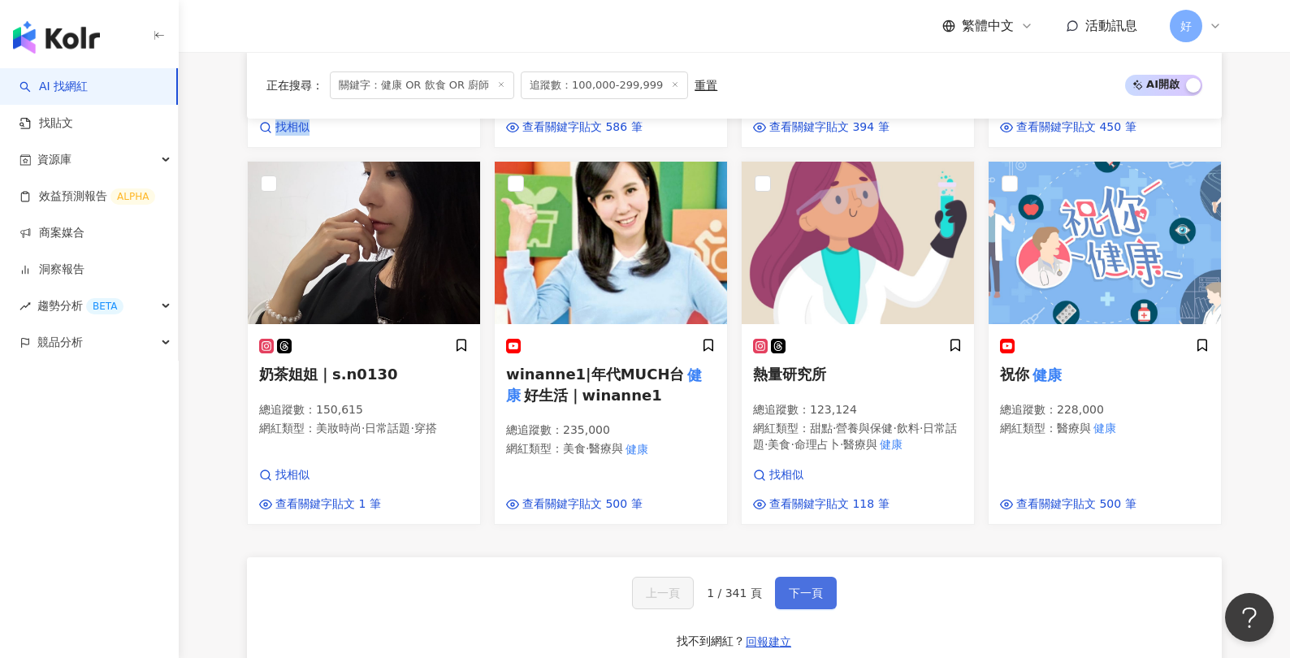
click at [796, 587] on span "下一頁" at bounding box center [806, 593] width 34 height 13
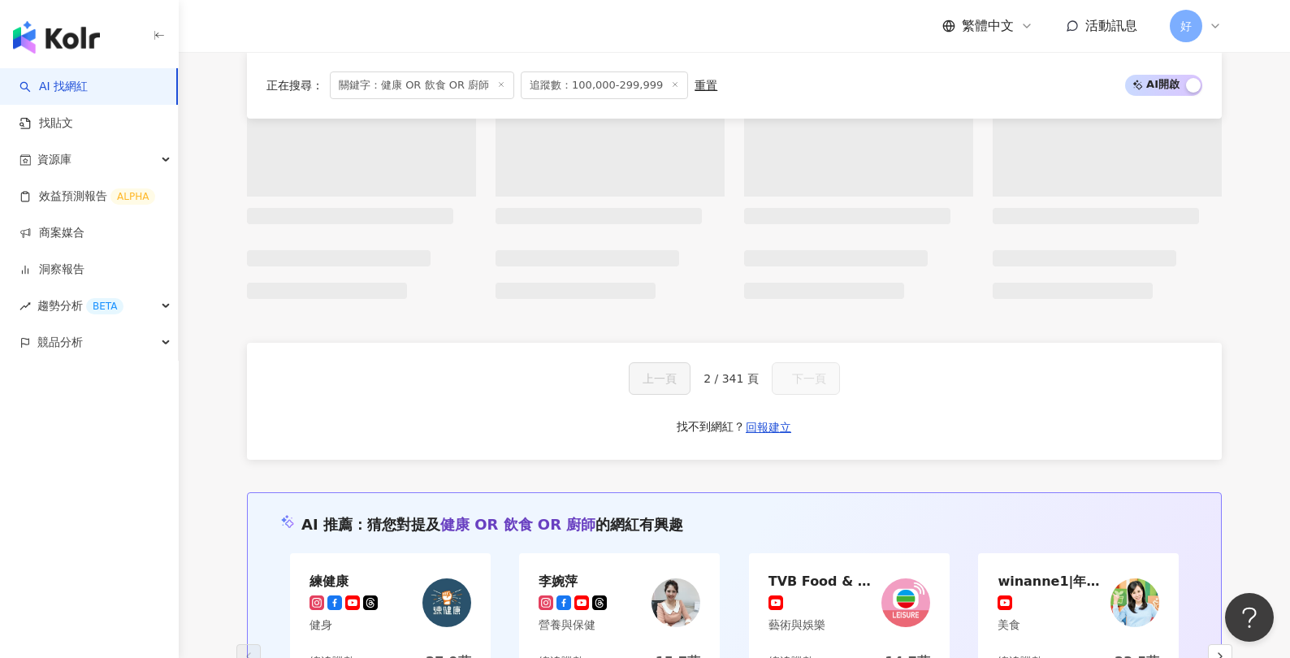
scroll to position [0, 0]
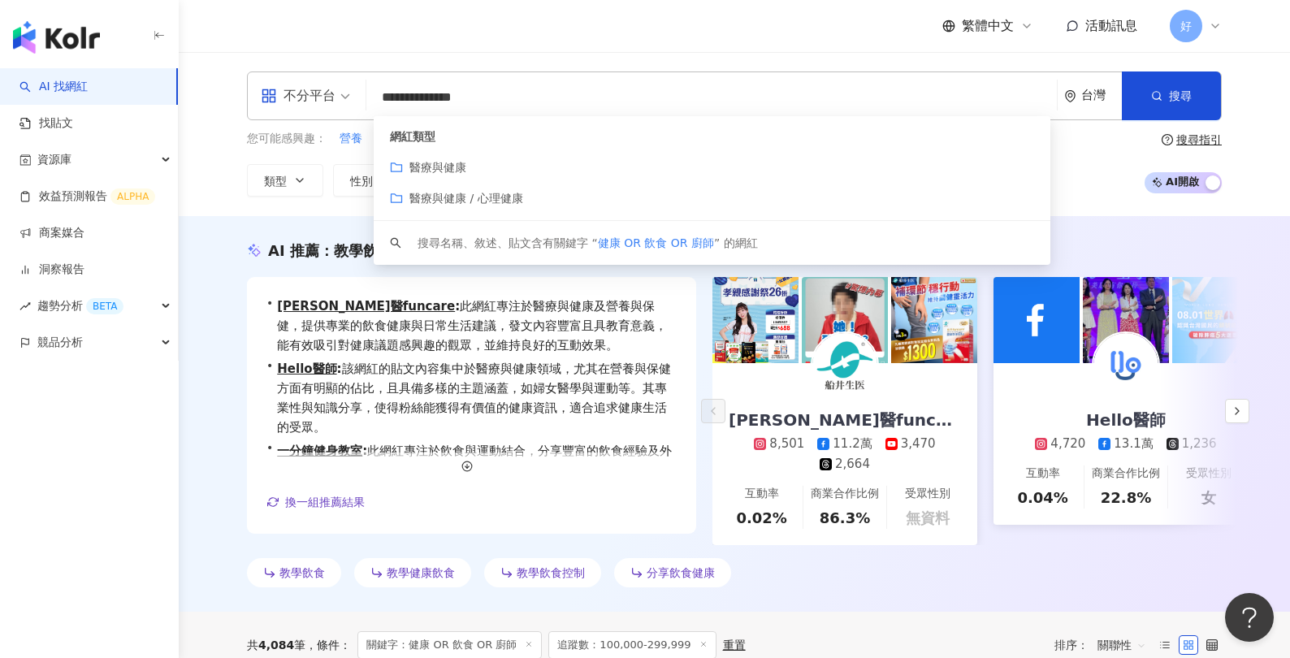
drag, startPoint x: 463, startPoint y: 99, endPoint x: 375, endPoint y: 88, distance: 89.3
click at [375, 88] on input "**********" at bounding box center [712, 97] width 678 height 31
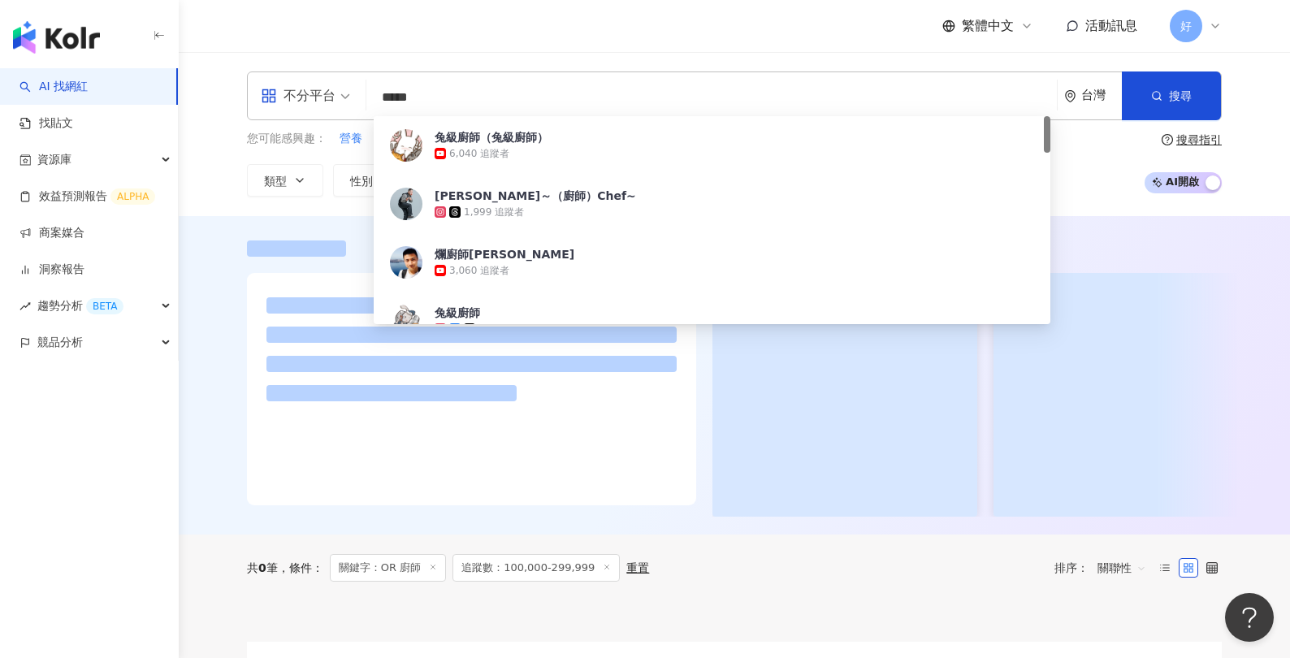
drag, startPoint x: 404, startPoint y: 96, endPoint x: 345, endPoint y: 96, distance: 58.5
click at [345, 96] on div "不分平台 ***** 台灣 搜尋 85a598f3-4838-414b-adaf-fafc7c4bd93c 兔級廚師（兔級廚師） 6,040 追蹤者 朱宸祐～…" at bounding box center [734, 96] width 975 height 49
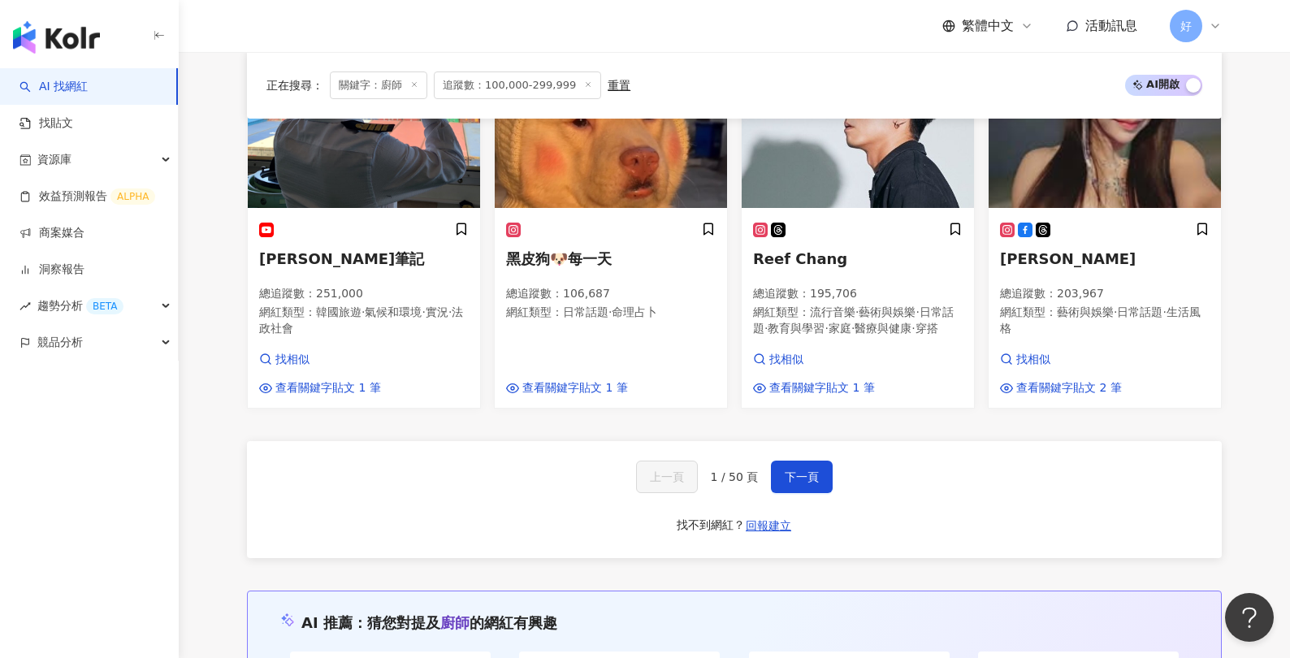
scroll to position [1489, 0]
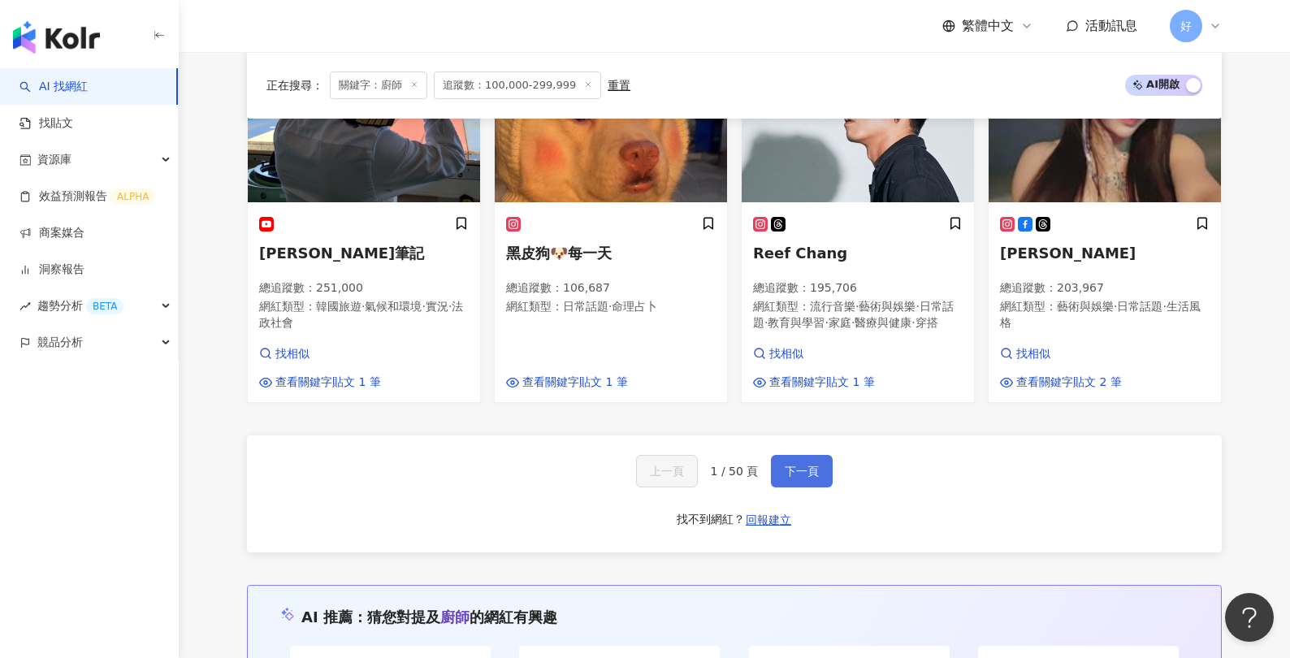
click at [808, 465] on span "下一頁" at bounding box center [802, 471] width 34 height 13
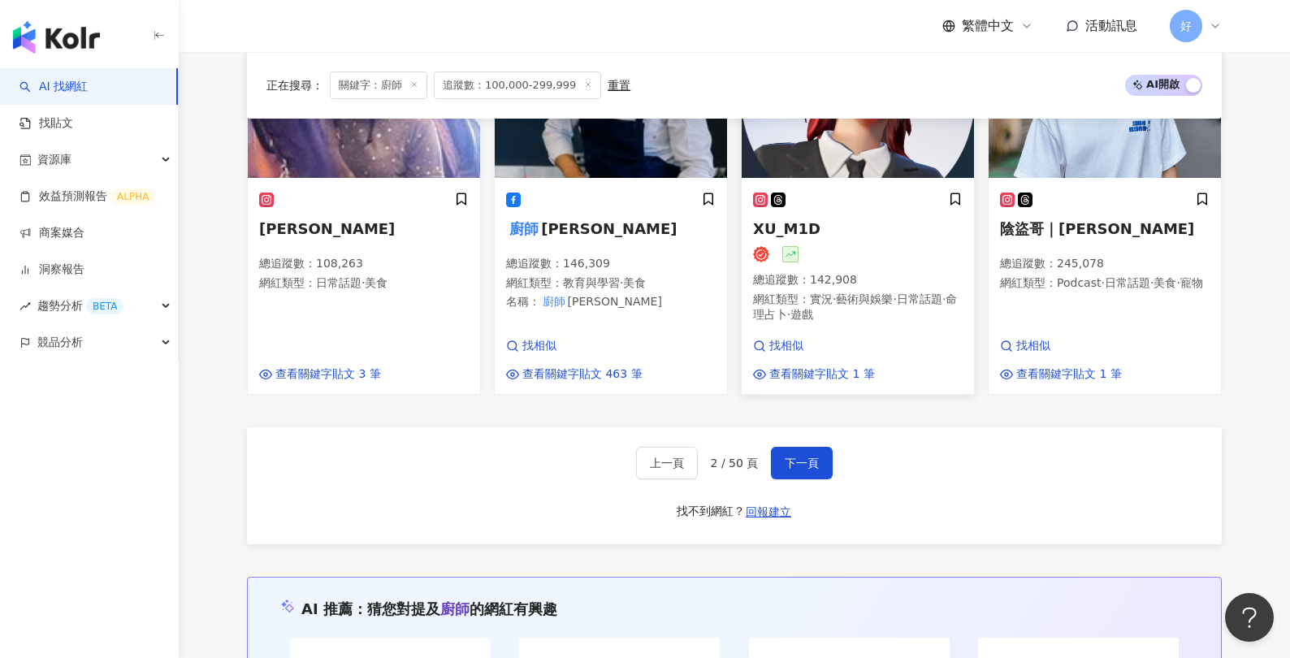
scroll to position [1438, 0]
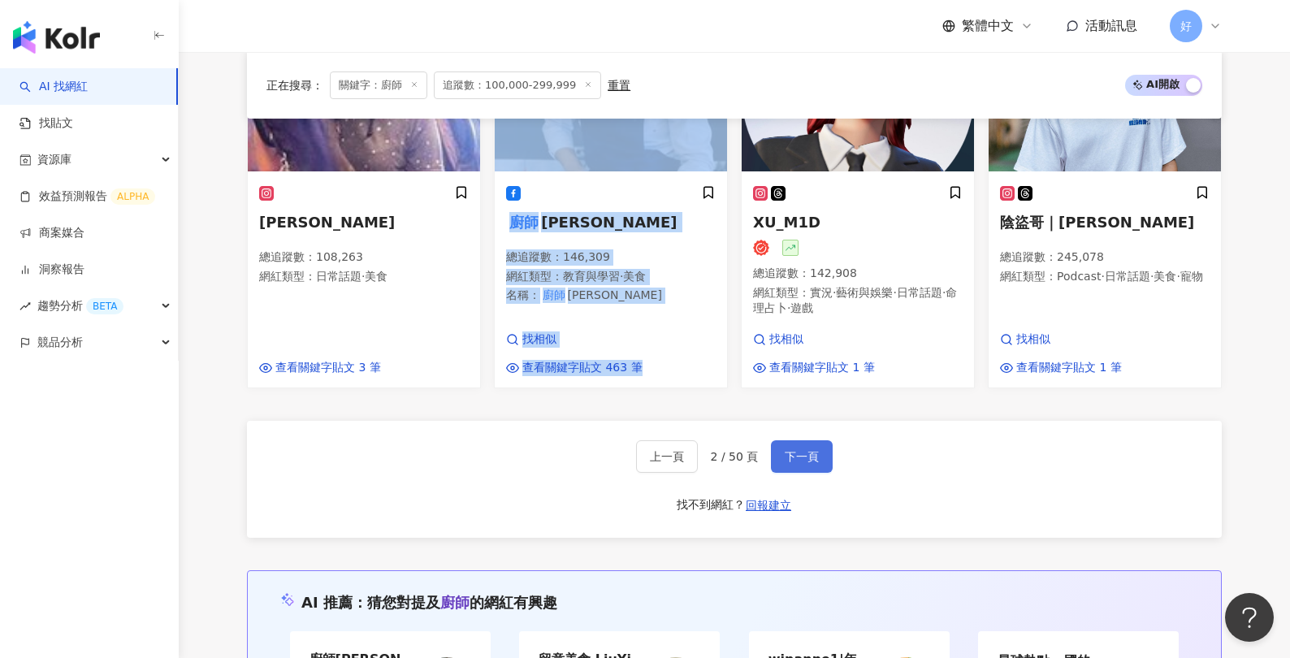
click at [790, 463] on span "下一頁" at bounding box center [802, 456] width 34 height 13
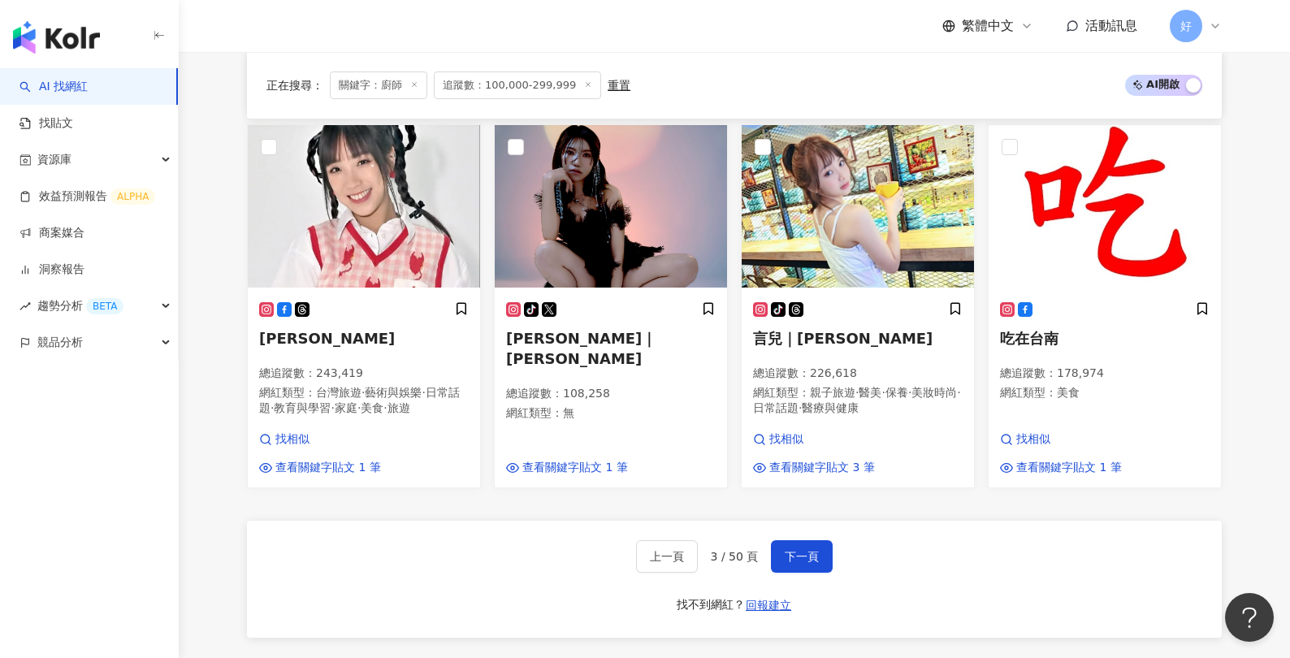
scroll to position [1414, 0]
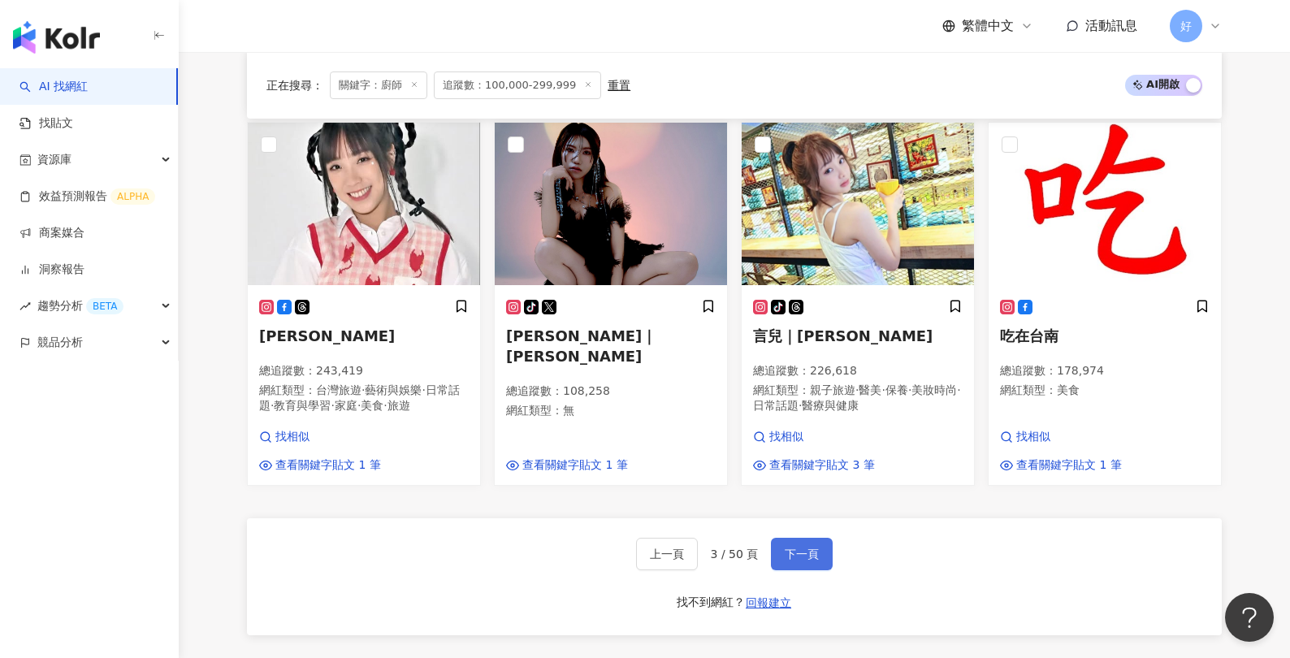
click at [805, 548] on span "下一頁" at bounding box center [802, 554] width 34 height 13
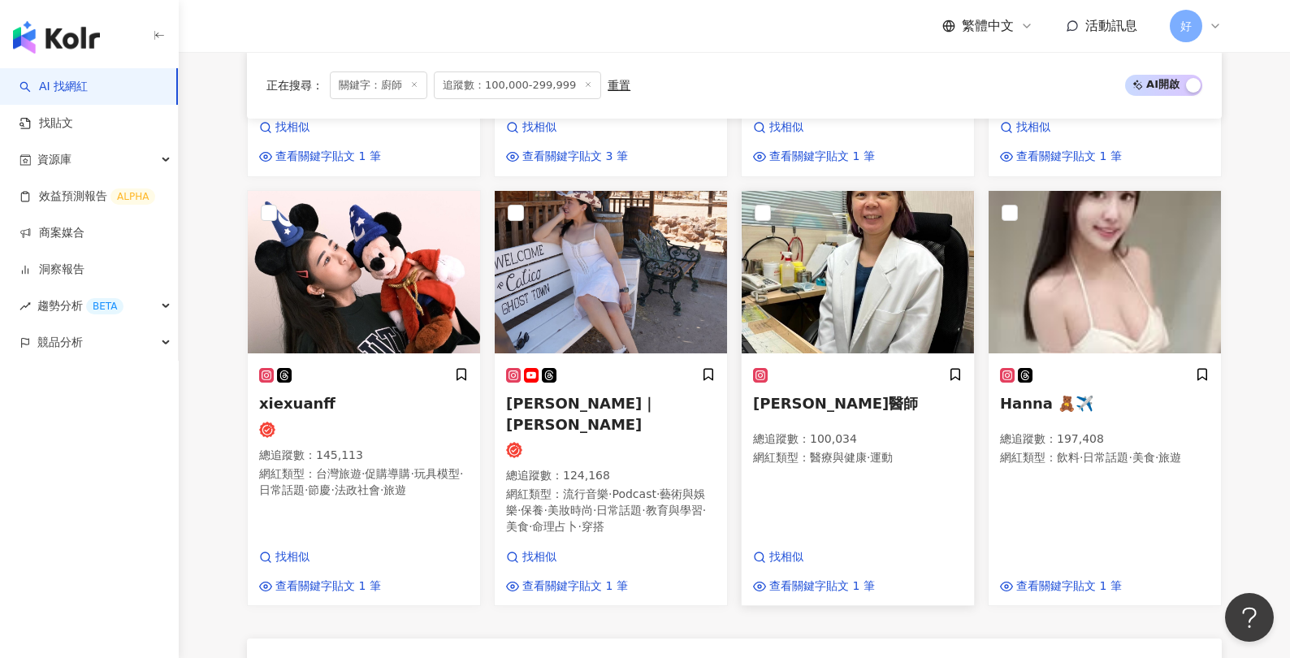
scroll to position [1279, 0]
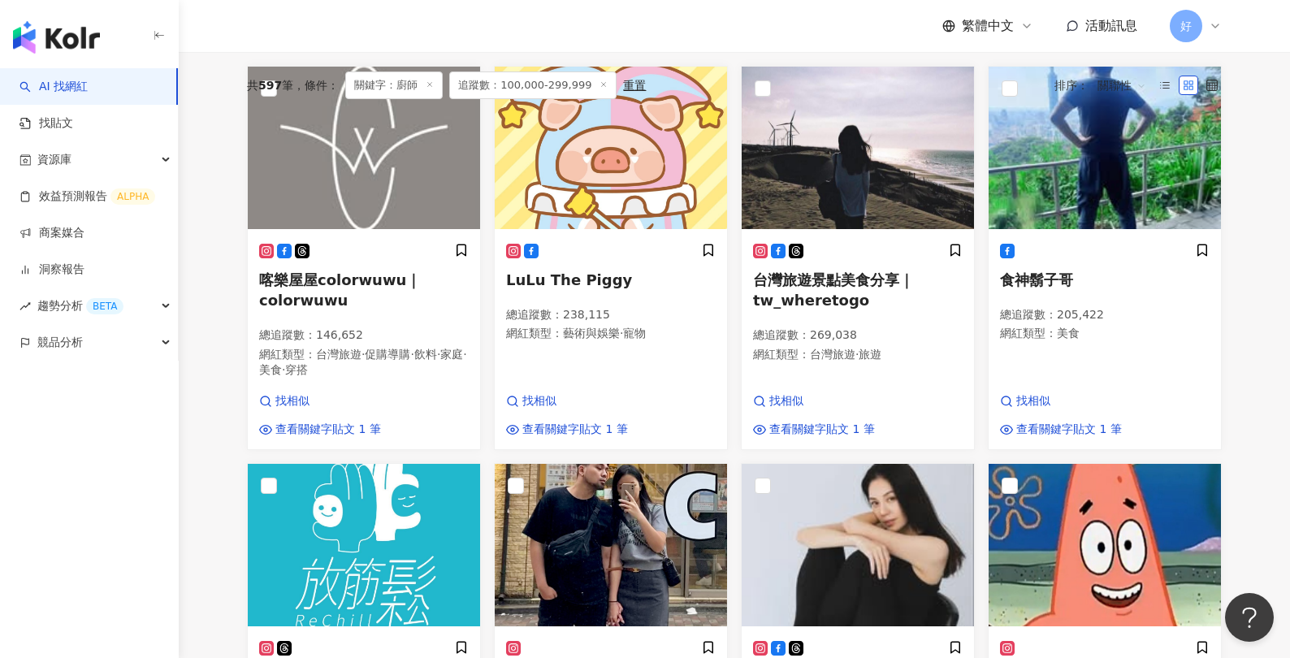
scroll to position [0, 0]
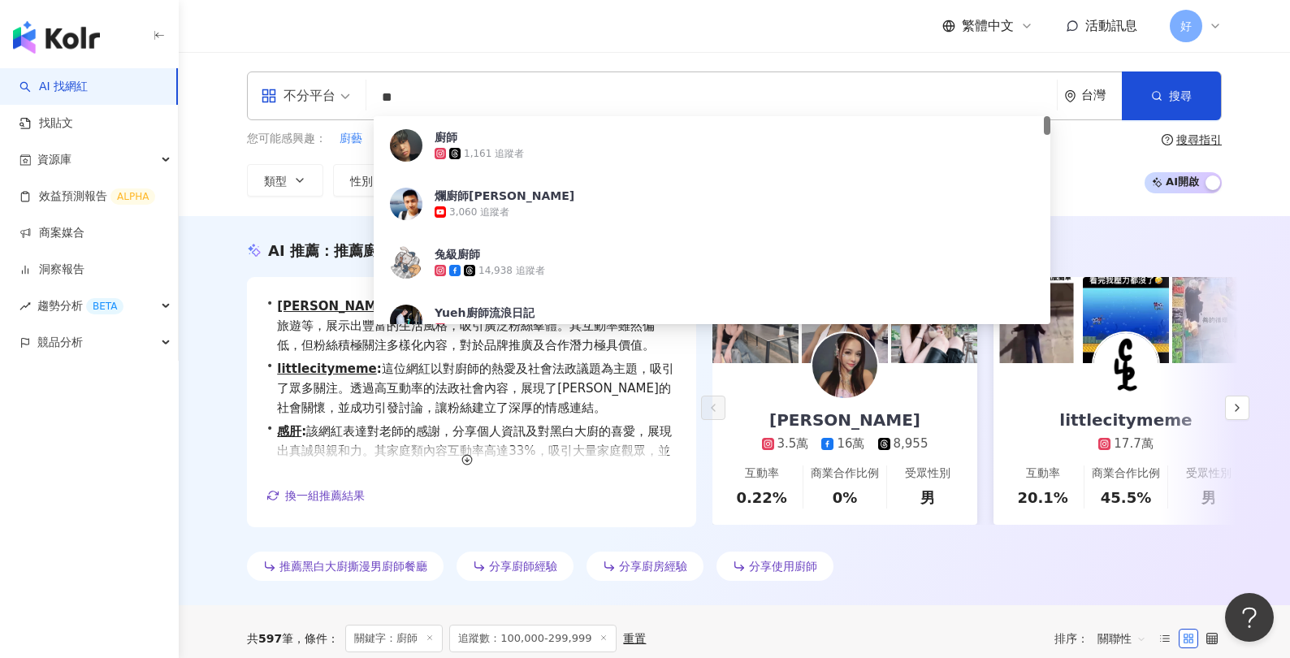
click at [434, 102] on input "**" at bounding box center [712, 97] width 678 height 31
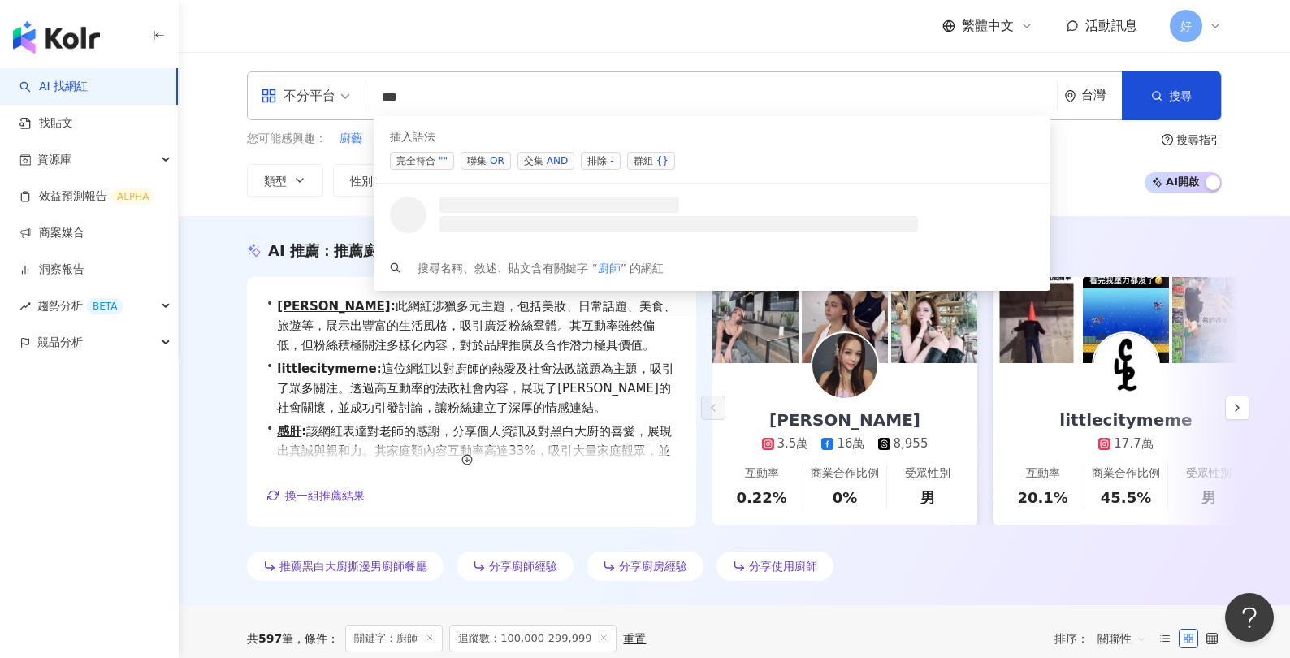
click at [537, 160] on span "交集 AND" at bounding box center [546, 161] width 57 height 18
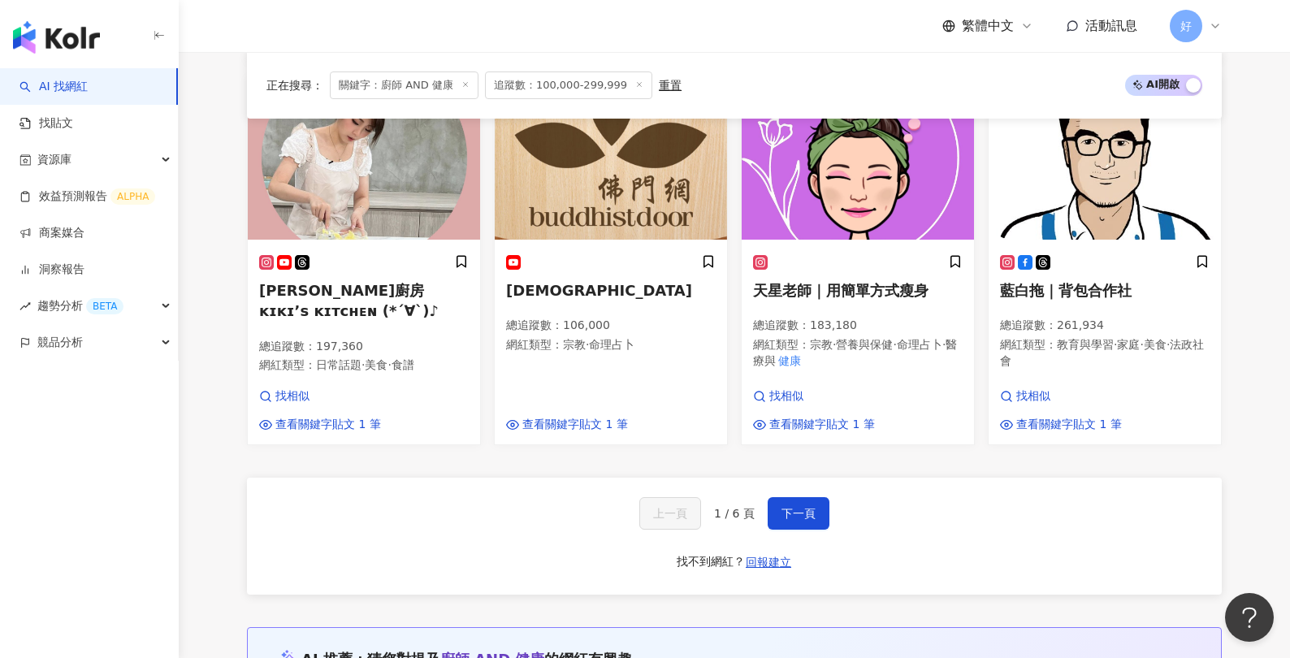
scroll to position [1412, 0]
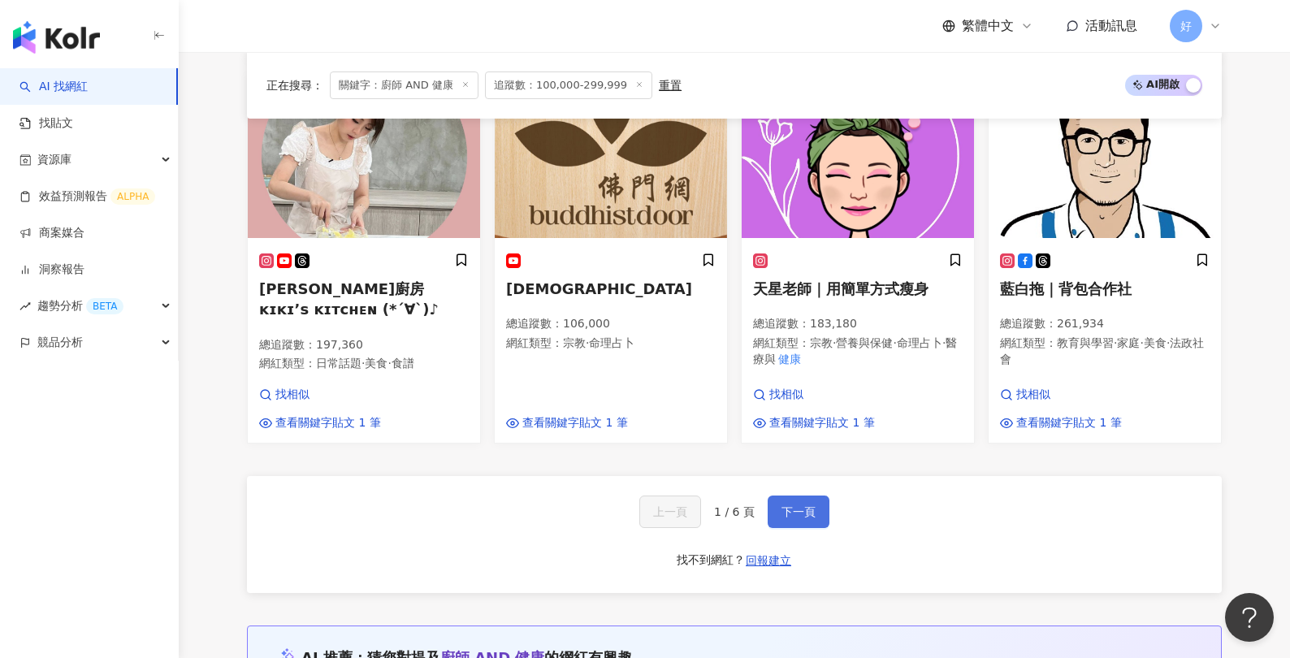
click at [798, 509] on span "下一頁" at bounding box center [799, 511] width 34 height 13
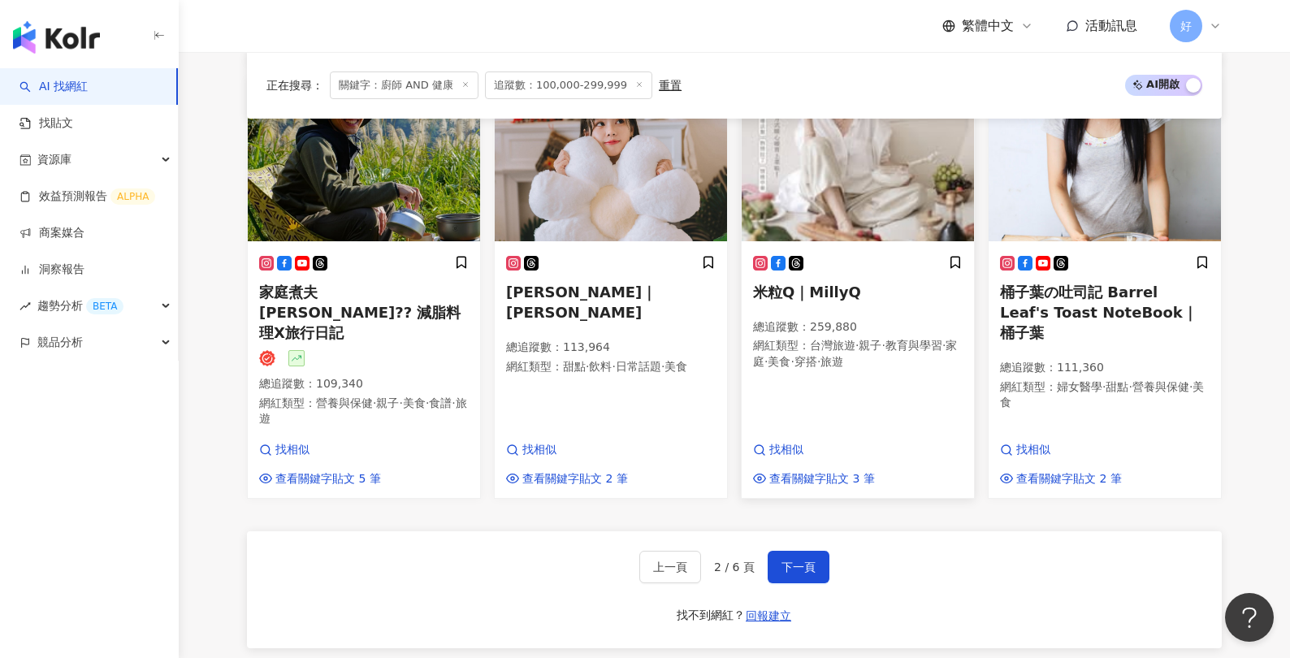
scroll to position [1416, 0]
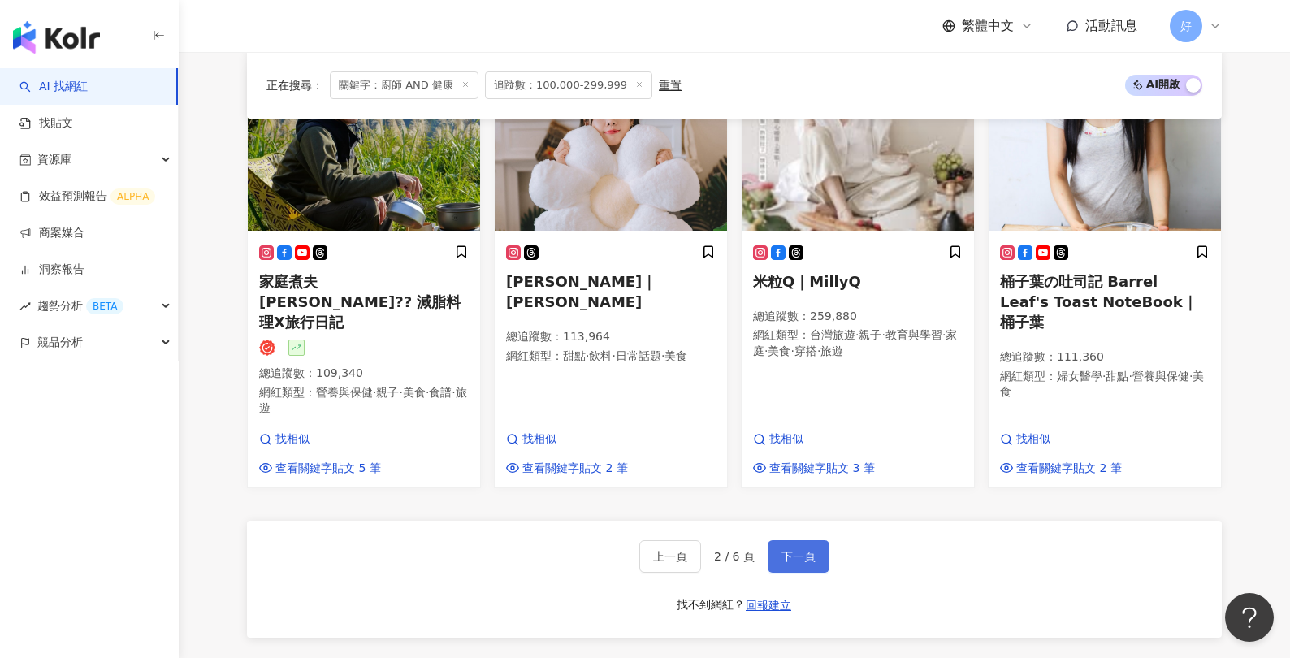
click at [803, 540] on button "下一頁" at bounding box center [799, 556] width 62 height 33
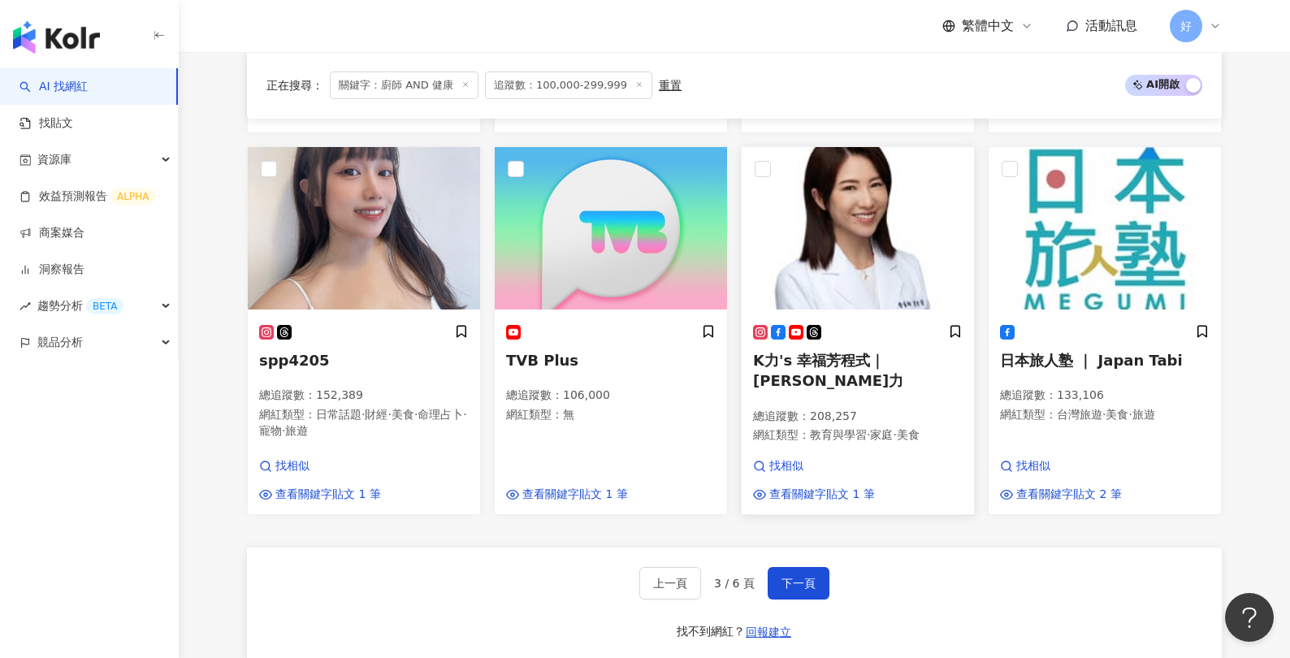
scroll to position [1343, 0]
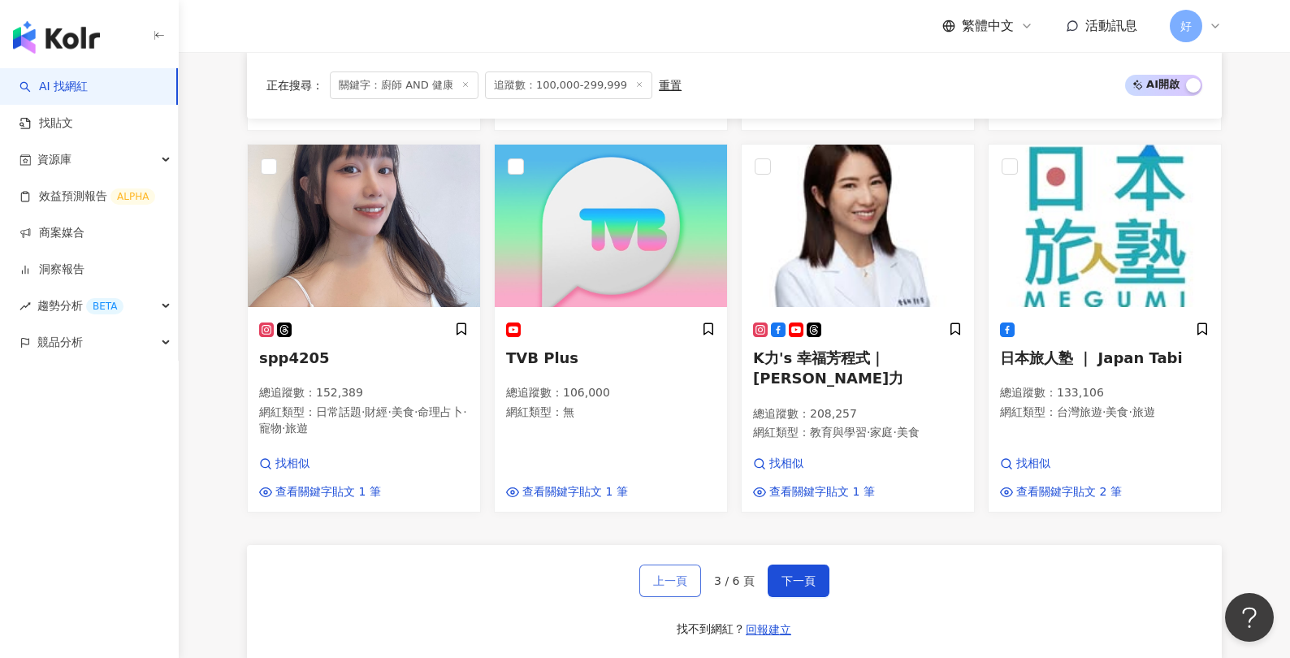
click at [668, 565] on button "上一頁" at bounding box center [671, 581] width 62 height 33
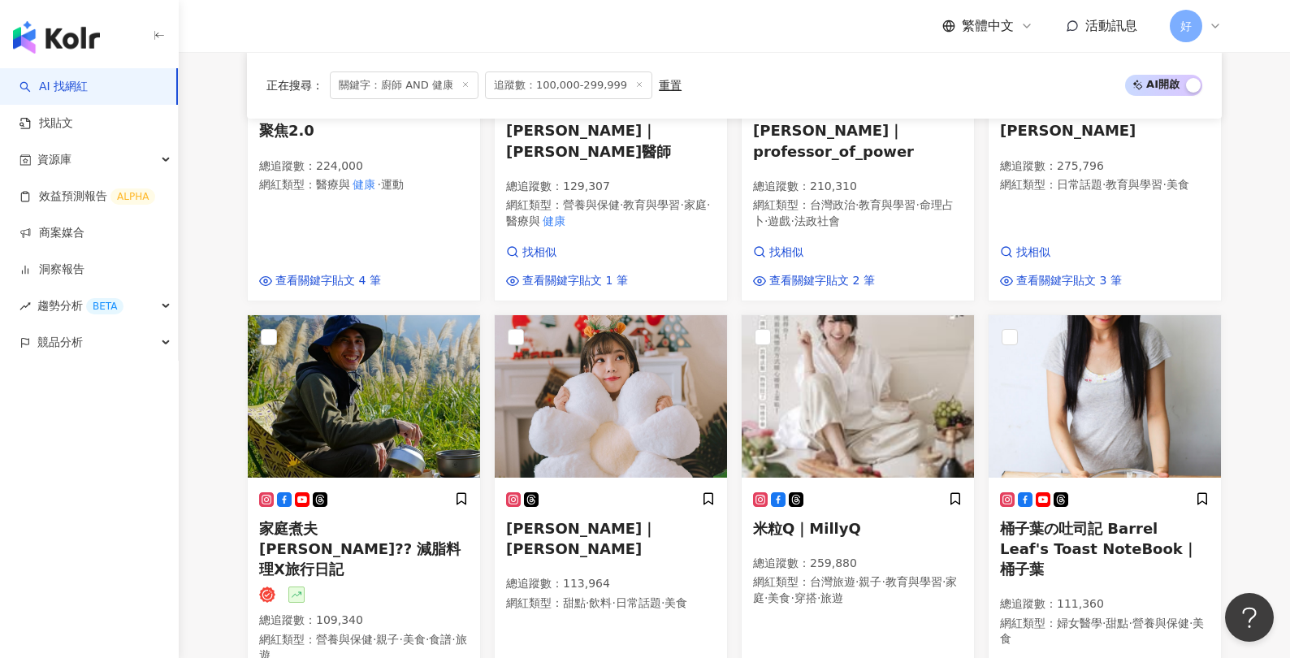
scroll to position [1376, 0]
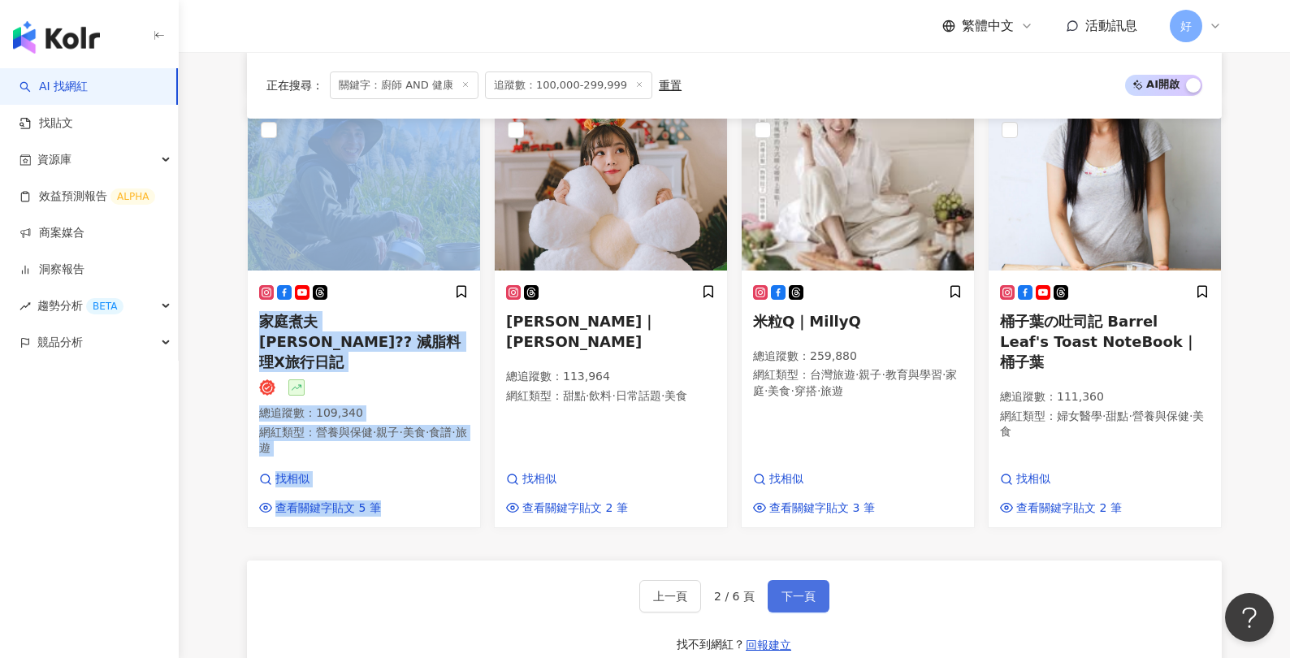
click at [804, 590] on span "下一頁" at bounding box center [799, 596] width 34 height 13
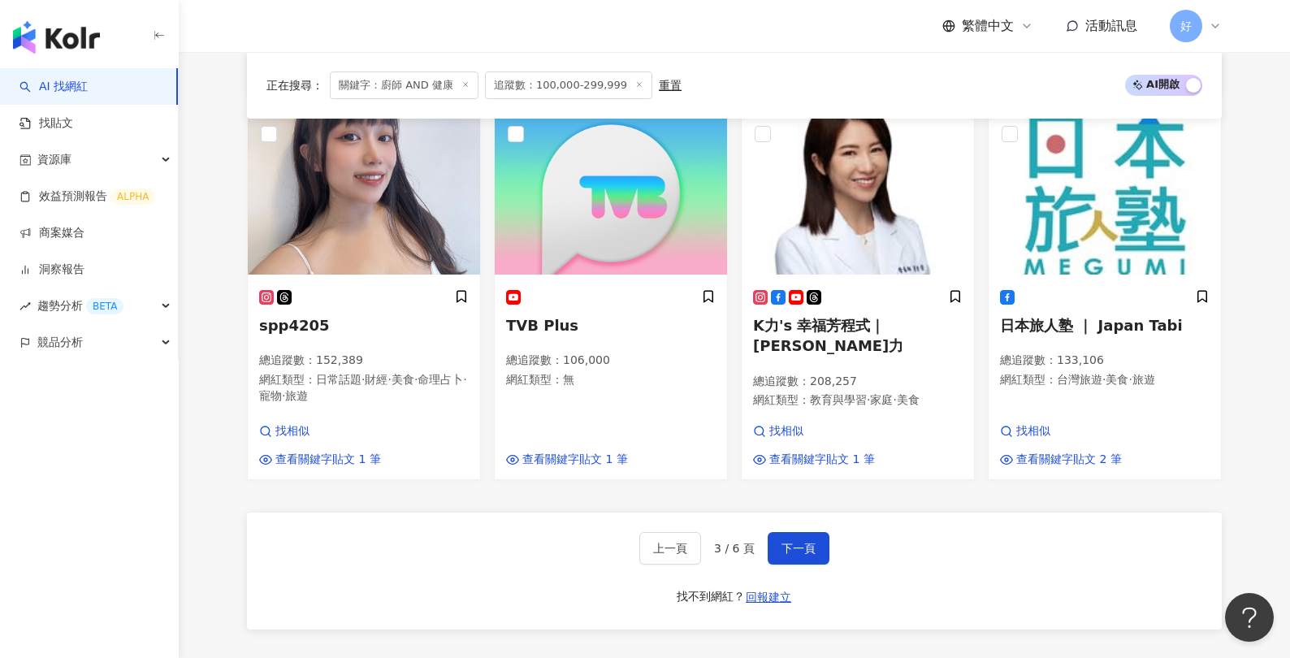
click at [804, 537] on div "上一頁 3 / 6 頁 下一頁 找不到網紅？ 回報建立" at bounding box center [734, 571] width 975 height 117
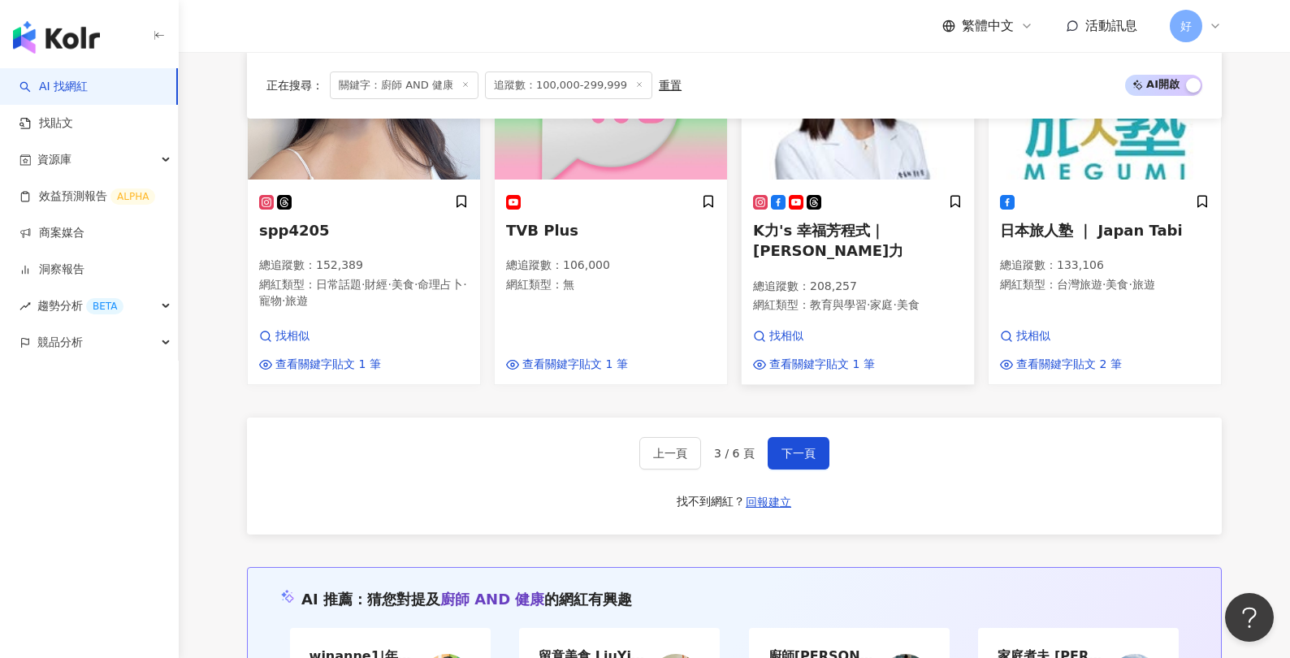
scroll to position [1482, 0]
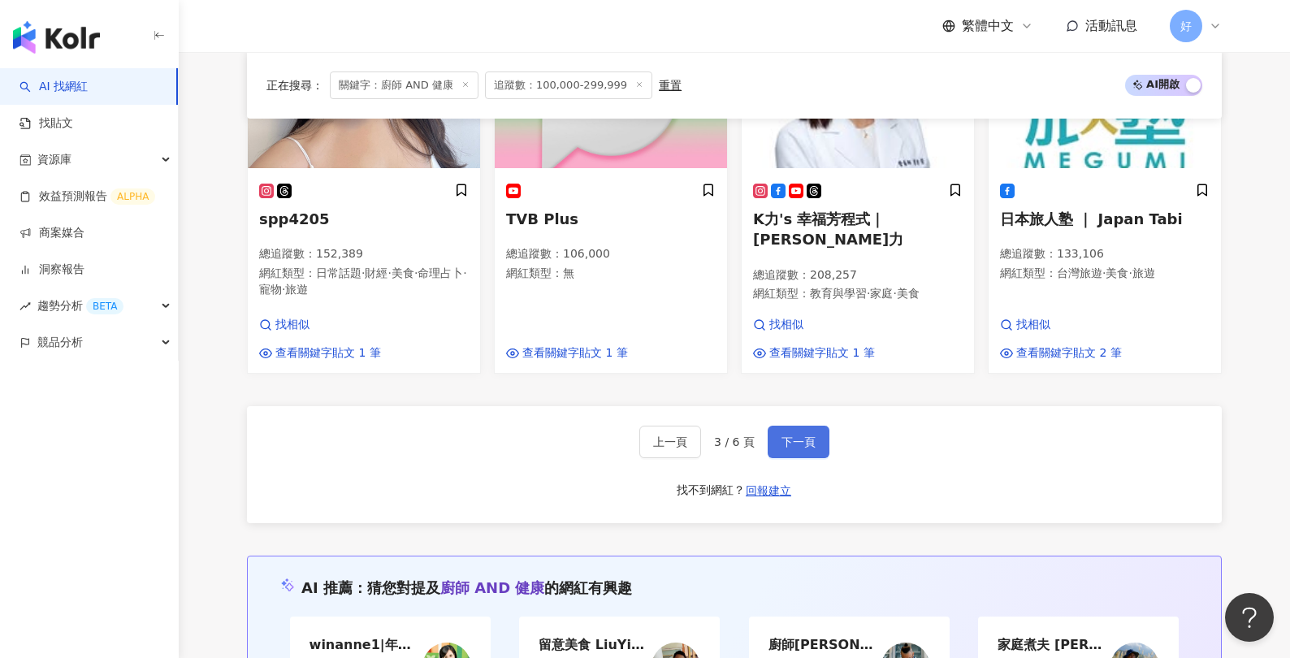
click at [802, 436] on span "下一頁" at bounding box center [799, 442] width 34 height 13
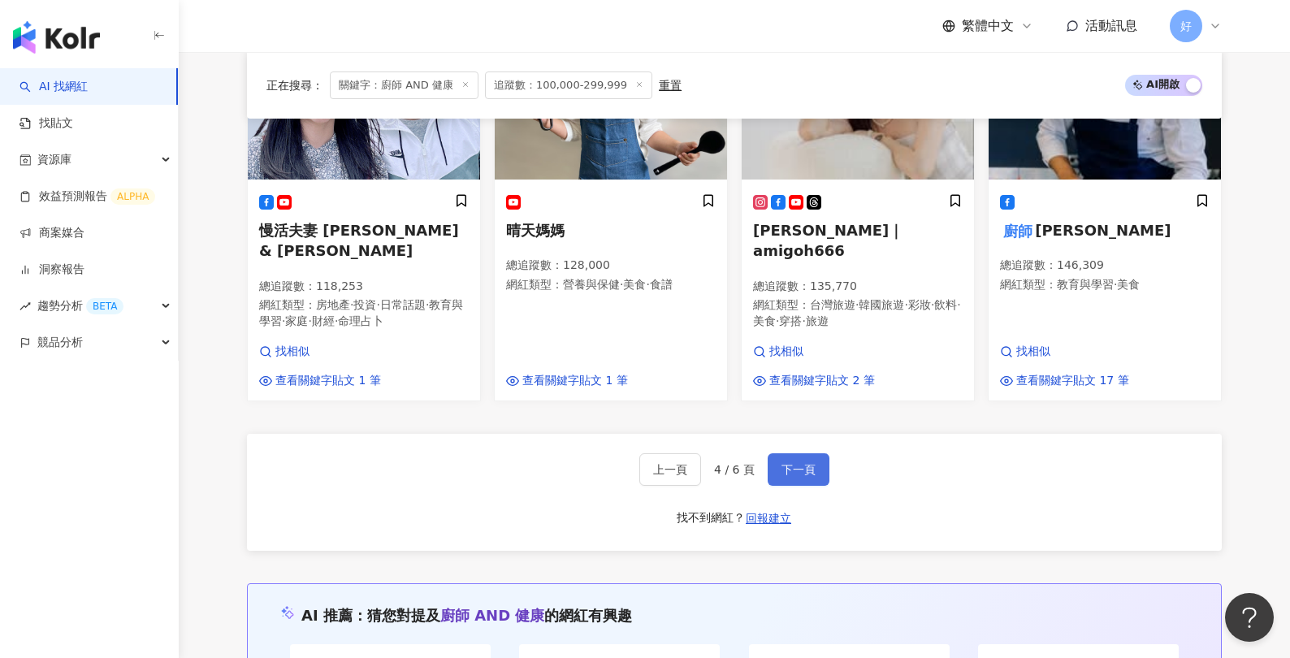
scroll to position [1444, 0]
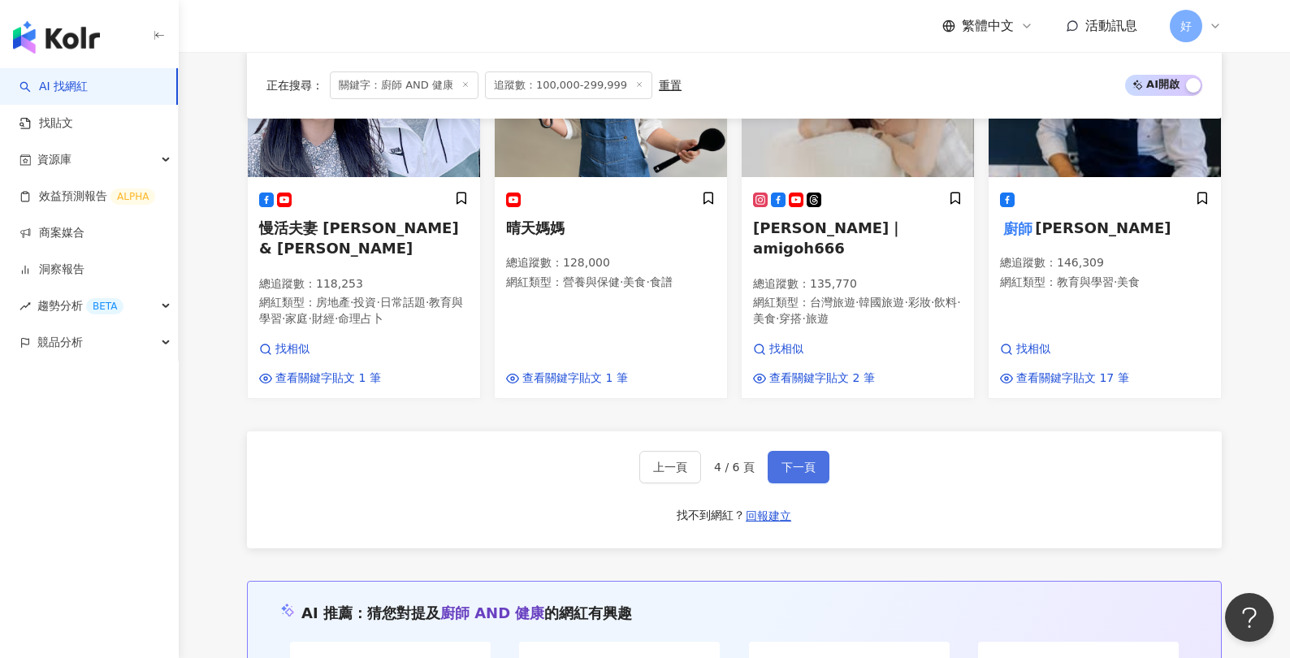
click at [795, 460] on button "下一頁" at bounding box center [799, 467] width 62 height 33
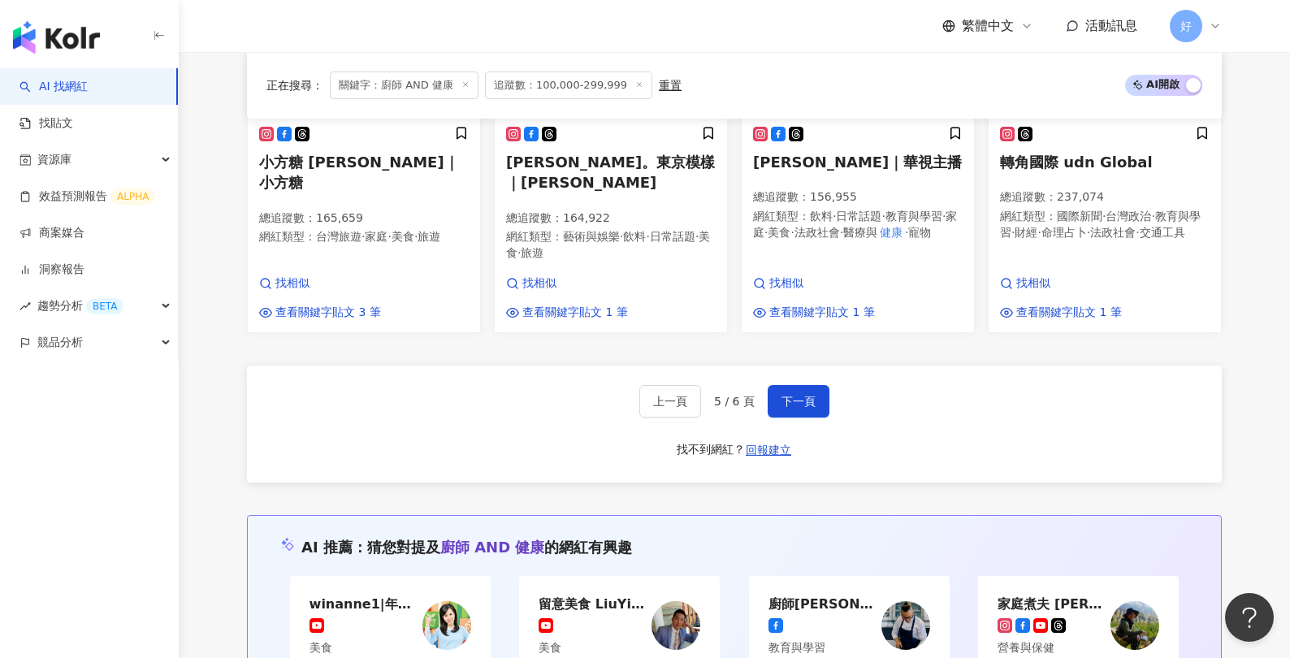
scroll to position [1511, 0]
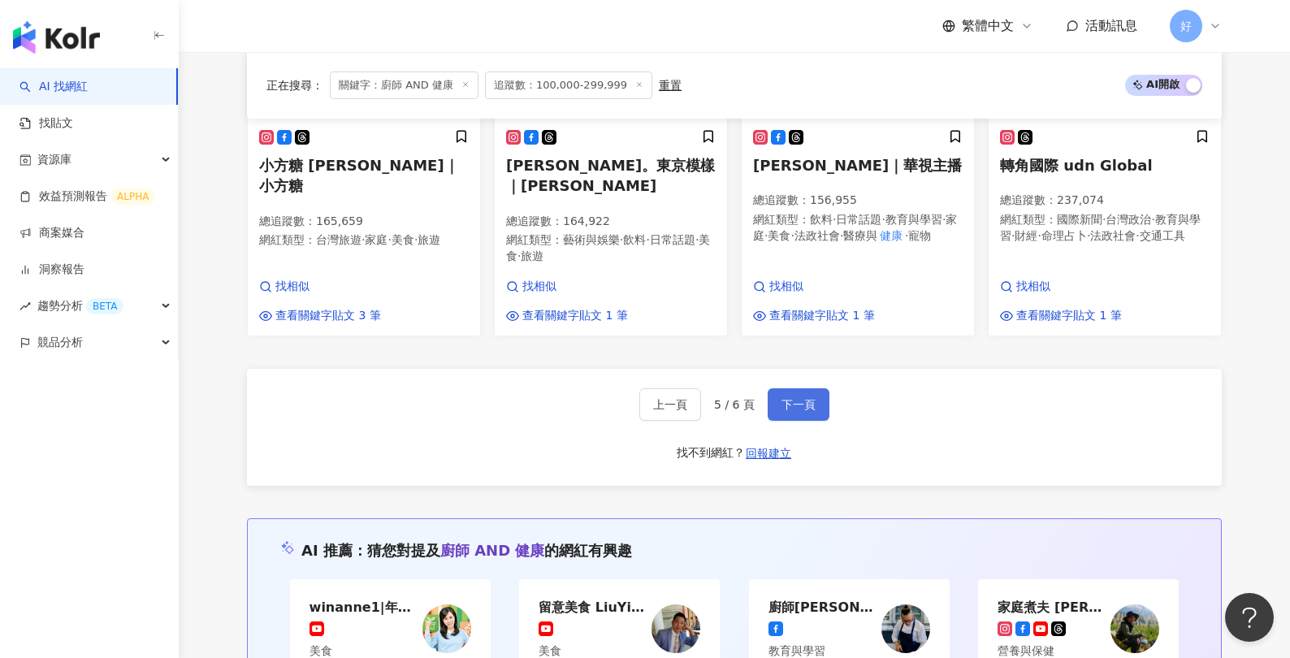
click at [801, 406] on span "下一頁" at bounding box center [799, 404] width 34 height 13
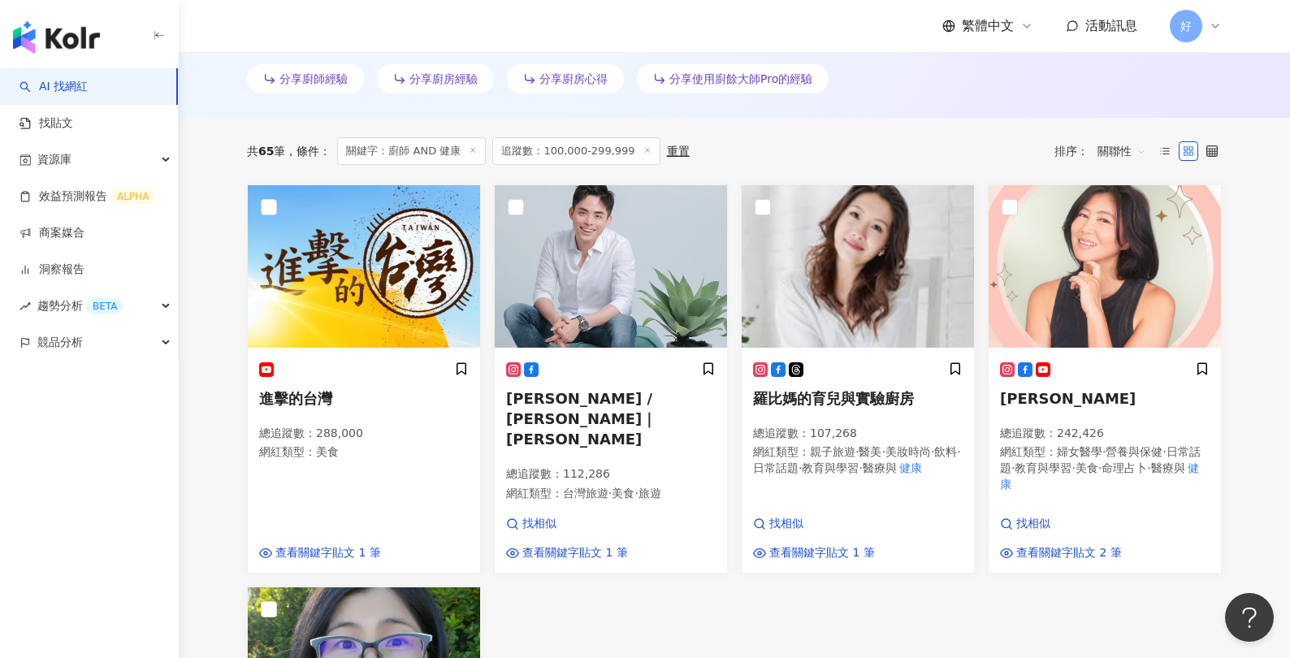
scroll to position [0, 0]
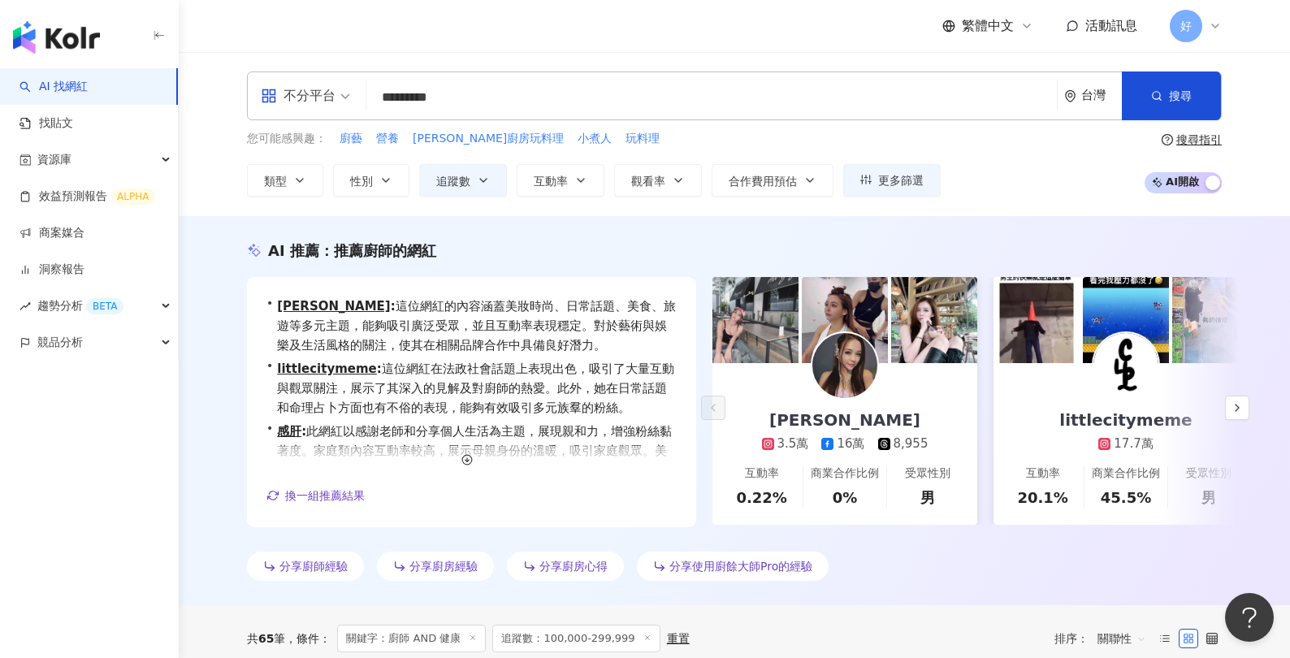
click at [459, 116] on div "不分平台 ********* 台灣 搜尋 customizedTag 網紅類型 醫療與健康 醫療與健康 / 心理健康 搜尋名稱、敘述、貼文含有關鍵字 “ 廚師…" at bounding box center [734, 96] width 975 height 49
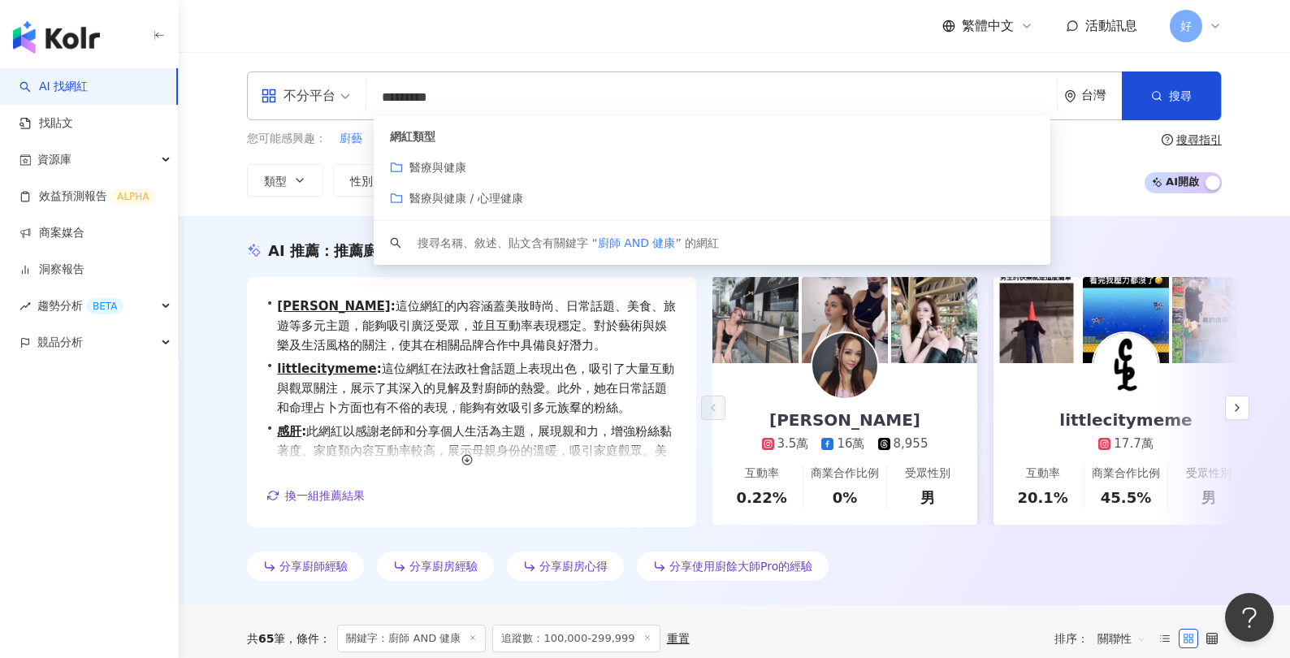
drag, startPoint x: 485, startPoint y: 106, endPoint x: 343, endPoint y: 101, distance: 142.3
click at [343, 101] on div "不分平台 ********* 台灣 搜尋 customizedTag 網紅類型 醫療與健康 醫療與健康 / 心理健康 搜尋名稱、敘述、貼文含有關鍵字 “ 廚師…" at bounding box center [734, 96] width 975 height 49
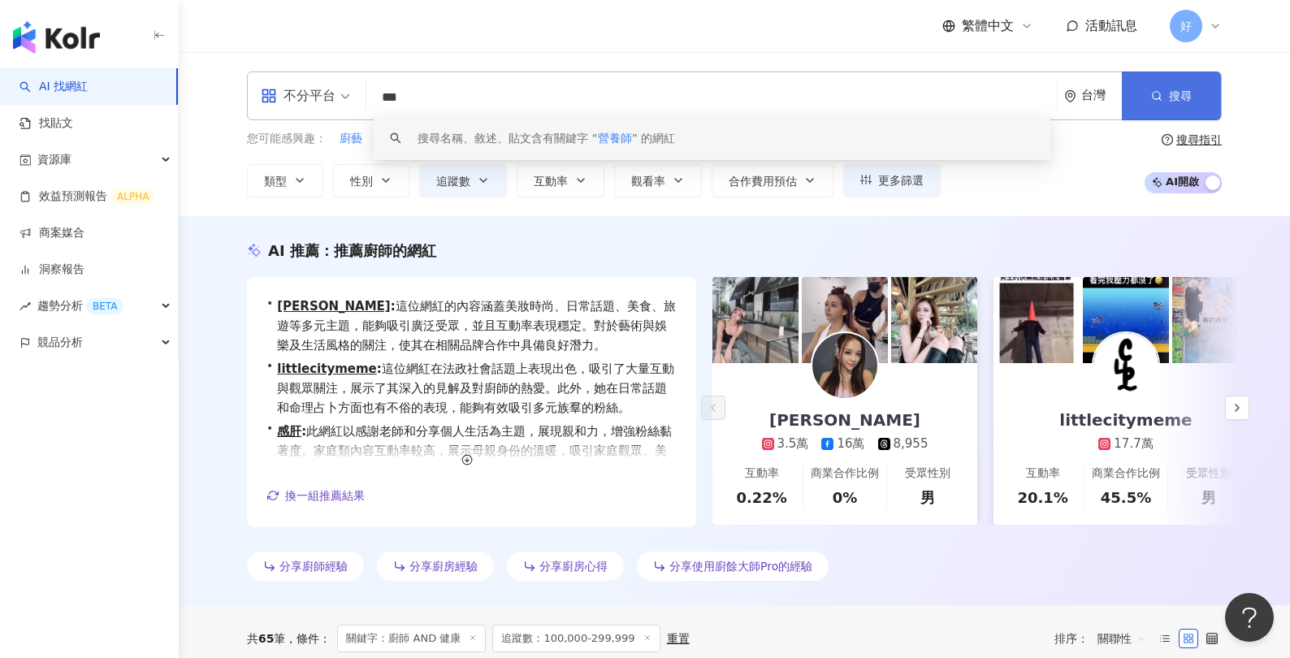
type input "***"
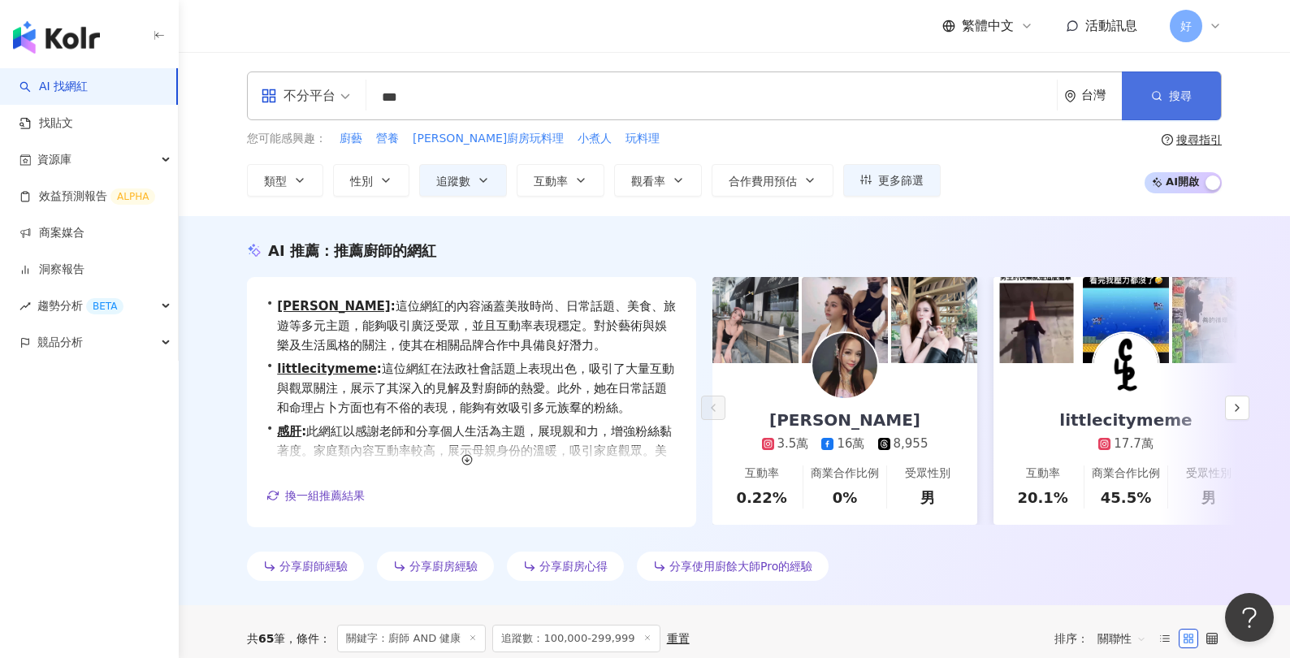
click at [1030, 96] on span "搜尋" at bounding box center [1180, 95] width 23 height 13
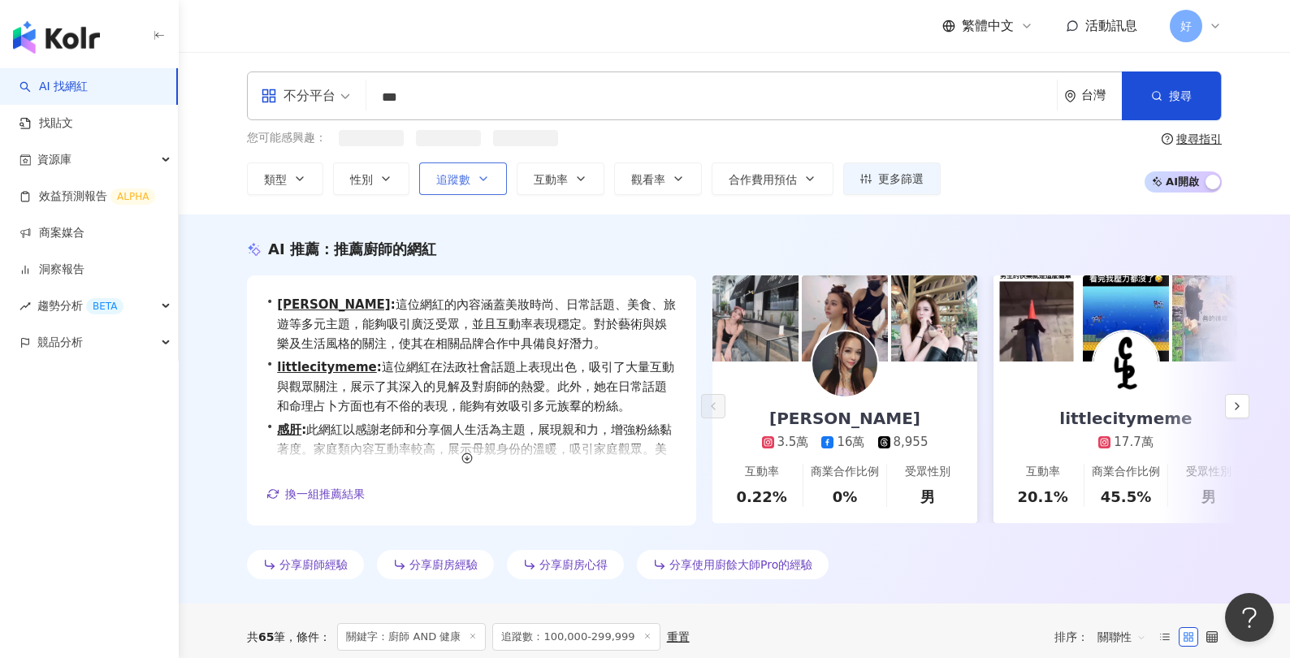
click at [475, 174] on button "追蹤數" at bounding box center [463, 179] width 88 height 33
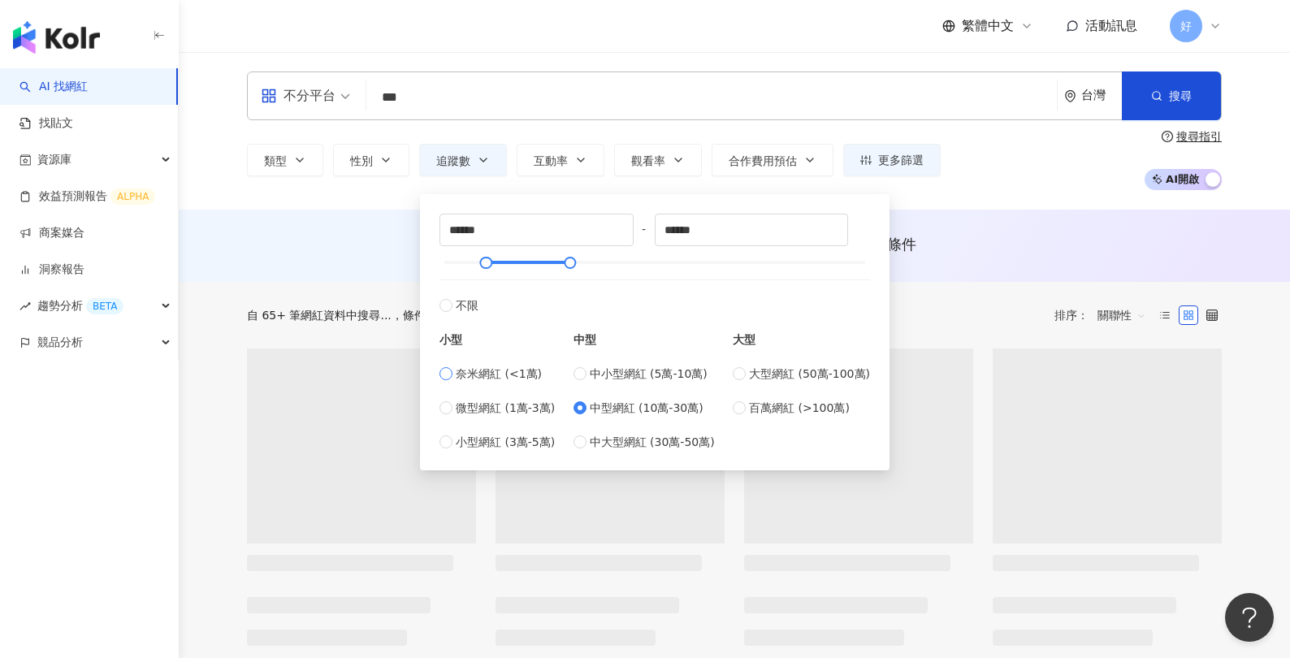
type input "*"
type input "****"
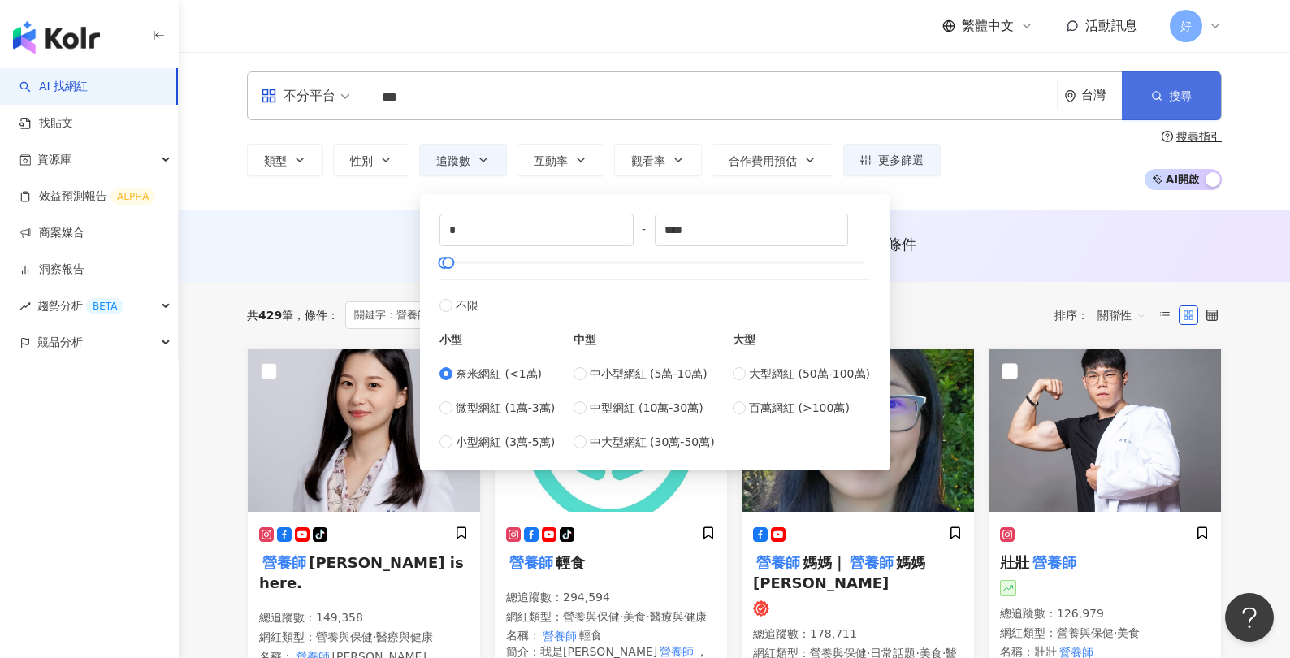
click at [1030, 94] on icon "button" at bounding box center [1156, 95] width 11 height 11
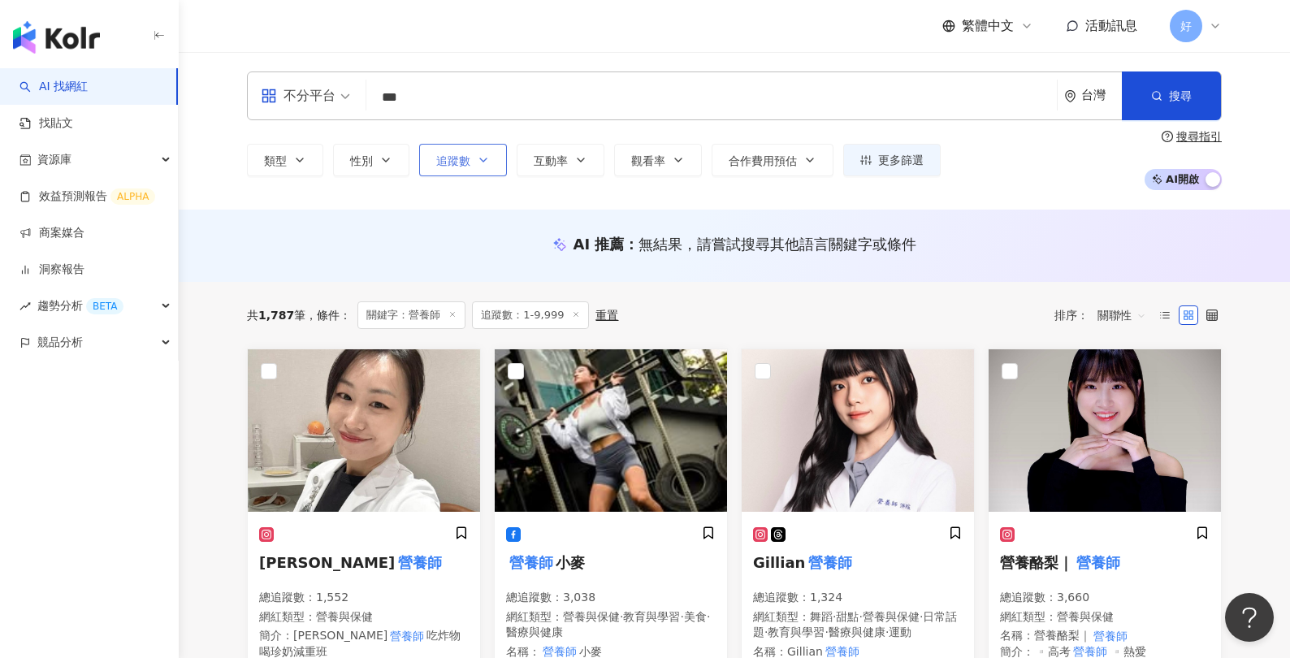
click at [461, 167] on button "追蹤數" at bounding box center [463, 160] width 88 height 33
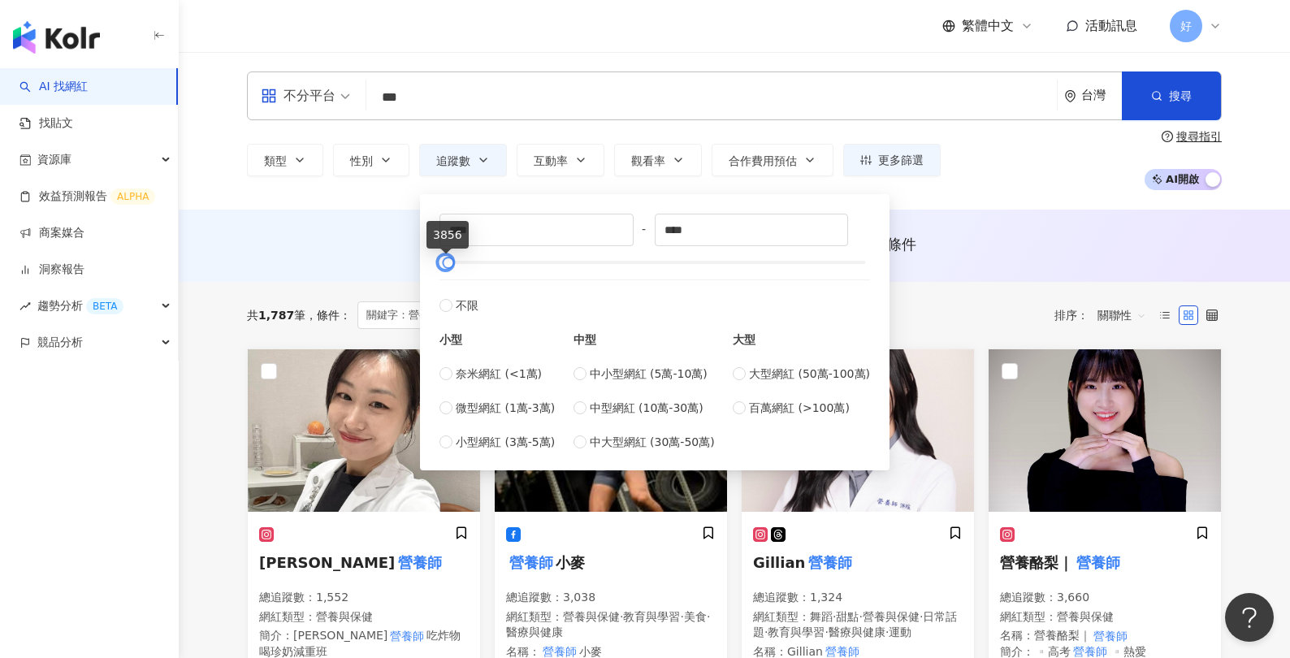
type input "****"
click at [442, 267] on div at bounding box center [446, 262] width 9 height 9
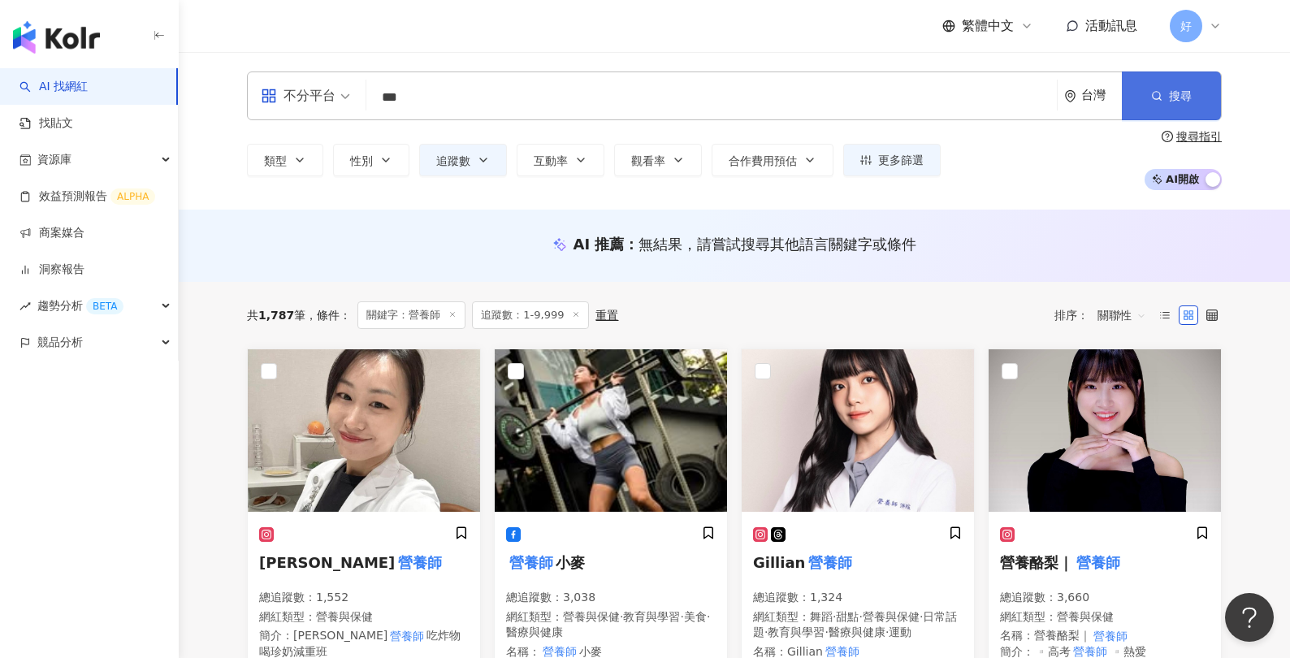
click at [1030, 87] on button "搜尋" at bounding box center [1171, 96] width 99 height 49
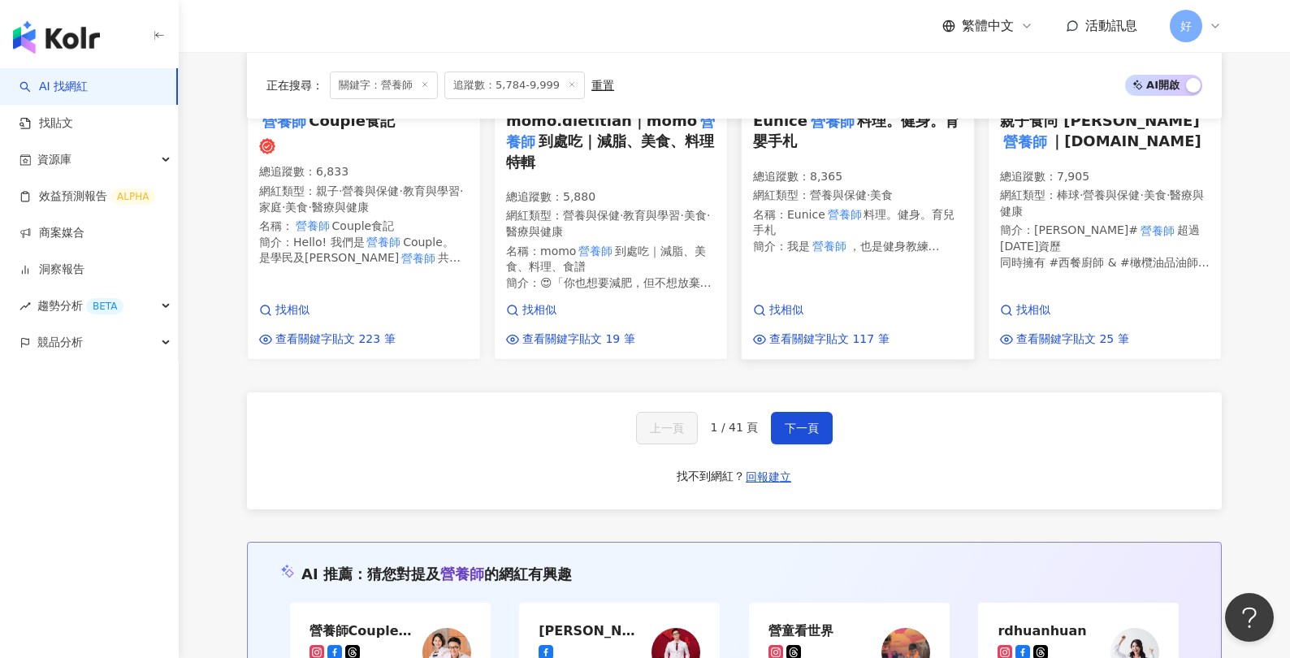
scroll to position [1370, 0]
click at [800, 421] on span "下一頁" at bounding box center [802, 427] width 34 height 13
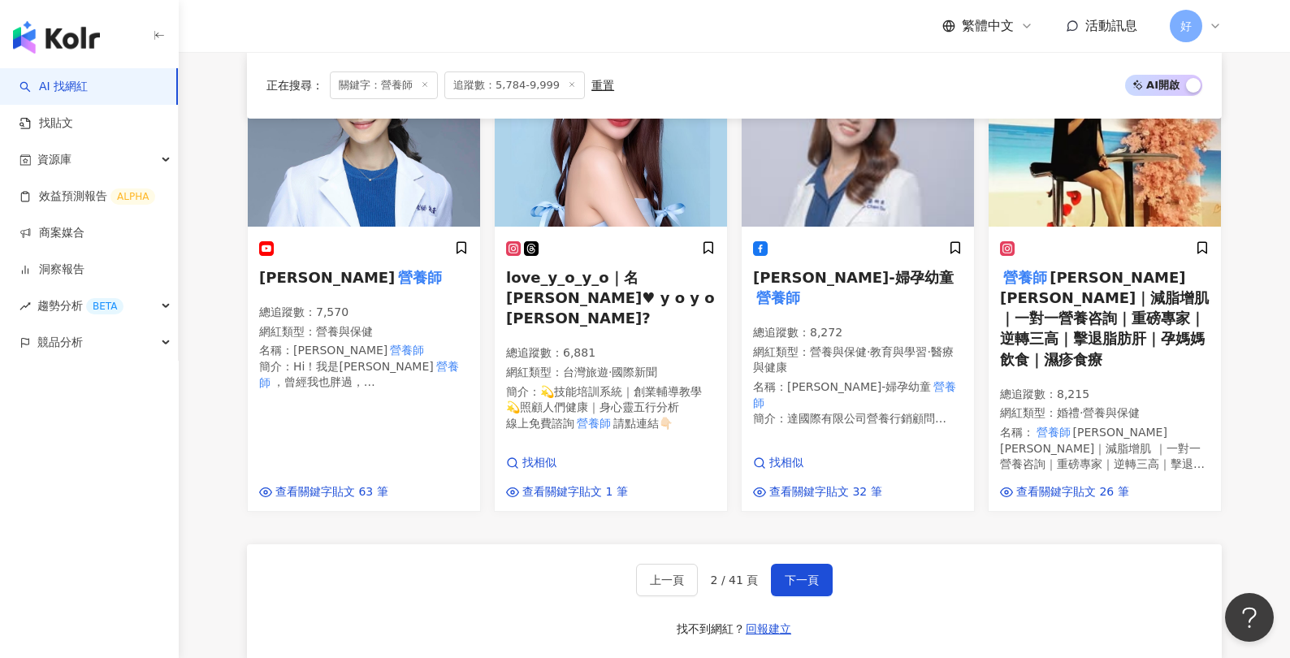
scroll to position [1203, 0]
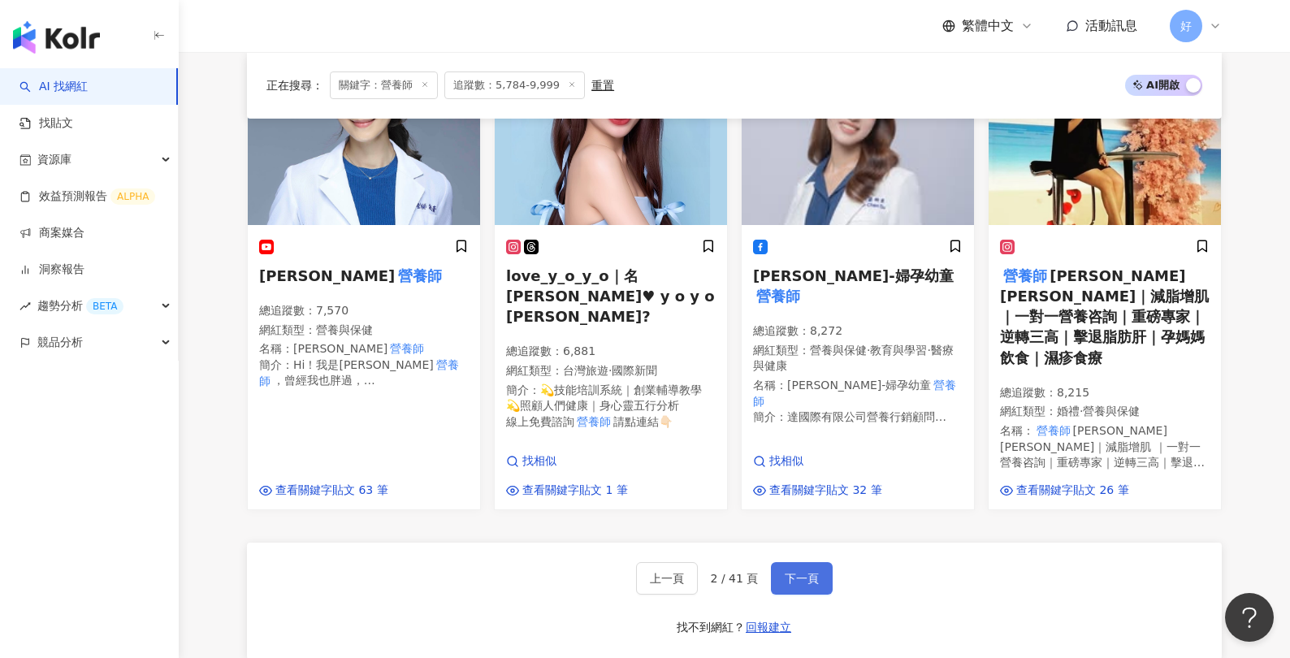
click at [807, 572] on span "下一頁" at bounding box center [802, 578] width 34 height 13
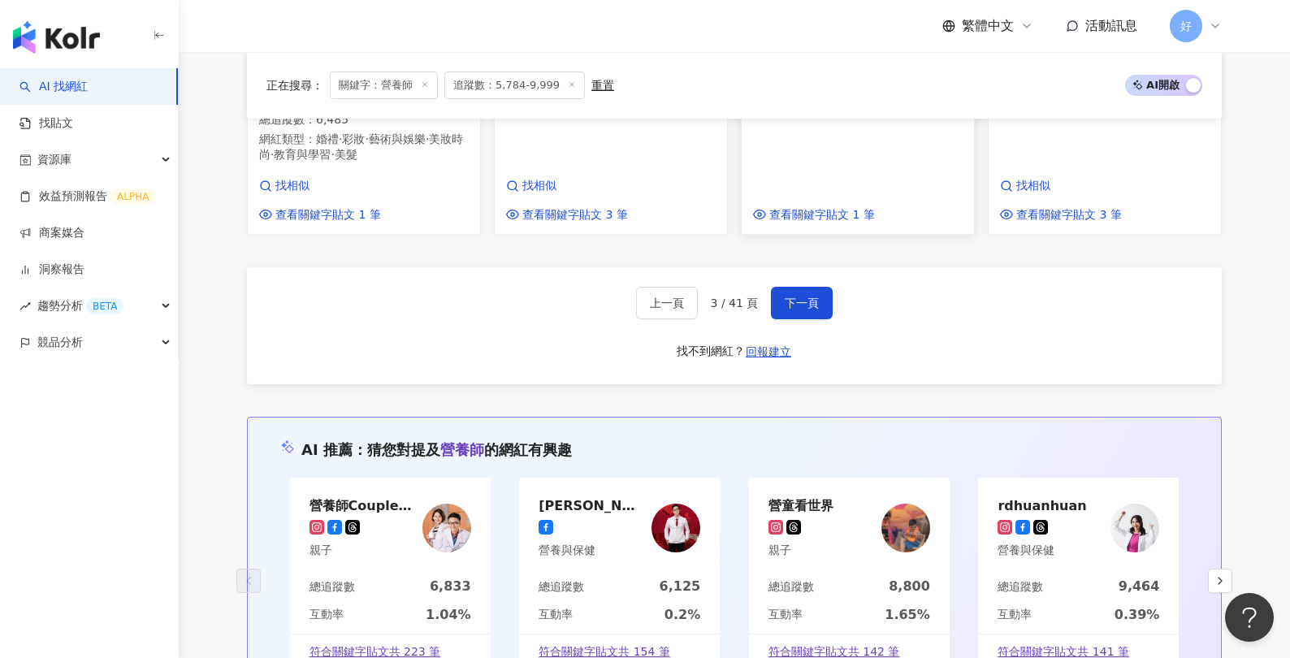
scroll to position [1424, 0]
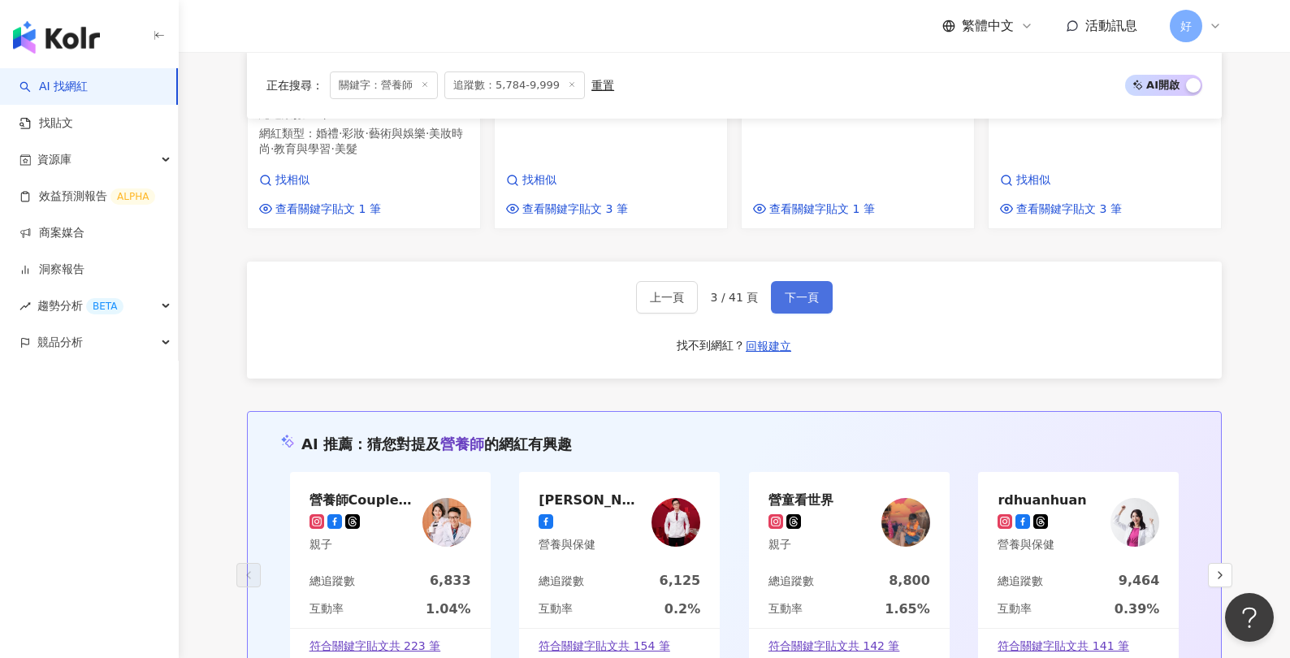
click at [800, 291] on span "下一頁" at bounding box center [802, 297] width 34 height 13
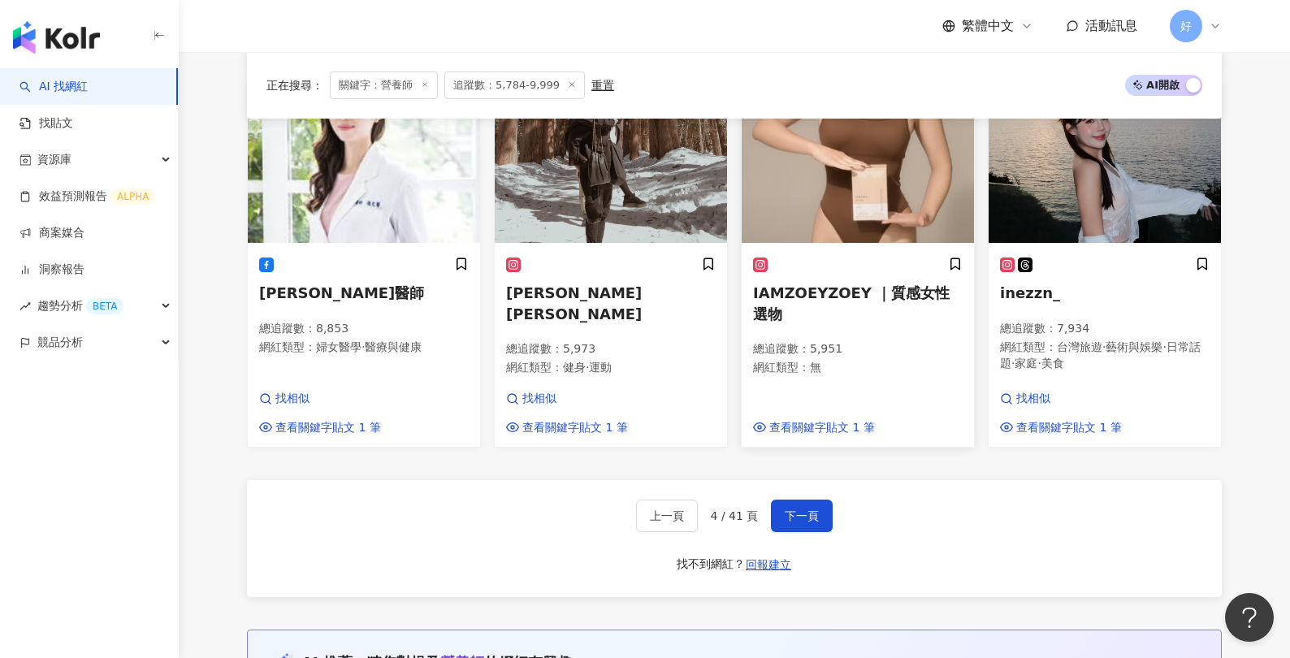
scroll to position [1106, 0]
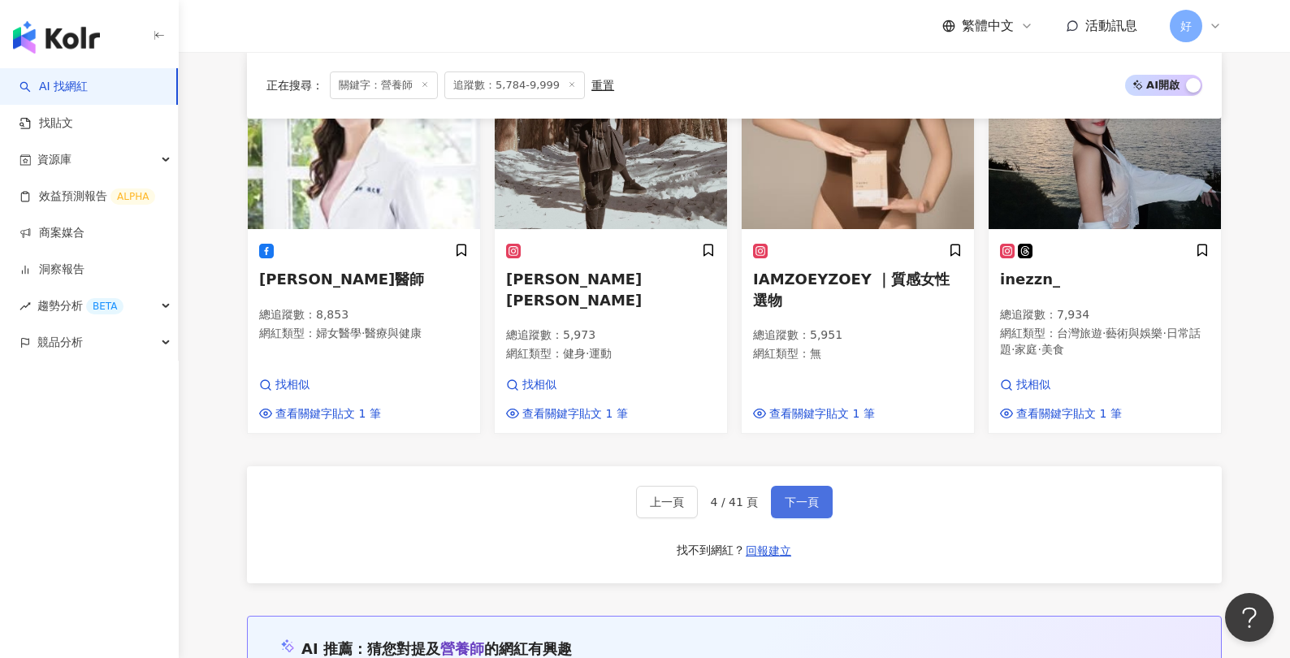
click at [788, 486] on button "下一頁" at bounding box center [802, 502] width 62 height 33
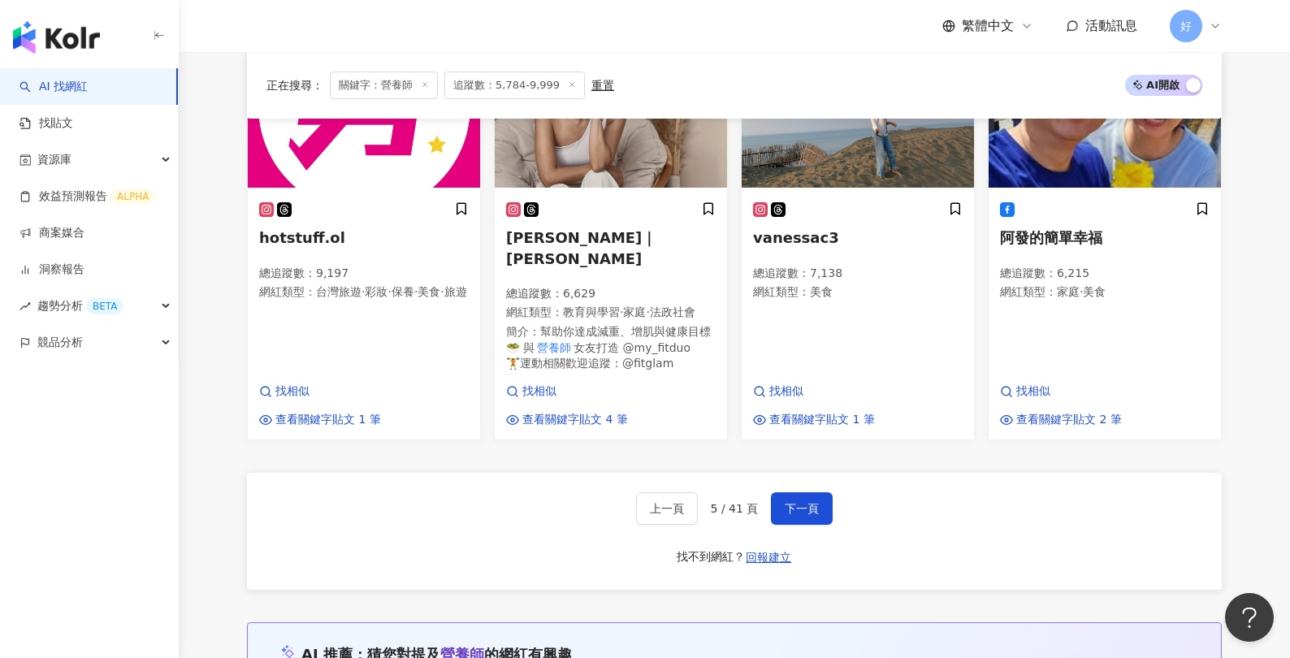
scroll to position [1133, 0]
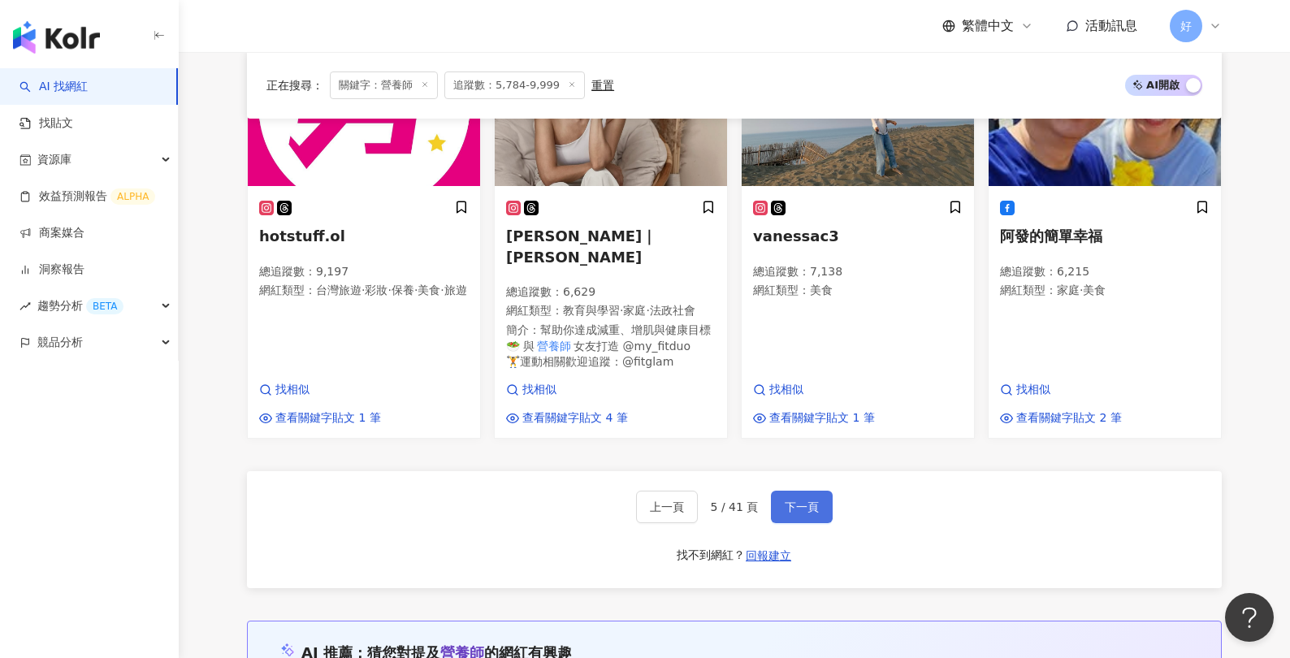
click at [800, 501] on span "下一頁" at bounding box center [802, 507] width 34 height 13
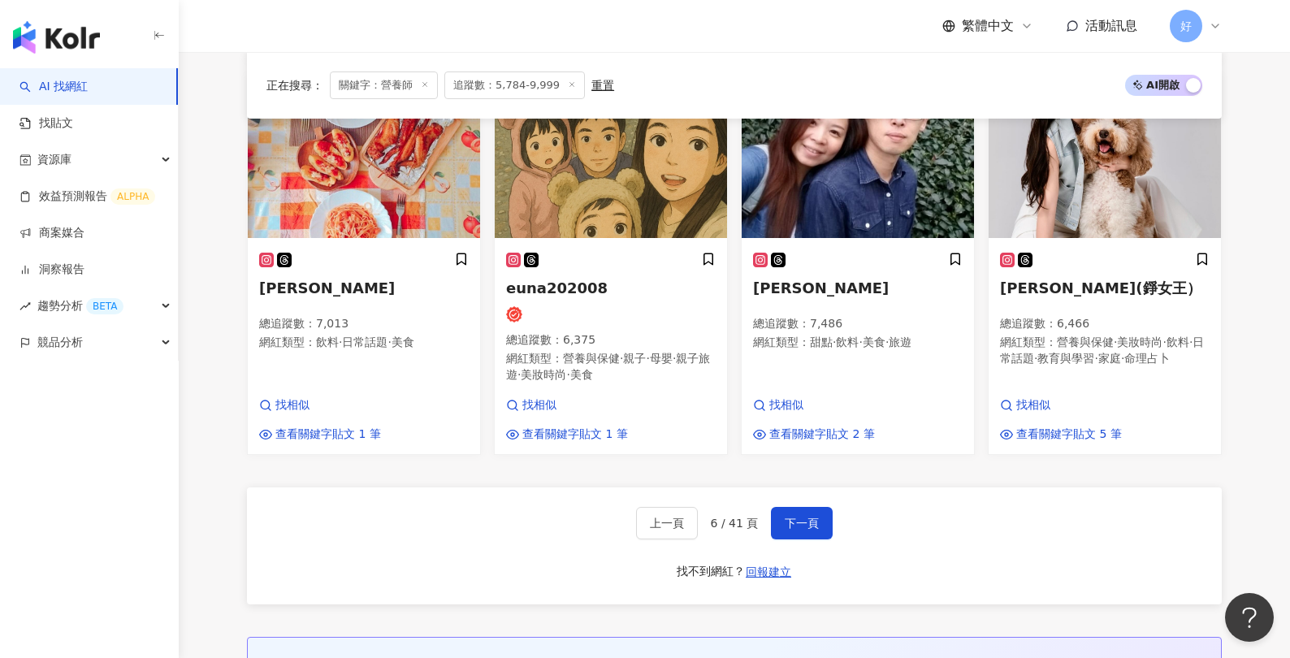
scroll to position [1144, 0]
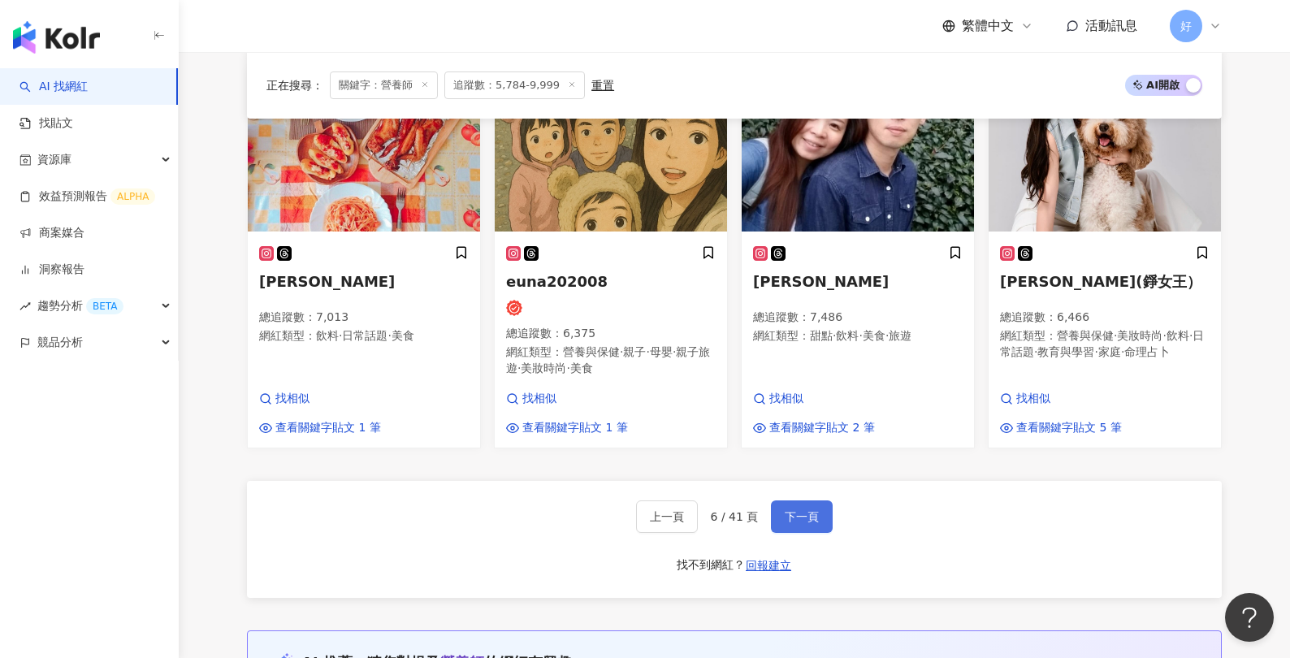
click at [804, 501] on button "下一頁" at bounding box center [802, 517] width 62 height 33
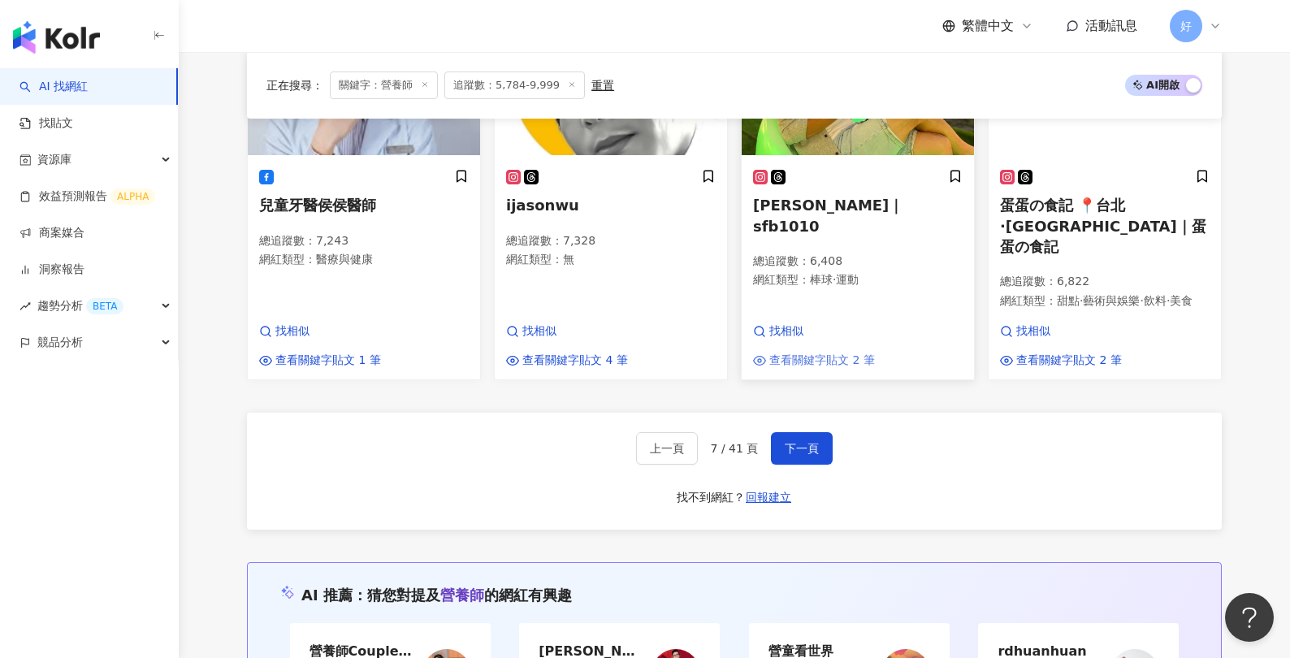
scroll to position [1172, 0]
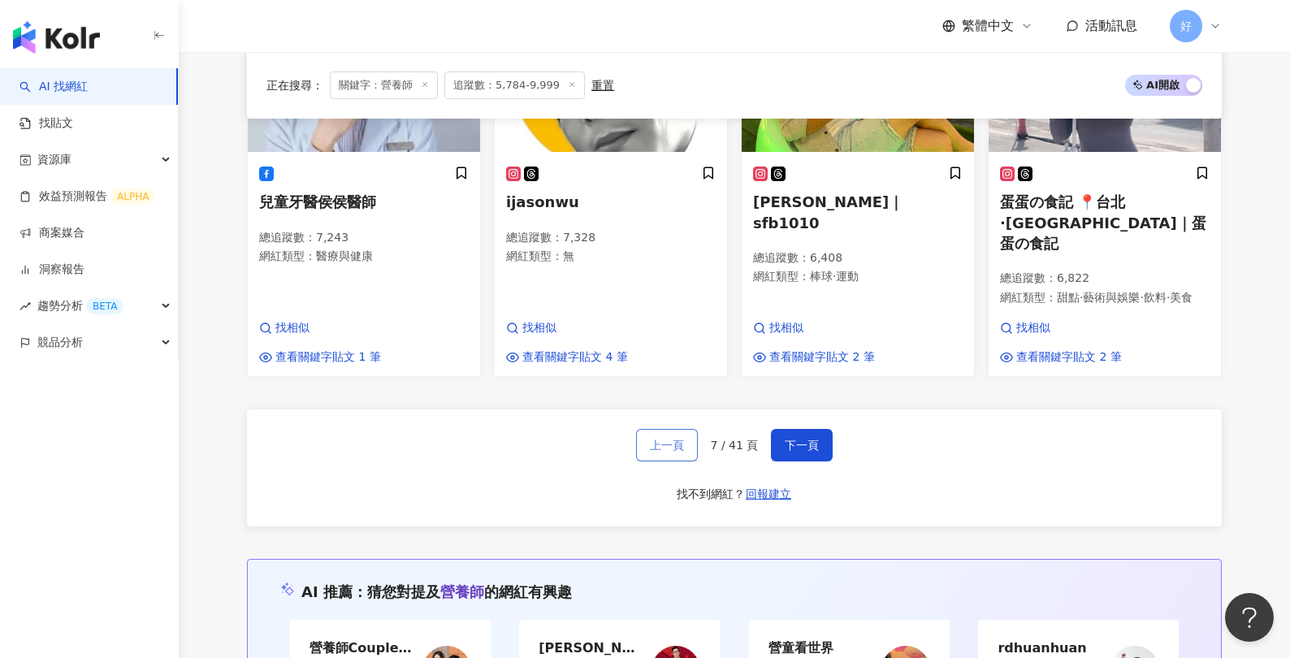
click at [671, 429] on button "上一頁" at bounding box center [667, 445] width 62 height 33
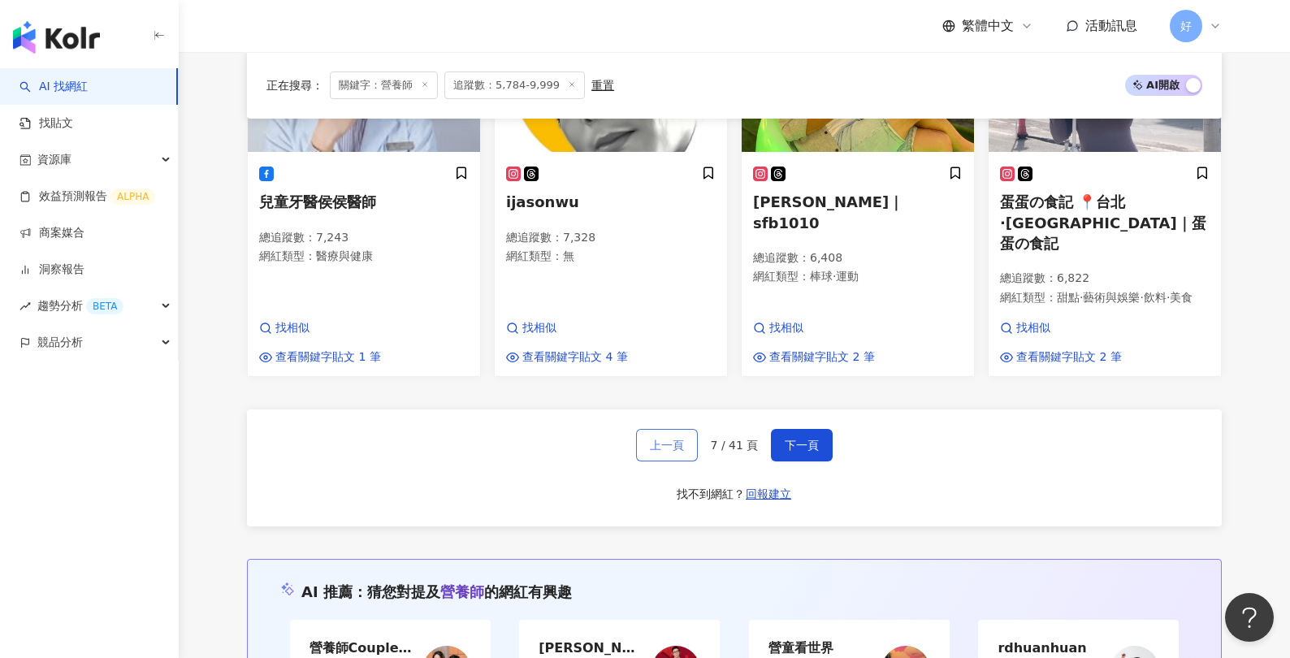
click at [671, 429] on button "上一頁" at bounding box center [667, 445] width 62 height 33
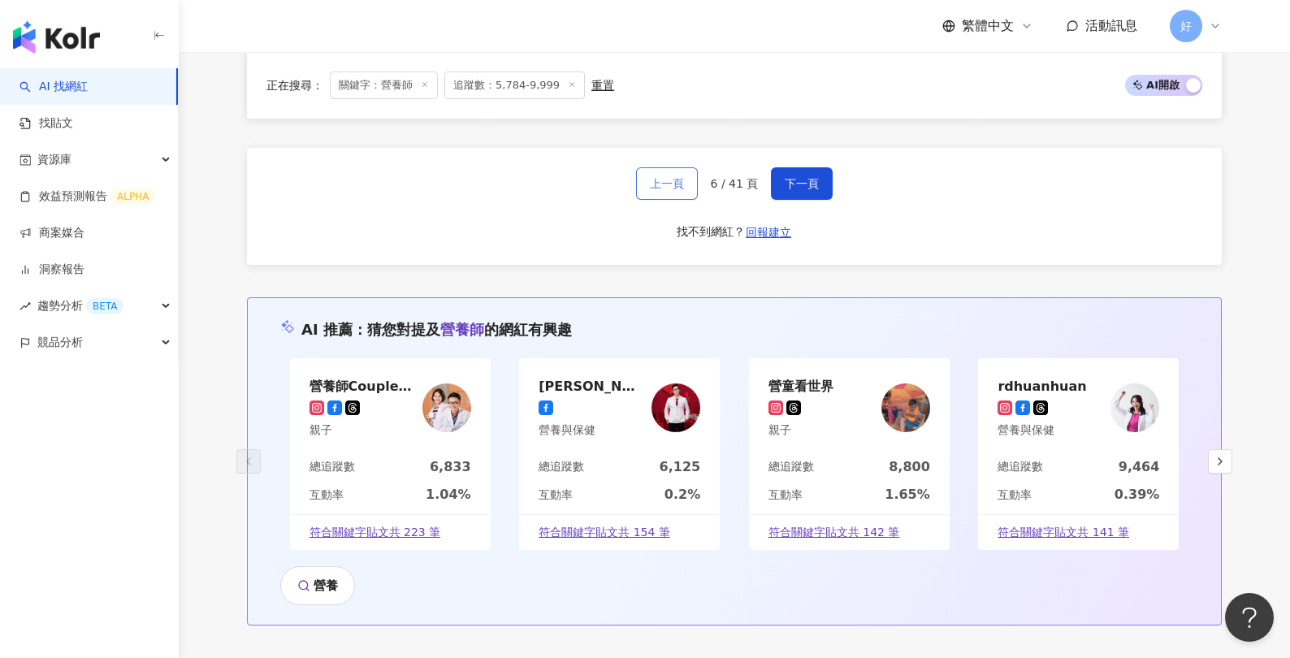
scroll to position [1486, 0]
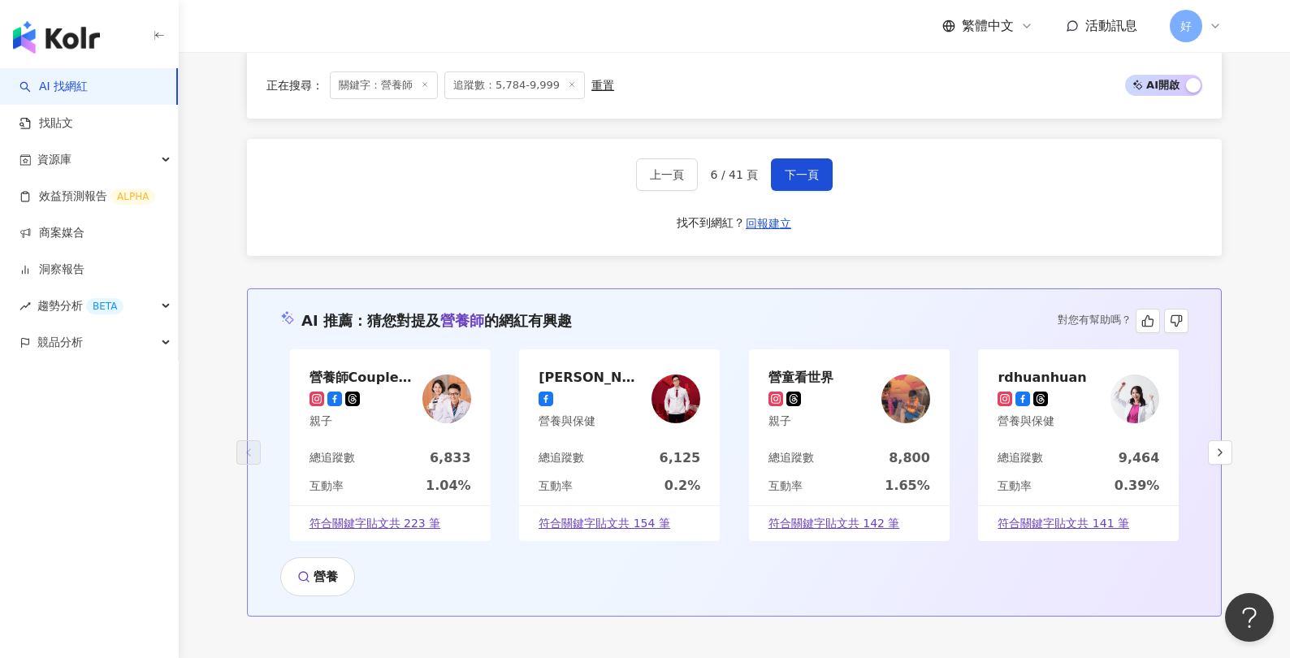
click at [1030, 375] on img at bounding box center [1135, 399] width 49 height 49
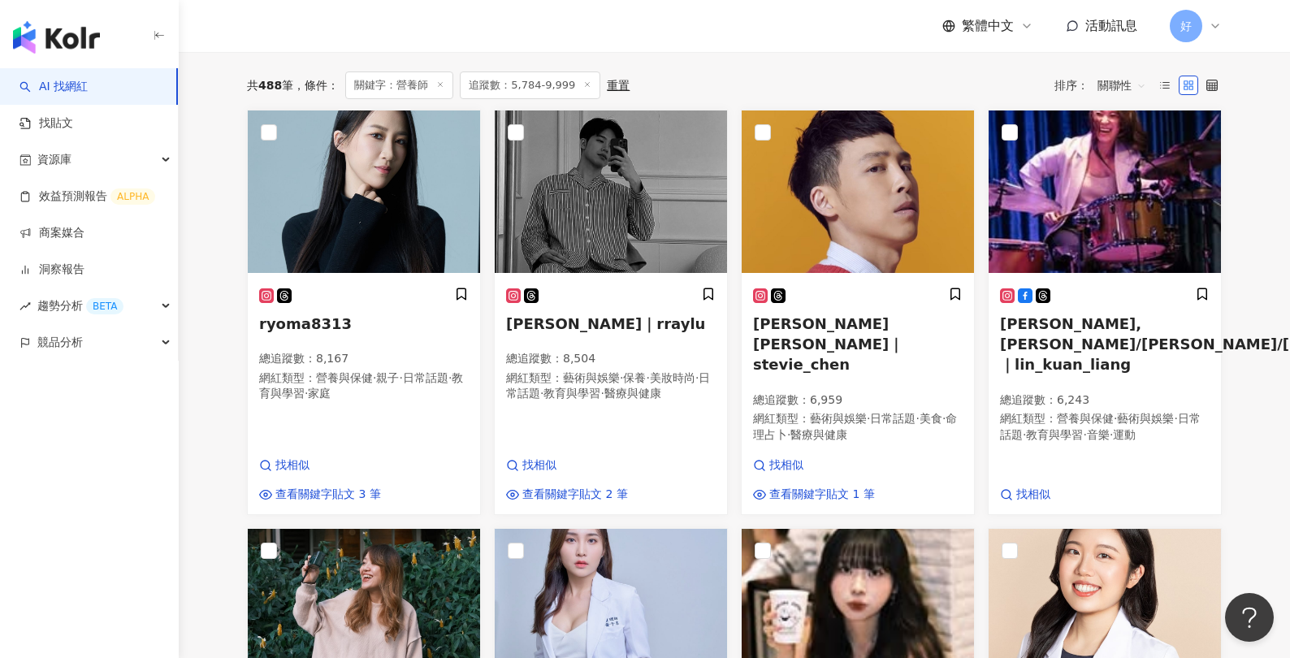
scroll to position [0, 0]
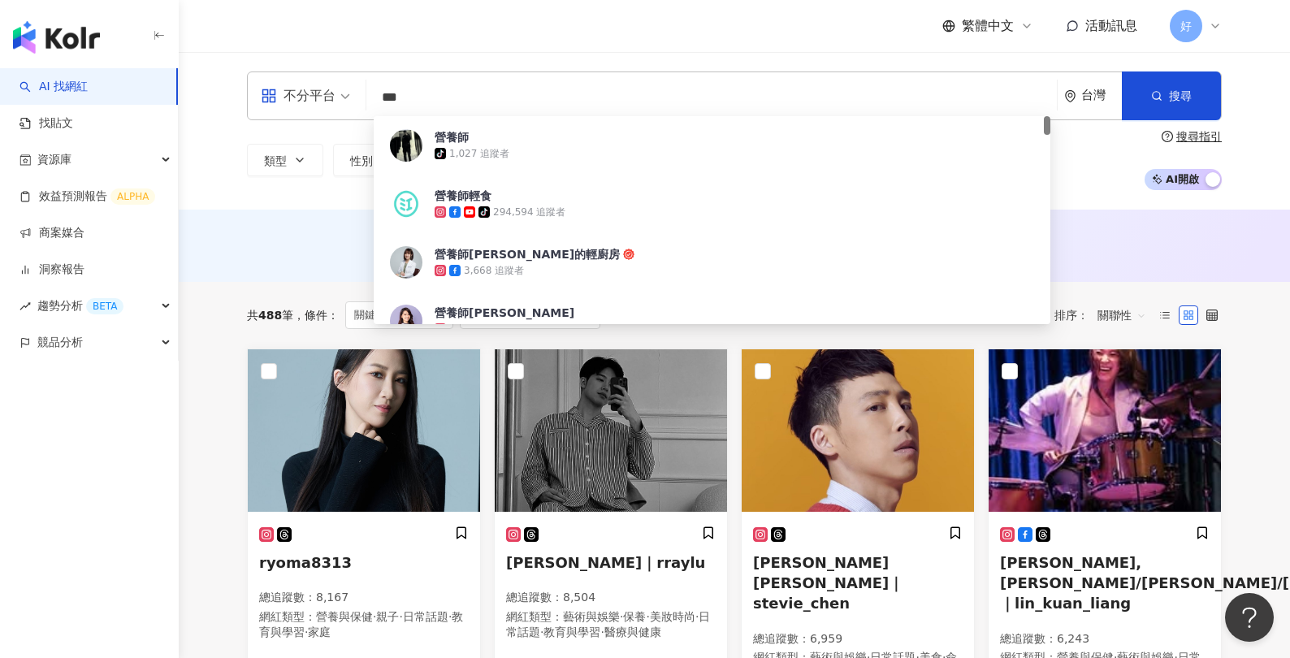
drag, startPoint x: 424, startPoint y: 93, endPoint x: 353, endPoint y: 93, distance: 71.5
click at [353, 93] on div "不分平台 *** 台灣 搜尋 283a9b8b-850f-49d5-bbec-8121f6d7ecd6 營養師 tiktok-icon 1,027 追蹤者 營…" at bounding box center [734, 96] width 975 height 49
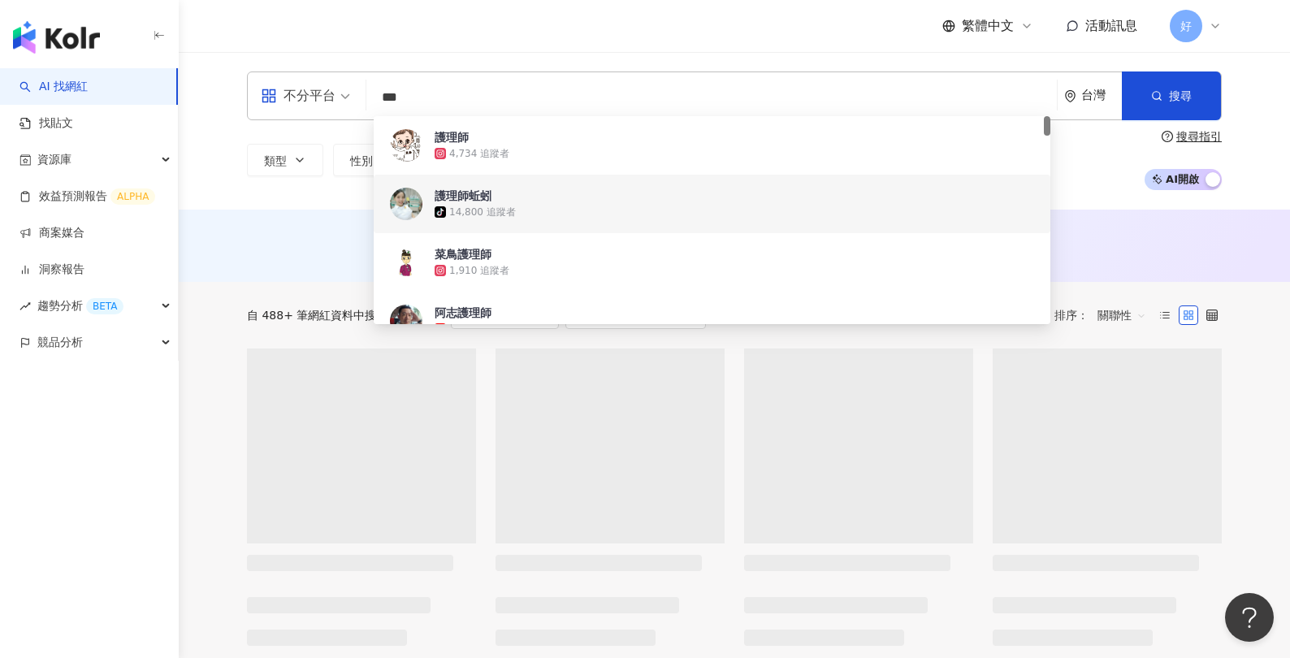
type input "***"
click at [291, 199] on div "不分平台 *** 台灣 搜尋 e919e13c-f883-40a7-9a12-88f4af0f936e 881adc36-9e69-4ed3-b8cf-866…" at bounding box center [735, 131] width 1112 height 158
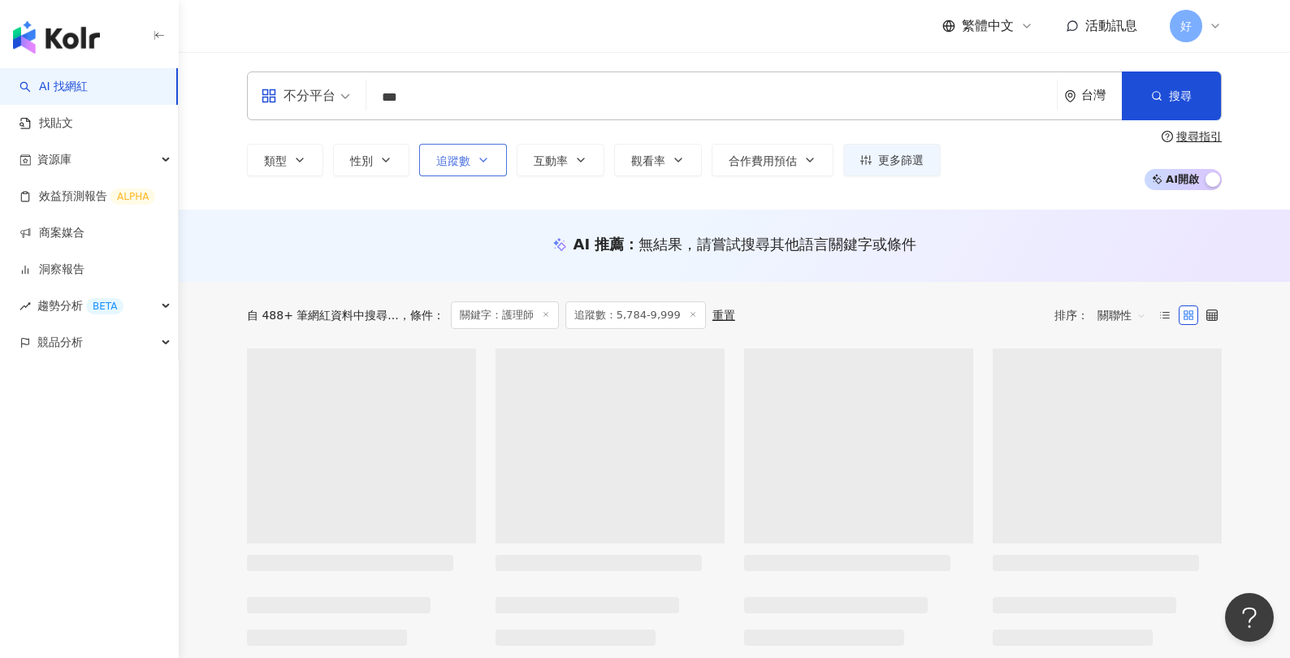
click at [466, 167] on span "追蹤數" at bounding box center [453, 160] width 34 height 13
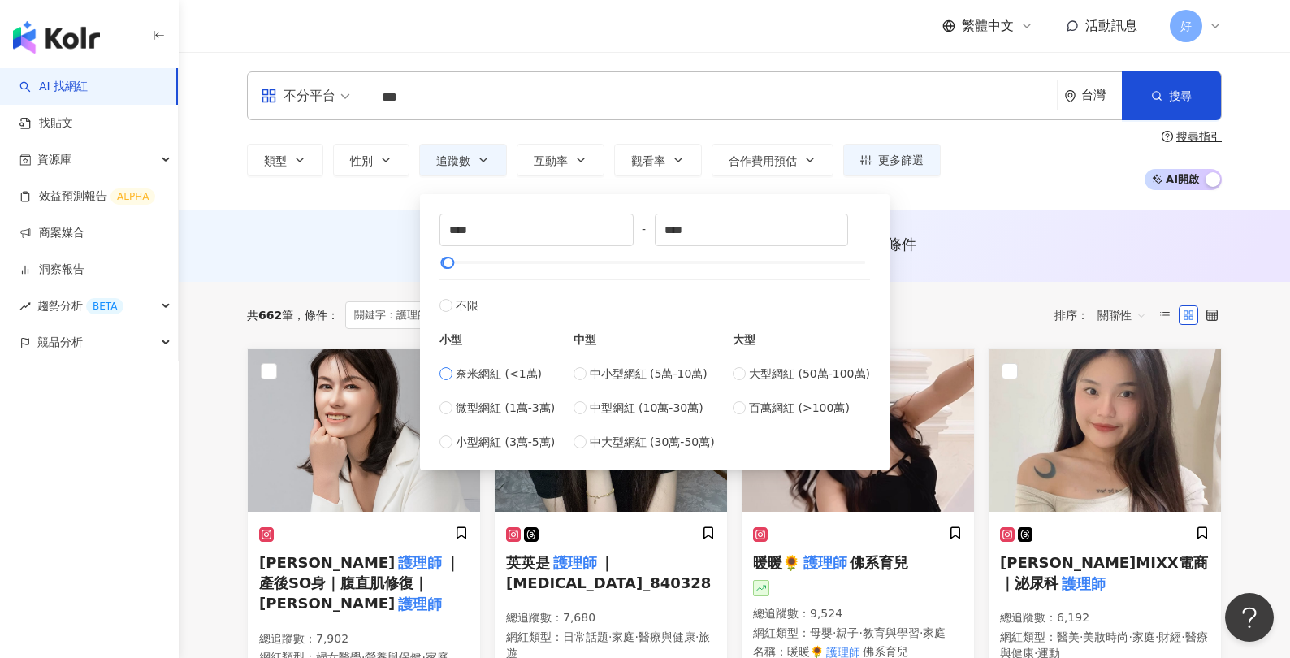
type input "*"
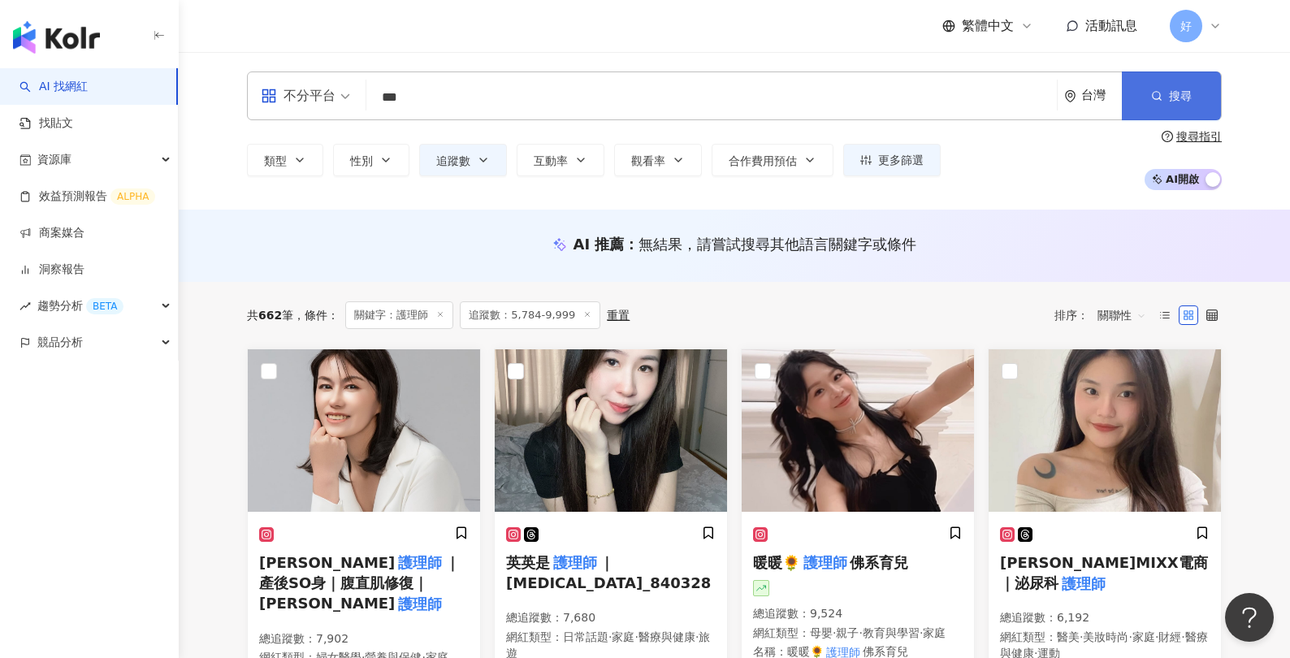
click at [1030, 103] on button "搜尋" at bounding box center [1171, 96] width 99 height 49
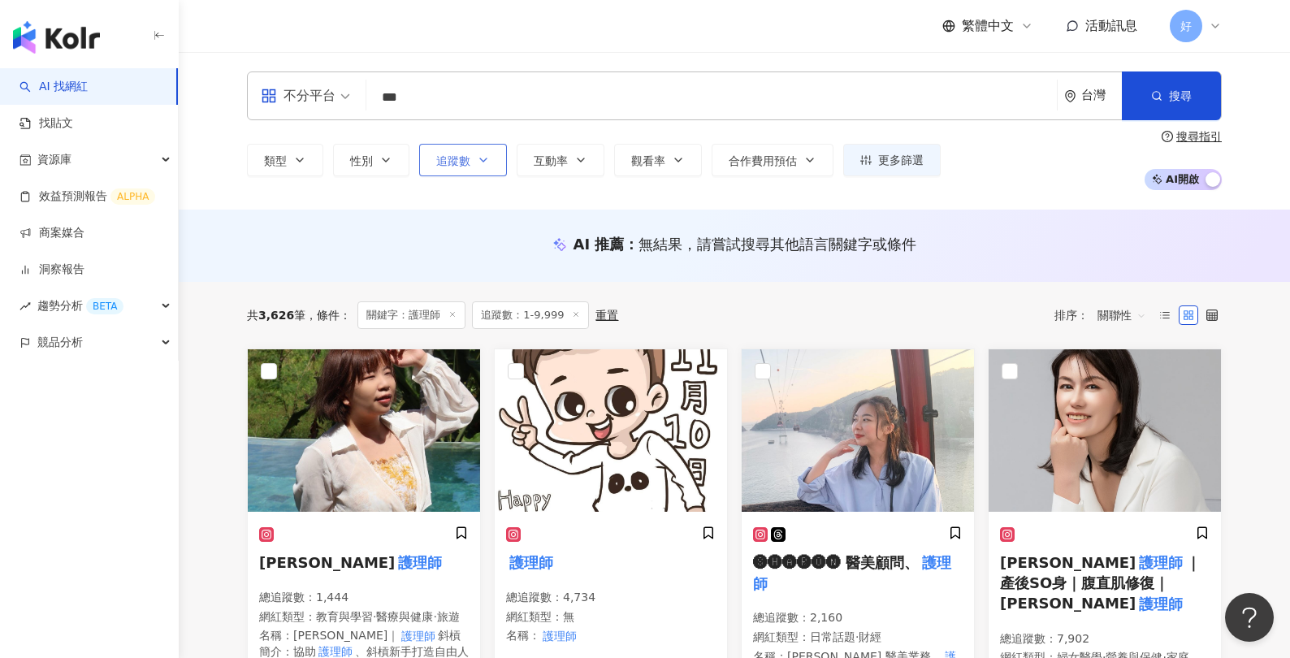
click at [492, 162] on button "追蹤數" at bounding box center [463, 160] width 88 height 33
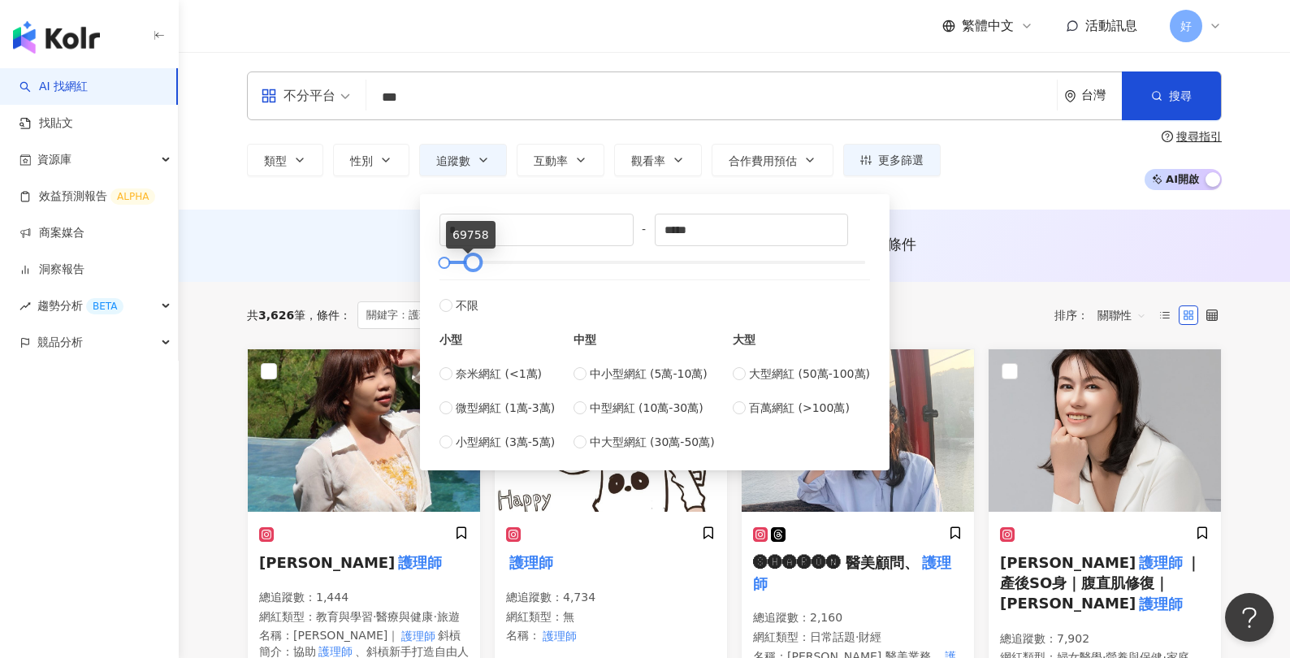
type input "*****"
drag, startPoint x: 450, startPoint y: 262, endPoint x: 476, endPoint y: 262, distance: 26.0
click at [476, 262] on div at bounding box center [473, 262] width 9 height 9
drag, startPoint x: 435, startPoint y: 264, endPoint x: 448, endPoint y: 270, distance: 14.2
click at [448, 270] on div "* - ***** 不限 小型 奈米網紅 (<1萬) 微型網紅 (1萬-3萬) 小型網紅 (3萬-5萬) 中型 中小型網紅 (5萬-10萬) 中型網紅 (10…" at bounding box center [655, 332] width 450 height 257
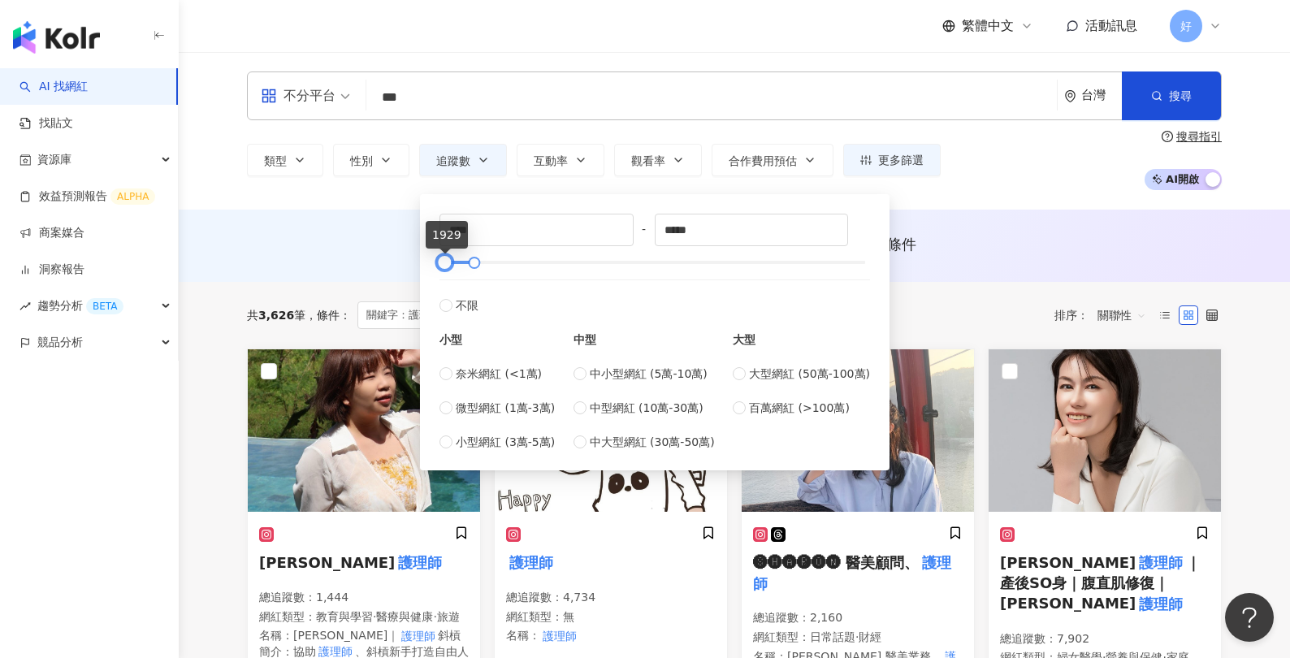
type input "****"
type input "*****"
drag, startPoint x: 473, startPoint y: 265, endPoint x: 456, endPoint y: 265, distance: 17.1
click at [456, 265] on div at bounding box center [454, 262] width 9 height 9
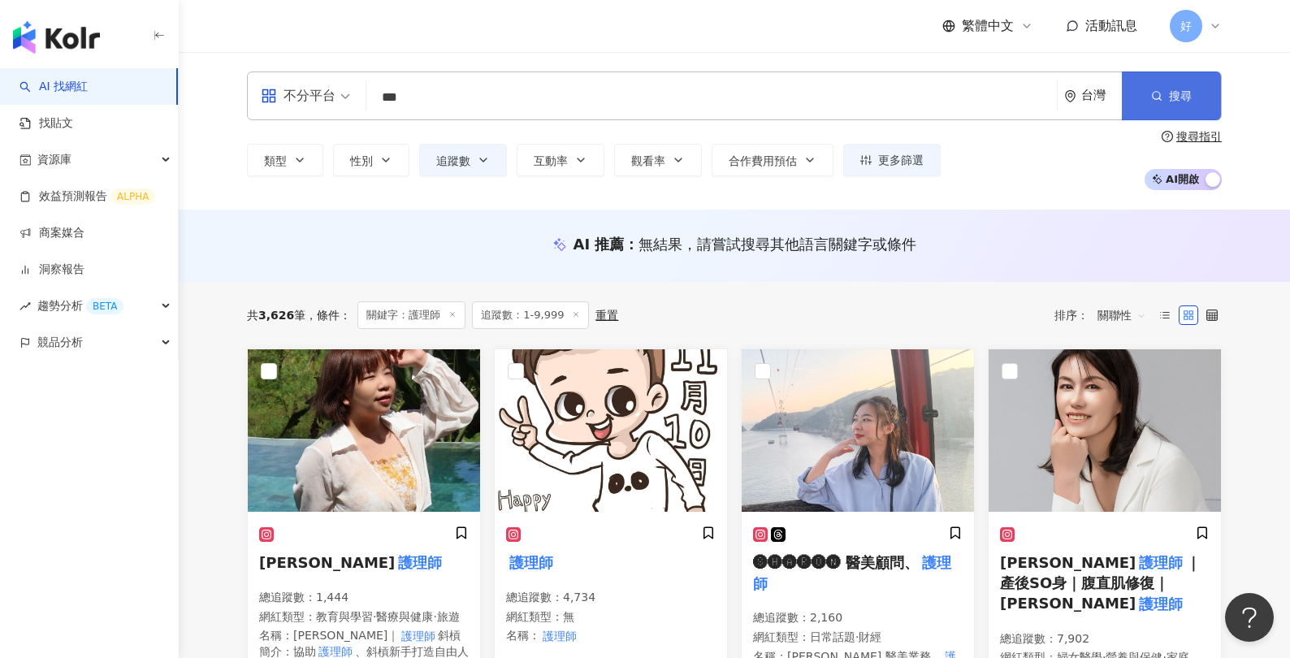
click at [1030, 98] on button "搜尋" at bounding box center [1171, 96] width 99 height 49
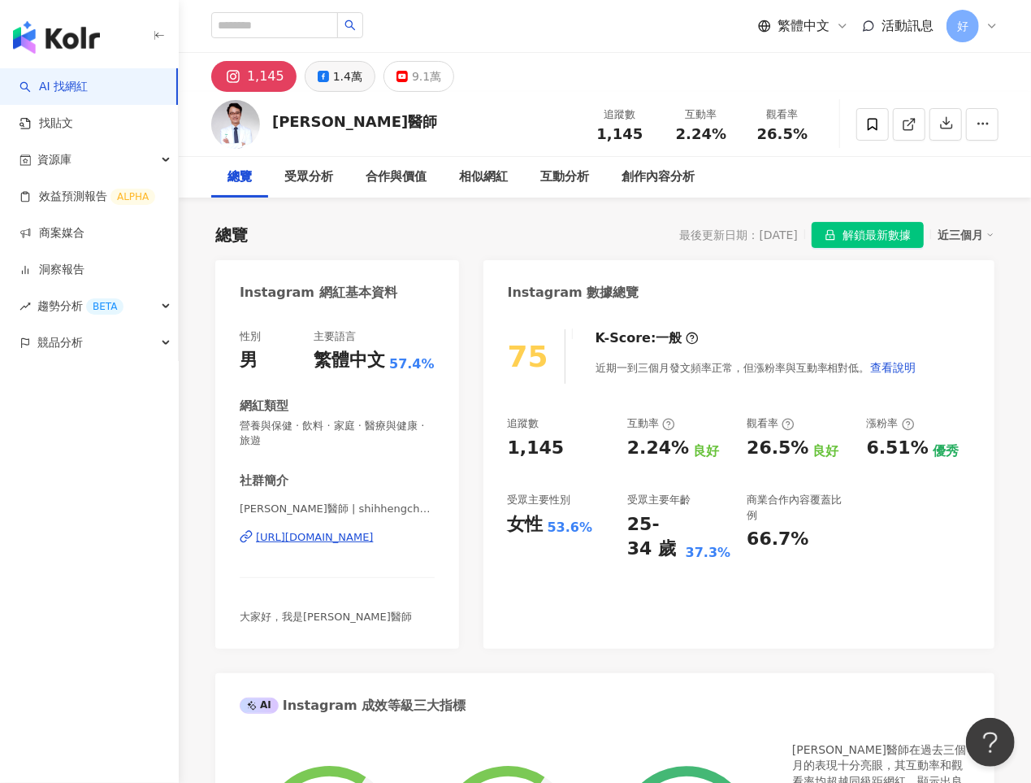
click at [333, 72] on div "1.4萬" at bounding box center [347, 76] width 29 height 23
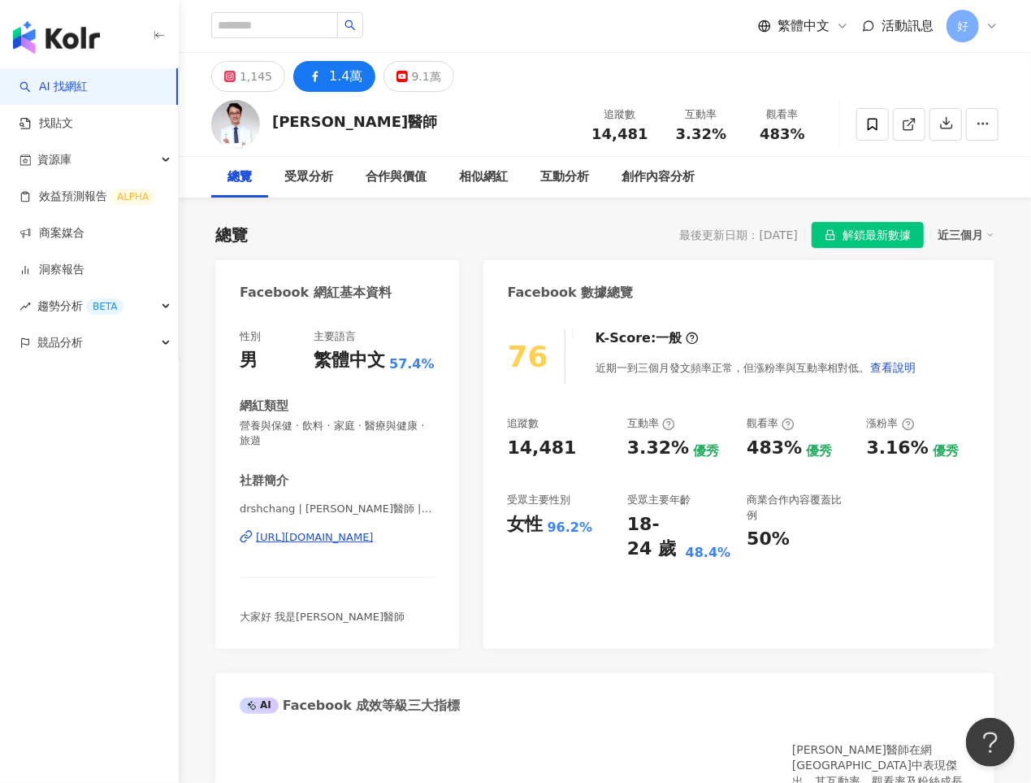
click at [310, 540] on div "https://www.facebook.com/101953578278564" at bounding box center [315, 537] width 118 height 15
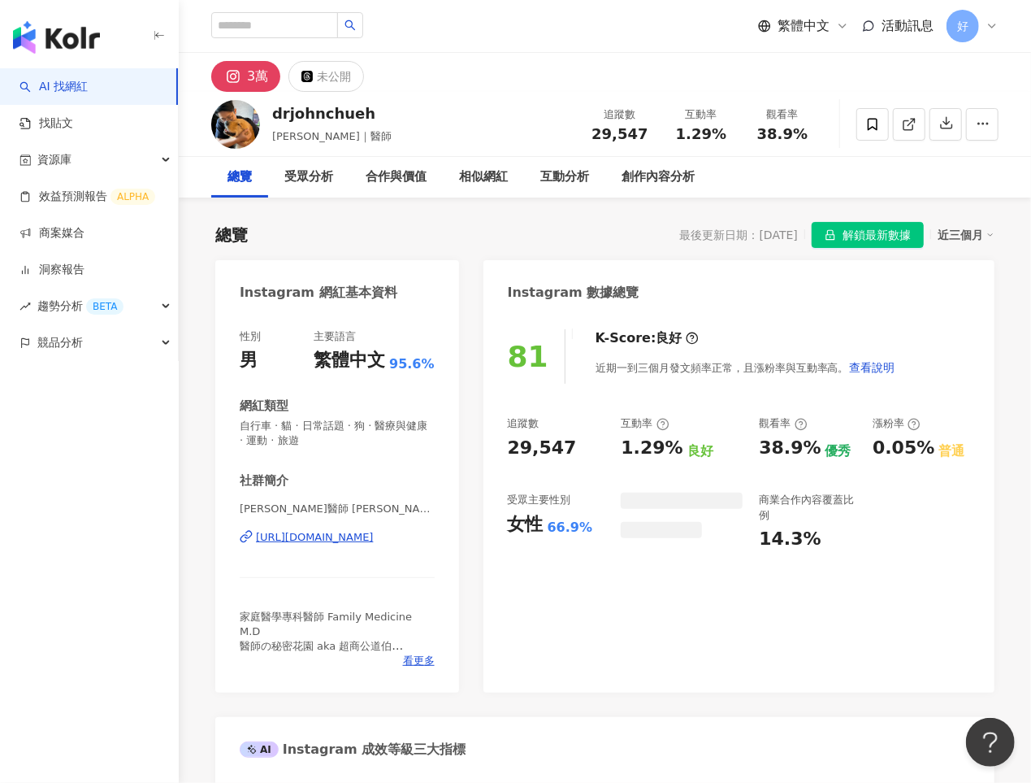
click at [370, 542] on div "https://www.instagram.com/drjohnchueh/" at bounding box center [315, 537] width 118 height 15
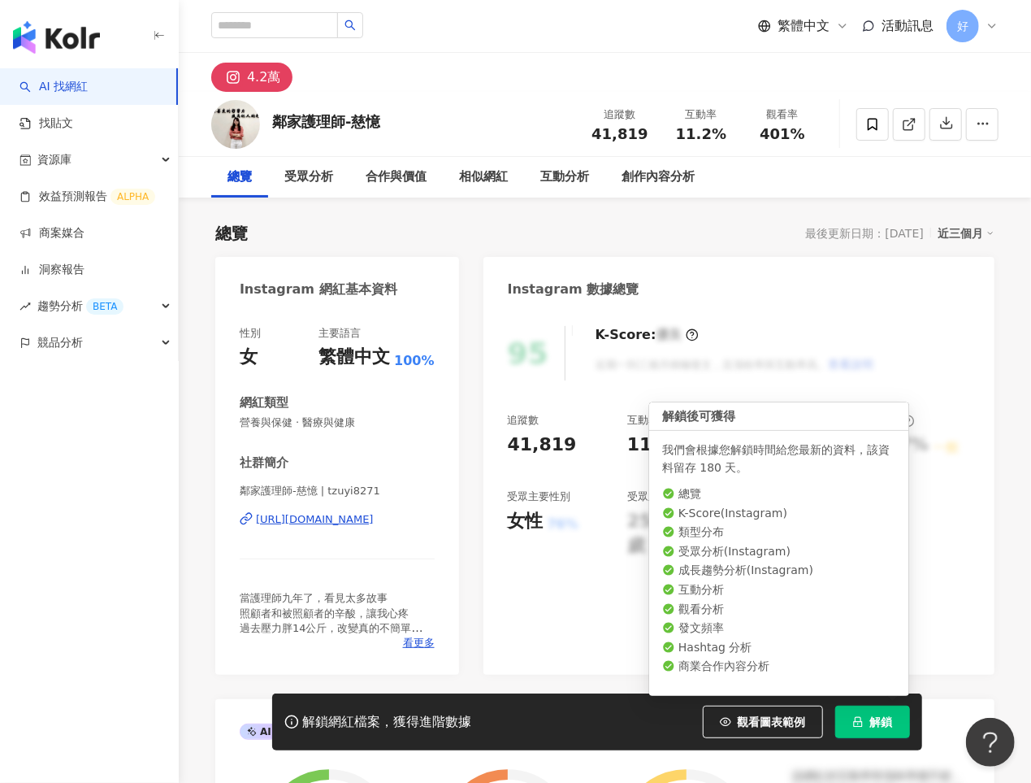
click at [872, 724] on span "解鎖" at bounding box center [881, 721] width 23 height 13
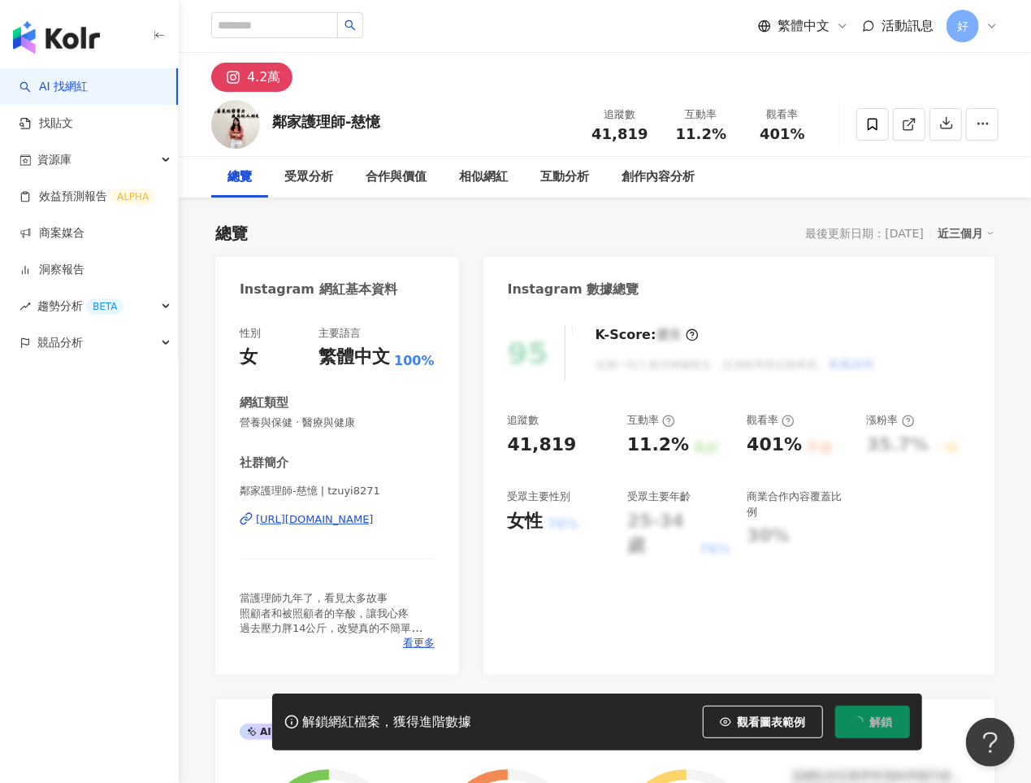
click at [374, 519] on div "[URL][DOMAIN_NAME]" at bounding box center [315, 519] width 118 height 15
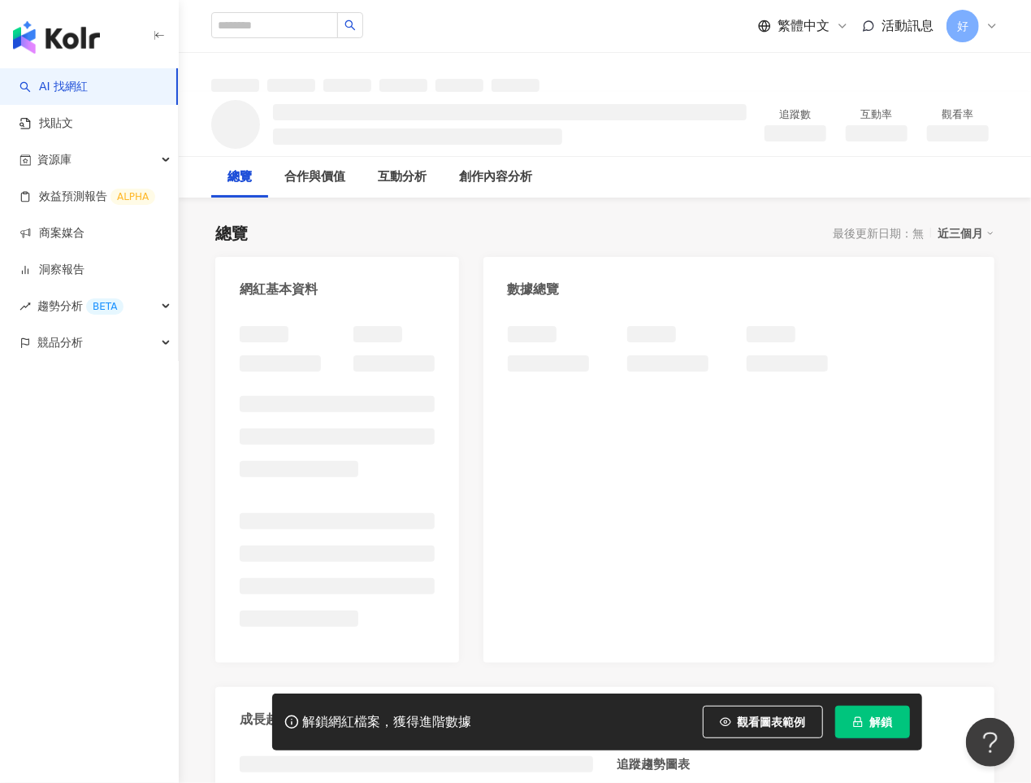
click at [864, 720] on button "解鎖" at bounding box center [872, 721] width 75 height 33
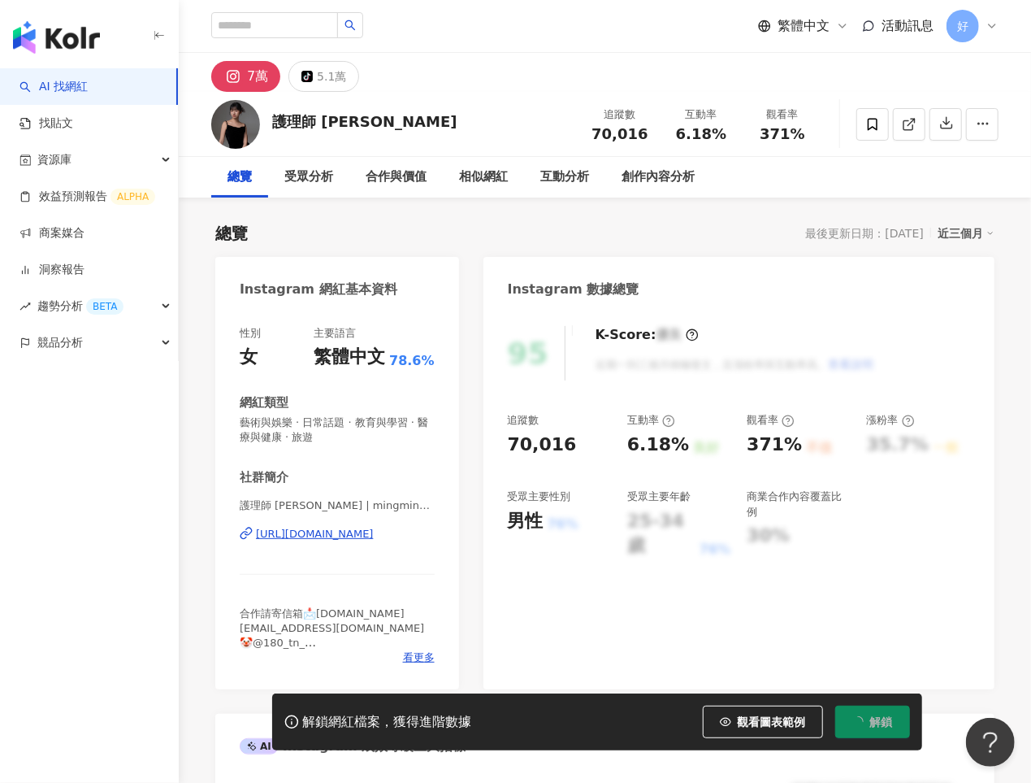
click at [302, 536] on div "https://www.instagram.com/mingming_yeh/" at bounding box center [315, 534] width 118 height 15
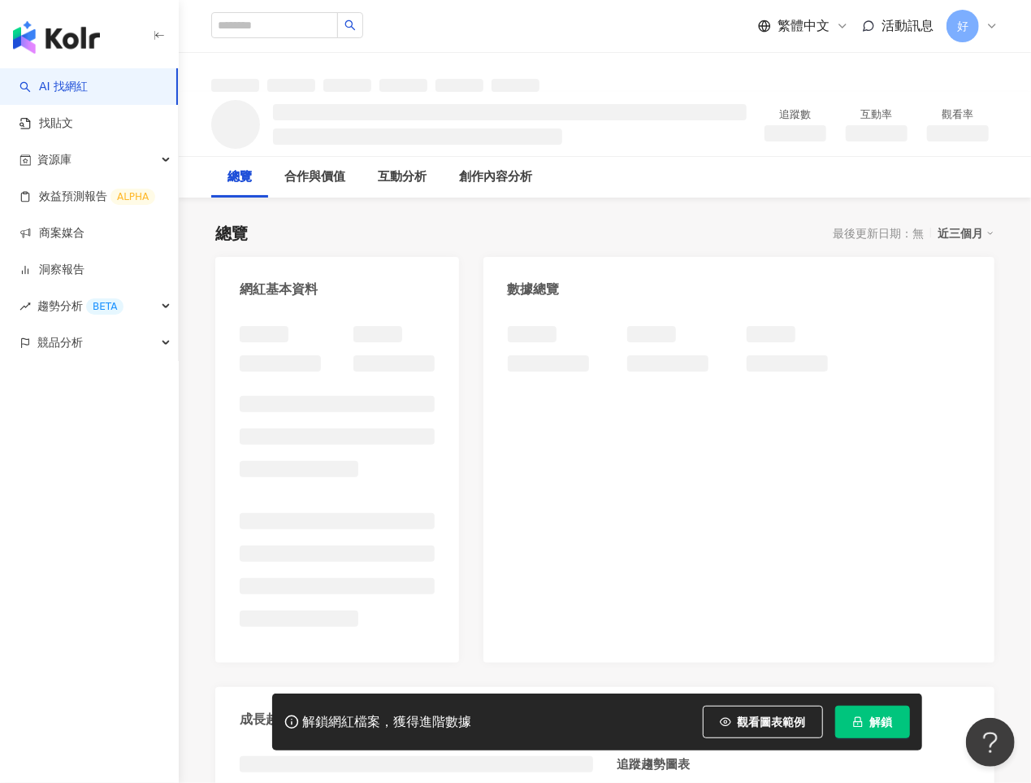
click at [871, 718] on span "解鎖" at bounding box center [881, 721] width 23 height 13
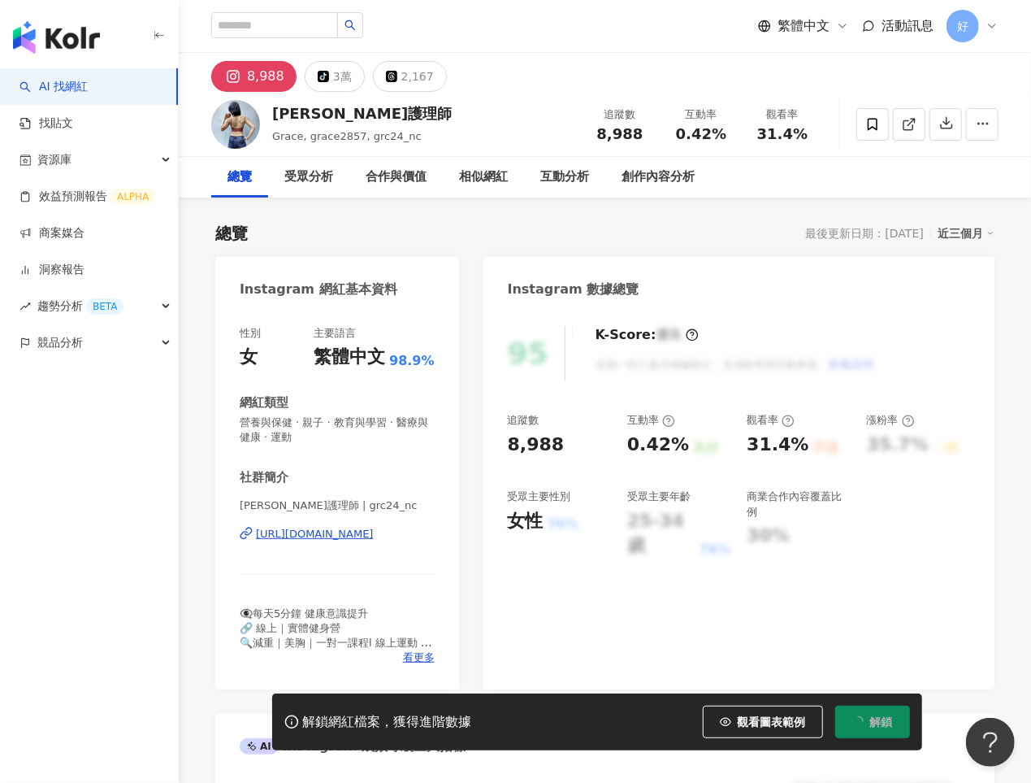
click at [356, 538] on div "[URL][DOMAIN_NAME]" at bounding box center [315, 534] width 118 height 15
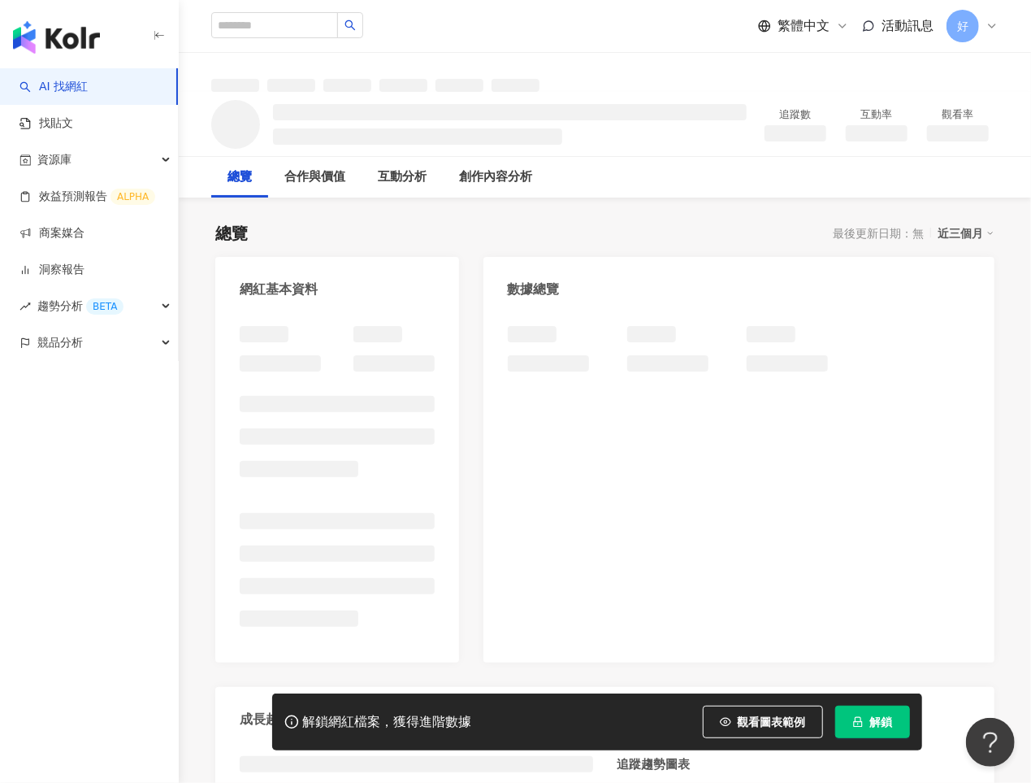
click at [869, 727] on button "解鎖" at bounding box center [872, 721] width 75 height 33
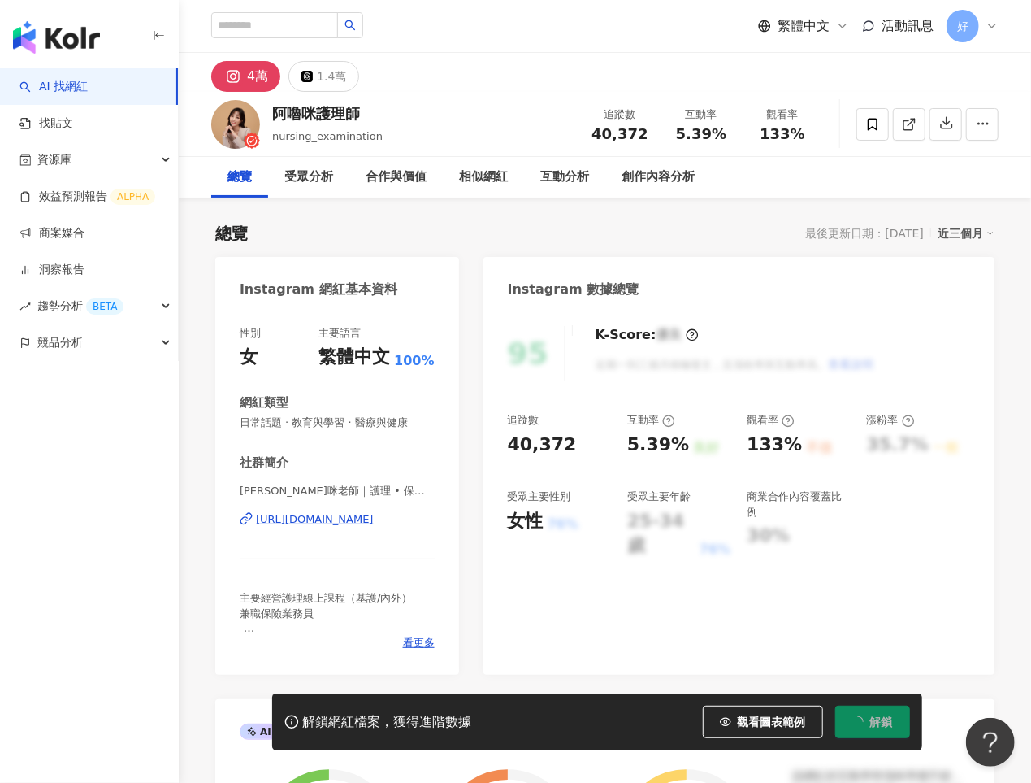
click at [374, 522] on div "[URL][DOMAIN_NAME]" at bounding box center [315, 519] width 118 height 15
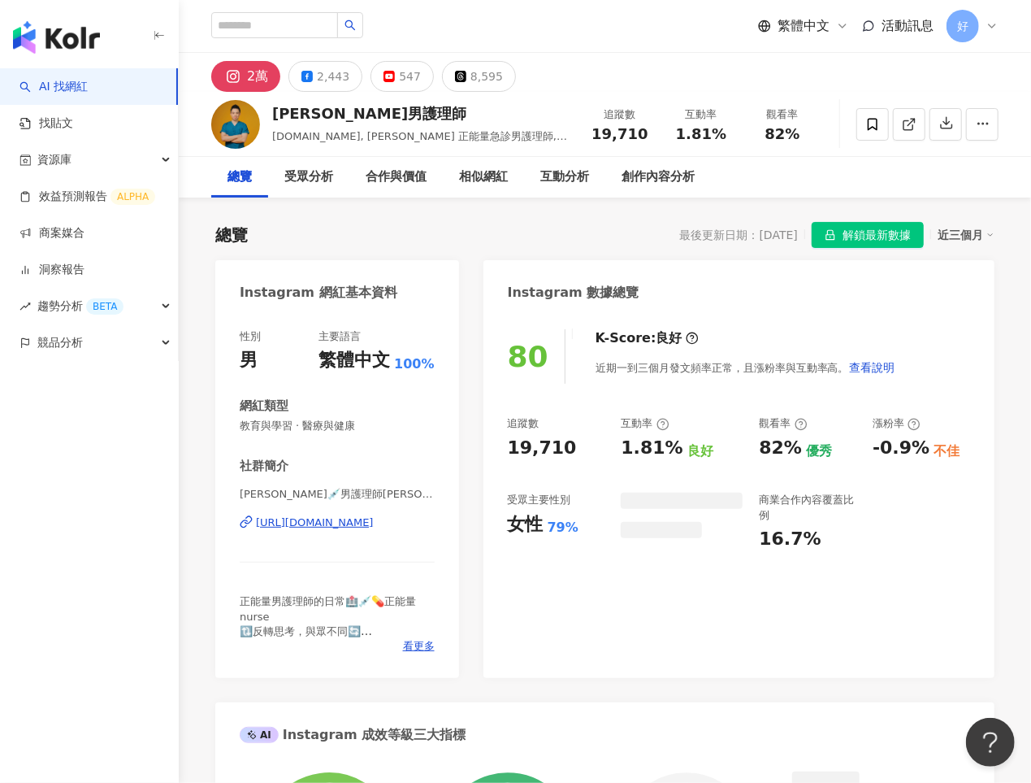
click at [323, 522] on div "https://www.instagram.com/leader_fi_fi/" at bounding box center [315, 522] width 118 height 15
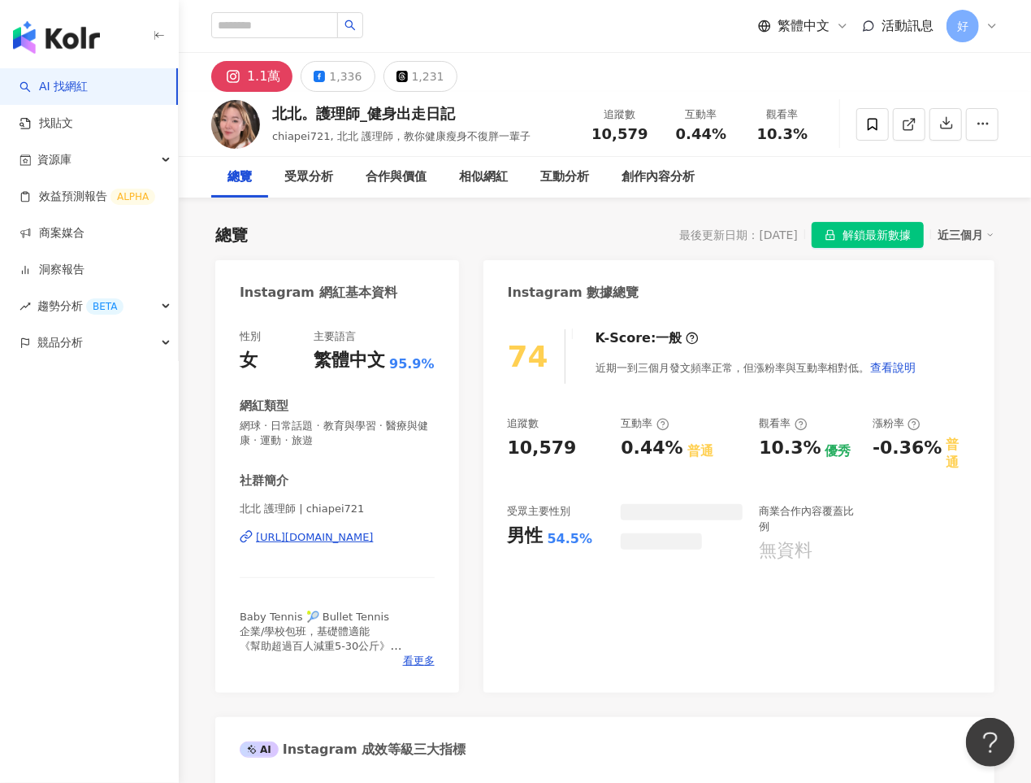
click at [358, 541] on div "https://www.instagram.com/chiapei721/" at bounding box center [315, 537] width 118 height 15
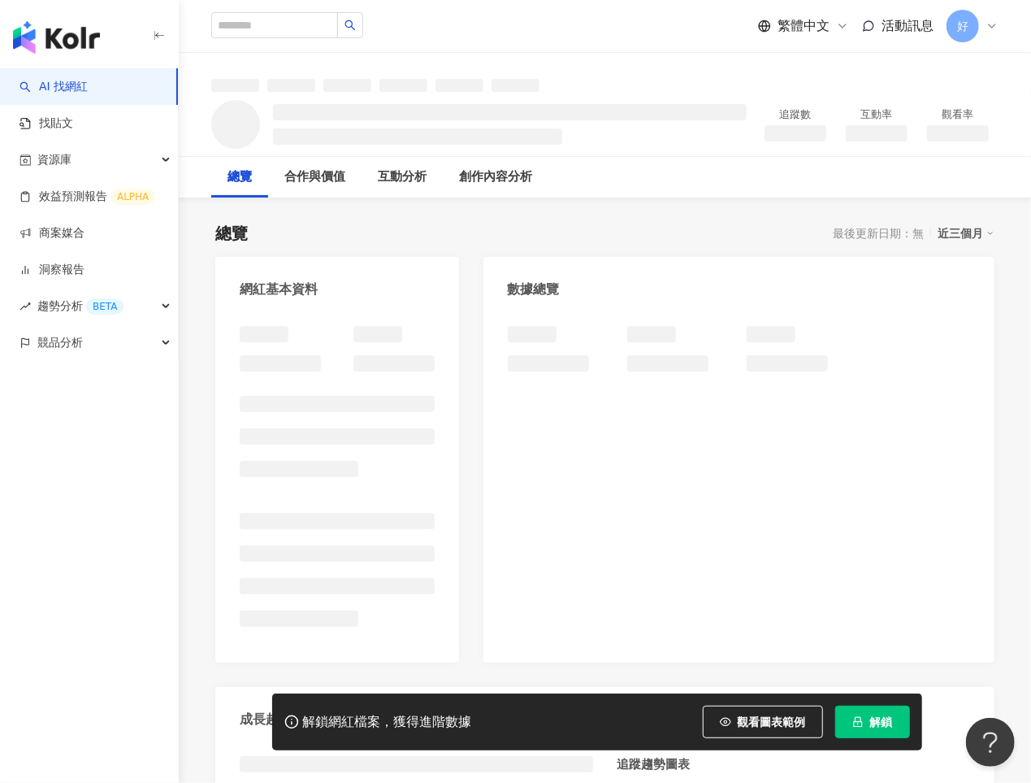
click at [869, 727] on button "解鎖" at bounding box center [872, 721] width 75 height 33
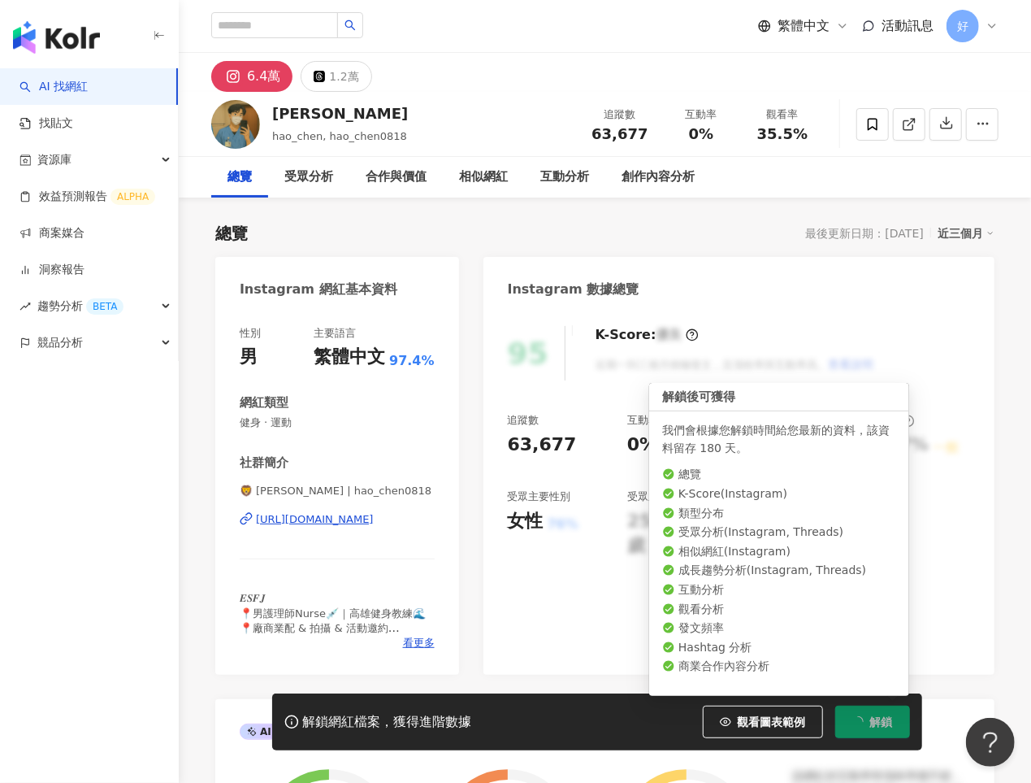
click at [349, 520] on div "https://www.instagram.com/hao_chen0818/" at bounding box center [315, 519] width 118 height 15
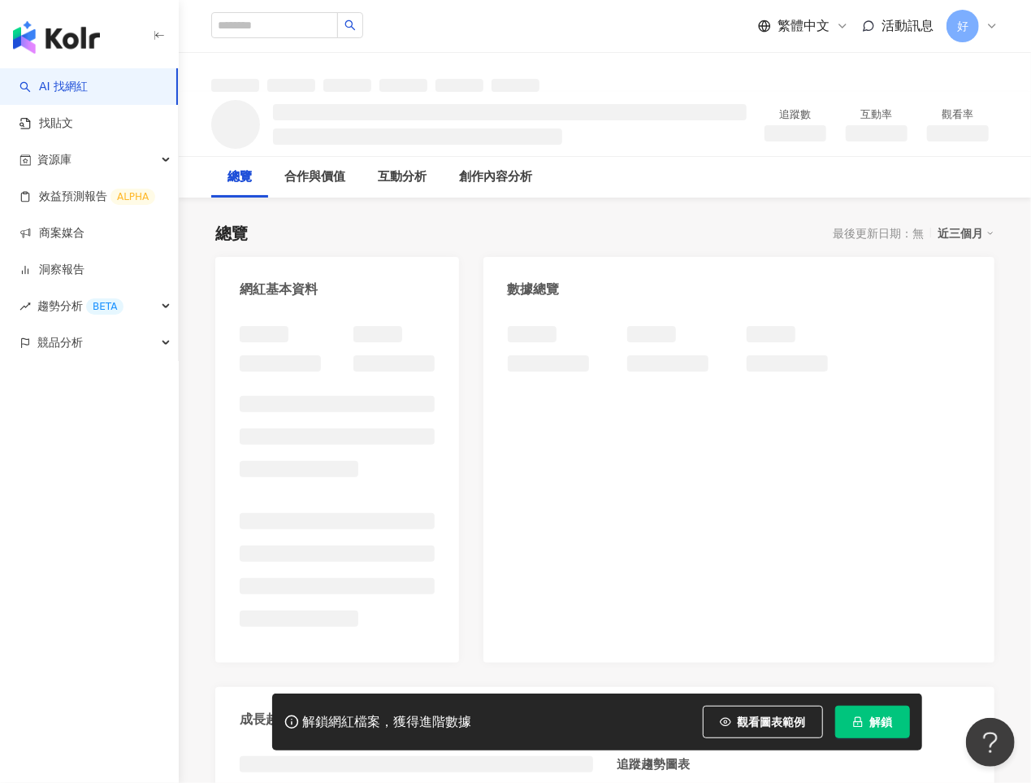
click at [858, 718] on icon "lock" at bounding box center [857, 721] width 11 height 11
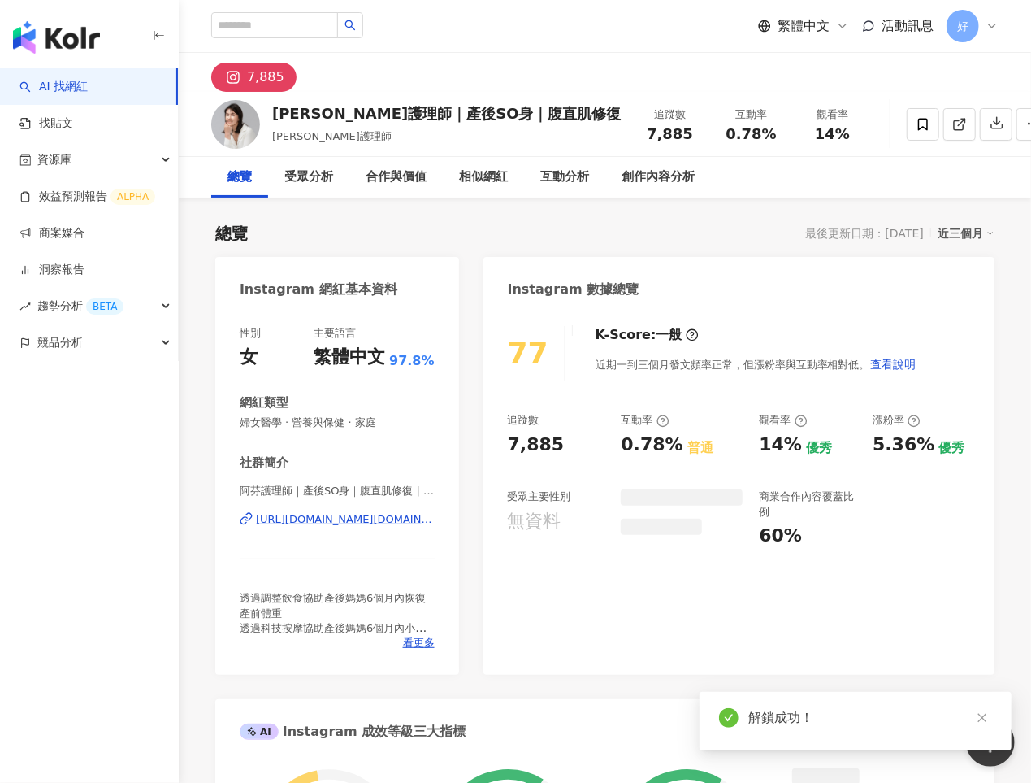
click at [340, 522] on div "[URL][DOMAIN_NAME][DOMAIN_NAME]" at bounding box center [345, 519] width 179 height 15
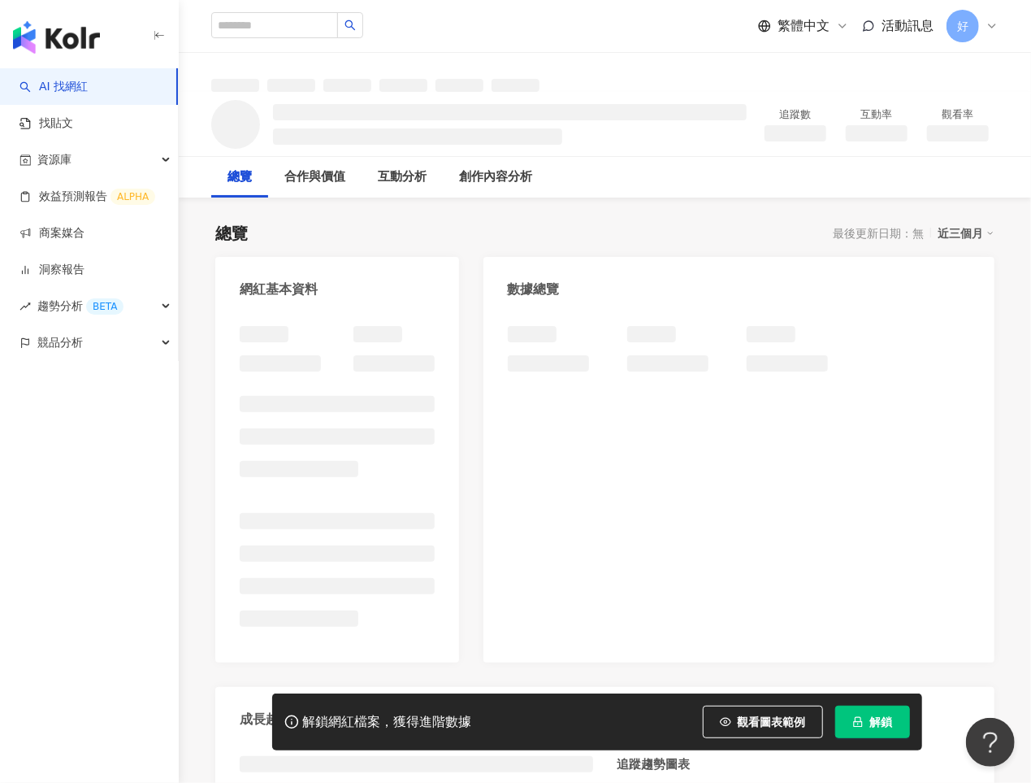
click at [878, 732] on button "解鎖" at bounding box center [872, 721] width 75 height 33
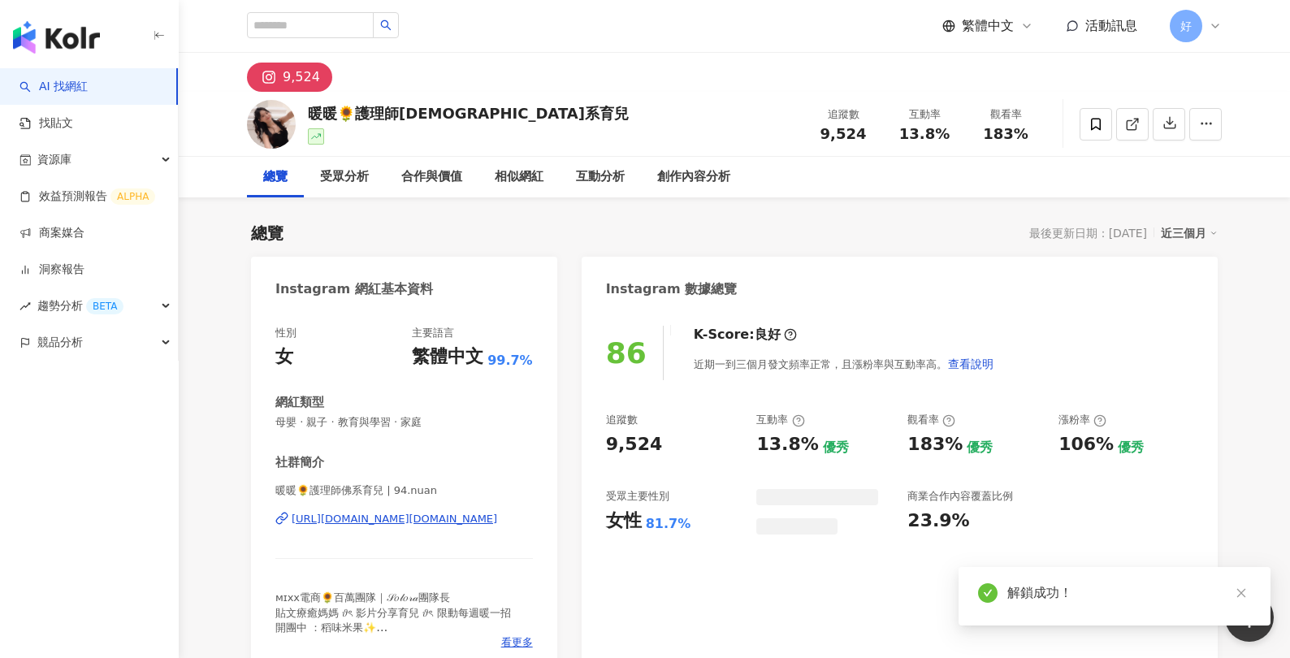
click at [354, 519] on div "[URL][DOMAIN_NAME][DOMAIN_NAME]" at bounding box center [395, 519] width 206 height 15
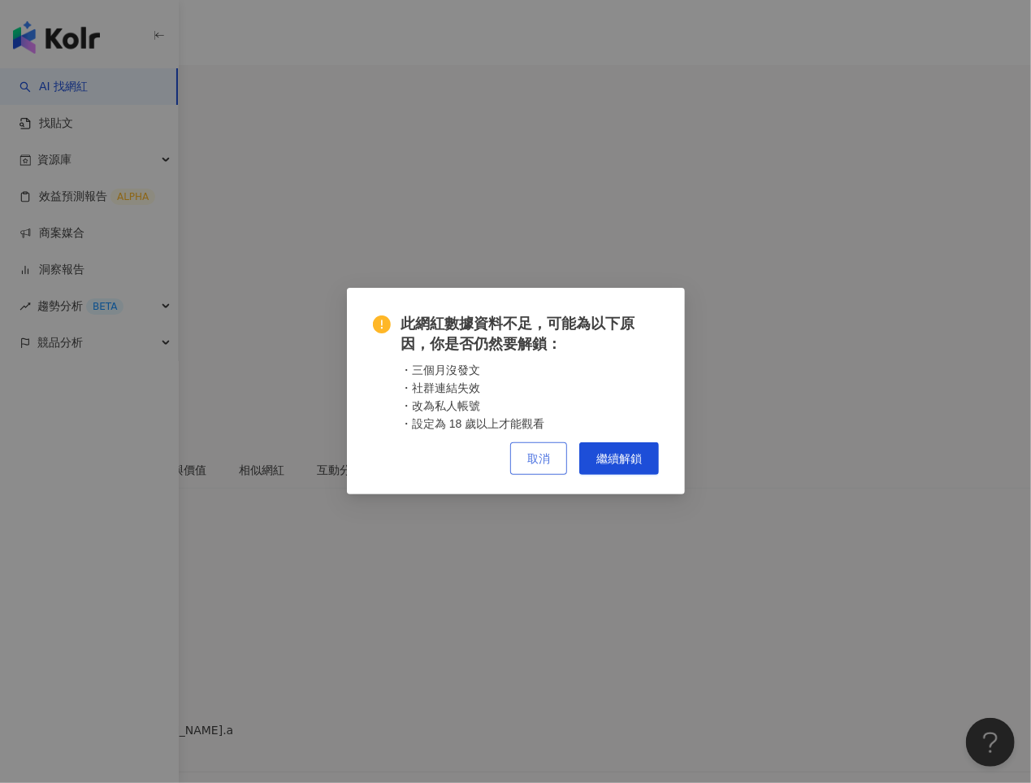
click at [550, 453] on span "取消" at bounding box center [538, 459] width 23 height 13
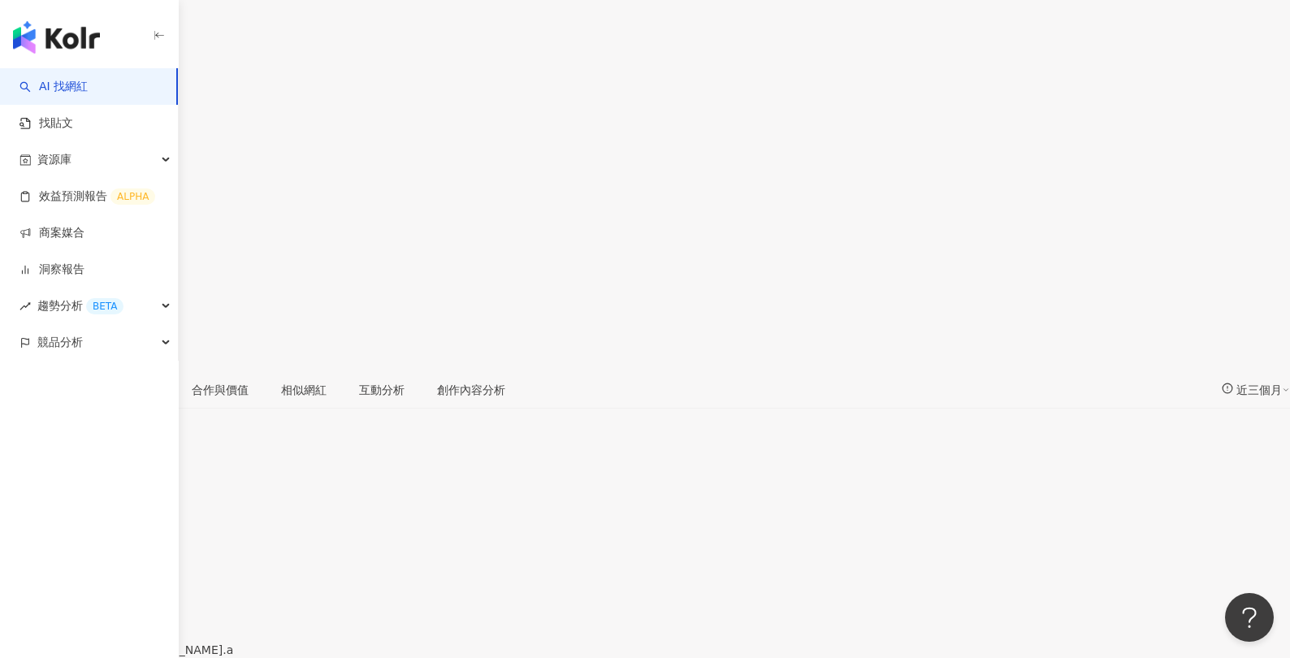
scroll to position [37, 0]
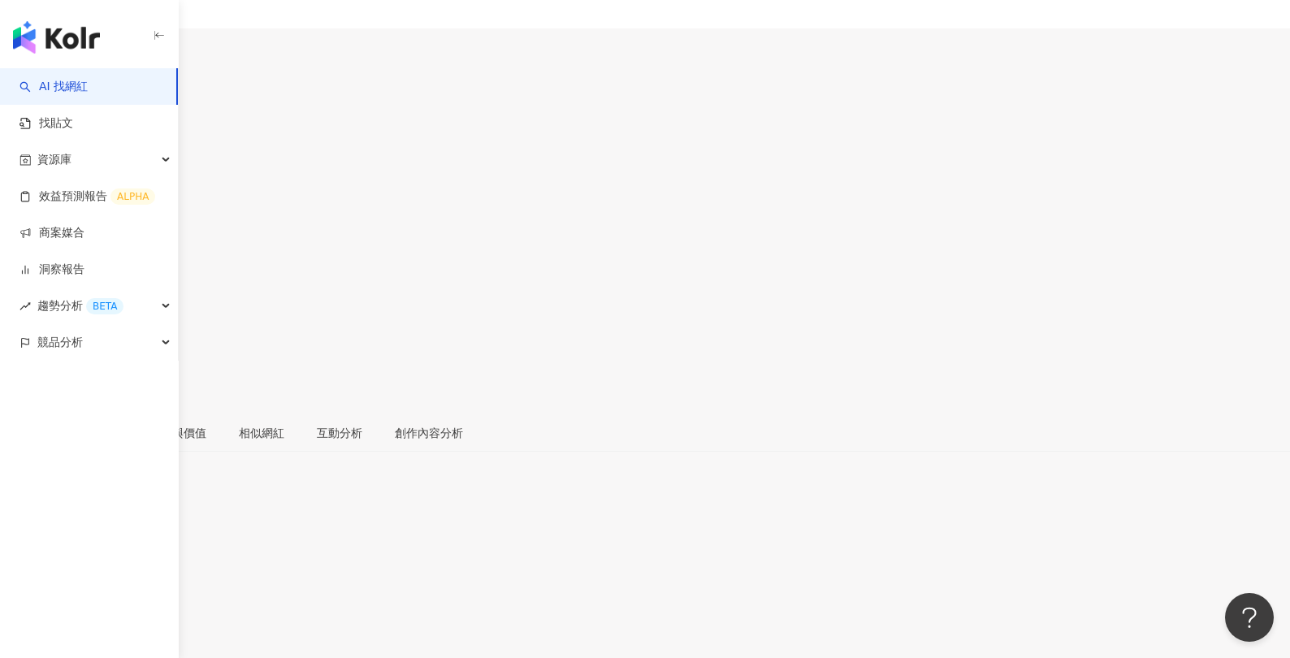
click at [85, 53] on div "3,354" at bounding box center [68, 59] width 33 height 13
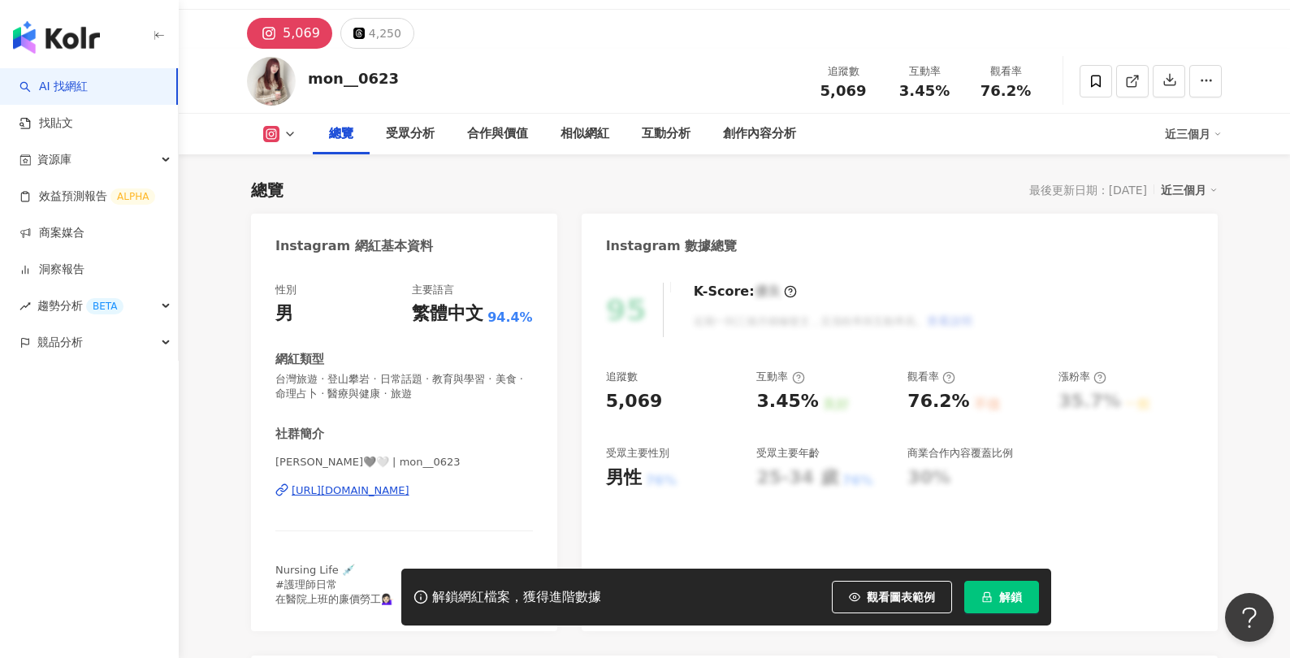
scroll to position [55, 0]
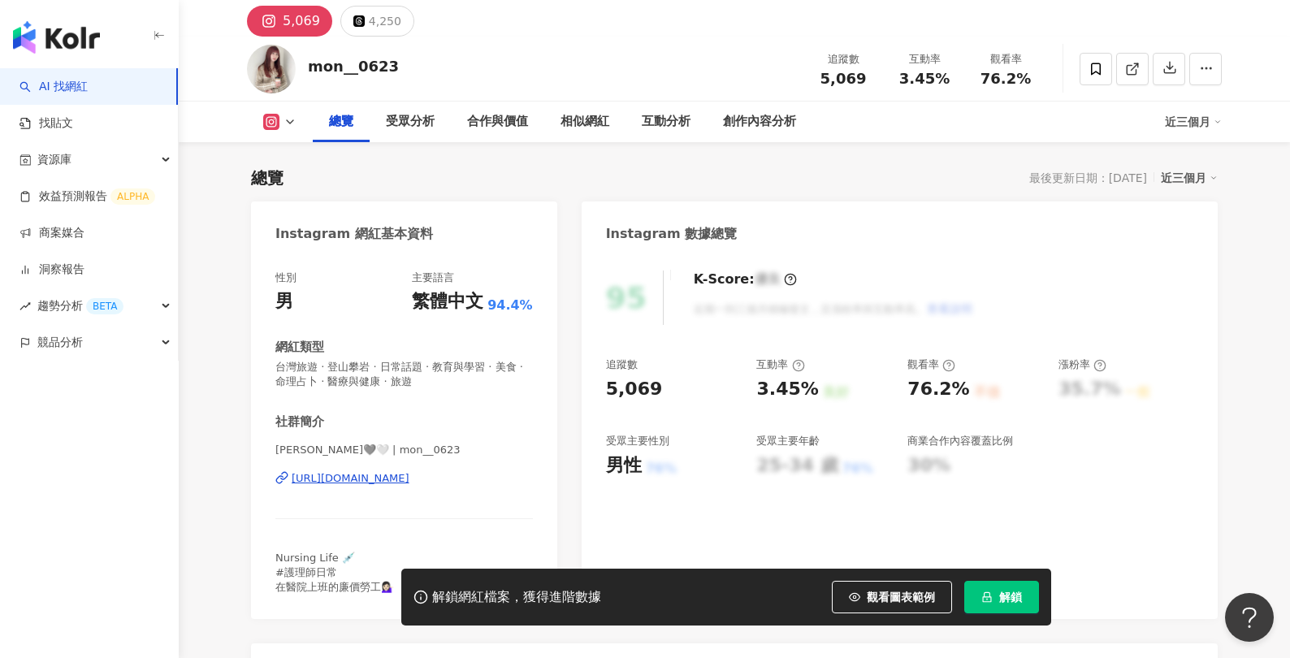
click at [410, 483] on div "[URL][DOMAIN_NAME]" at bounding box center [351, 478] width 118 height 15
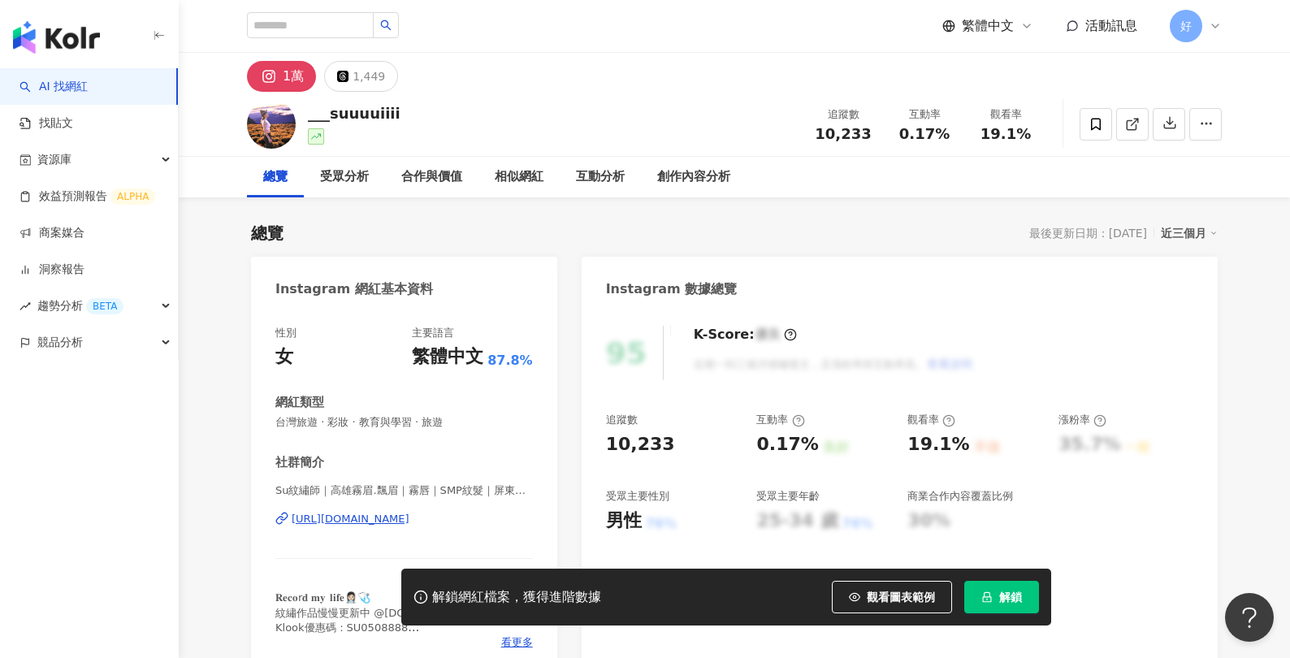
click at [392, 520] on div "[URL][DOMAIN_NAME]" at bounding box center [351, 519] width 118 height 15
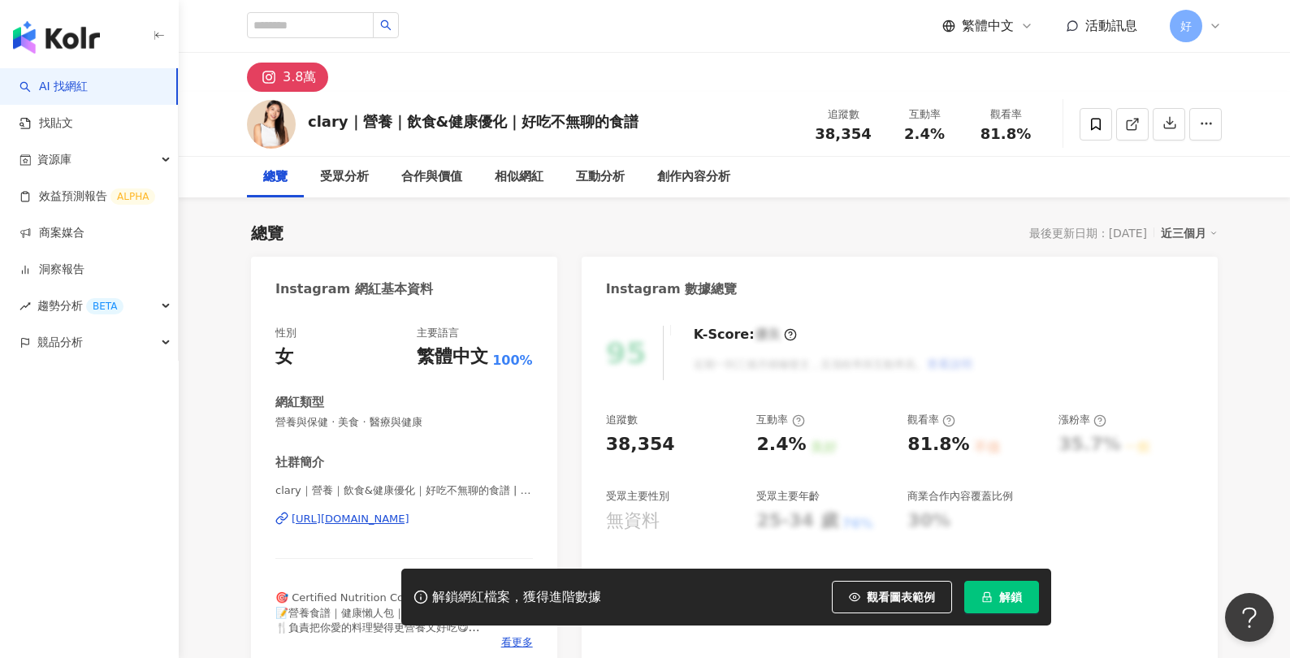
click at [410, 520] on div "[URL][DOMAIN_NAME]" at bounding box center [351, 519] width 118 height 15
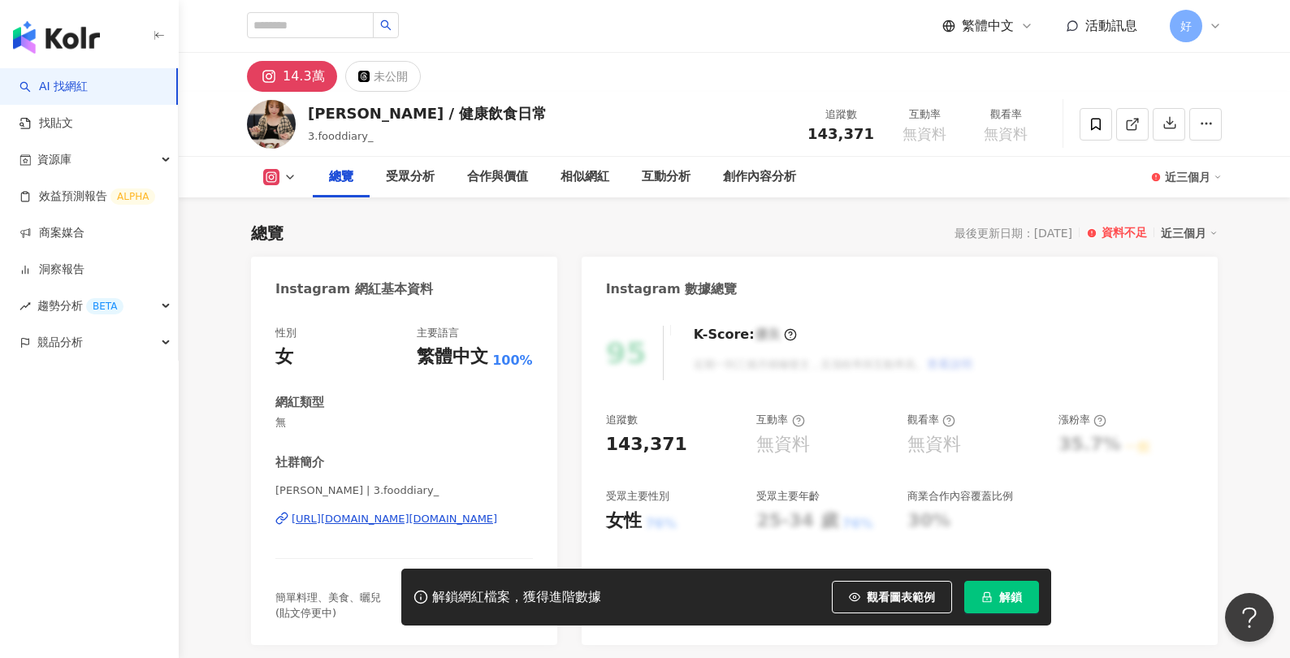
click at [344, 518] on div "https://www.instagram.com/3.fooddiary_/" at bounding box center [395, 519] width 206 height 15
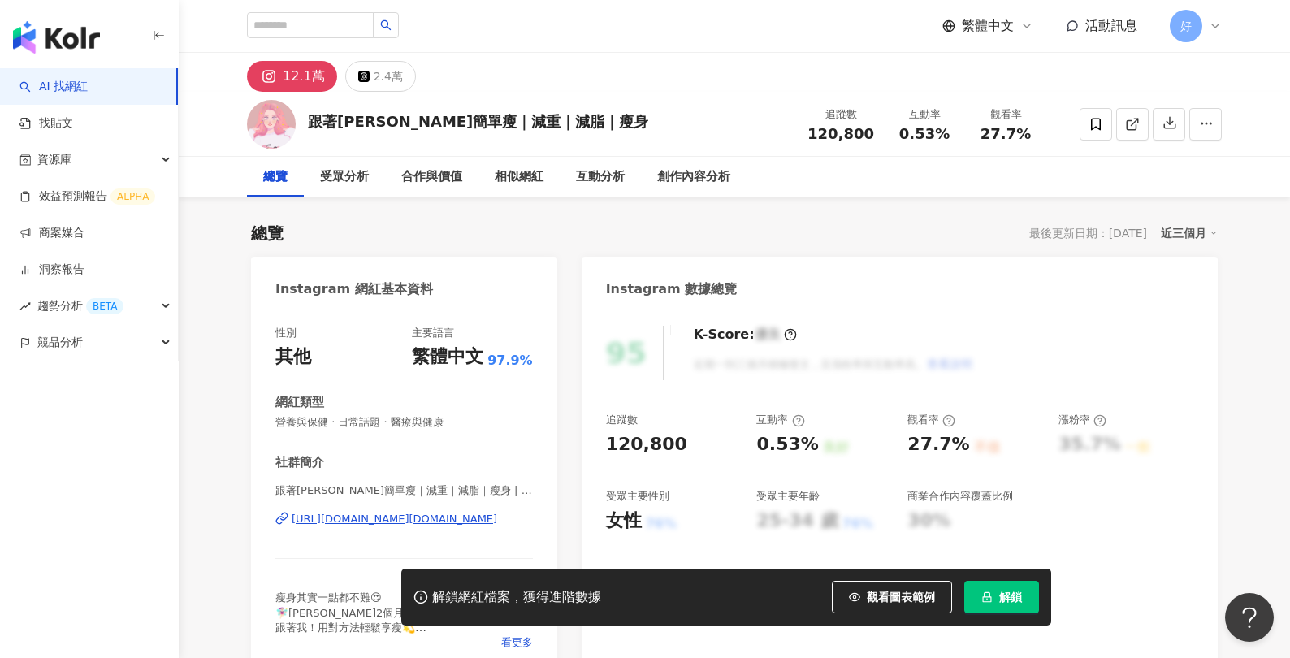
click at [354, 518] on div "[URL][DOMAIN_NAME][DOMAIN_NAME]" at bounding box center [395, 519] width 206 height 15
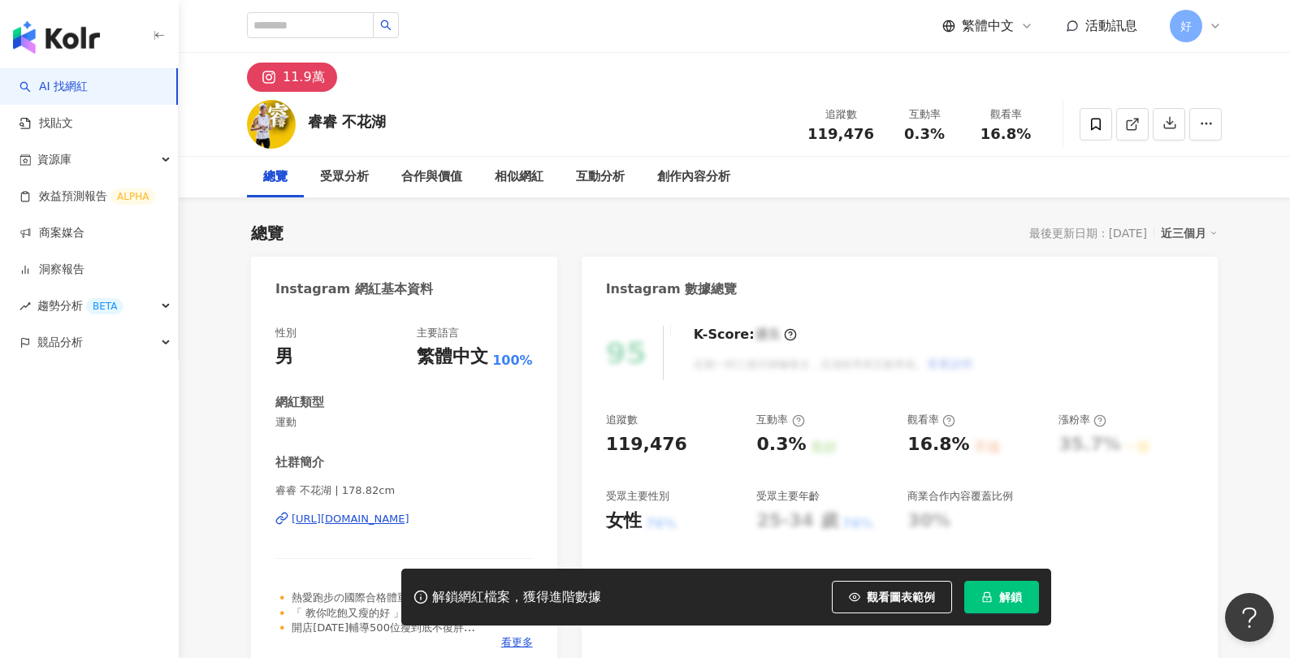
click at [310, 514] on div "[URL][DOMAIN_NAME]" at bounding box center [351, 519] width 118 height 15
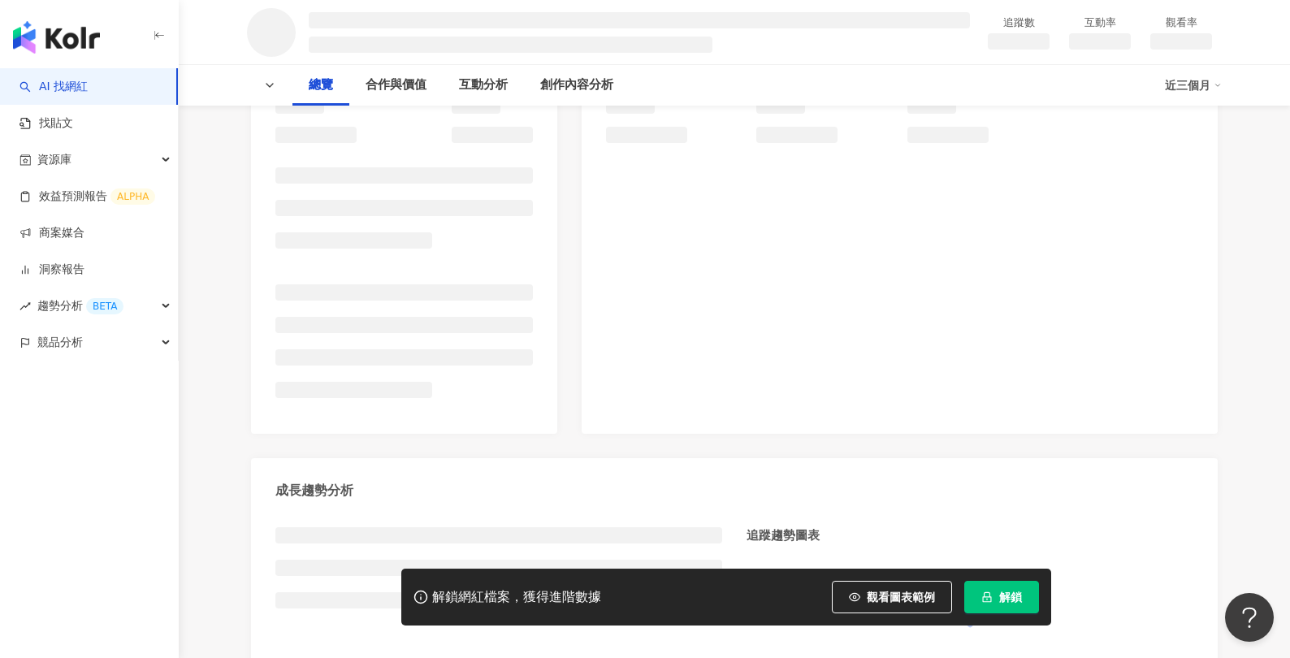
scroll to position [234, 0]
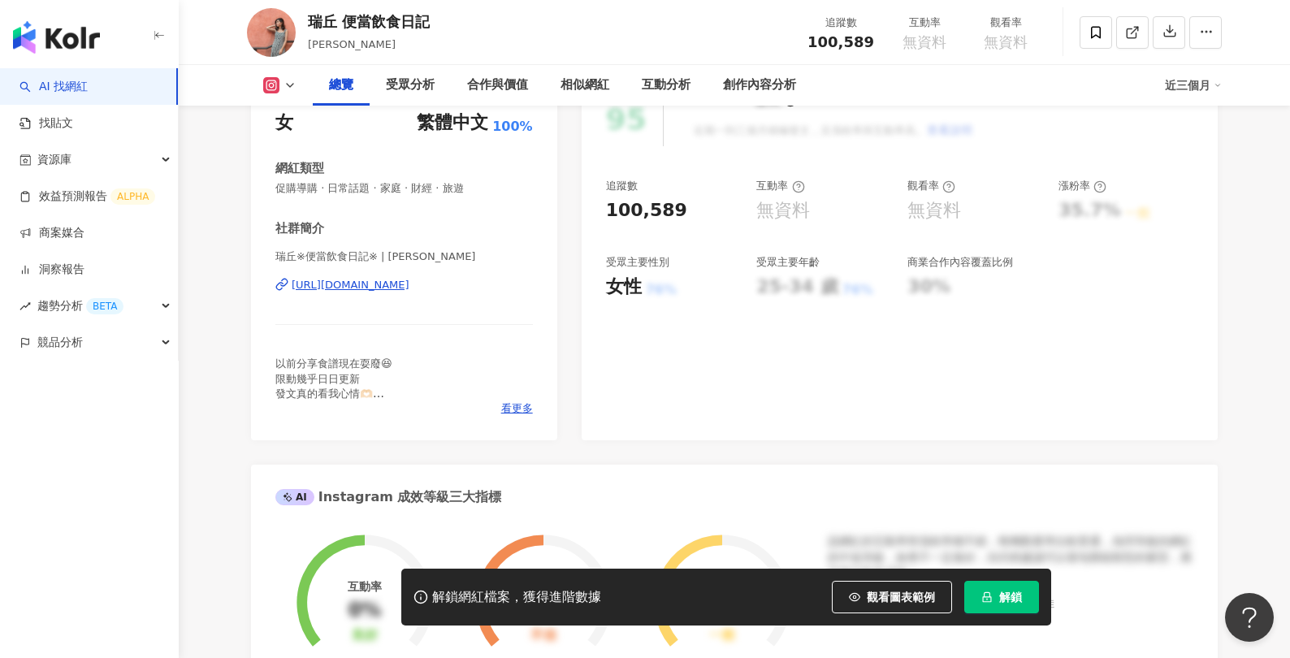
click at [413, 345] on div "瑞丘※便當飲食日記※ | [PERSON_NAME] [URL][DOMAIN_NAME]" at bounding box center [404, 296] width 258 height 95
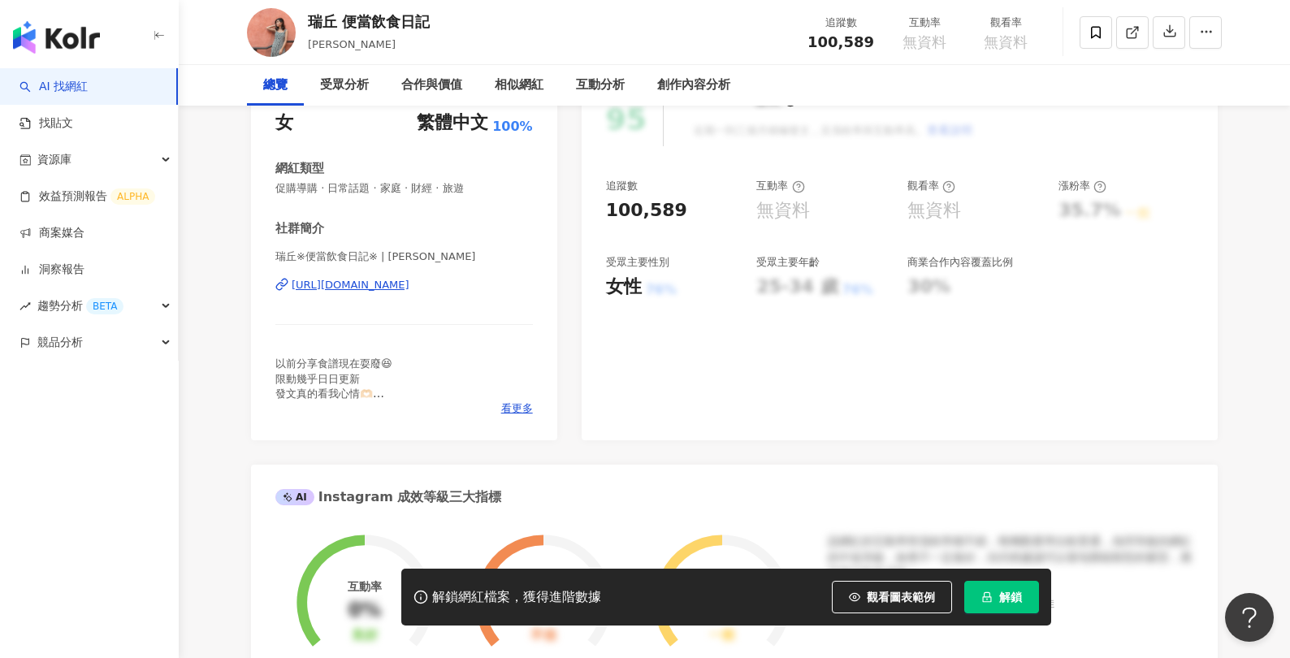
click at [410, 293] on div "[URL][DOMAIN_NAME]" at bounding box center [351, 285] width 118 height 15
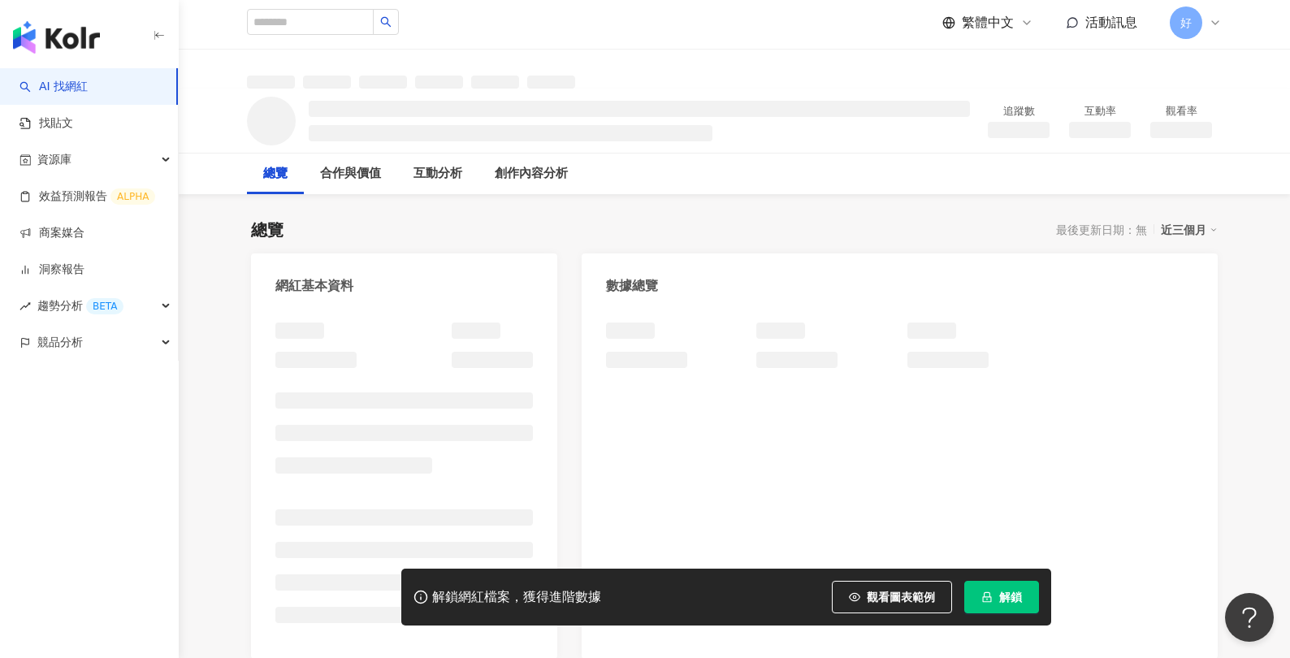
scroll to position [31, 0]
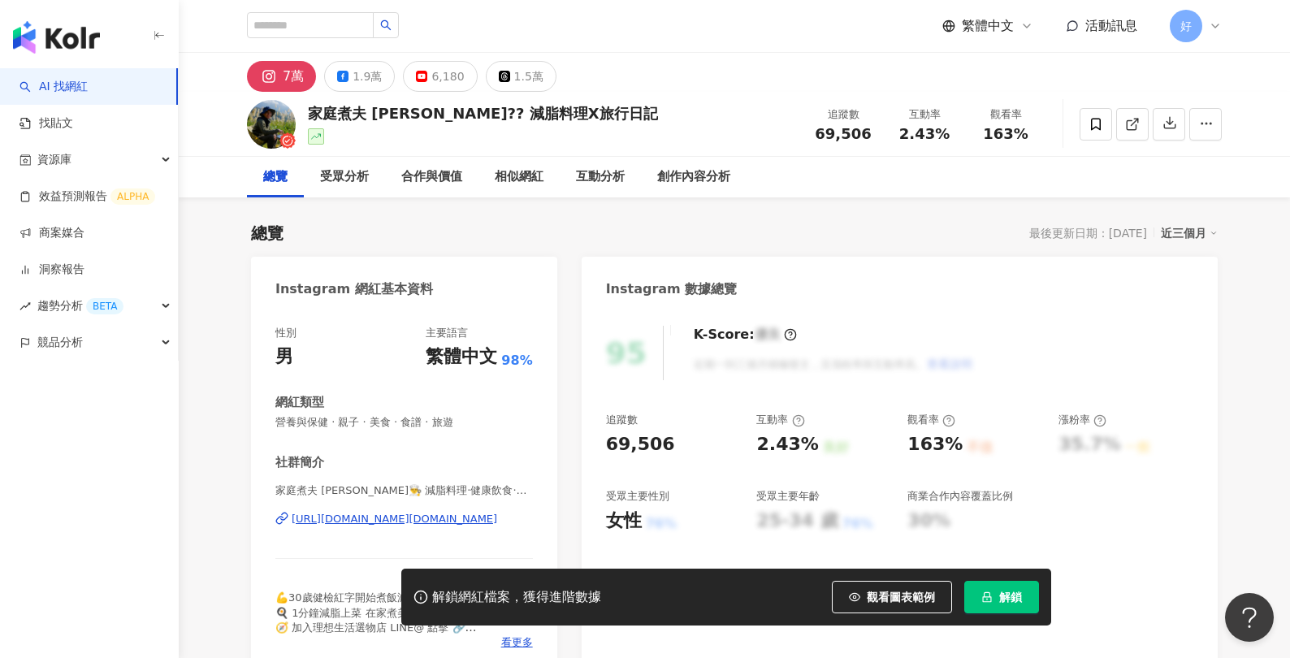
scroll to position [20, 0]
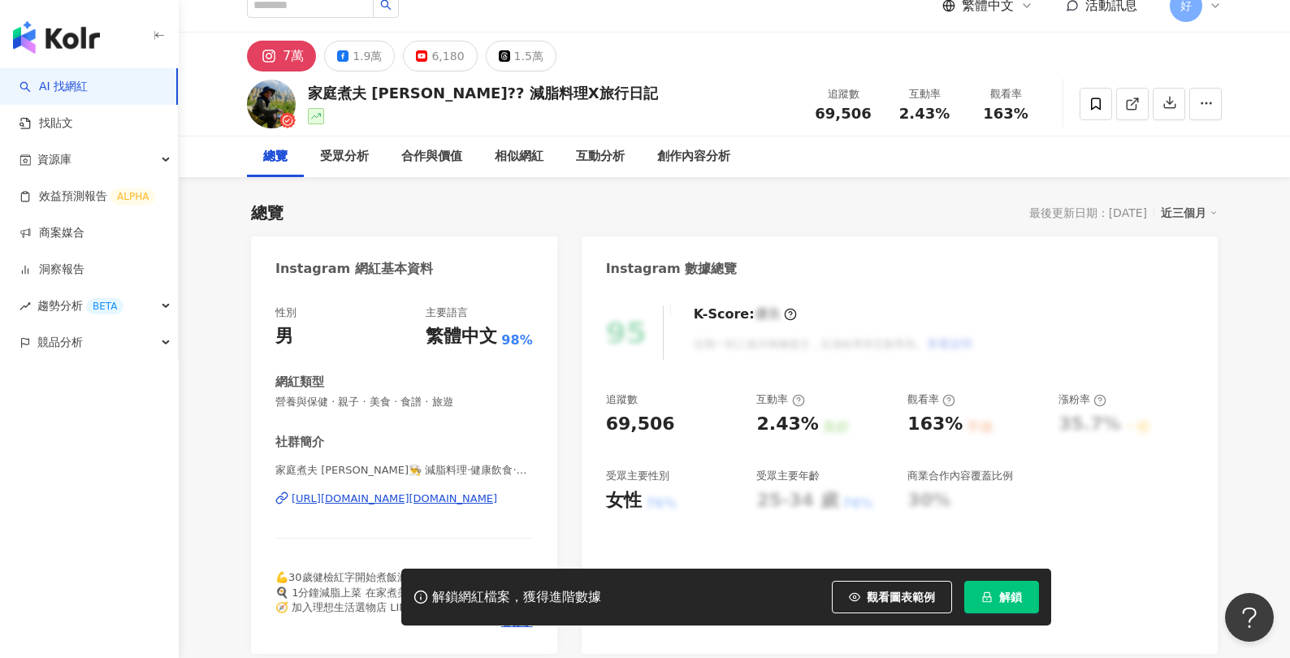
click at [474, 497] on div "https://www.instagram.com/shawn.betterlife.recipe/" at bounding box center [395, 499] width 206 height 15
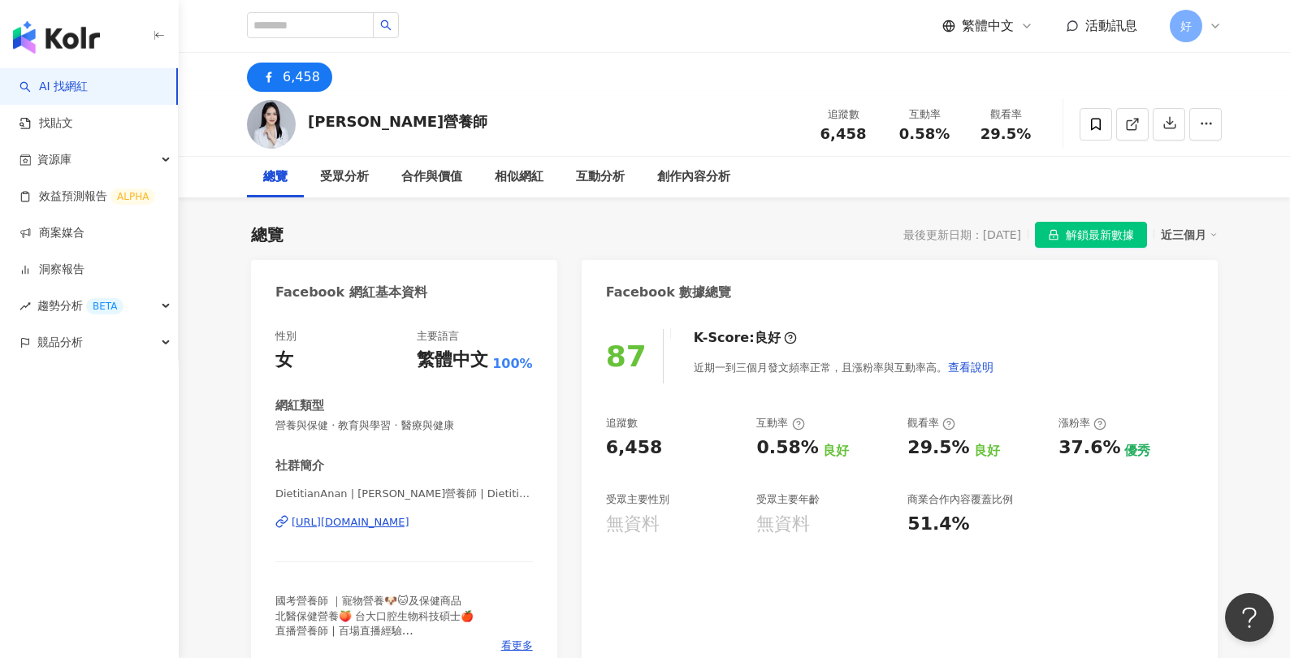
click at [403, 526] on div "https://www.facebook.com/102994601679528" at bounding box center [351, 522] width 118 height 15
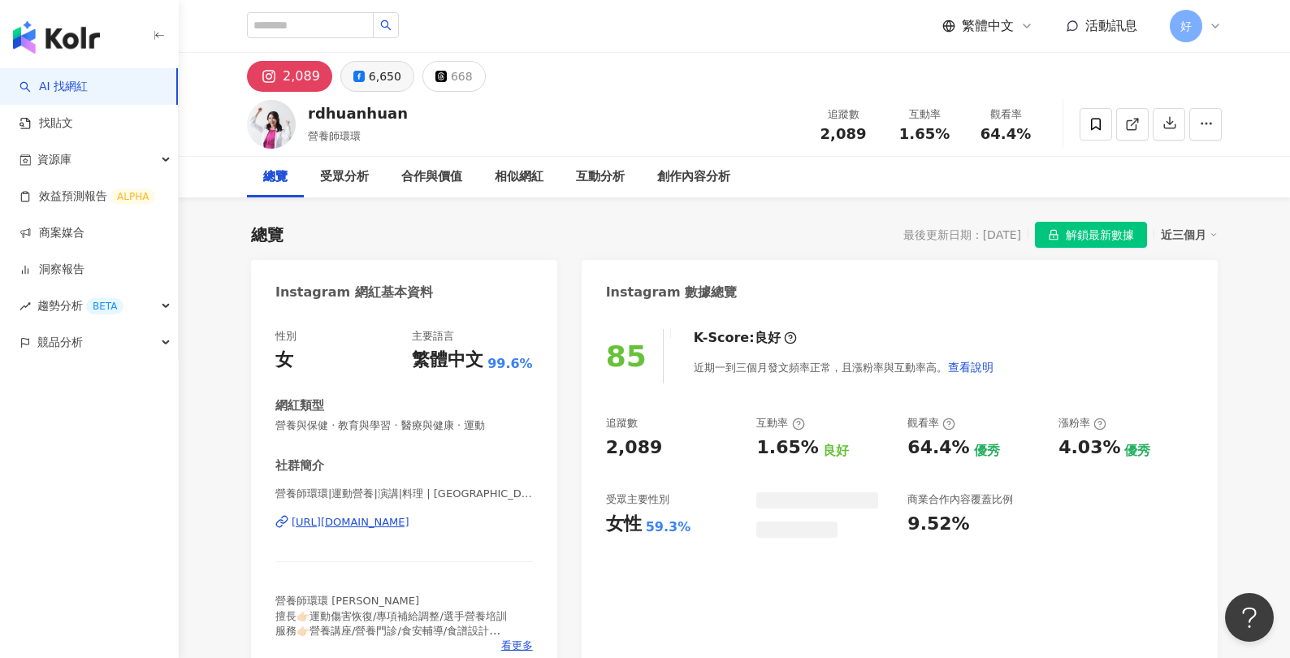
click at [362, 72] on button "6,650" at bounding box center [377, 76] width 74 height 31
click at [370, 74] on div "6,650" at bounding box center [385, 76] width 33 height 23
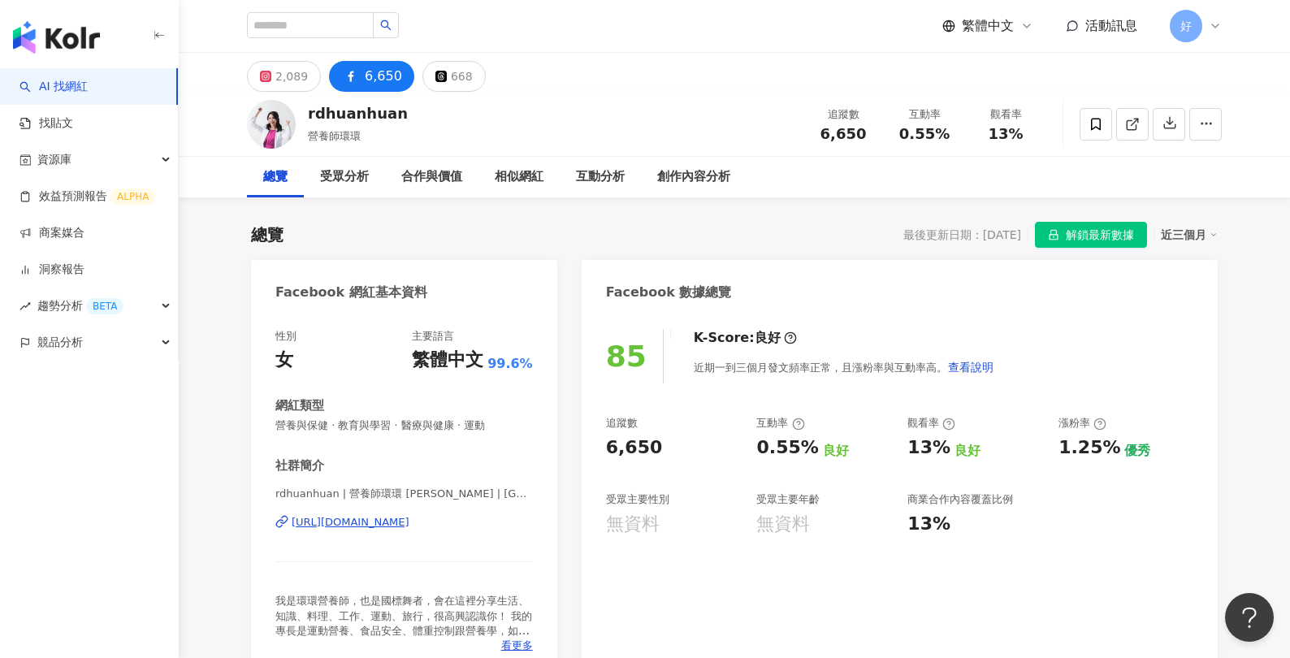
click at [410, 520] on div "[URL][DOMAIN_NAME]" at bounding box center [351, 522] width 118 height 15
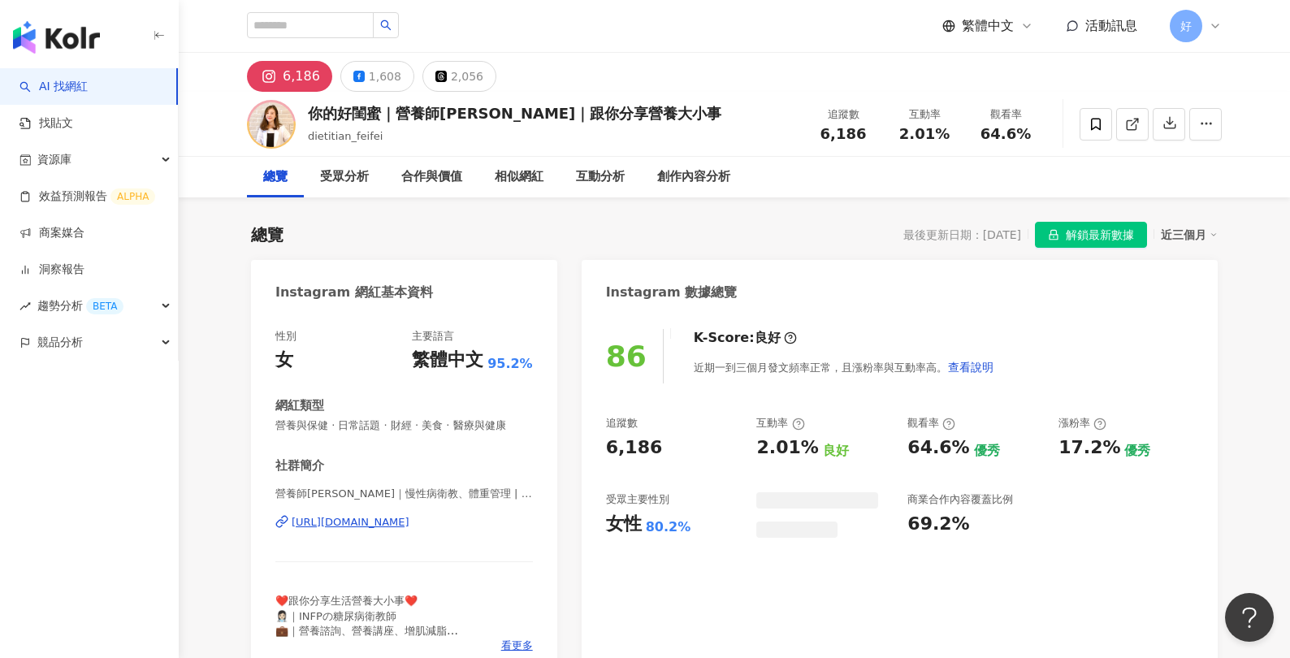
click at [399, 520] on div "https://www.instagram.com/dietitian_feifei/" at bounding box center [351, 522] width 118 height 15
click at [375, 75] on div "1,608" at bounding box center [385, 76] width 33 height 23
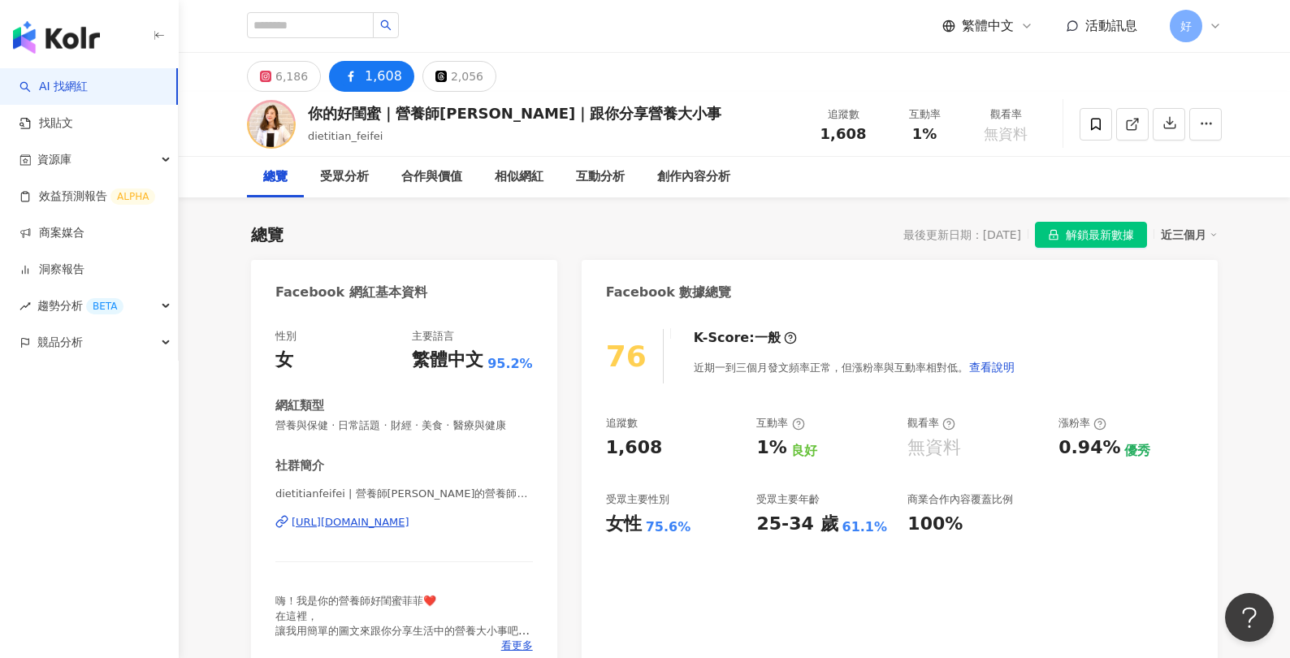
click at [383, 517] on div "https://www.facebook.com/105786268325167" at bounding box center [351, 522] width 118 height 15
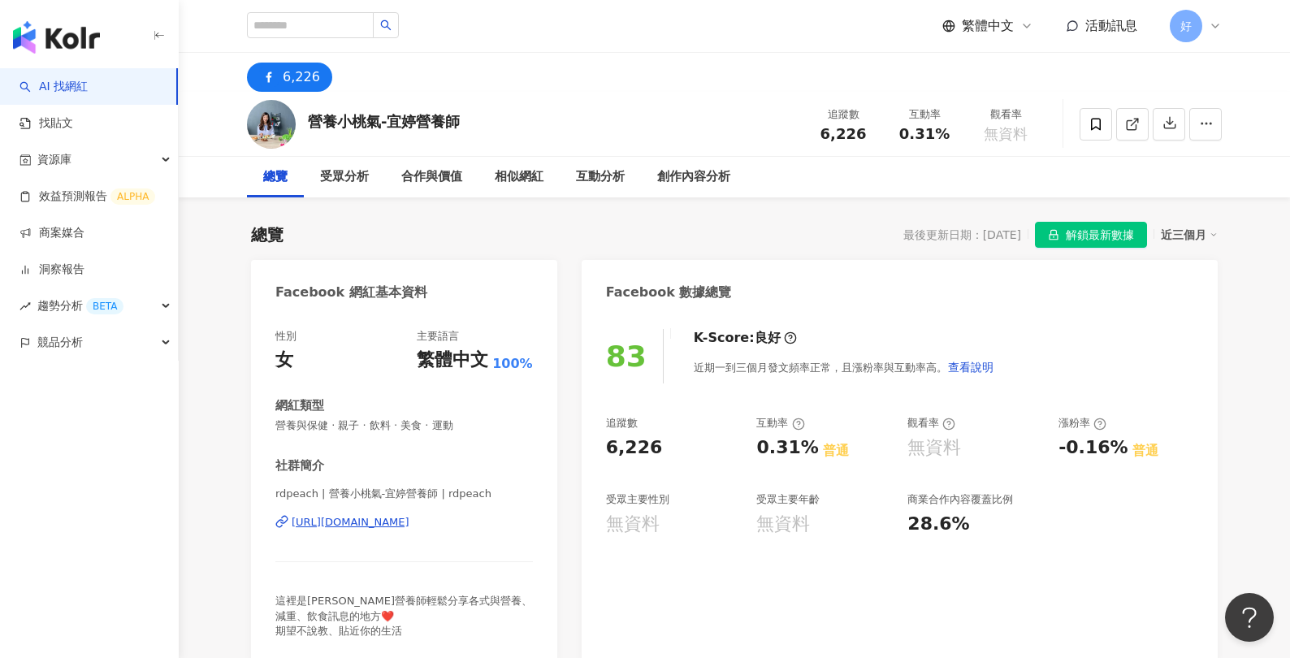
click at [379, 517] on div "https://www.facebook.com/507406266466919" at bounding box center [351, 522] width 118 height 15
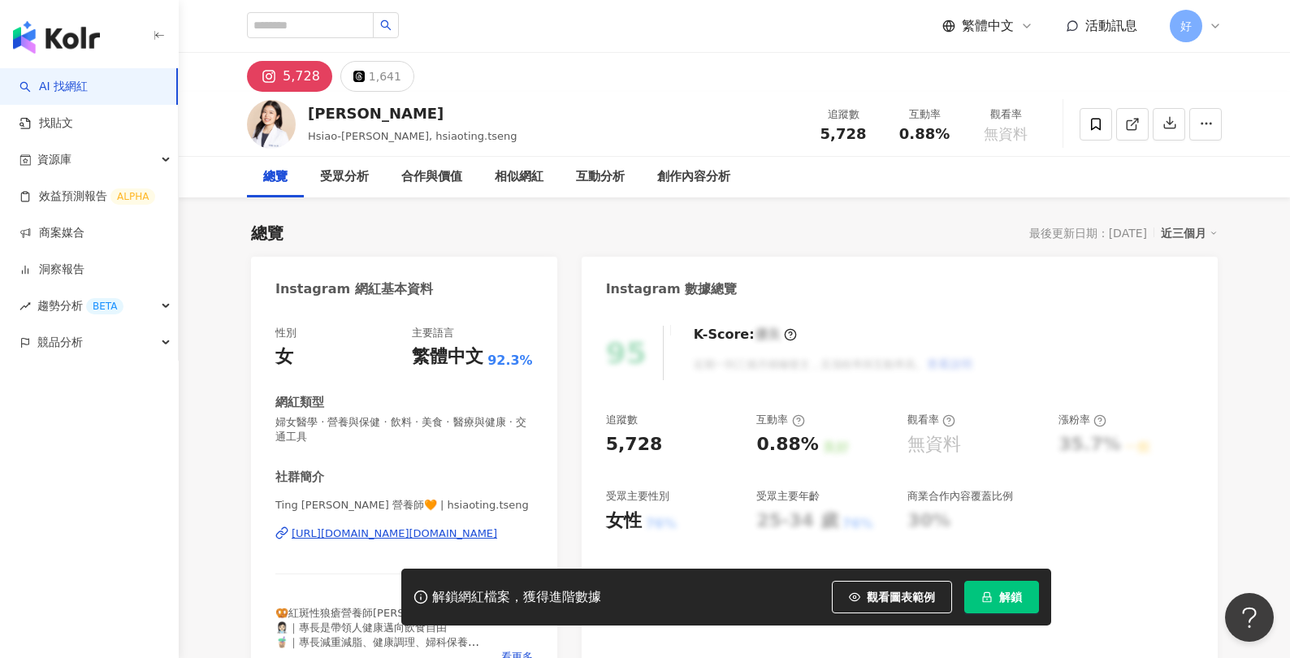
click at [453, 536] on div "[URL][DOMAIN_NAME][DOMAIN_NAME]" at bounding box center [395, 534] width 206 height 15
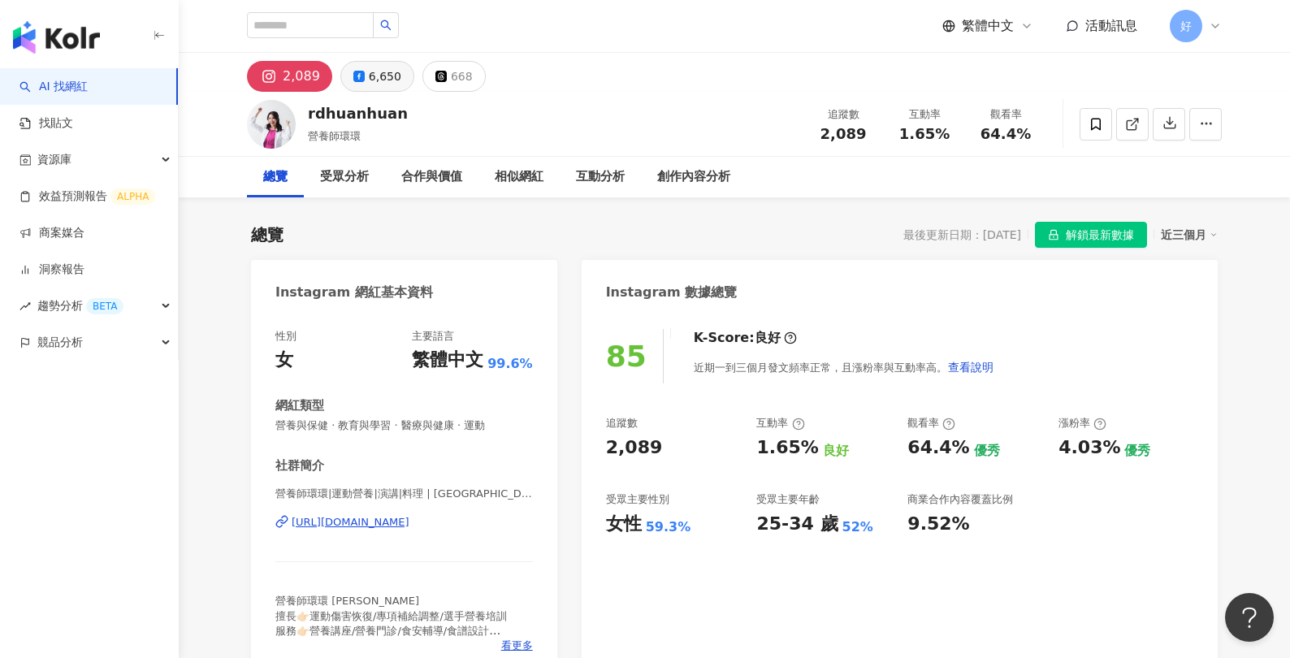
click at [359, 83] on button "6,650" at bounding box center [377, 76] width 74 height 31
click at [372, 80] on div "6,650" at bounding box center [385, 76] width 33 height 23
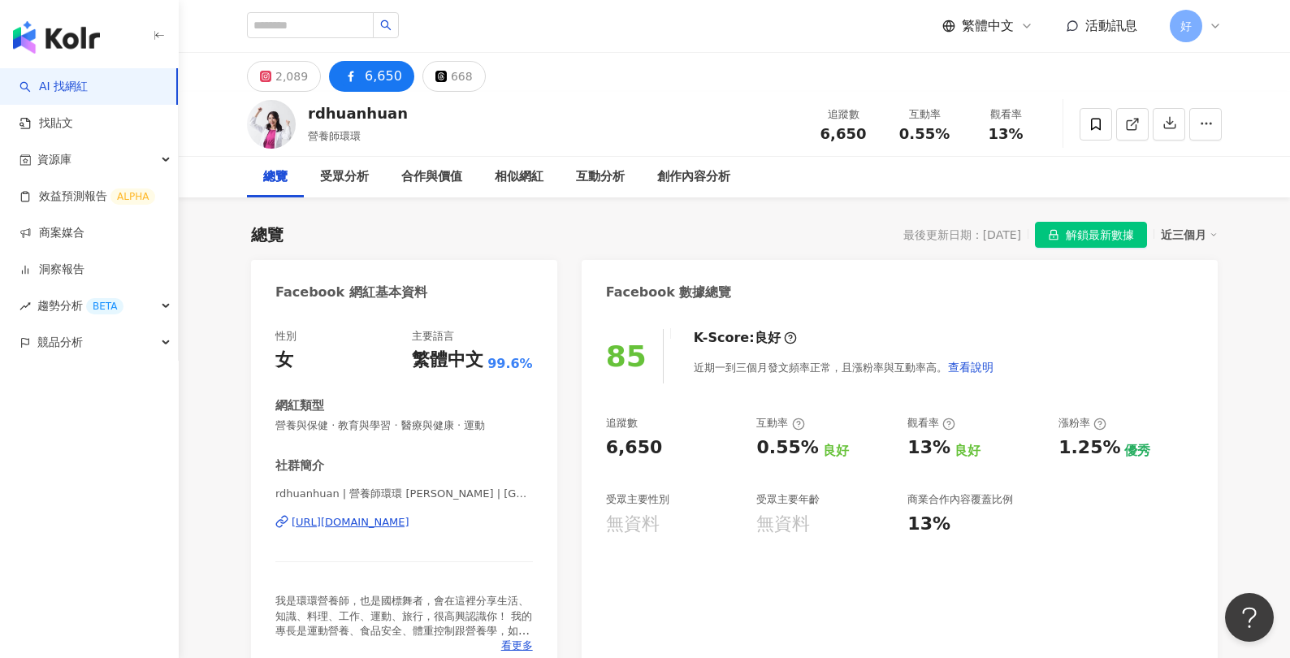
click at [372, 526] on div "[URL][DOMAIN_NAME]" at bounding box center [351, 522] width 118 height 15
